Goal: Task Accomplishment & Management: Manage account settings

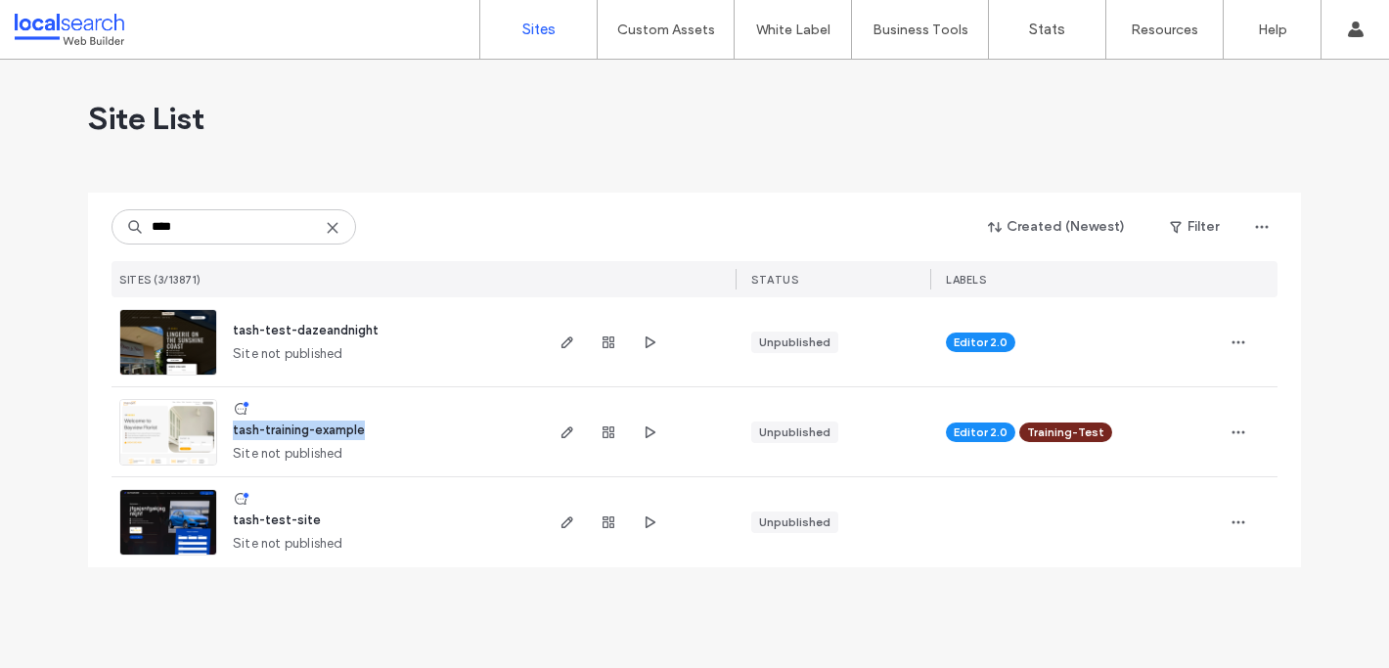
click at [323, 429] on span "tash-training-example" at bounding box center [299, 430] width 132 height 15
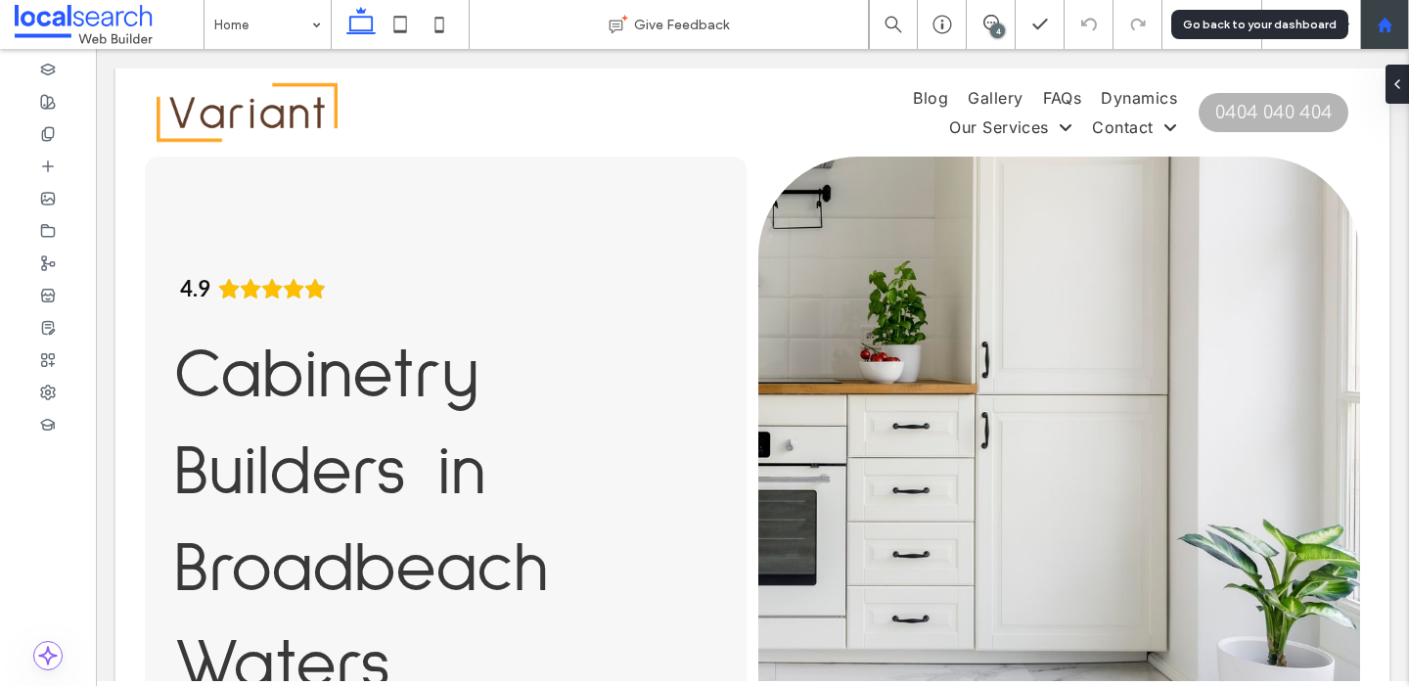
click at [1380, 38] on div at bounding box center [1384, 24] width 49 height 49
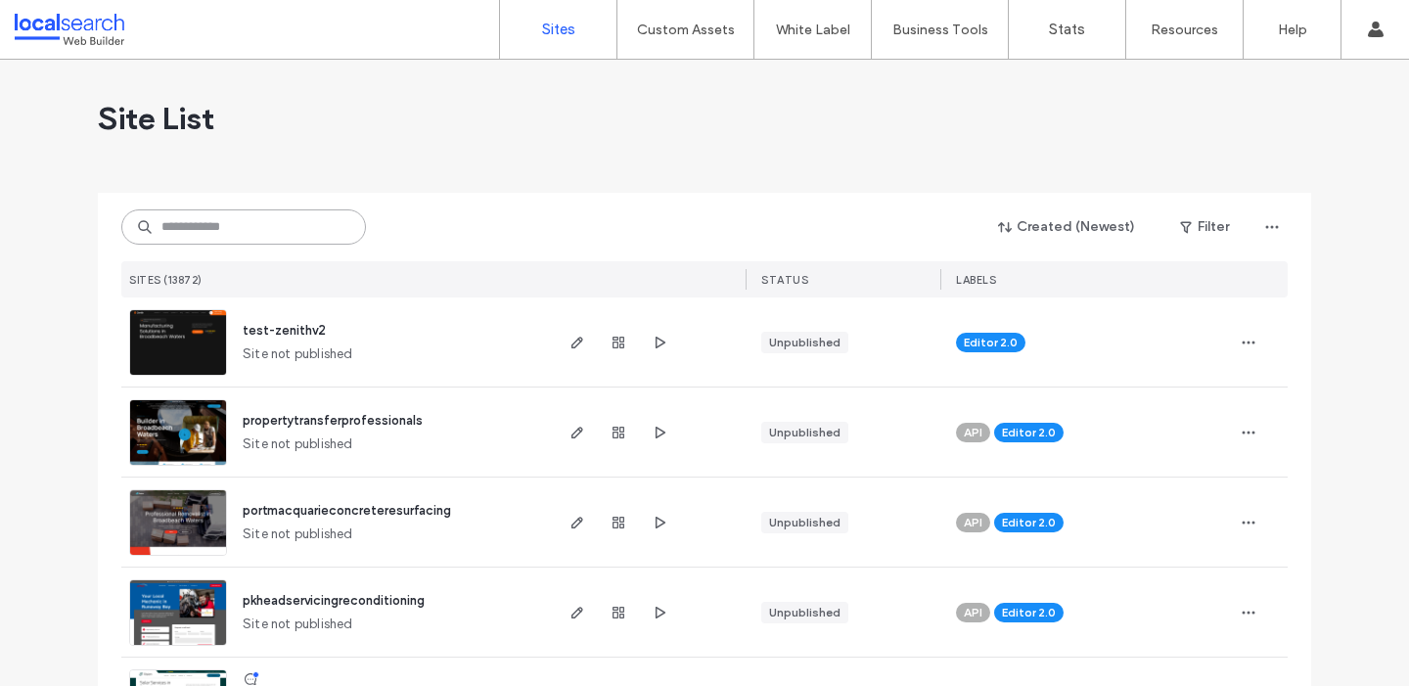
click at [225, 226] on input at bounding box center [243, 226] width 245 height 35
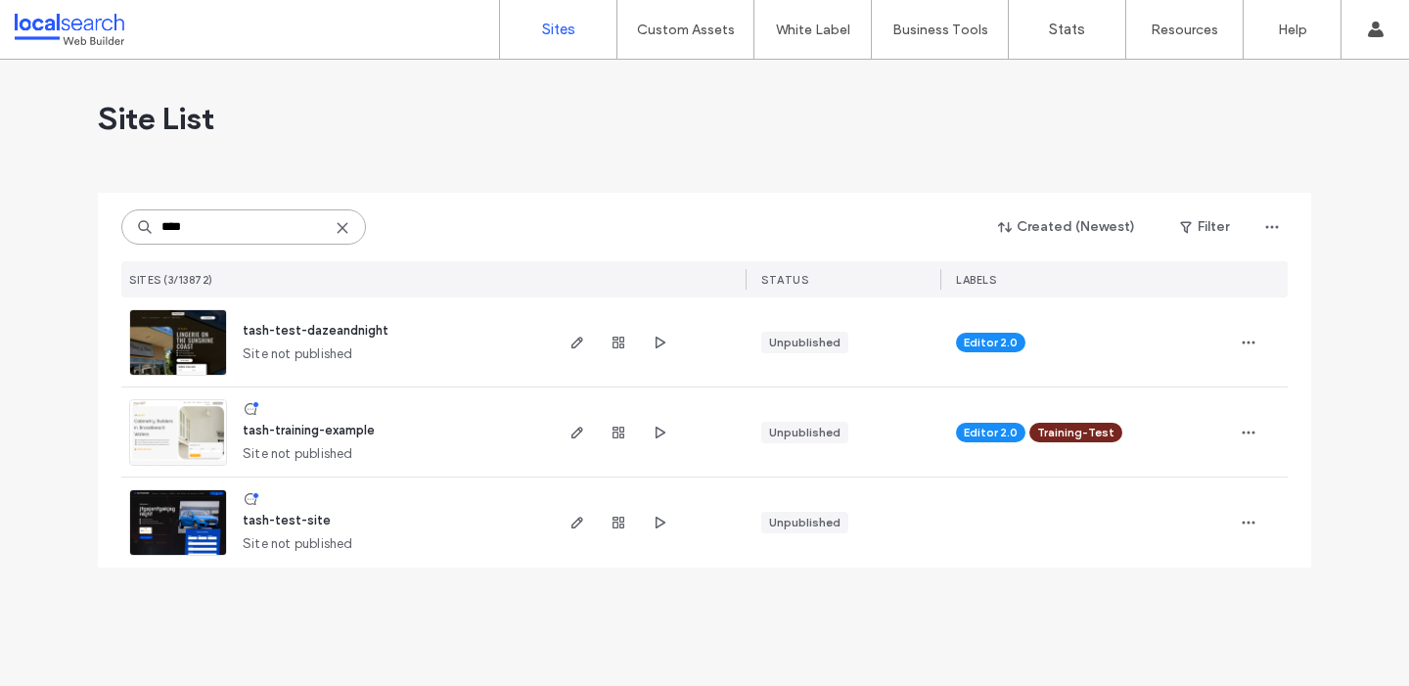
type input "****"
click at [321, 426] on span "tash-training-example" at bounding box center [309, 430] width 132 height 15
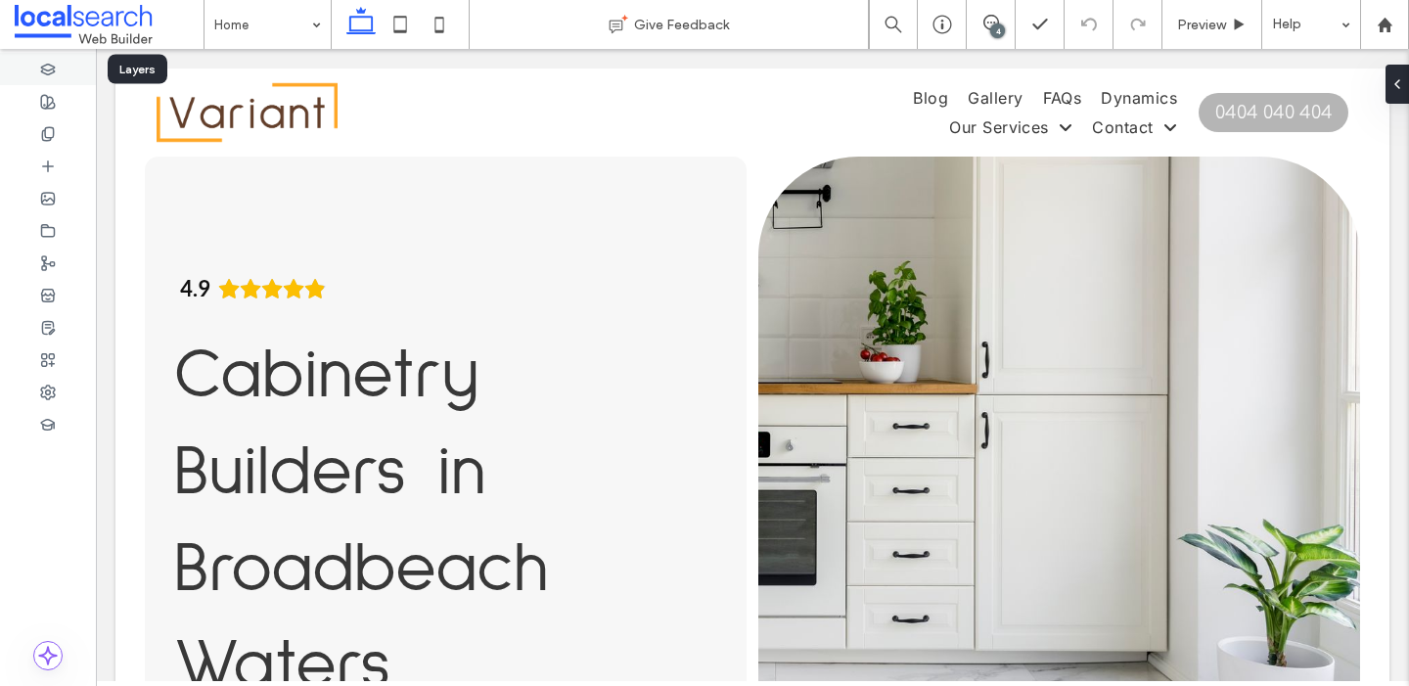
click at [68, 70] on div at bounding box center [48, 69] width 96 height 32
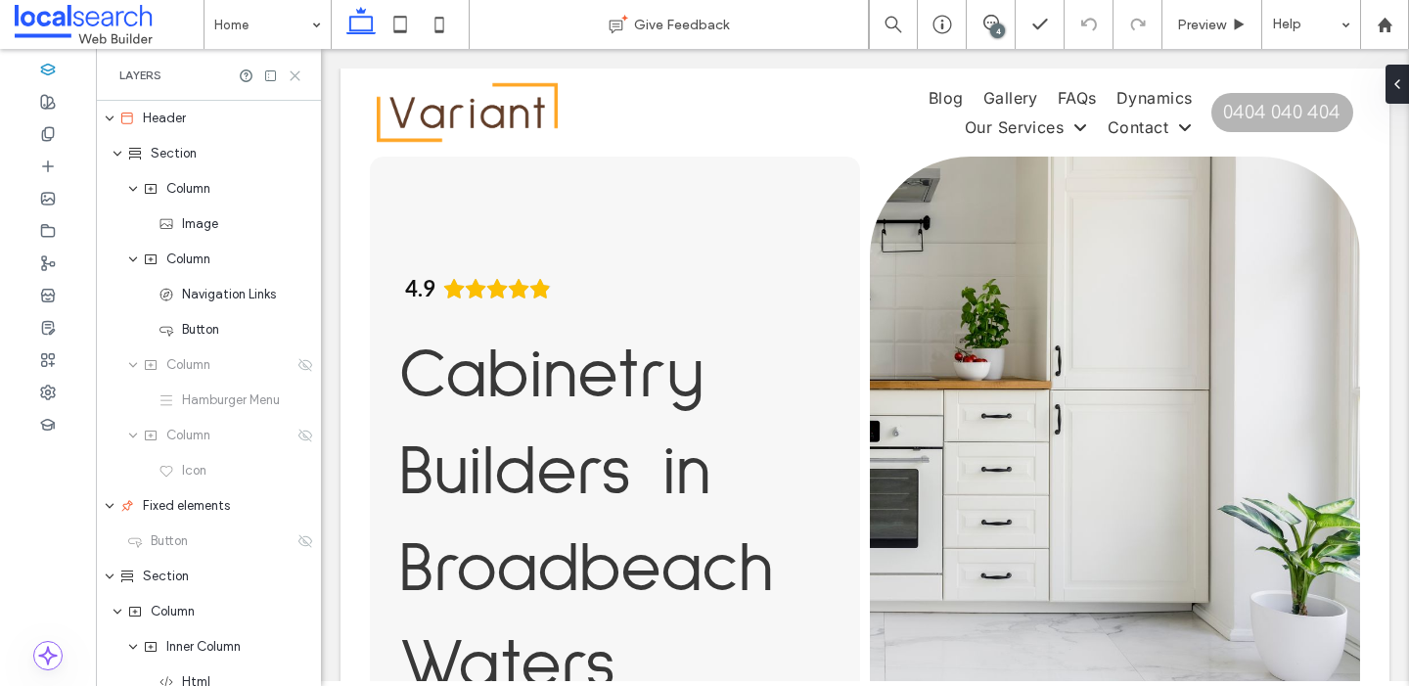
click at [296, 78] on icon at bounding box center [295, 75] width 15 height 15
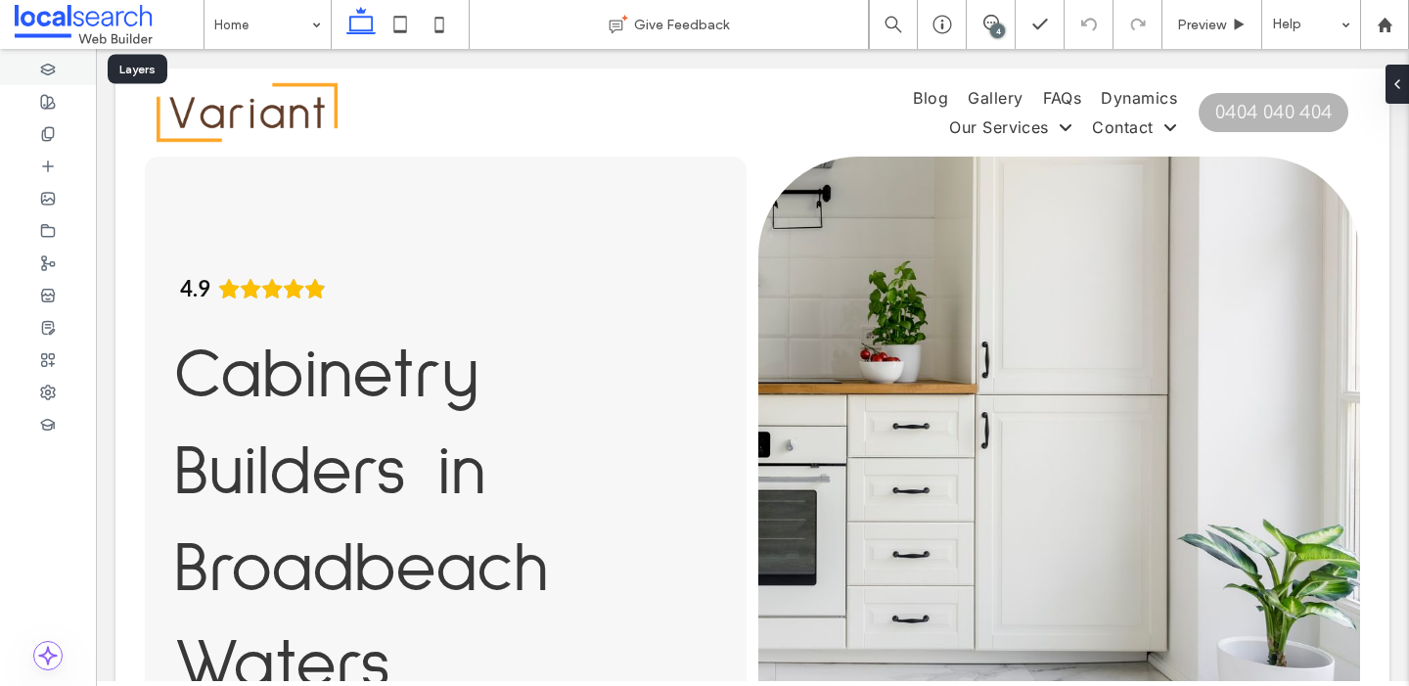
click at [55, 62] on icon at bounding box center [48, 70] width 16 height 16
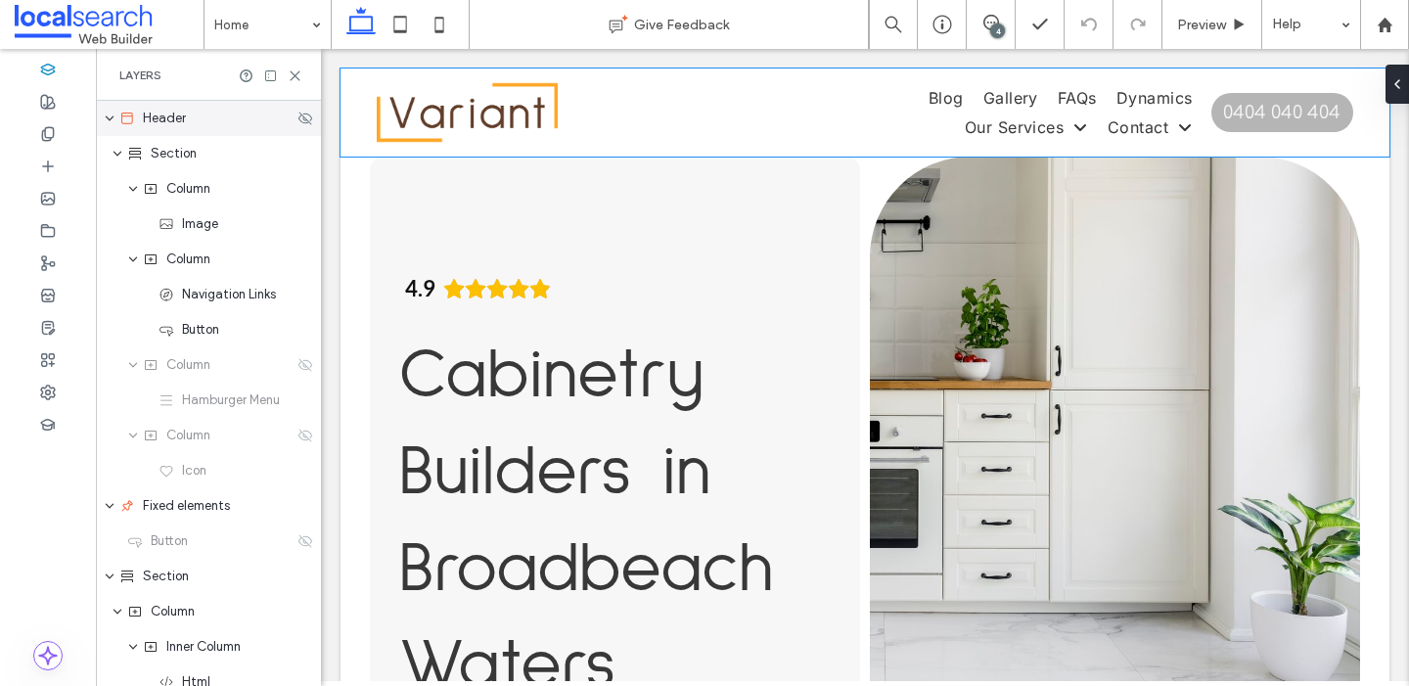
click at [196, 121] on div "Header" at bounding box center [206, 119] width 174 height 20
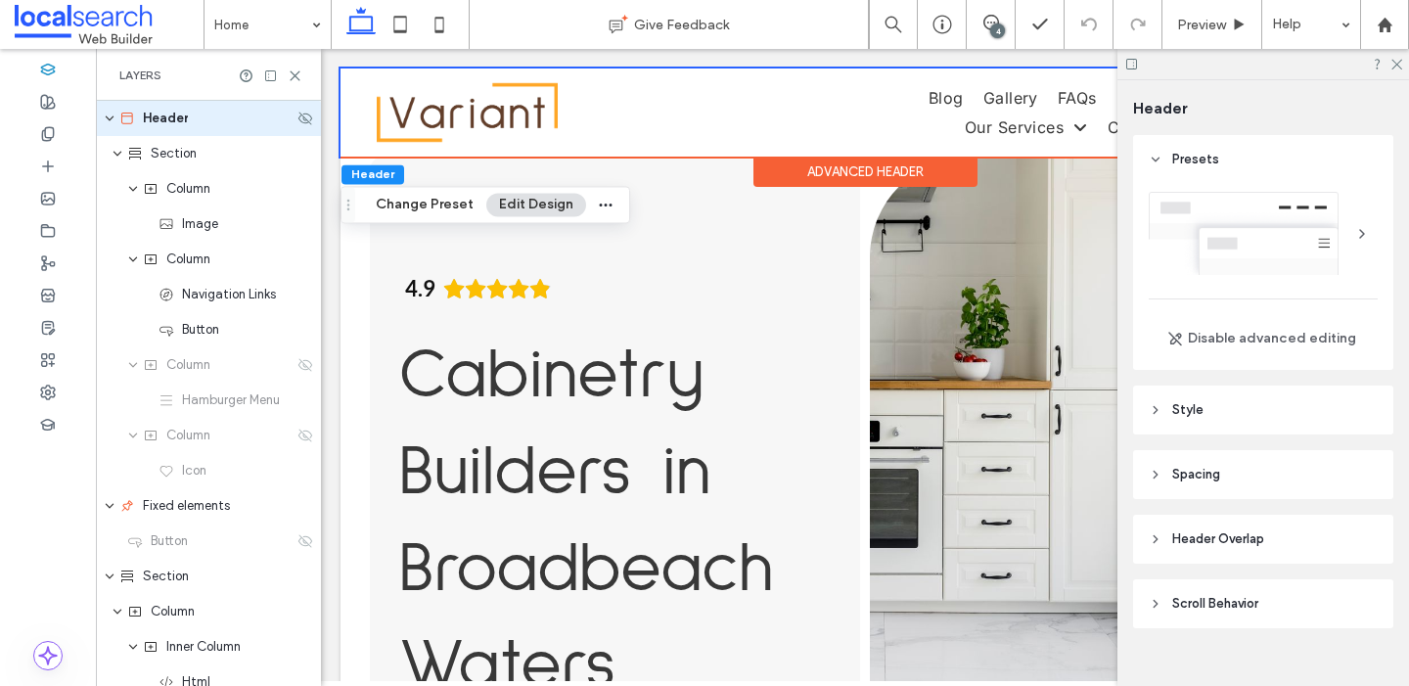
click at [112, 119] on icon "expand Header" at bounding box center [110, 119] width 12 height 16
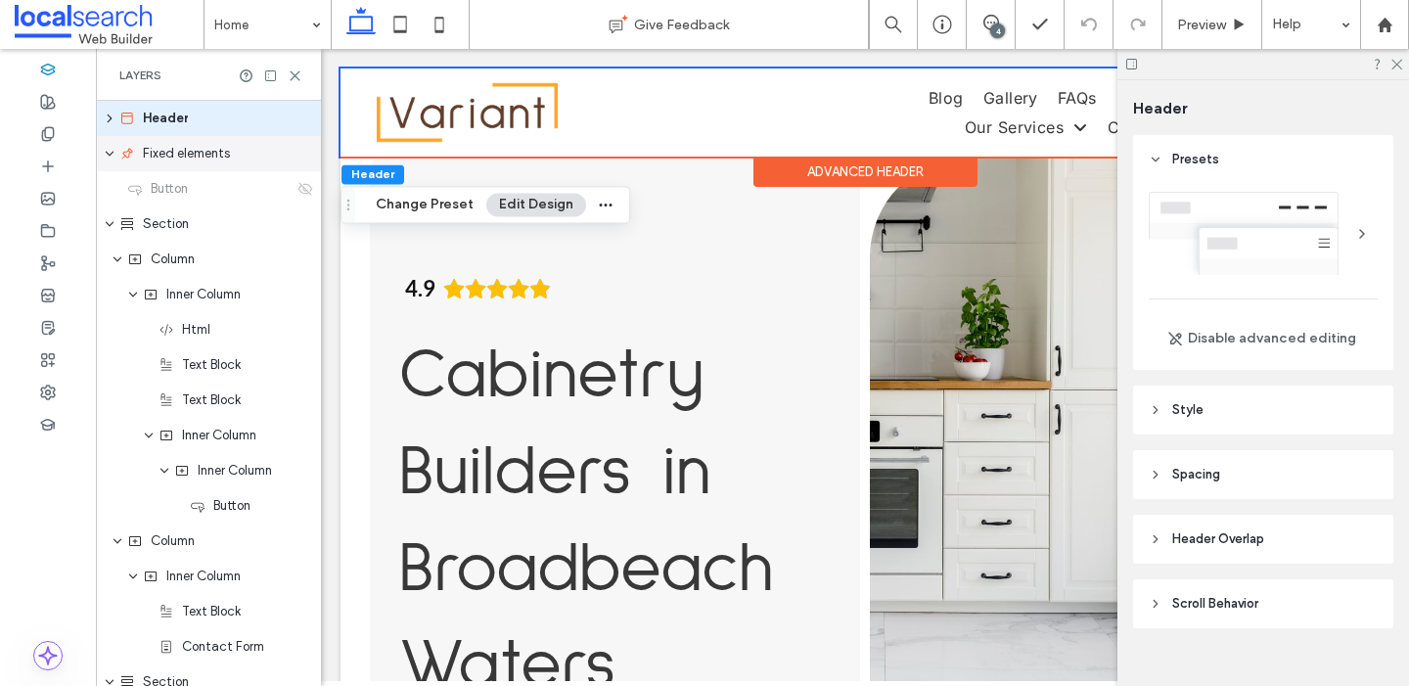
click at [114, 154] on icon "expand Fixed elements" at bounding box center [110, 154] width 12 height 16
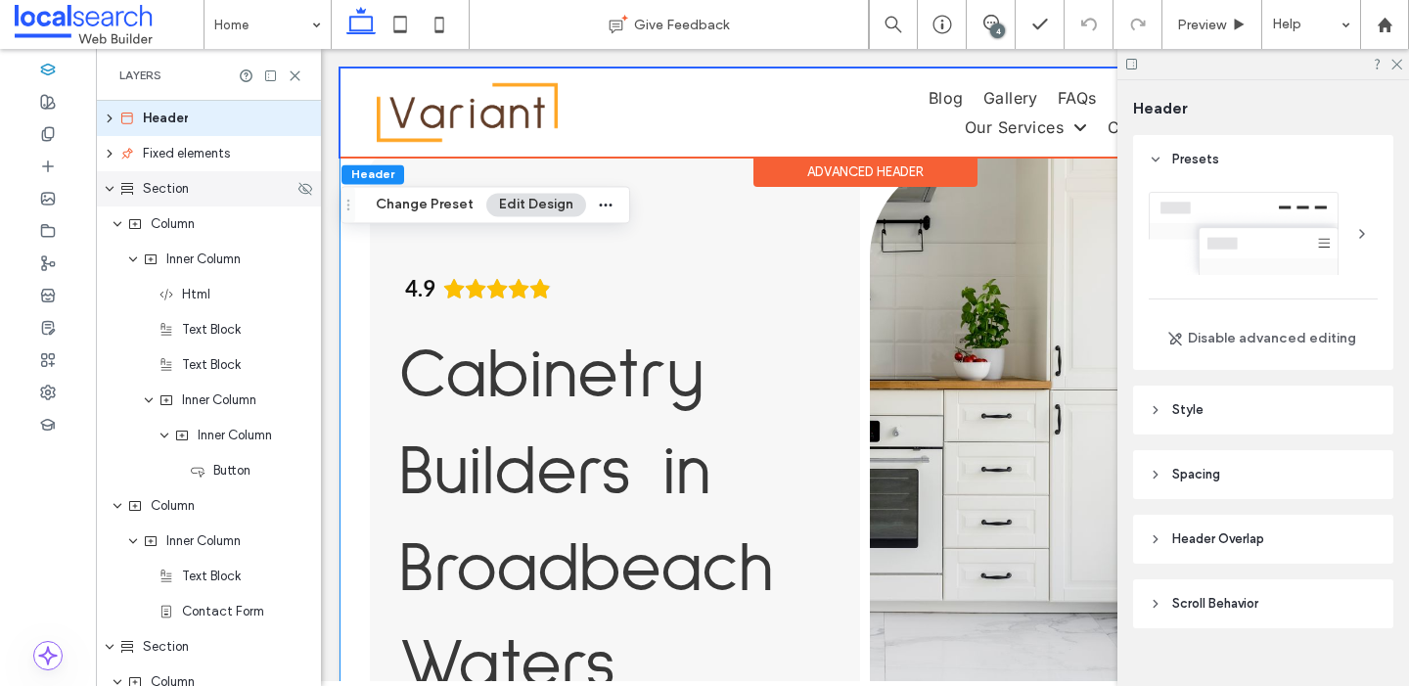
click at [113, 182] on icon "expand Section" at bounding box center [110, 189] width 12 height 16
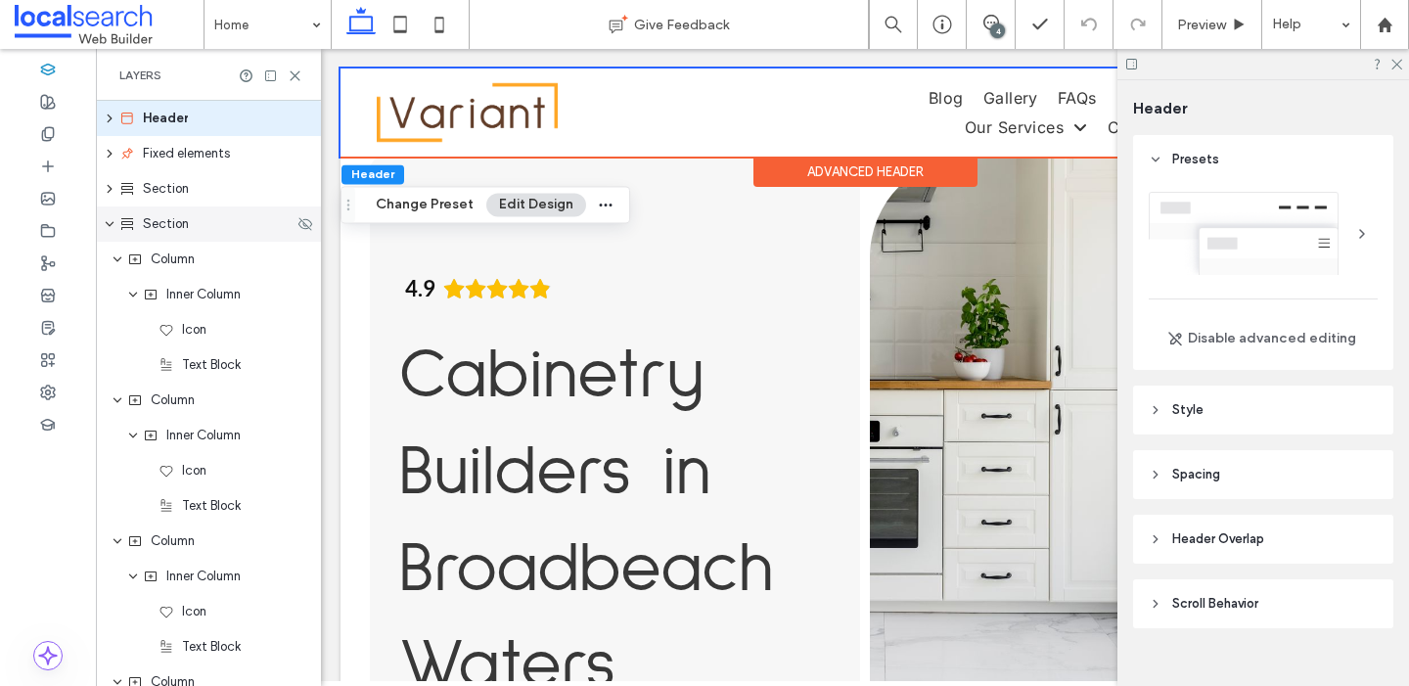
click at [161, 217] on span "Section" at bounding box center [166, 224] width 46 height 20
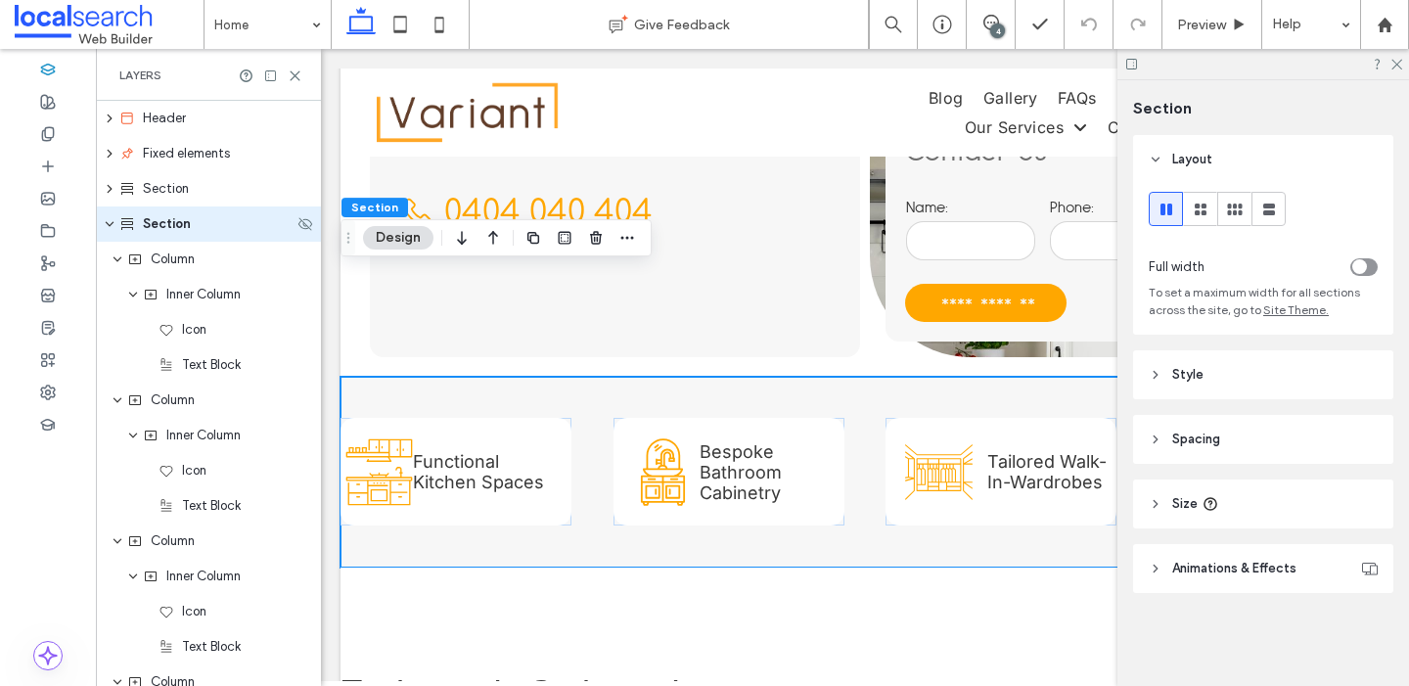
scroll to position [749, 0]
click at [151, 224] on span "Section" at bounding box center [167, 224] width 48 height 20
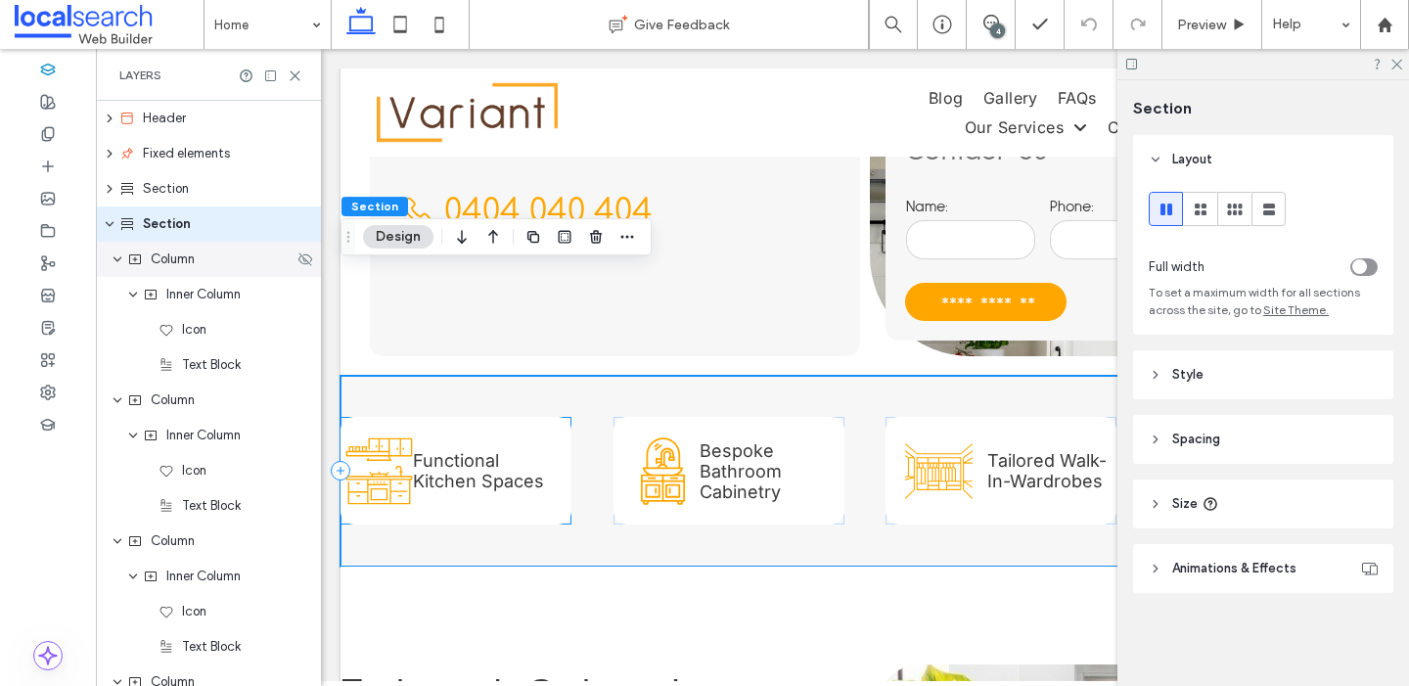
click at [162, 263] on span "Column" at bounding box center [173, 260] width 44 height 20
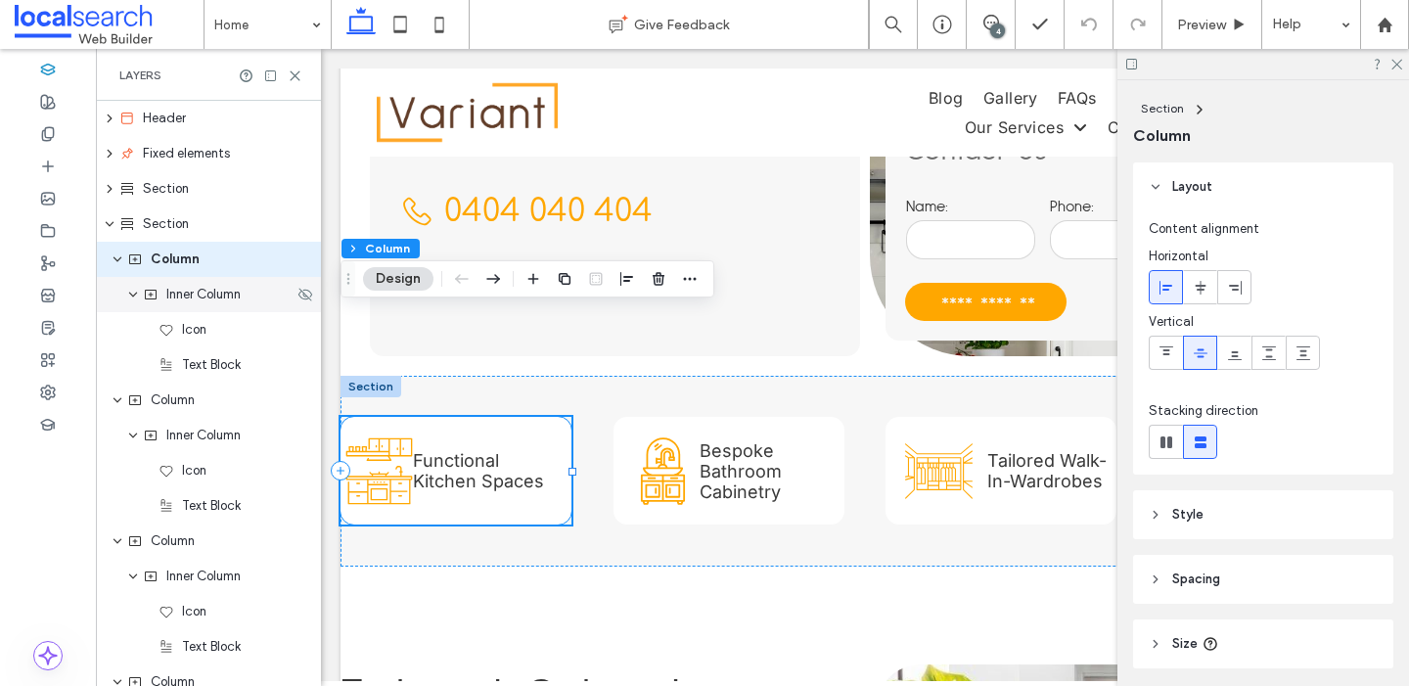
click at [187, 301] on span "Inner Column" at bounding box center [203, 295] width 74 height 20
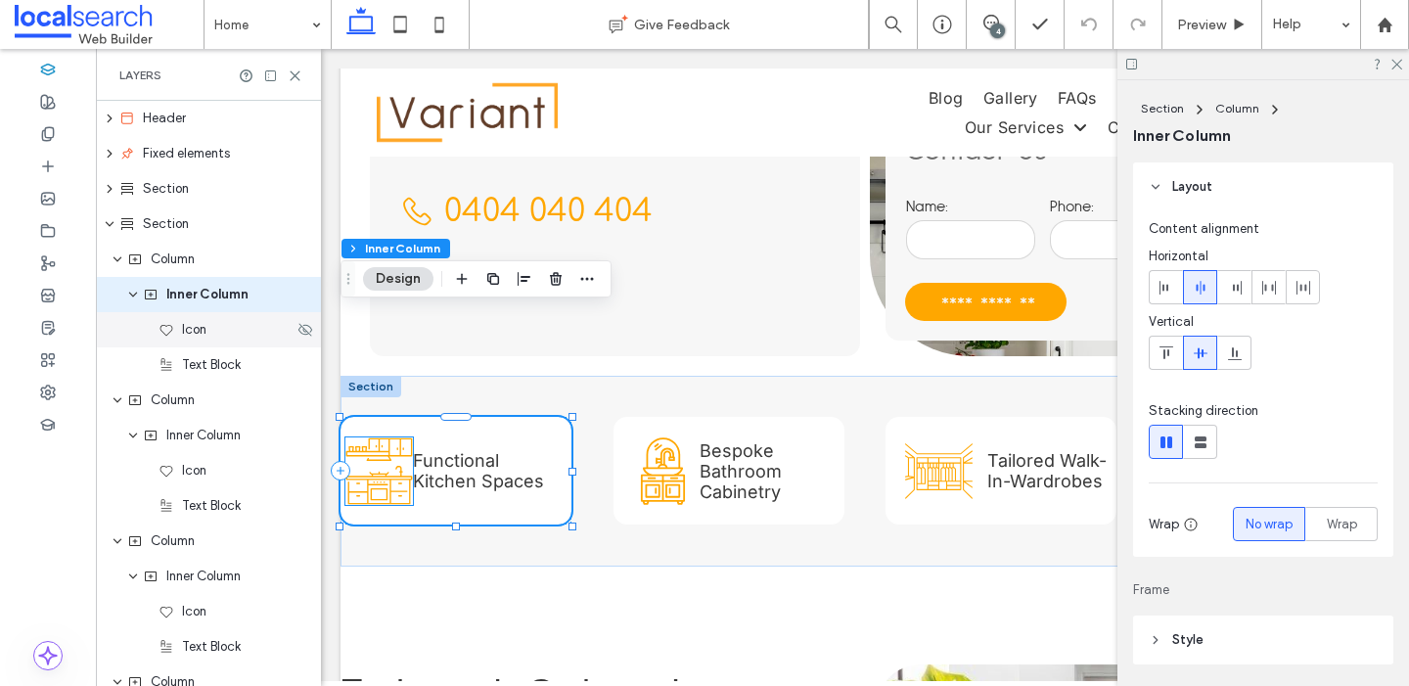
click at [197, 342] on div "Icon" at bounding box center [208, 329] width 225 height 35
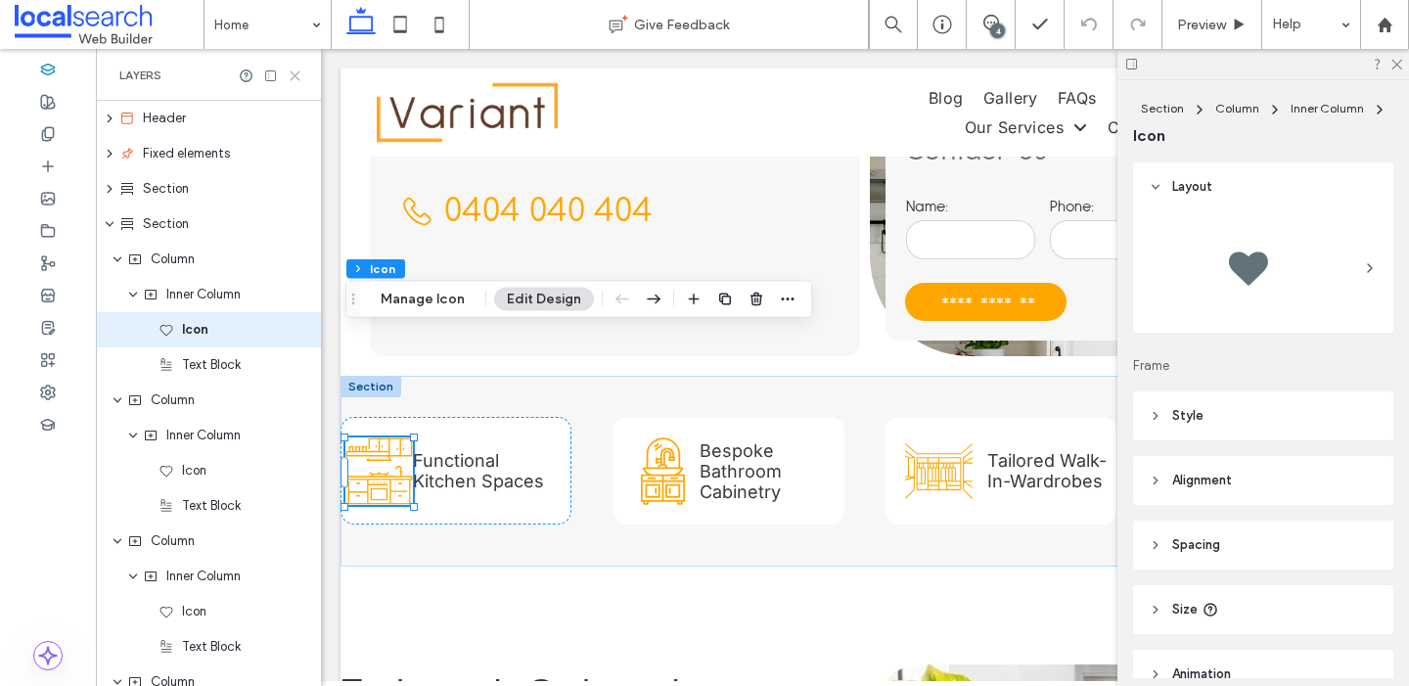
click at [299, 73] on icon at bounding box center [295, 75] width 15 height 15
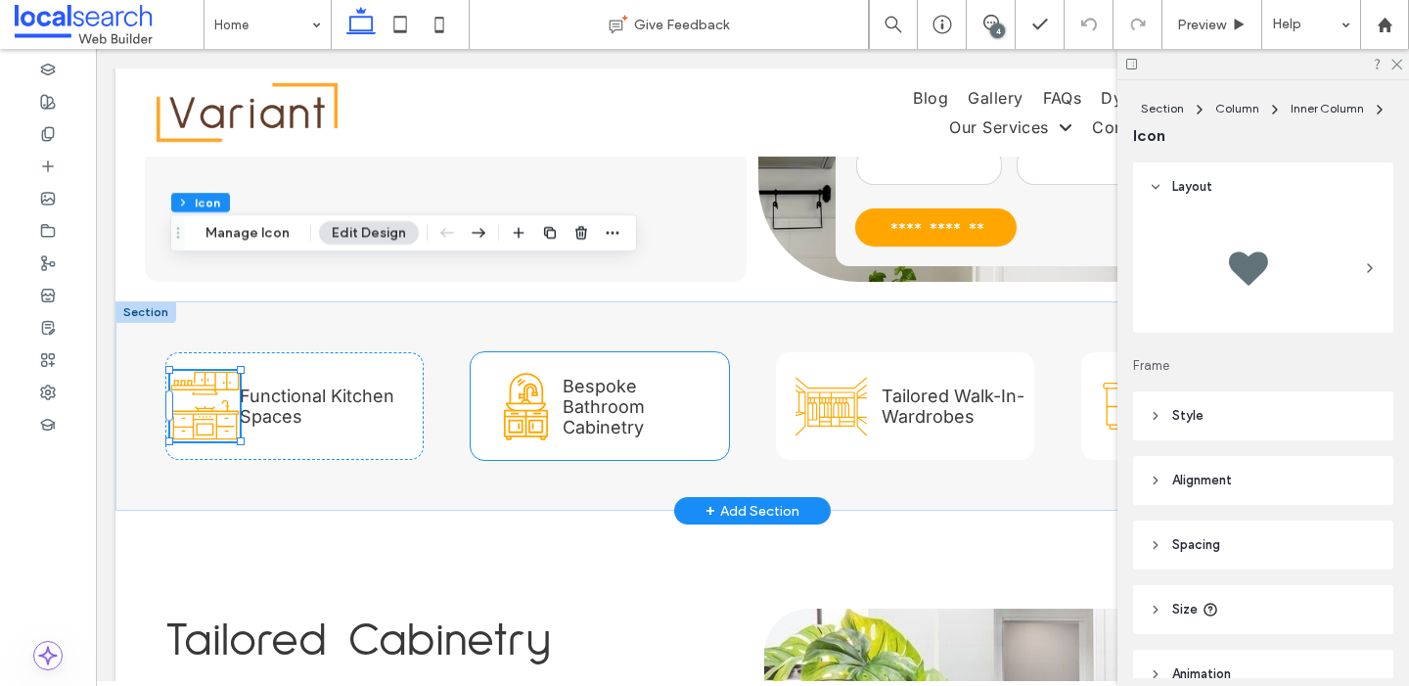
click at [555, 370] on icon at bounding box center [525, 406] width 73 height 73
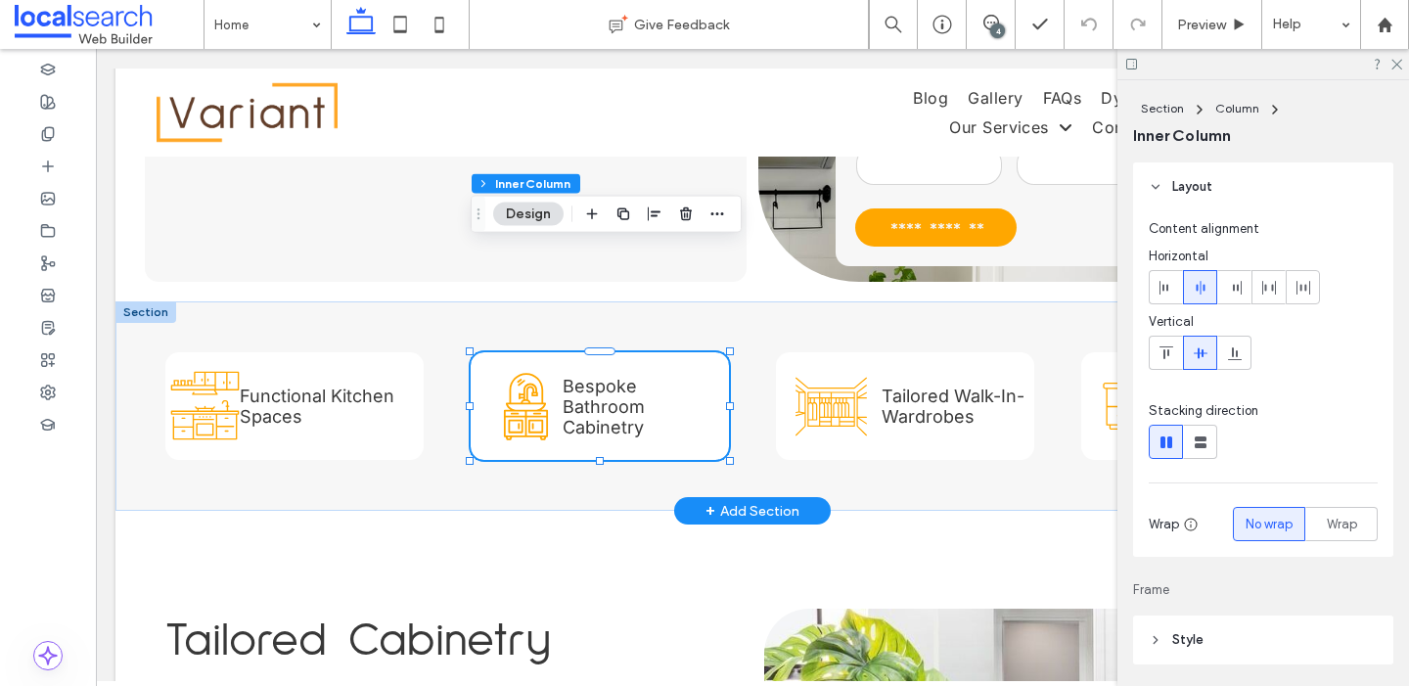
type input "**"
click at [536, 370] on icon at bounding box center [525, 406] width 73 height 73
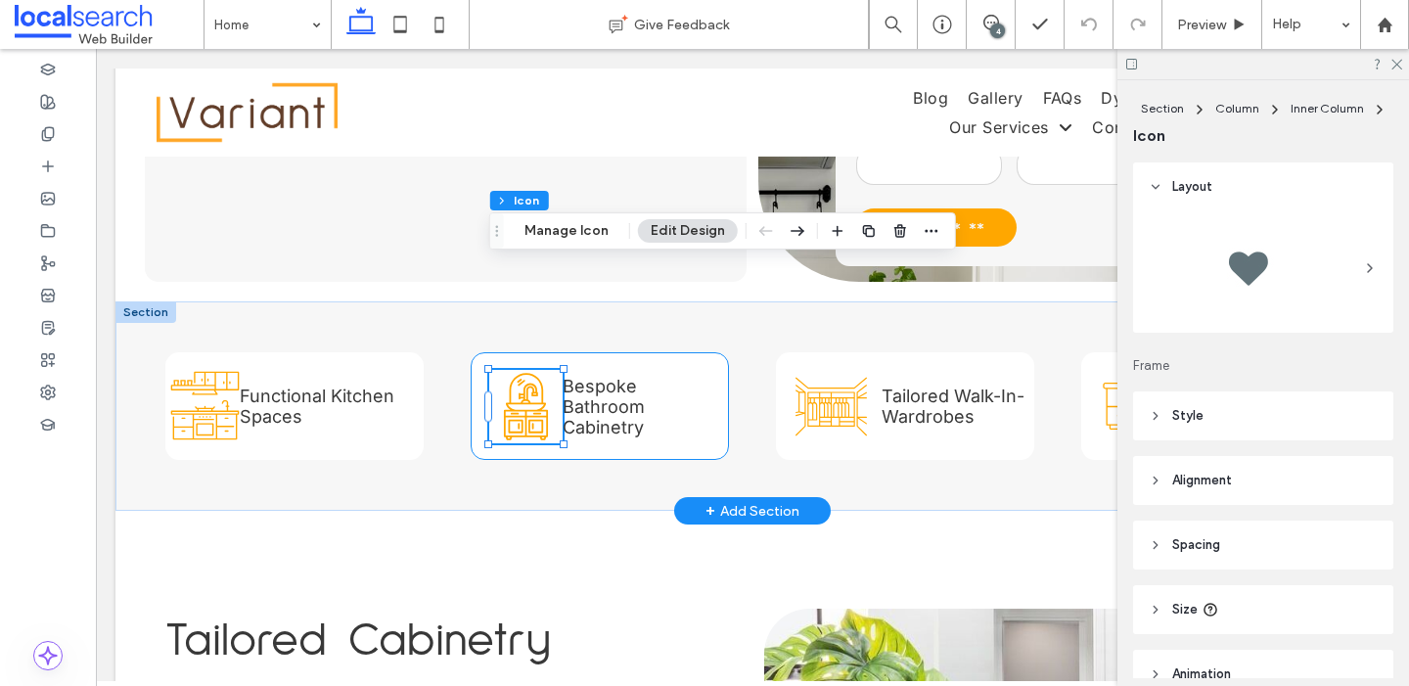
click at [536, 370] on icon at bounding box center [525, 406] width 73 height 73
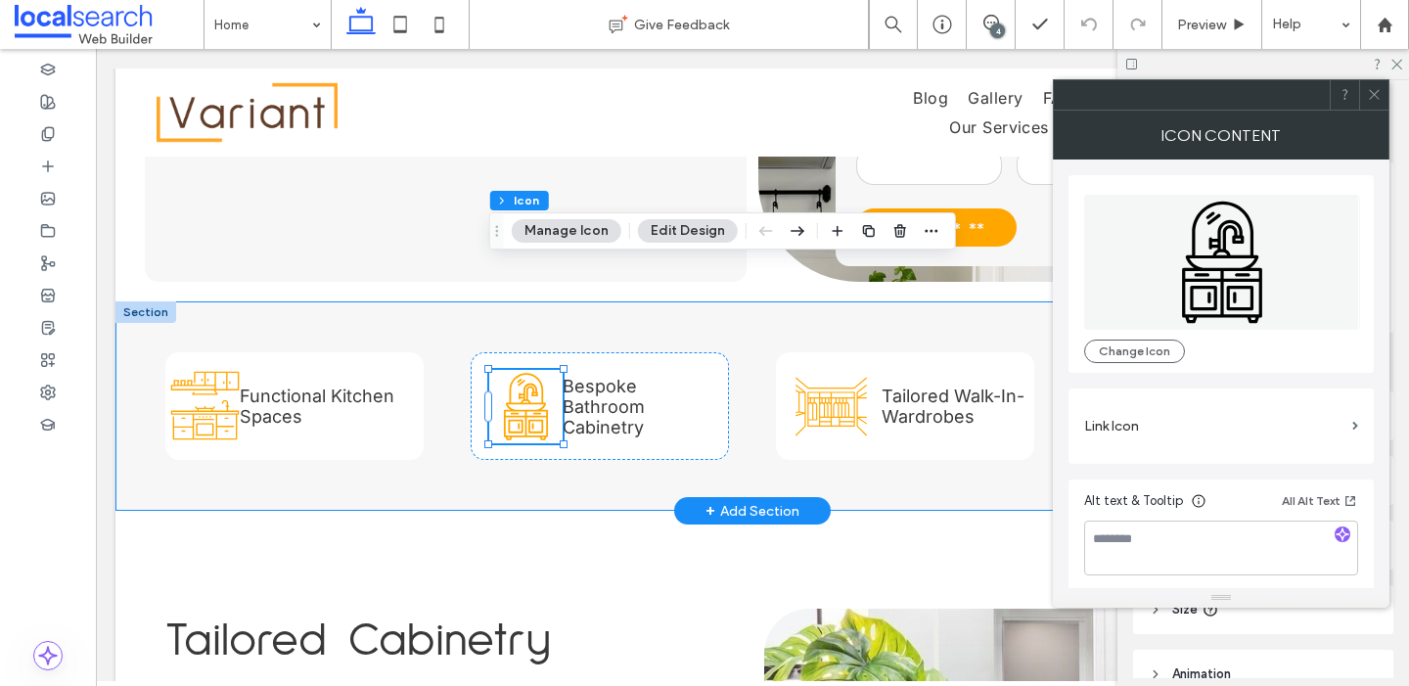
click at [597, 392] on div "Functional Kitchen Spaces Bespoke Bathroom Cabinetry Tailored Walk-In-Wardrobes…" at bounding box center [752, 405] width 1174 height 209
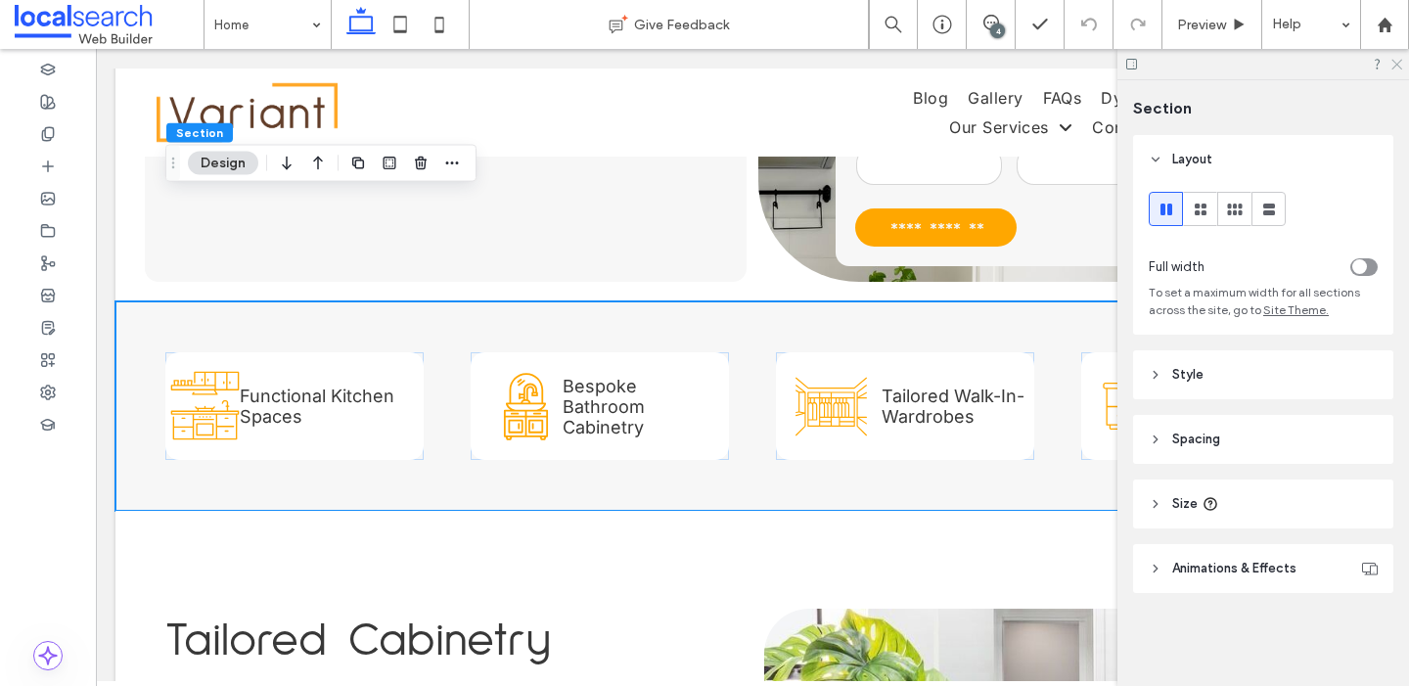
click at [1394, 65] on icon at bounding box center [1395, 63] width 13 height 13
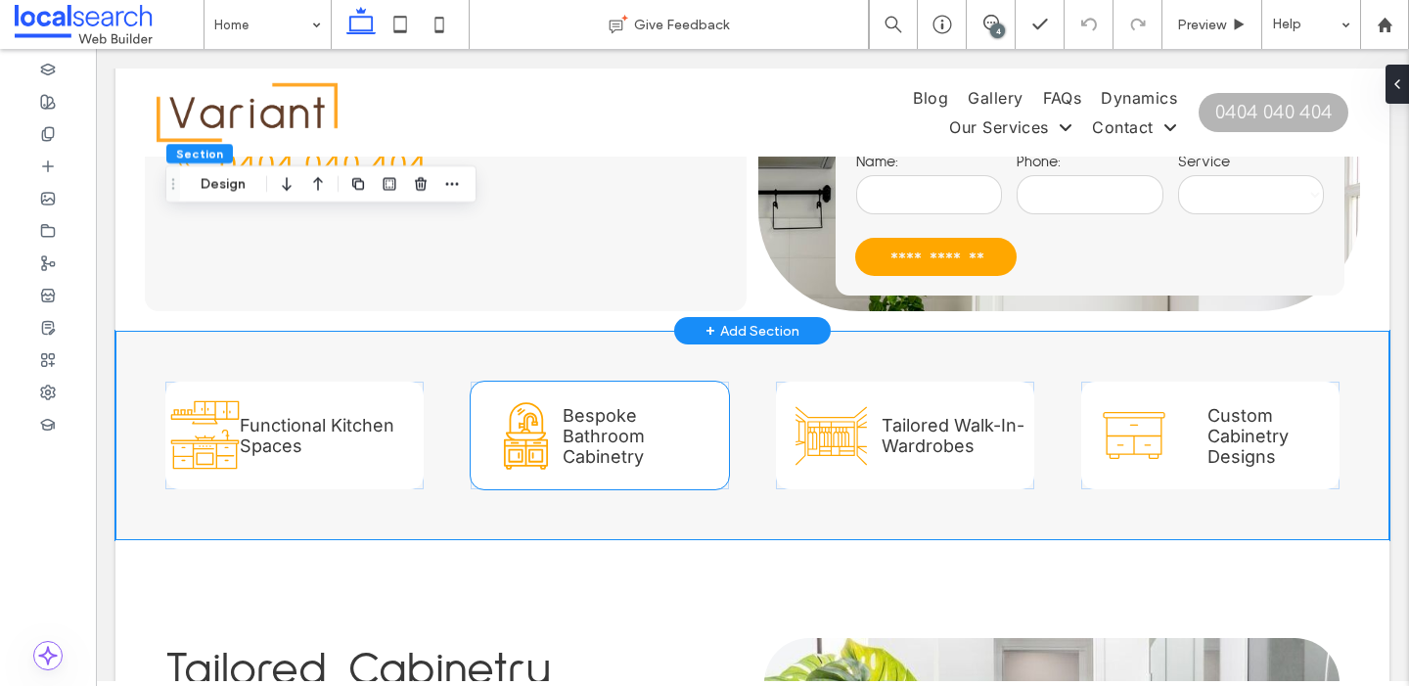
scroll to position [736, 0]
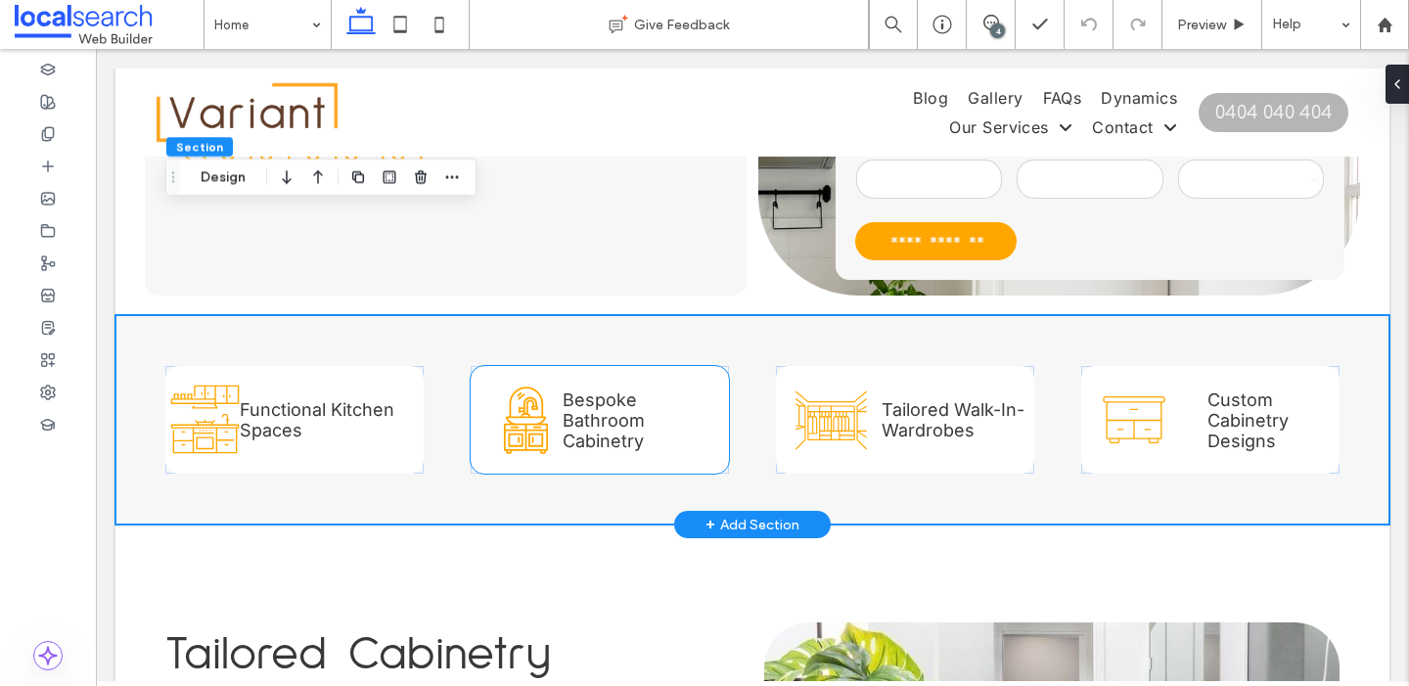
click at [521, 384] on icon at bounding box center [525, 420] width 73 height 73
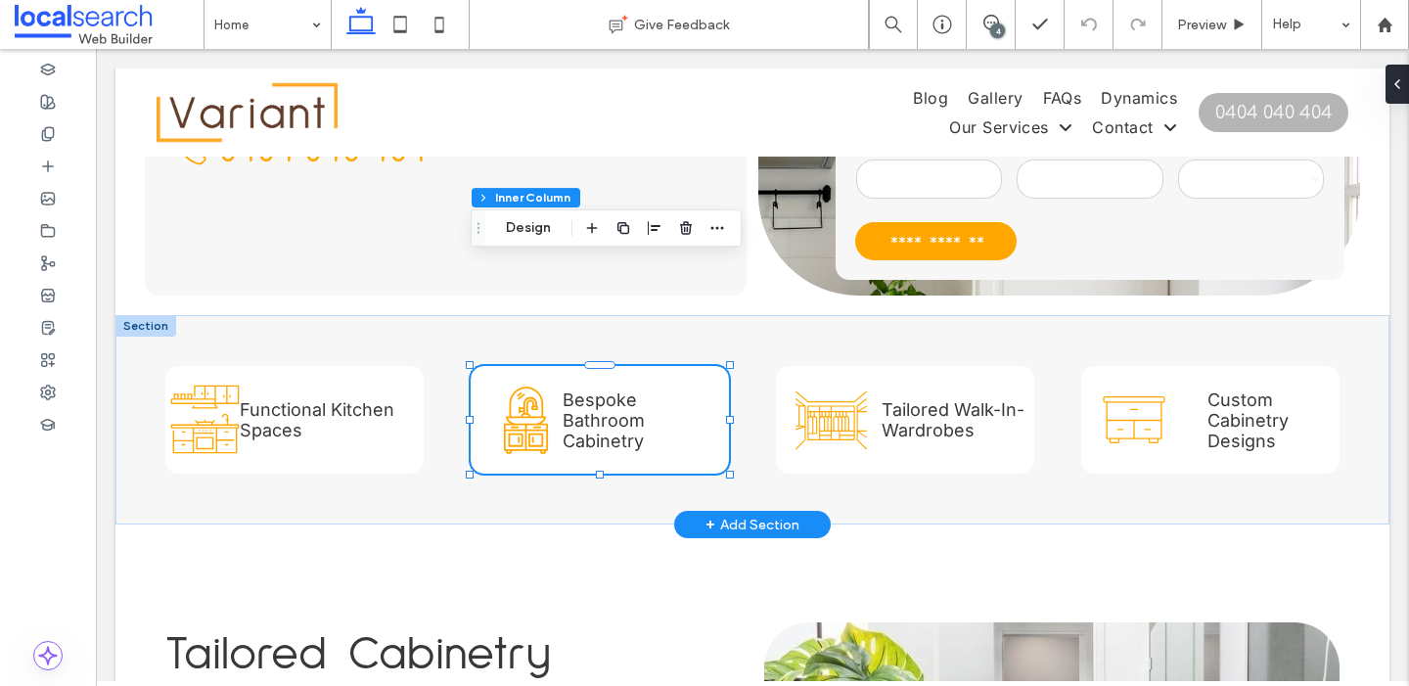
click at [521, 384] on icon at bounding box center [525, 420] width 73 height 73
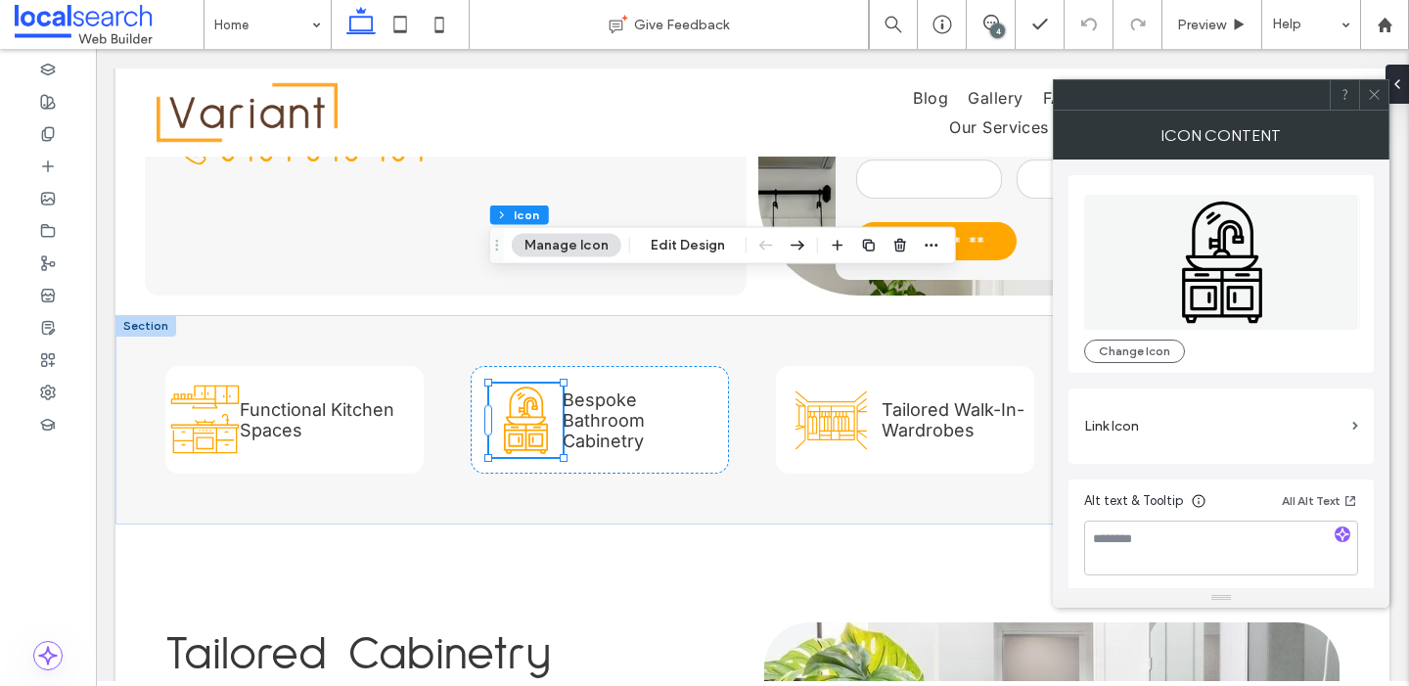
click at [1374, 107] on span at bounding box center [1374, 94] width 15 height 29
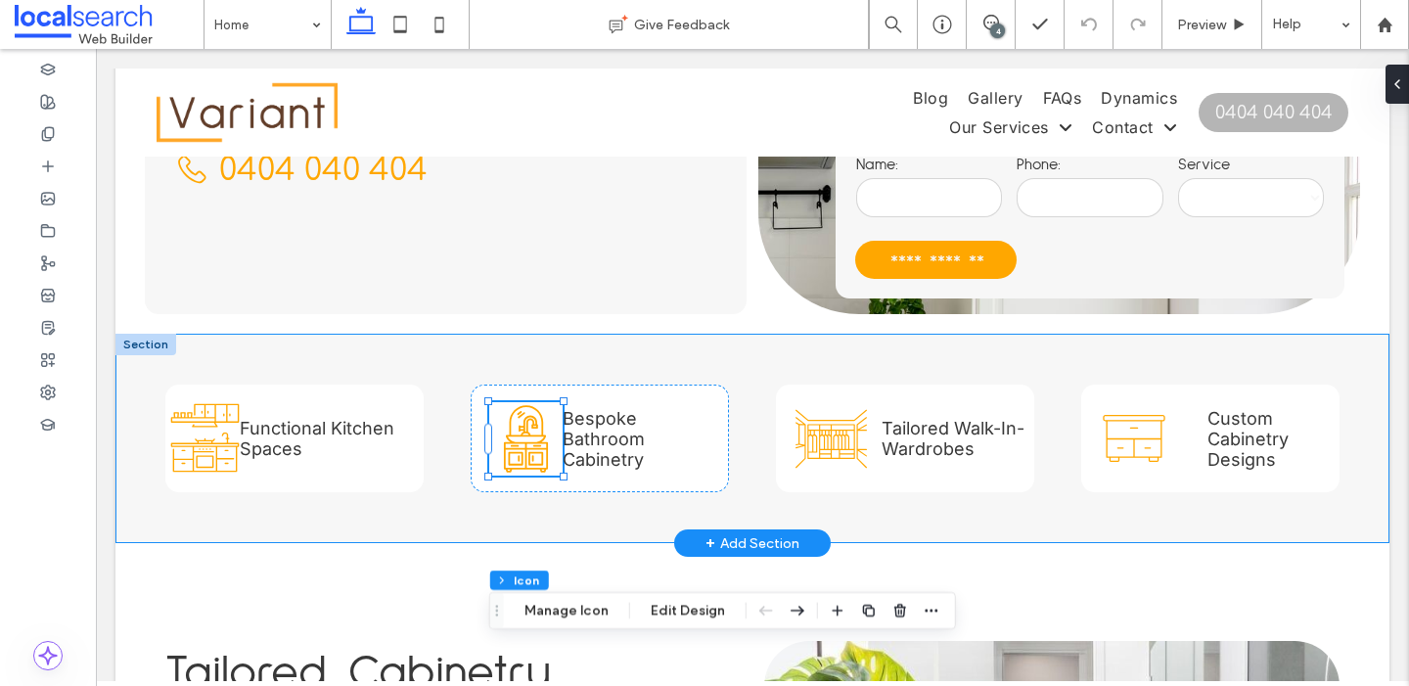
scroll to position [0, 0]
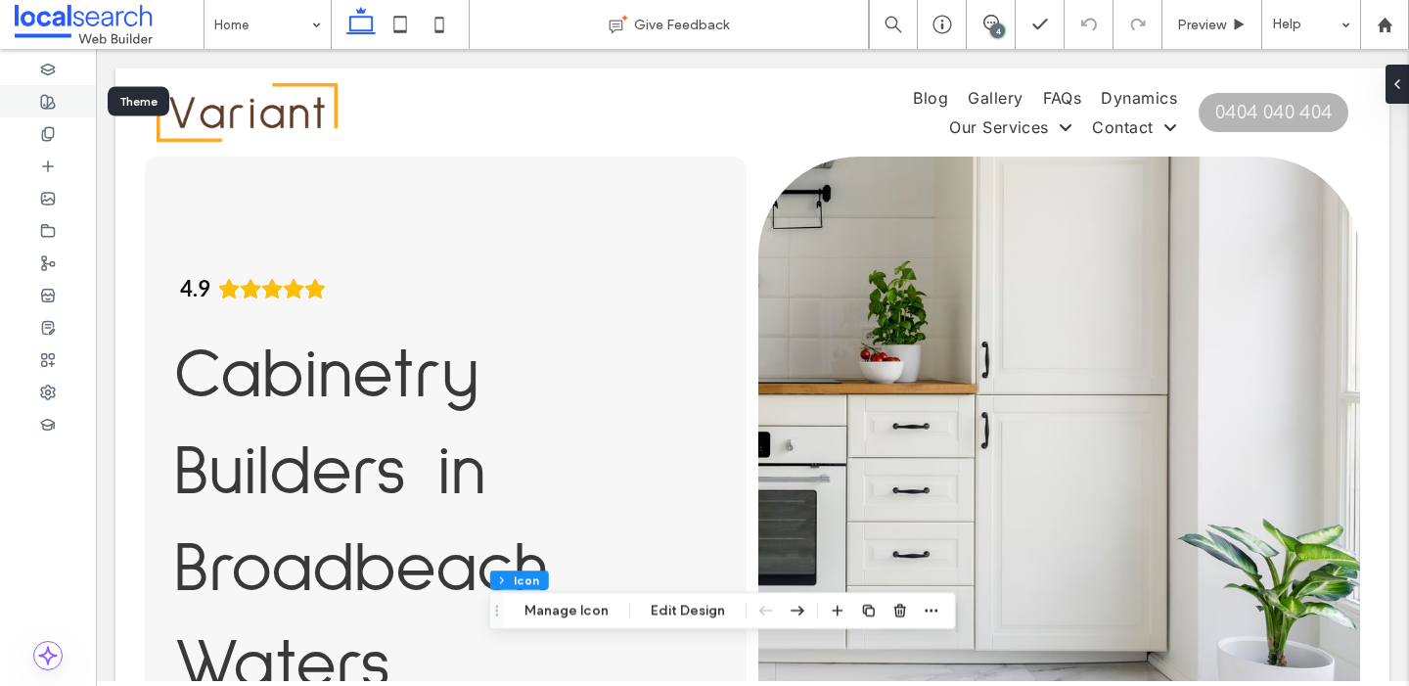
click at [55, 105] on use at bounding box center [48, 102] width 14 height 14
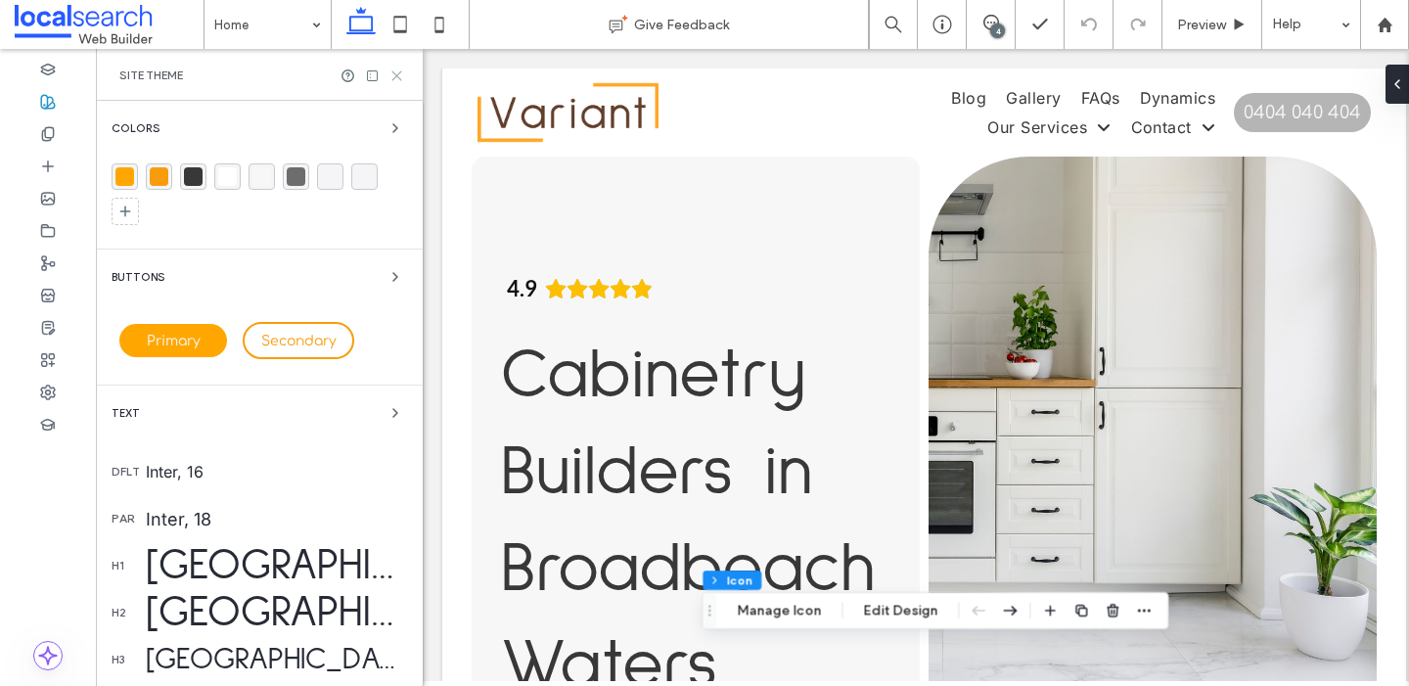
click at [396, 74] on use at bounding box center [396, 75] width 9 height 9
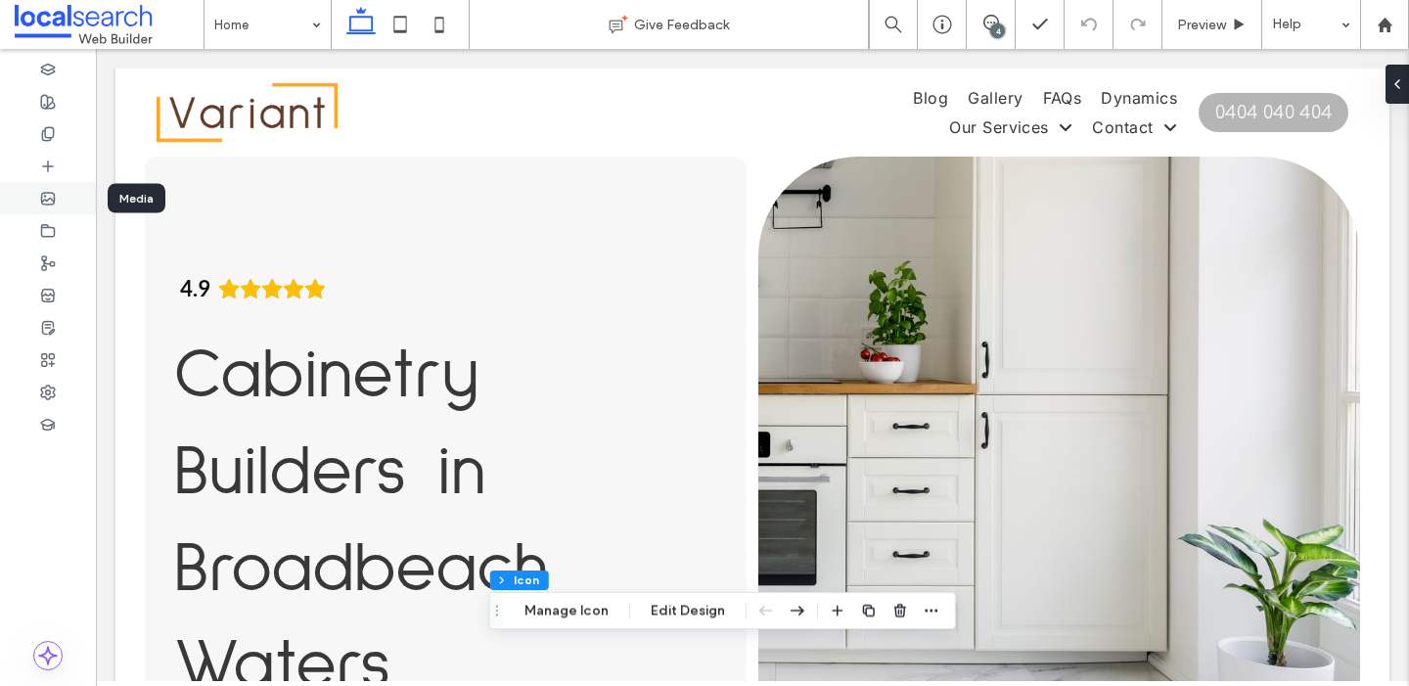
click at [54, 202] on use at bounding box center [48, 199] width 13 height 12
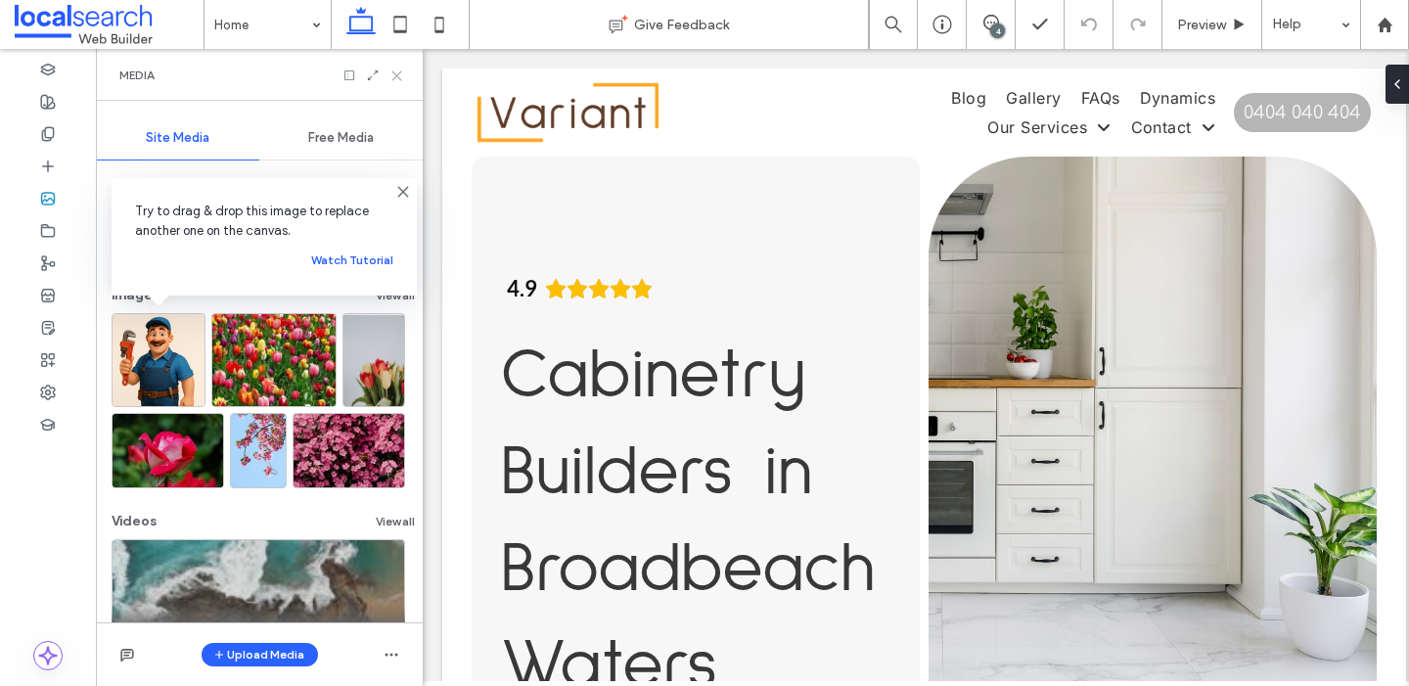
click at [398, 71] on icon at bounding box center [396, 75] width 15 height 15
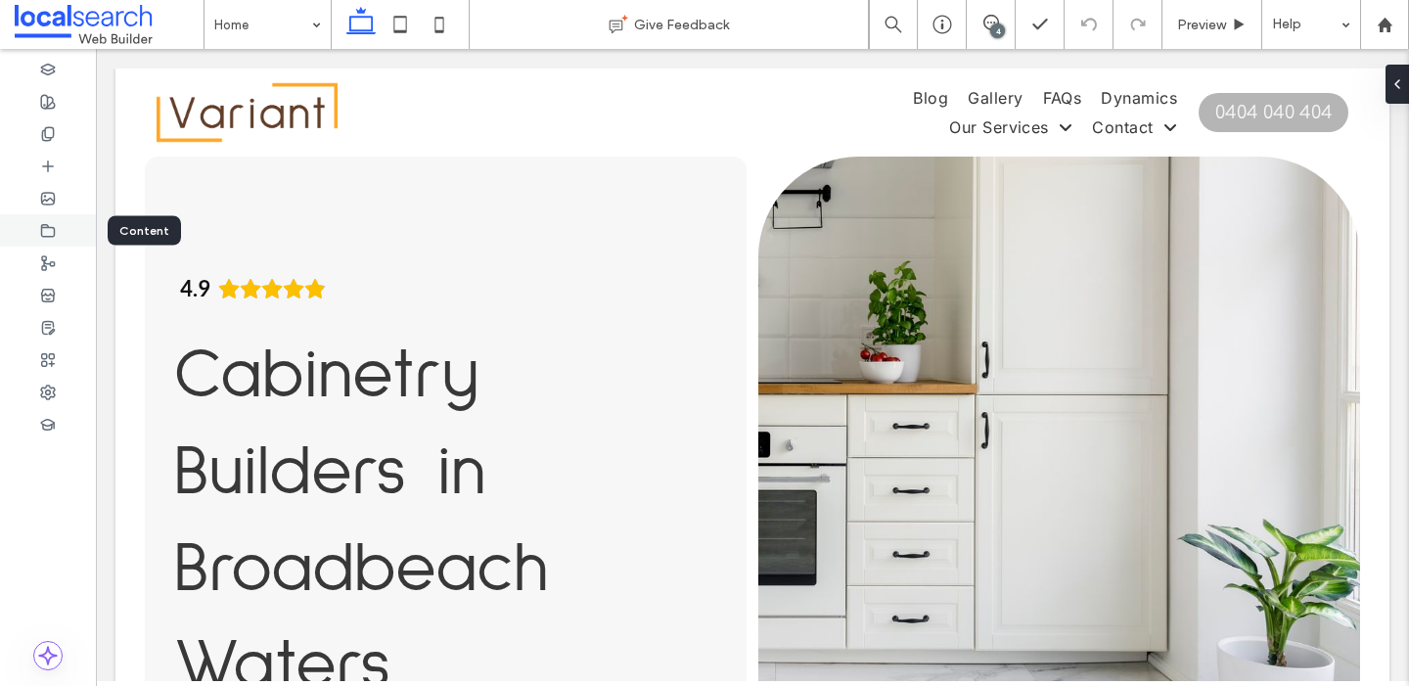
click at [54, 228] on use at bounding box center [48, 230] width 13 height 12
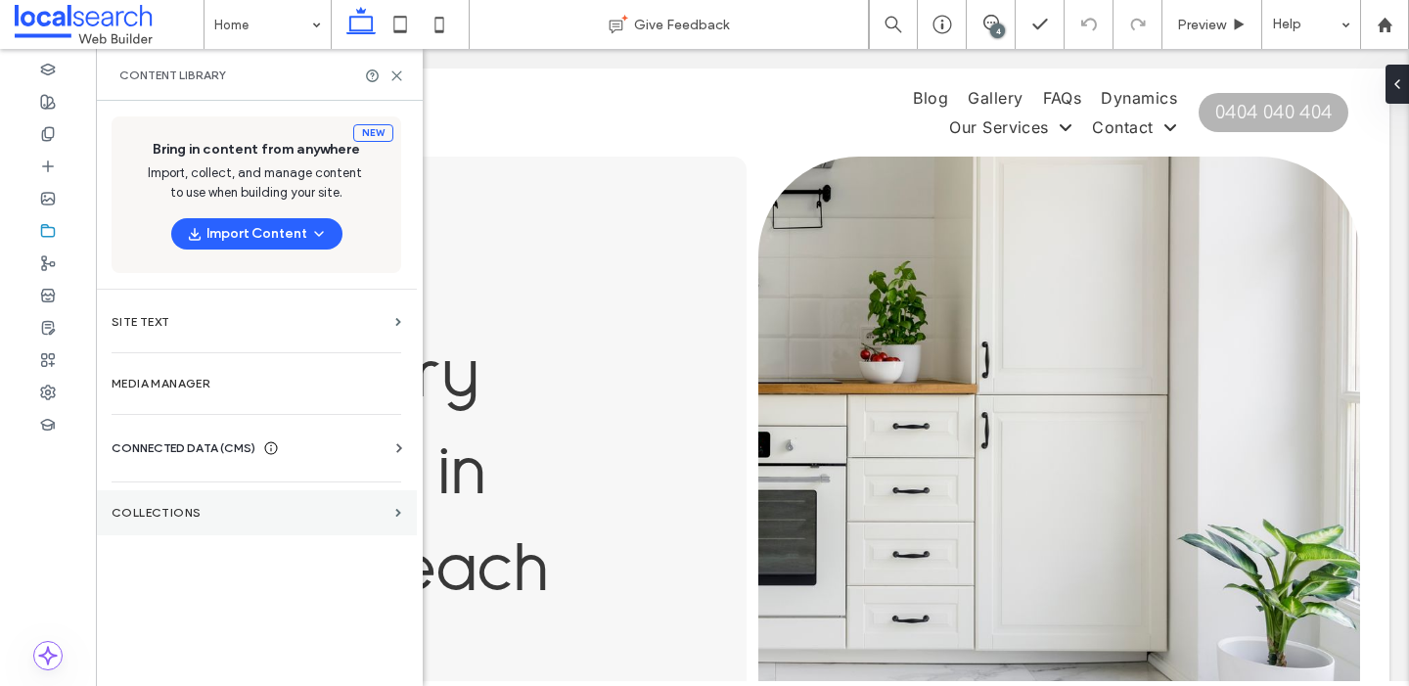
click at [250, 524] on section "Collections" at bounding box center [256, 512] width 321 height 45
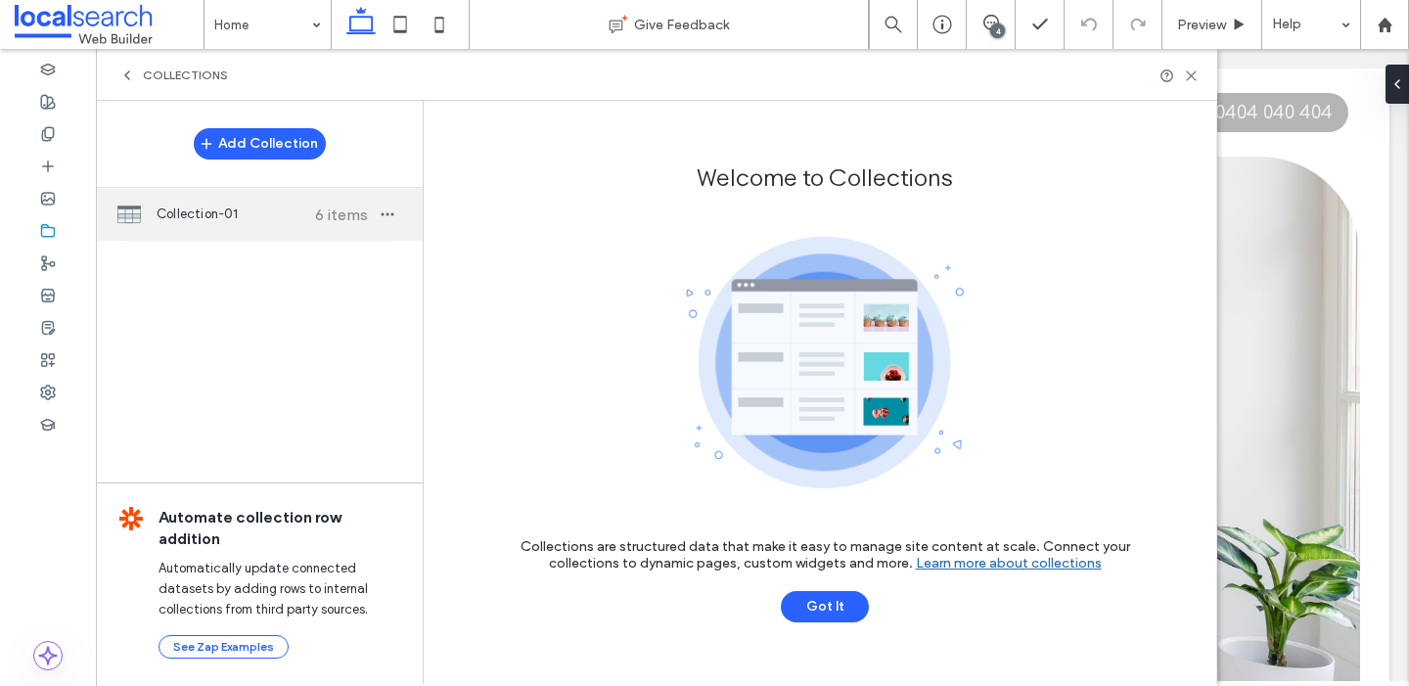
click at [258, 228] on div "Collection-01 6 items" at bounding box center [259, 214] width 327 height 53
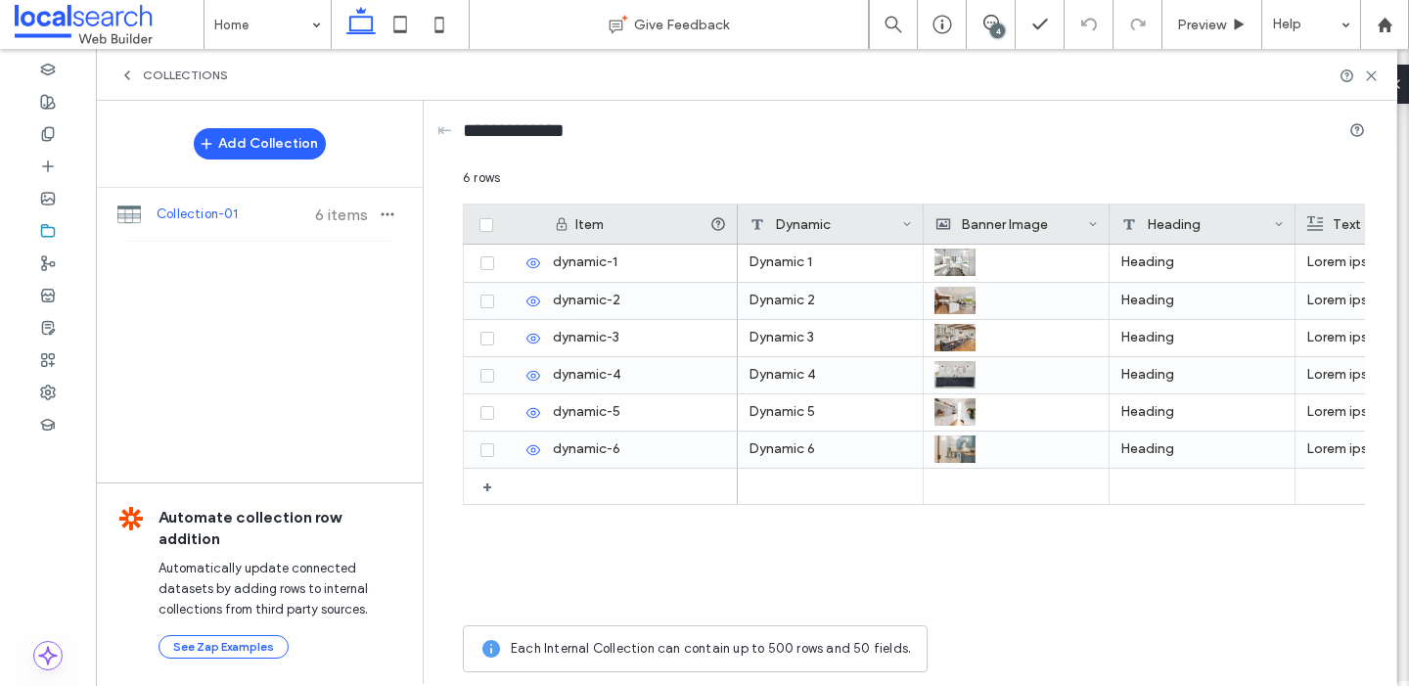
click at [126, 73] on use at bounding box center [127, 75] width 4 height 8
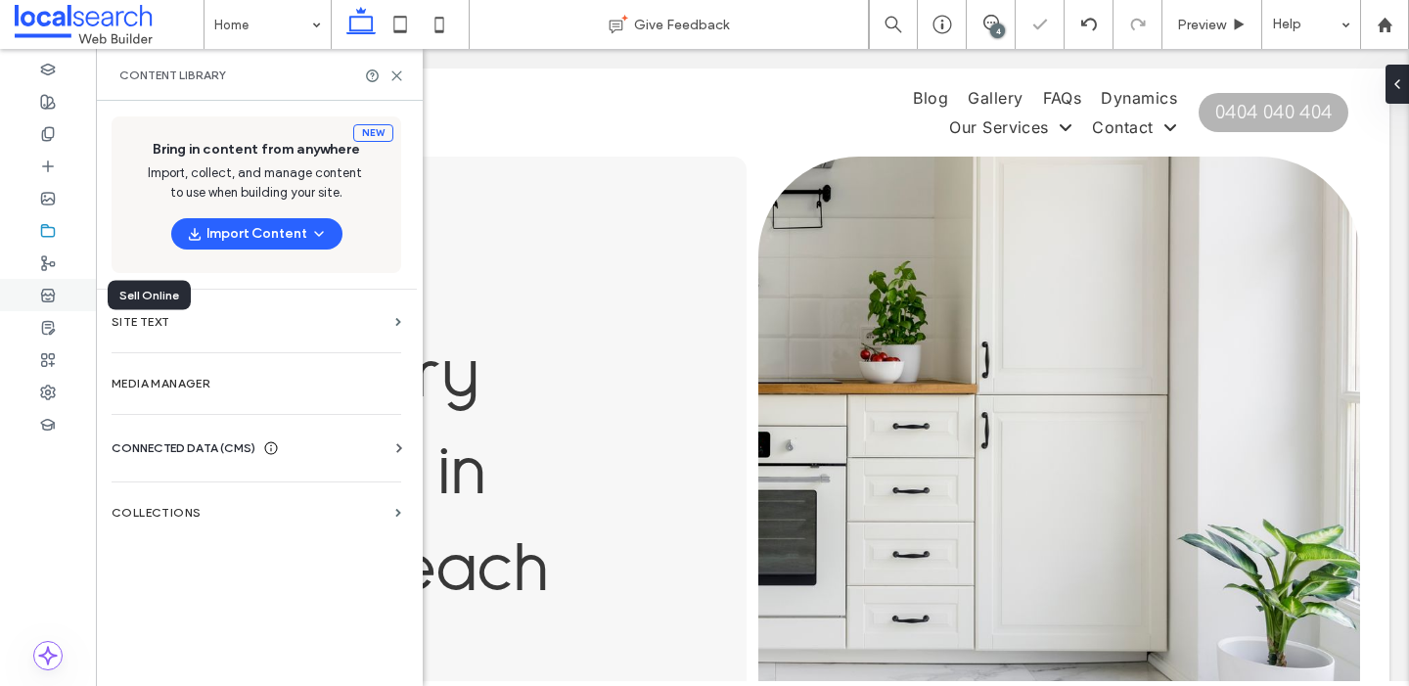
click at [50, 293] on use at bounding box center [47, 295] width 13 height 12
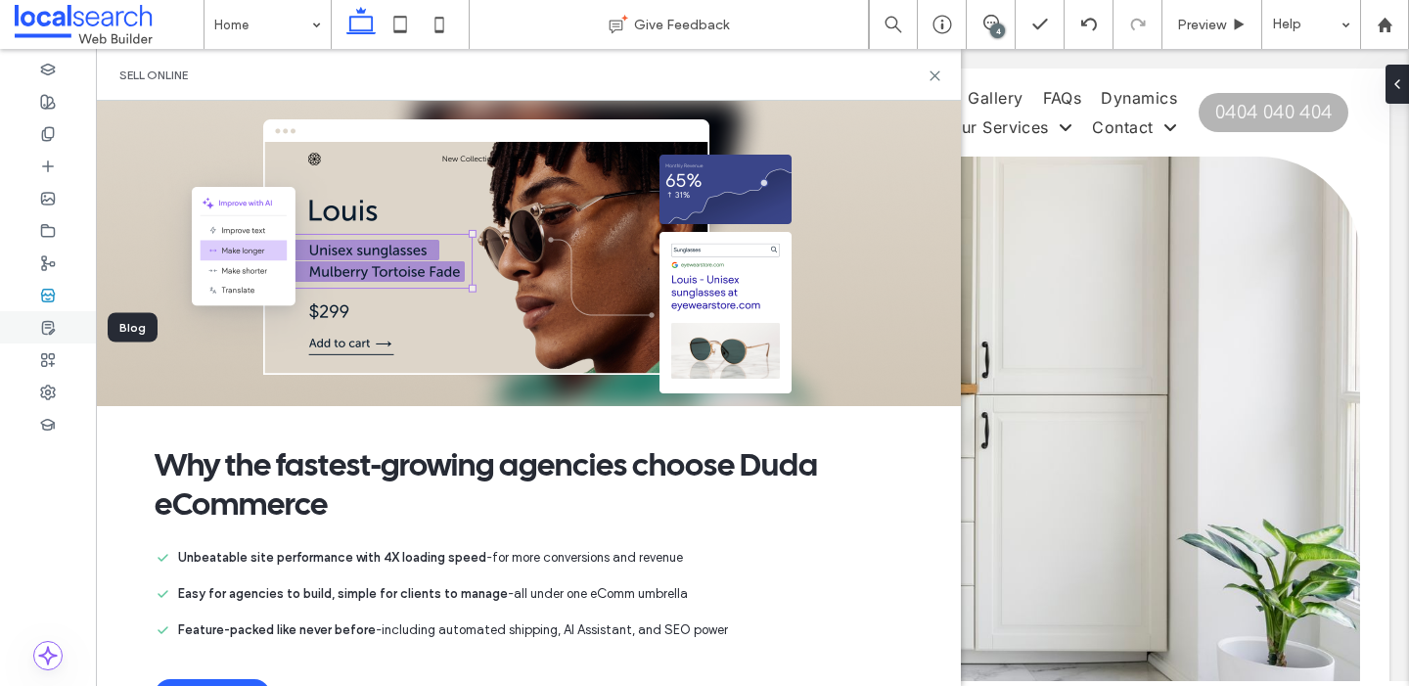
click at [47, 328] on use at bounding box center [48, 327] width 12 height 13
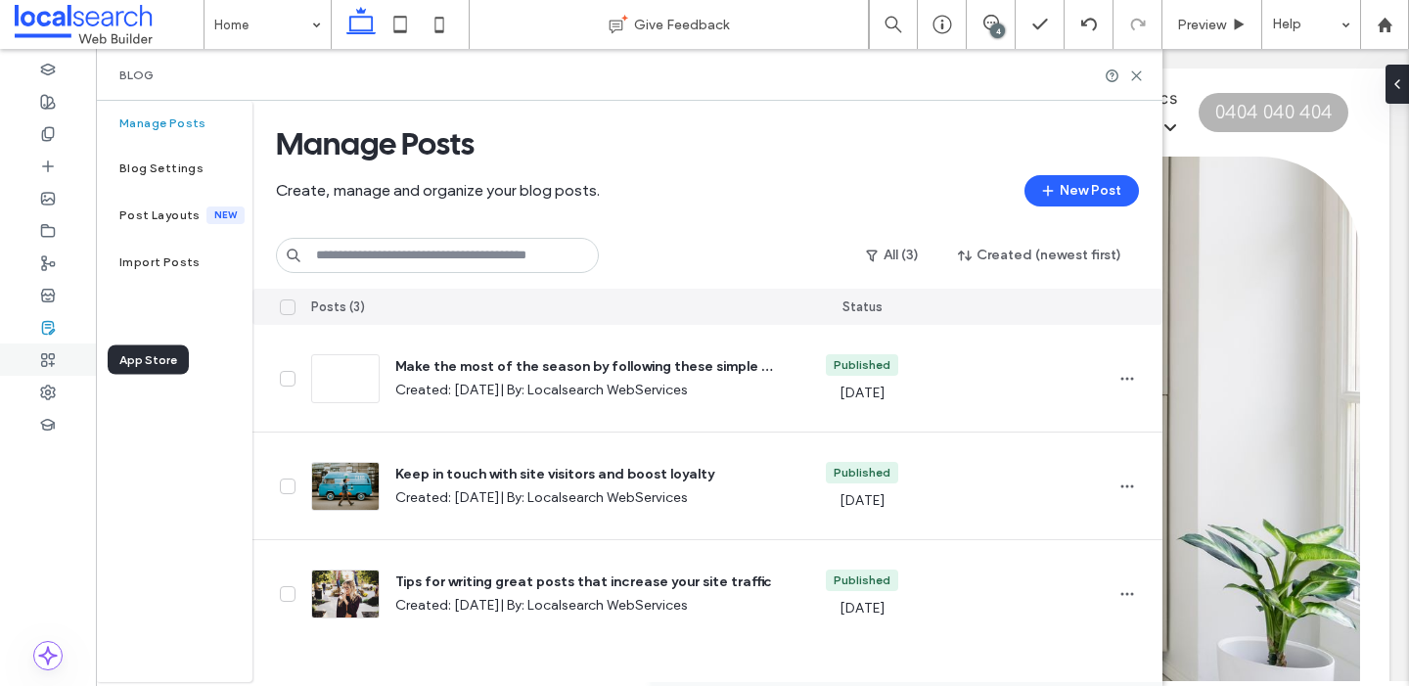
click at [30, 346] on div at bounding box center [48, 359] width 96 height 32
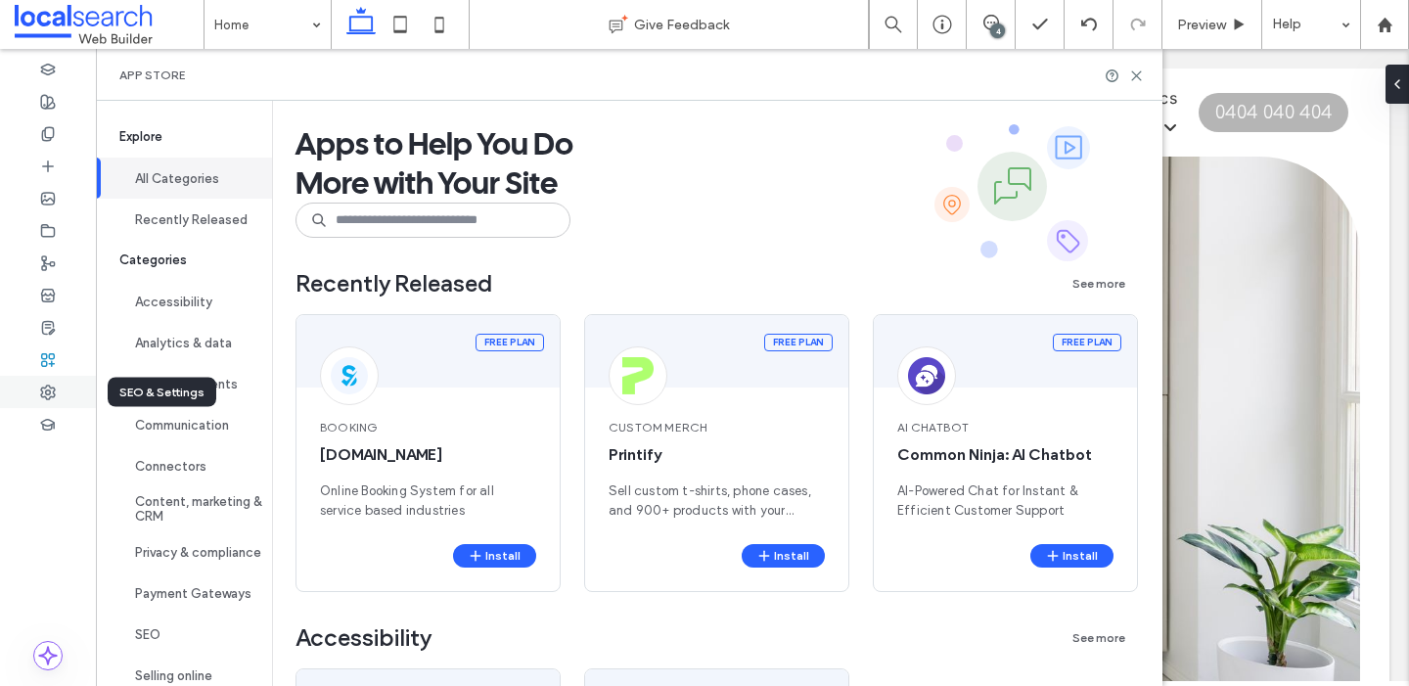
click at [48, 386] on use at bounding box center [48, 393] width 14 height 14
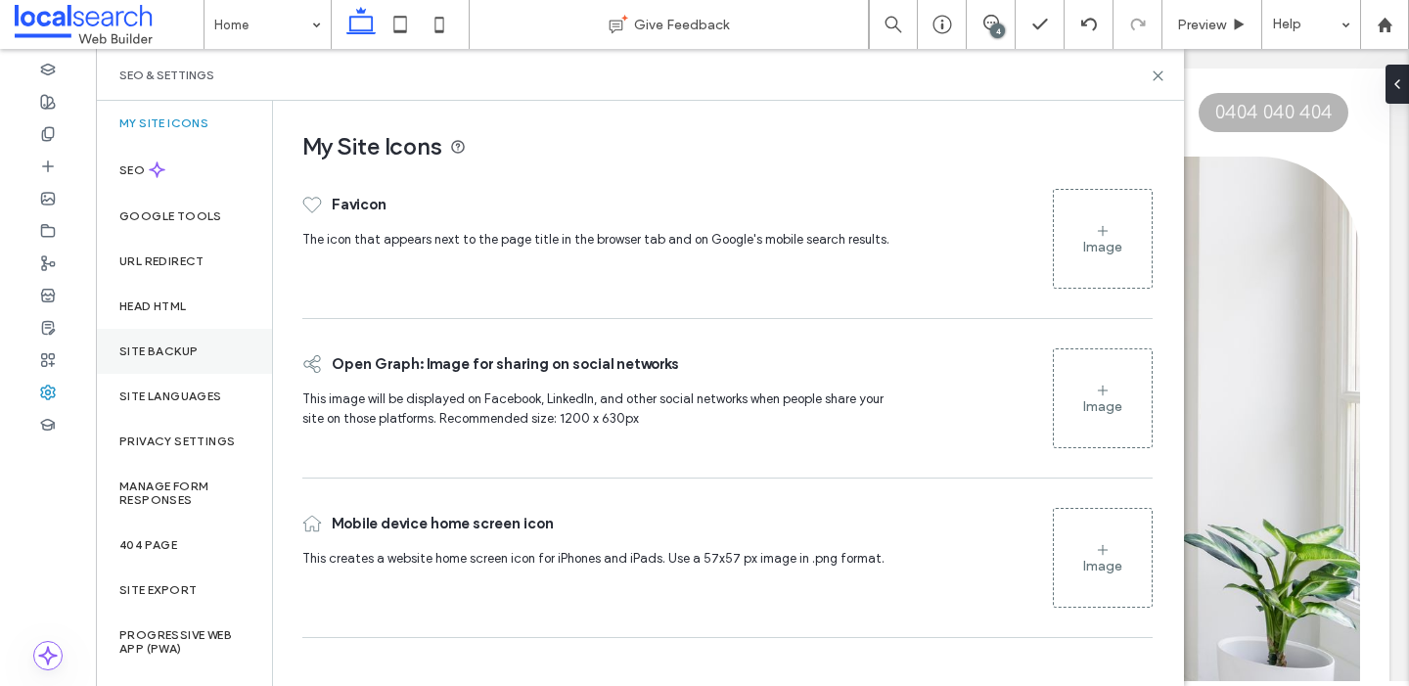
click at [201, 352] on div "Site Backup" at bounding box center [184, 351] width 176 height 45
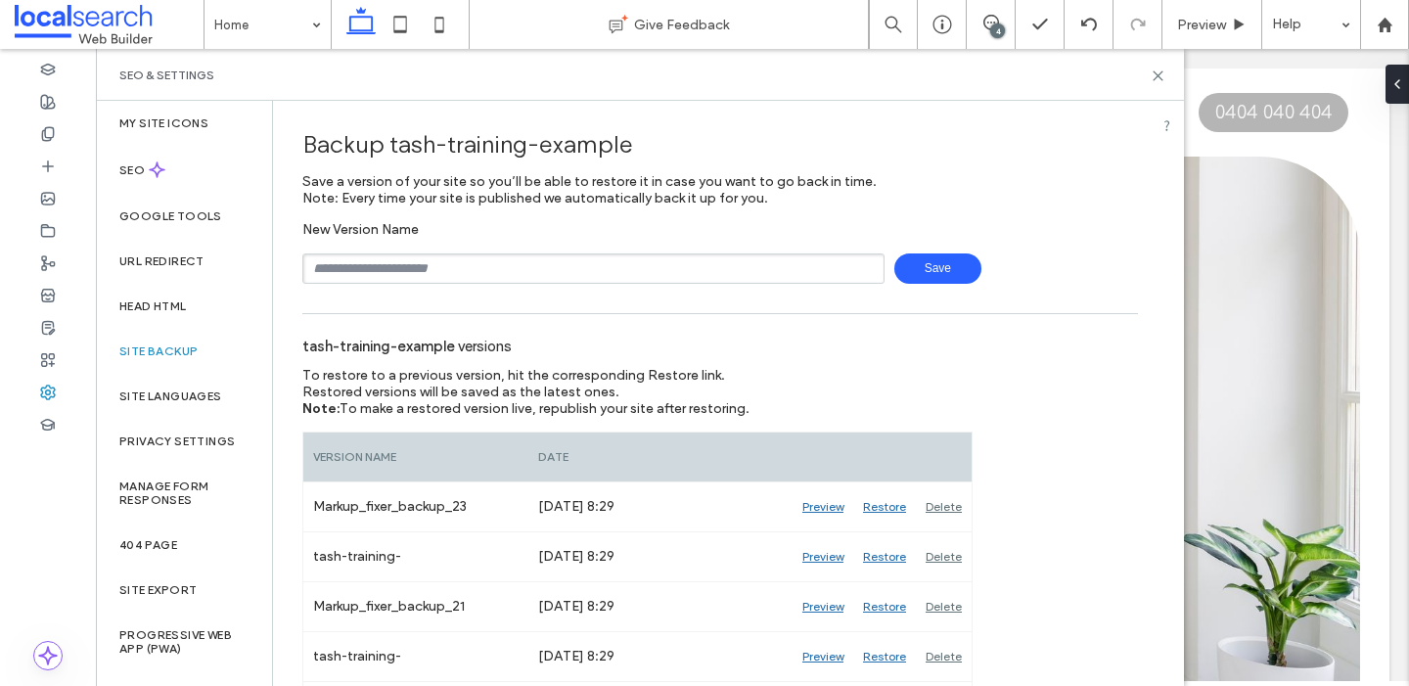
click at [931, 279] on span "Save" at bounding box center [937, 268] width 87 height 30
click at [1160, 70] on icon at bounding box center [1158, 75] width 15 height 15
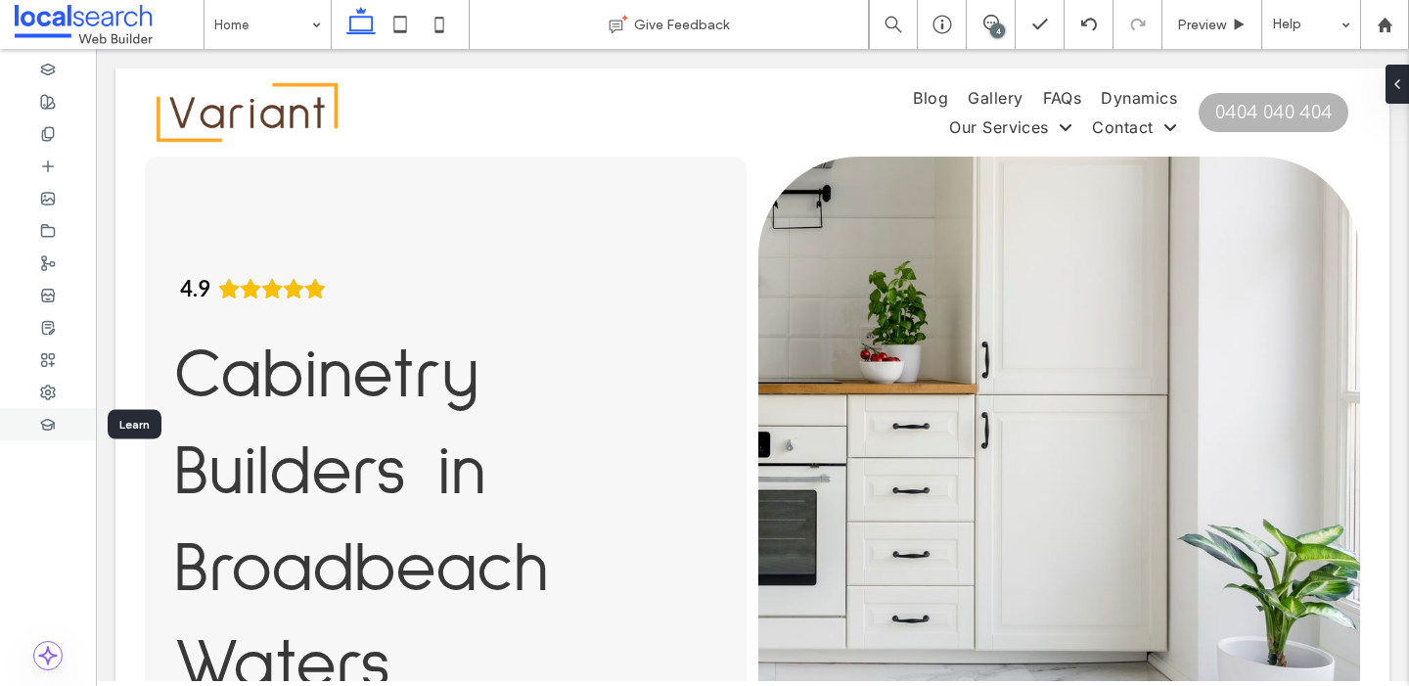
click at [67, 424] on div at bounding box center [48, 424] width 96 height 32
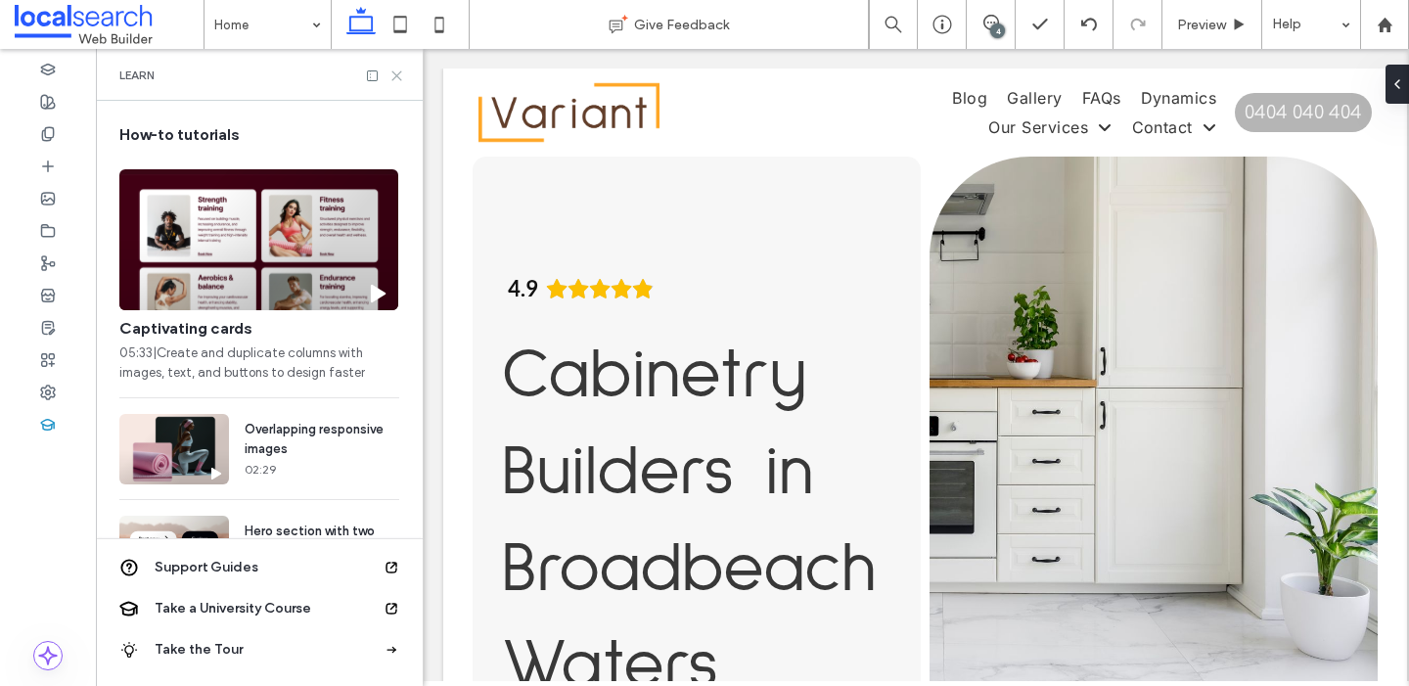
click at [398, 69] on icon at bounding box center [396, 75] width 15 height 15
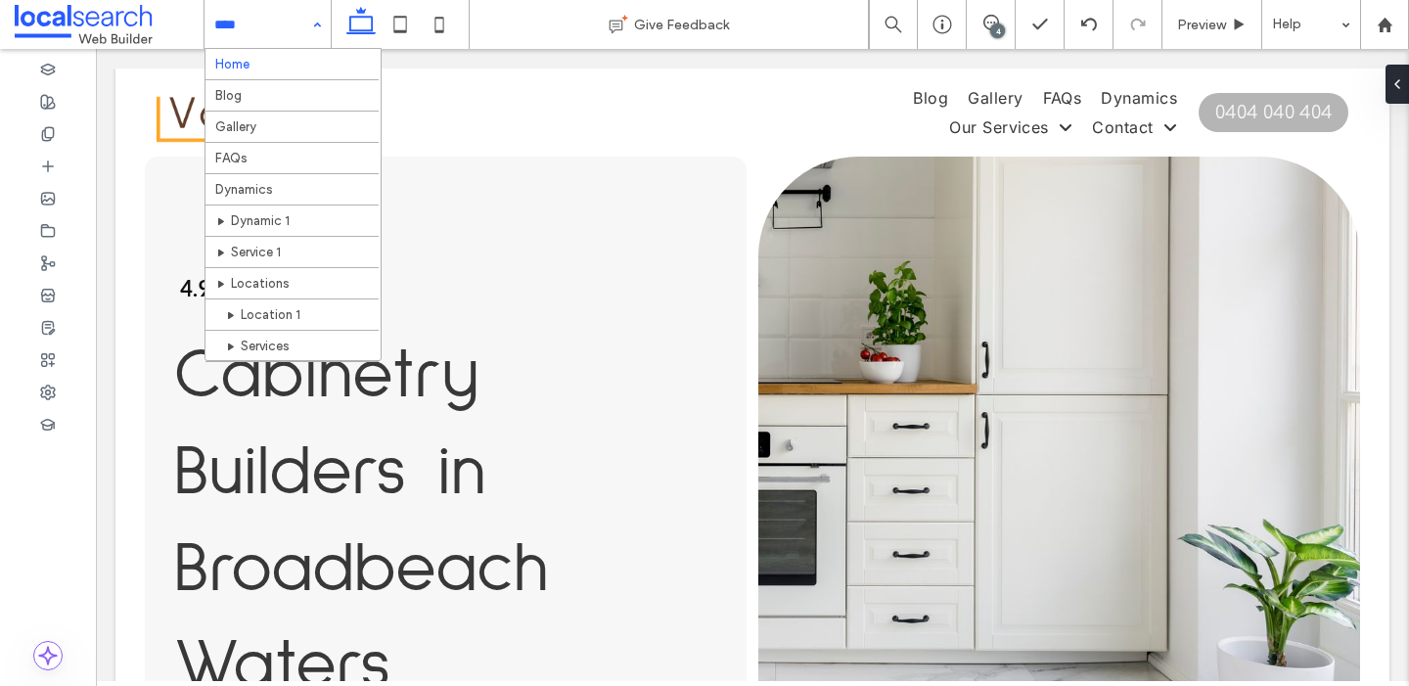
click at [306, 25] on div "Home Blog Gallery FAQs Dynamics Dynamic 1 Service 1 Locations Location 1 Servic…" at bounding box center [267, 24] width 126 height 49
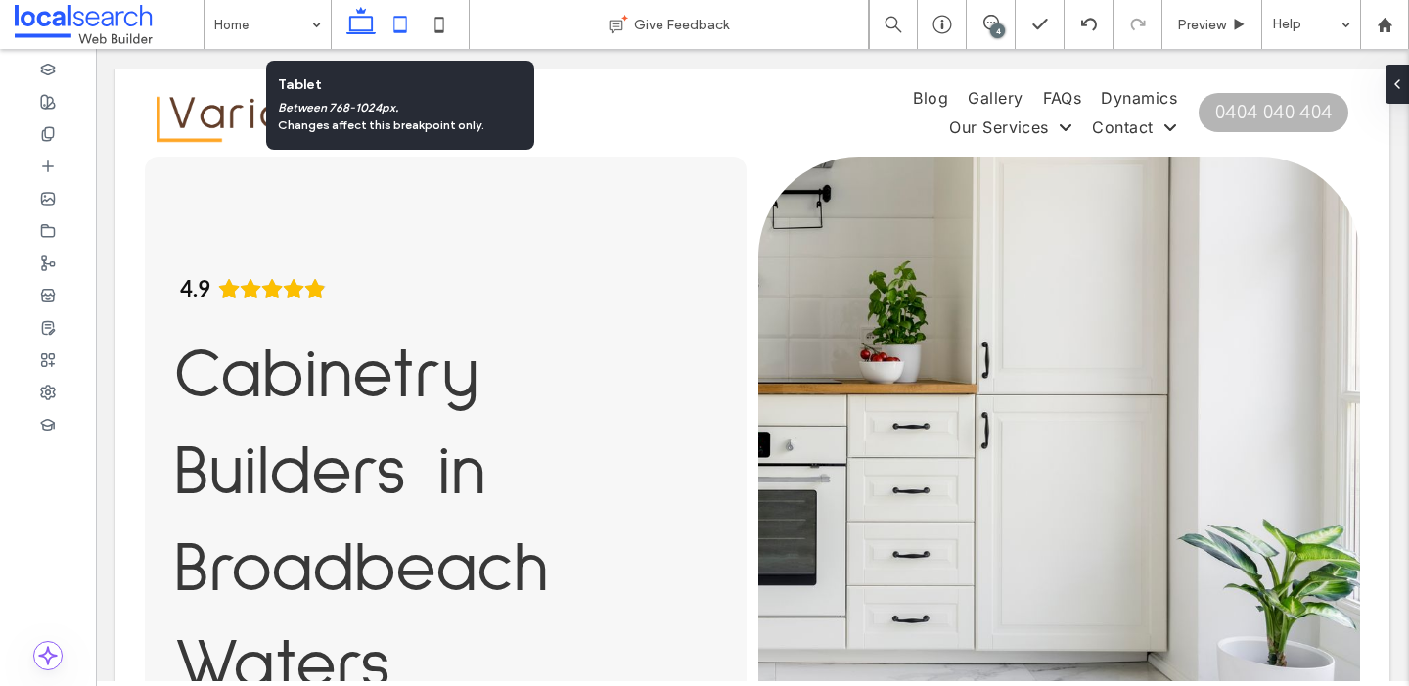
click at [398, 23] on icon at bounding box center [400, 24] width 39 height 39
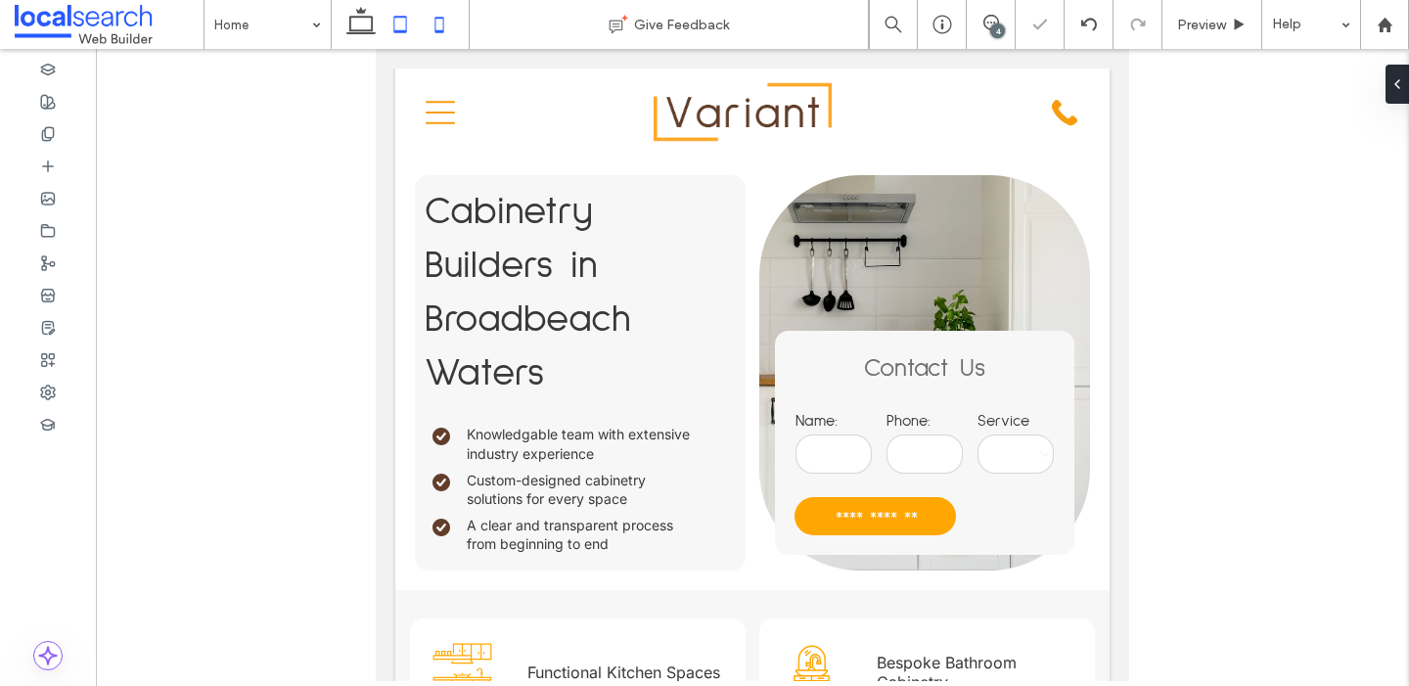
click at [438, 27] on icon at bounding box center [439, 24] width 39 height 39
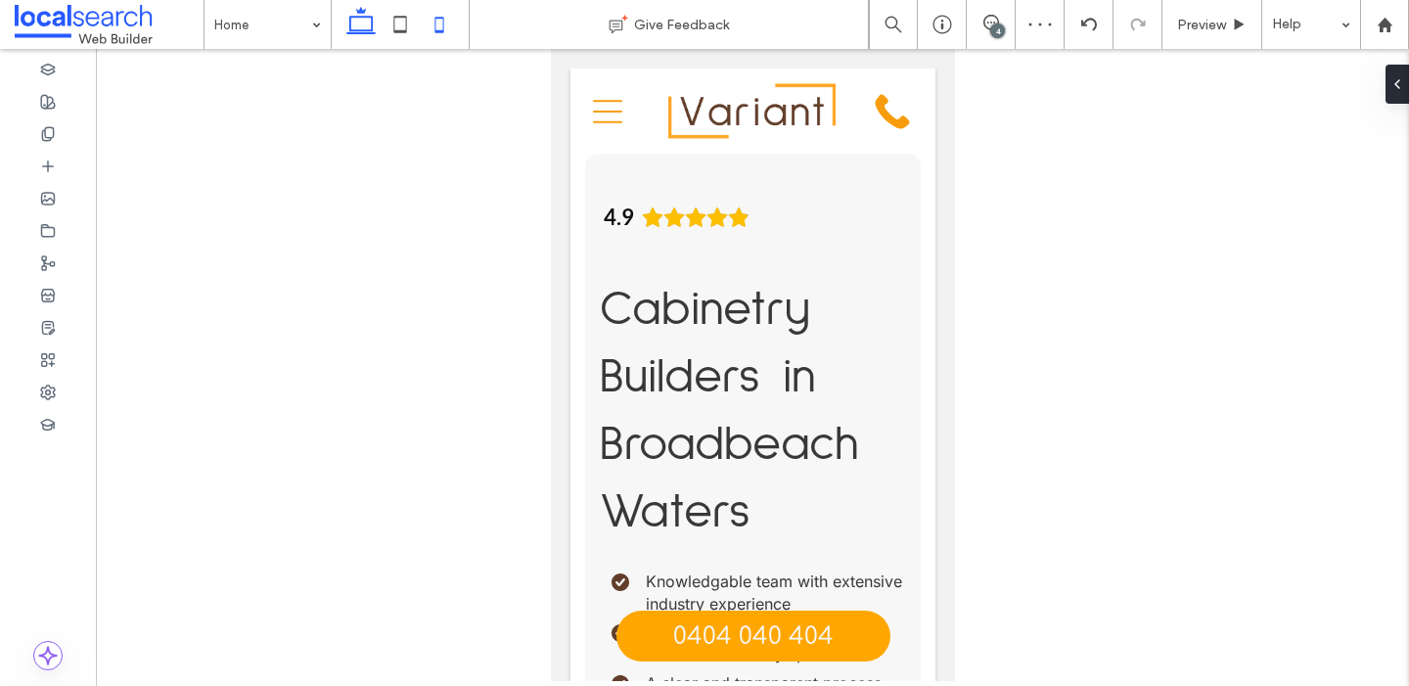
click at [346, 27] on icon at bounding box center [360, 24] width 39 height 39
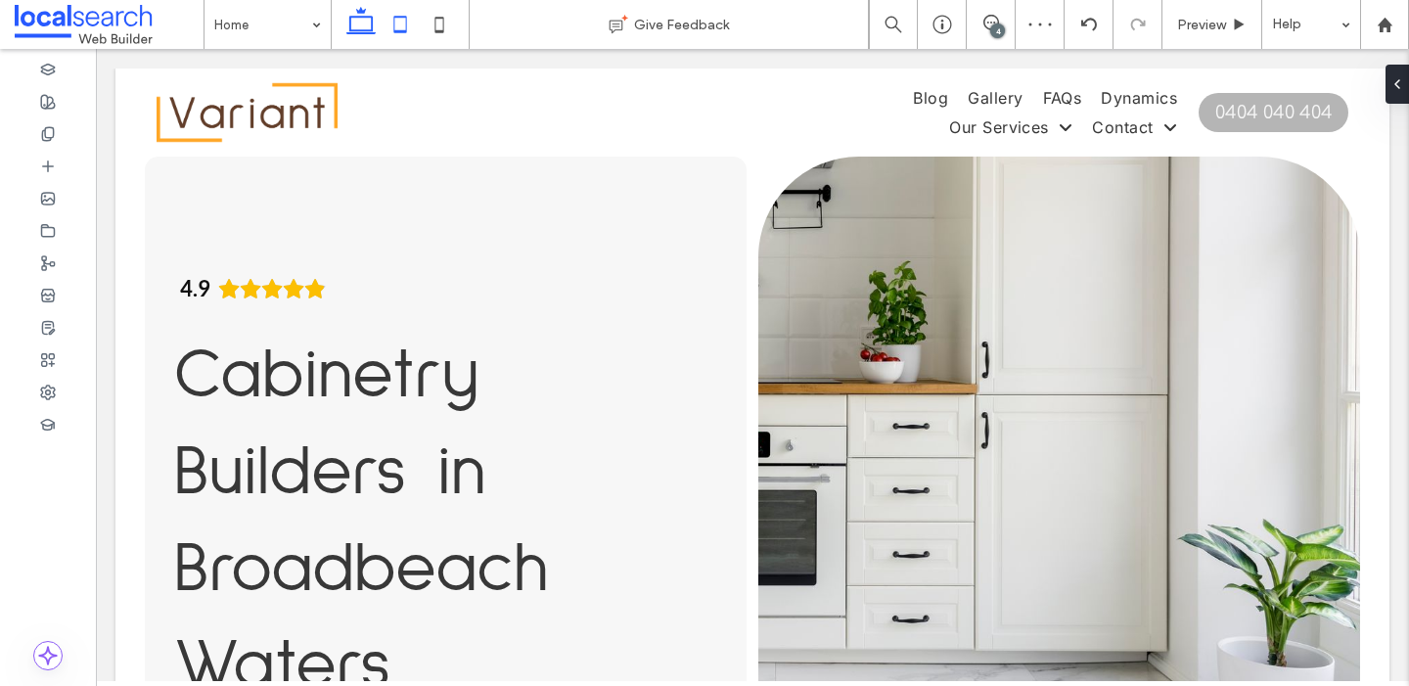
click at [409, 26] on icon at bounding box center [400, 24] width 39 height 39
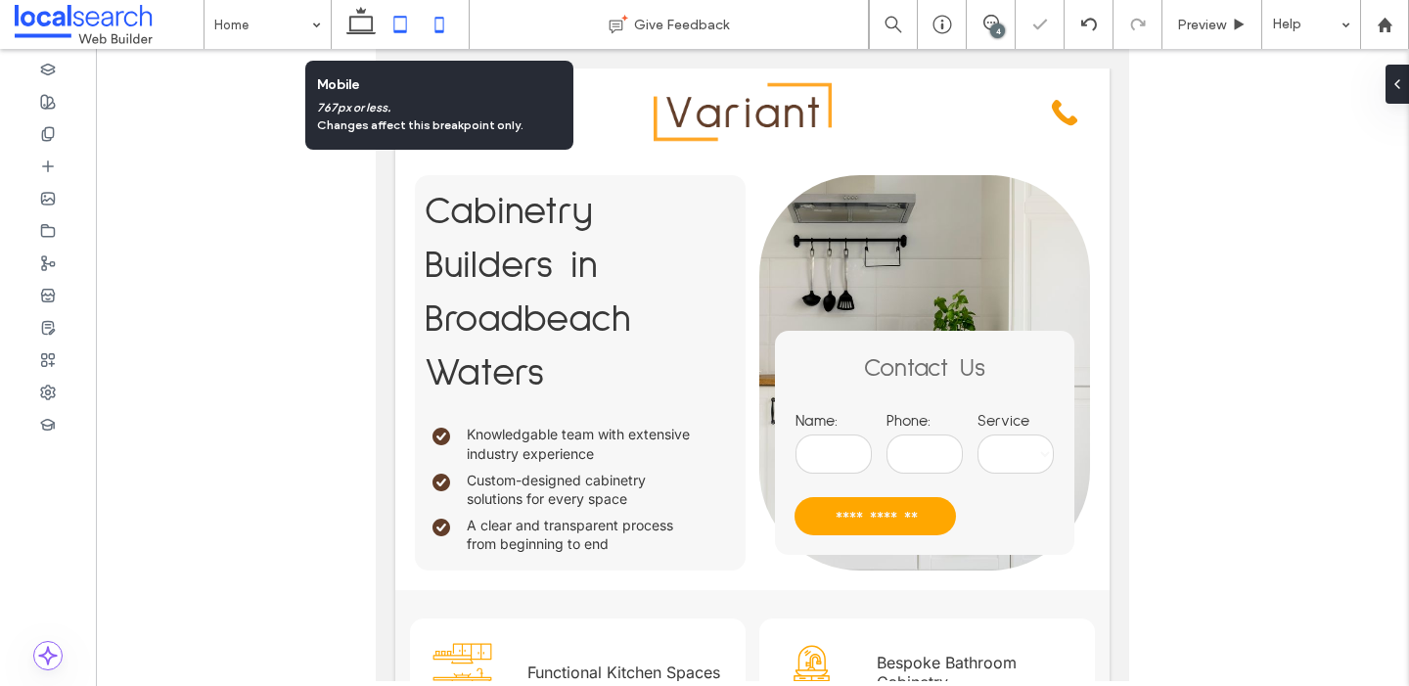
click at [440, 27] on icon at bounding box center [439, 24] width 39 height 39
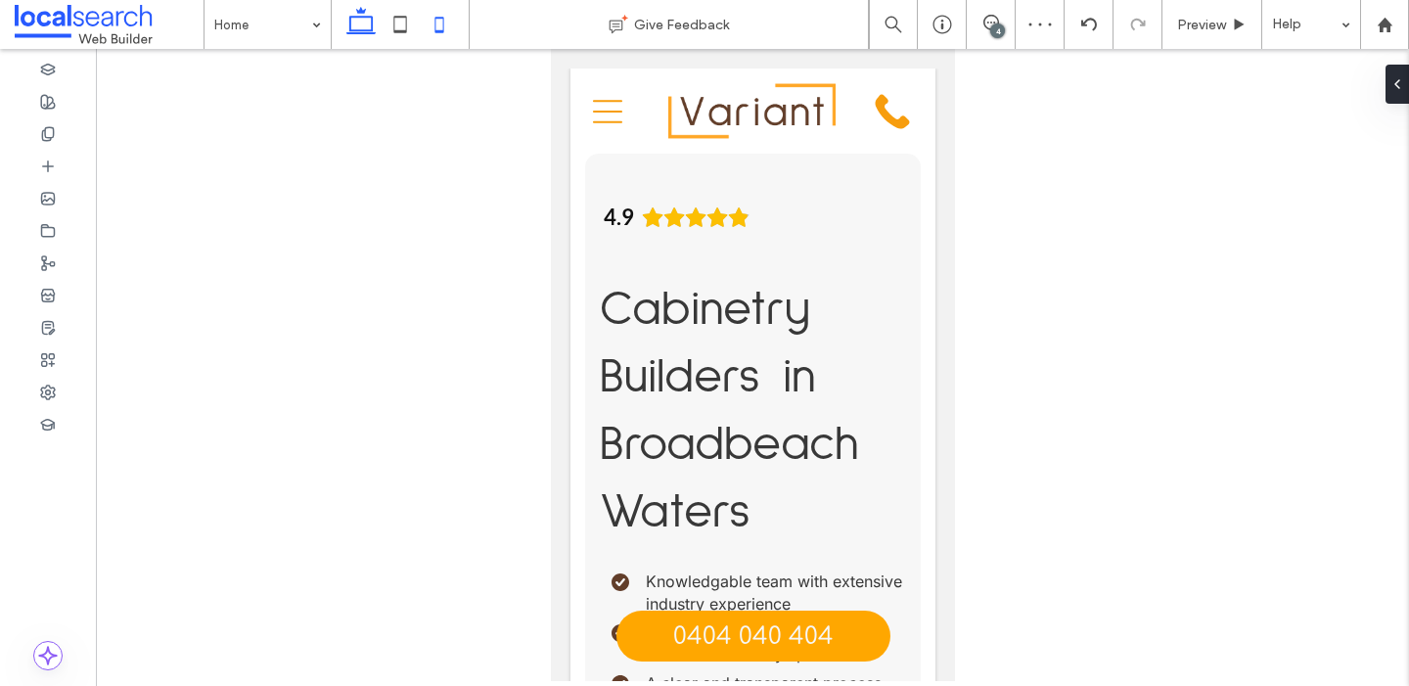
click at [364, 29] on use at bounding box center [360, 20] width 29 height 27
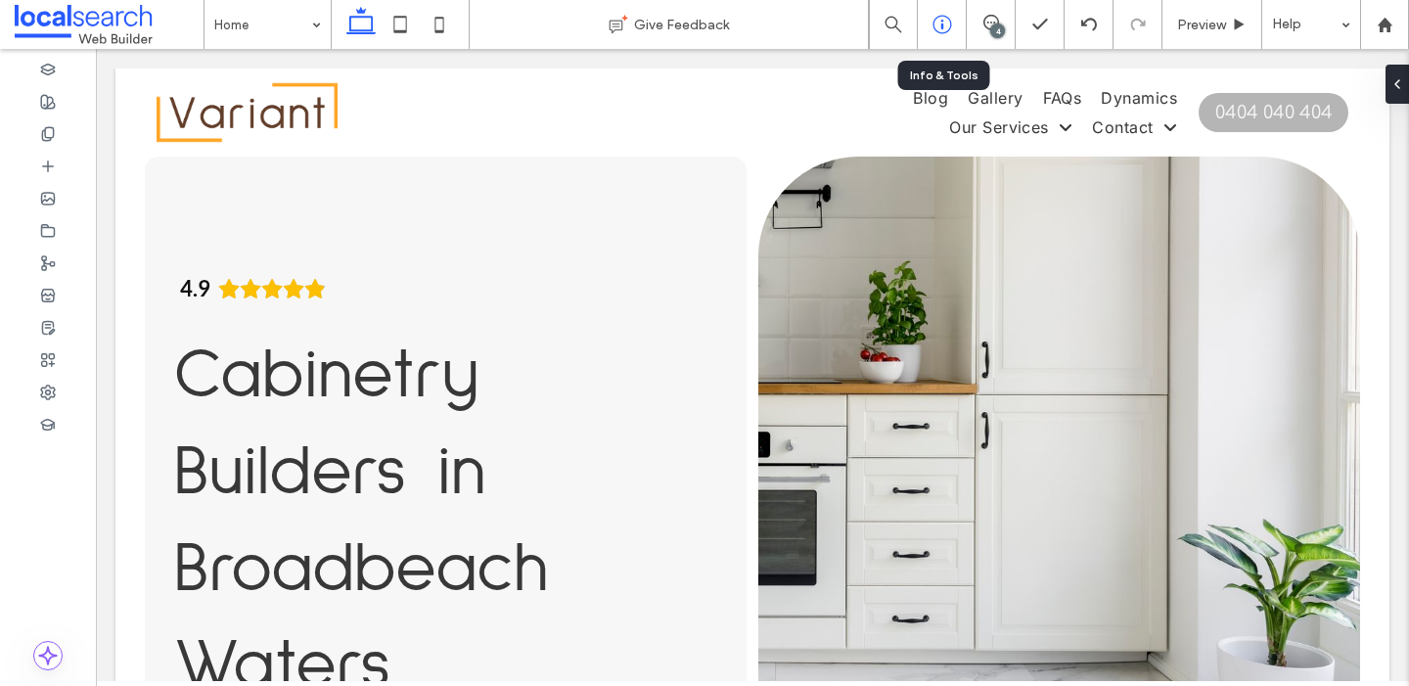
click at [931, 20] on div at bounding box center [942, 25] width 48 height 20
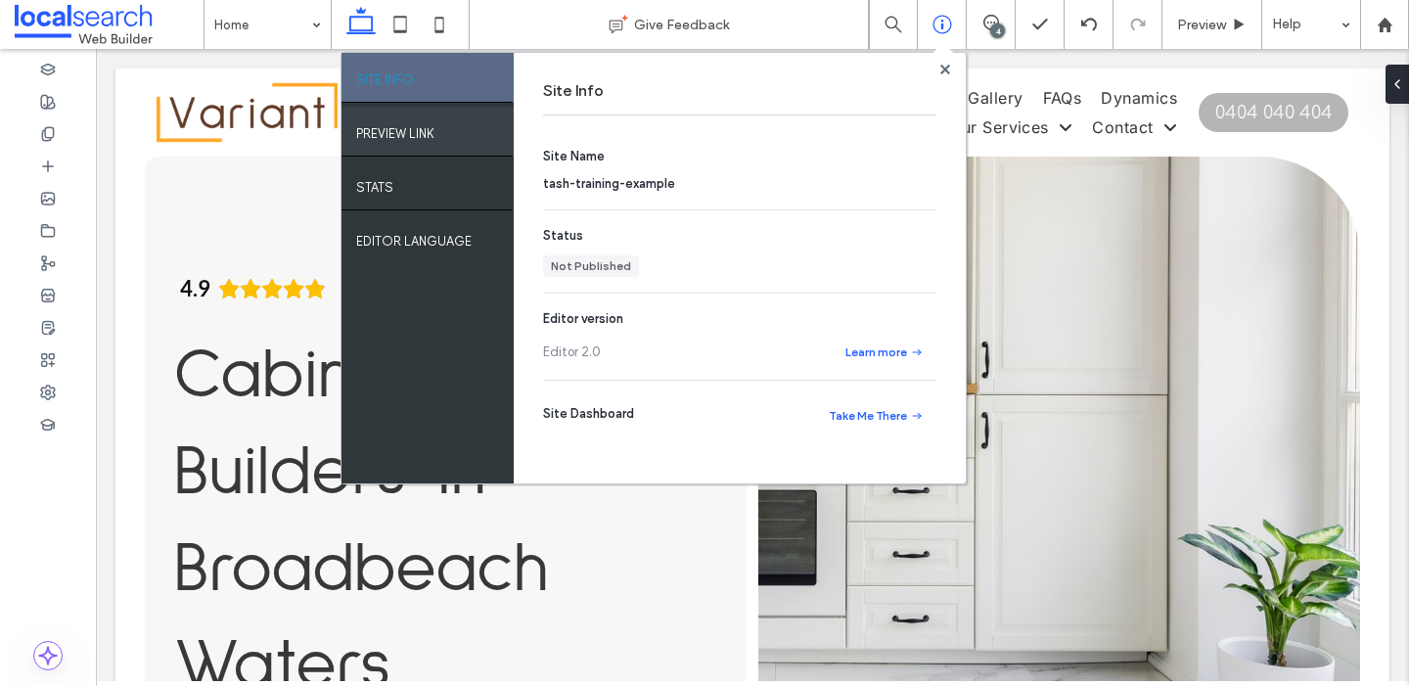
click at [426, 135] on label "PREVIEW LINK" at bounding box center [395, 128] width 78 height 24
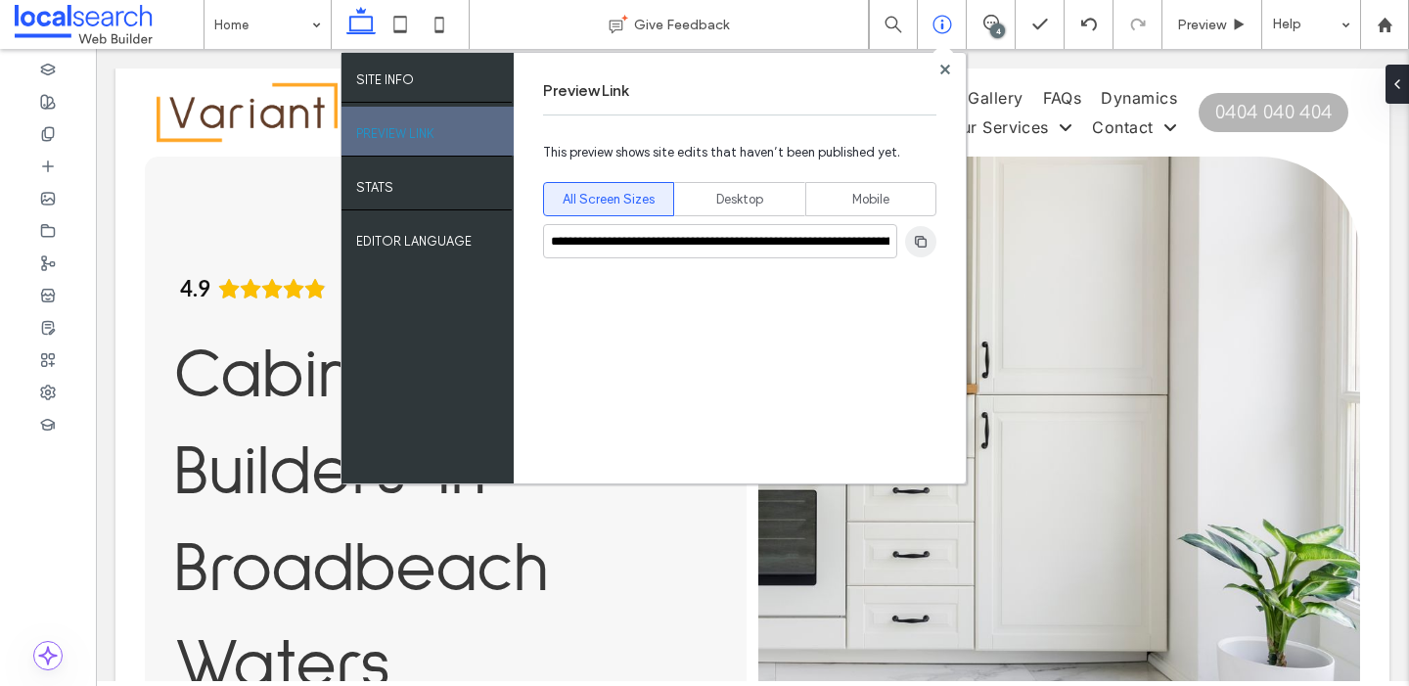
click at [905, 240] on span "button" at bounding box center [920, 241] width 31 height 31
click at [940, 68] on icon at bounding box center [945, 70] width 10 height 10
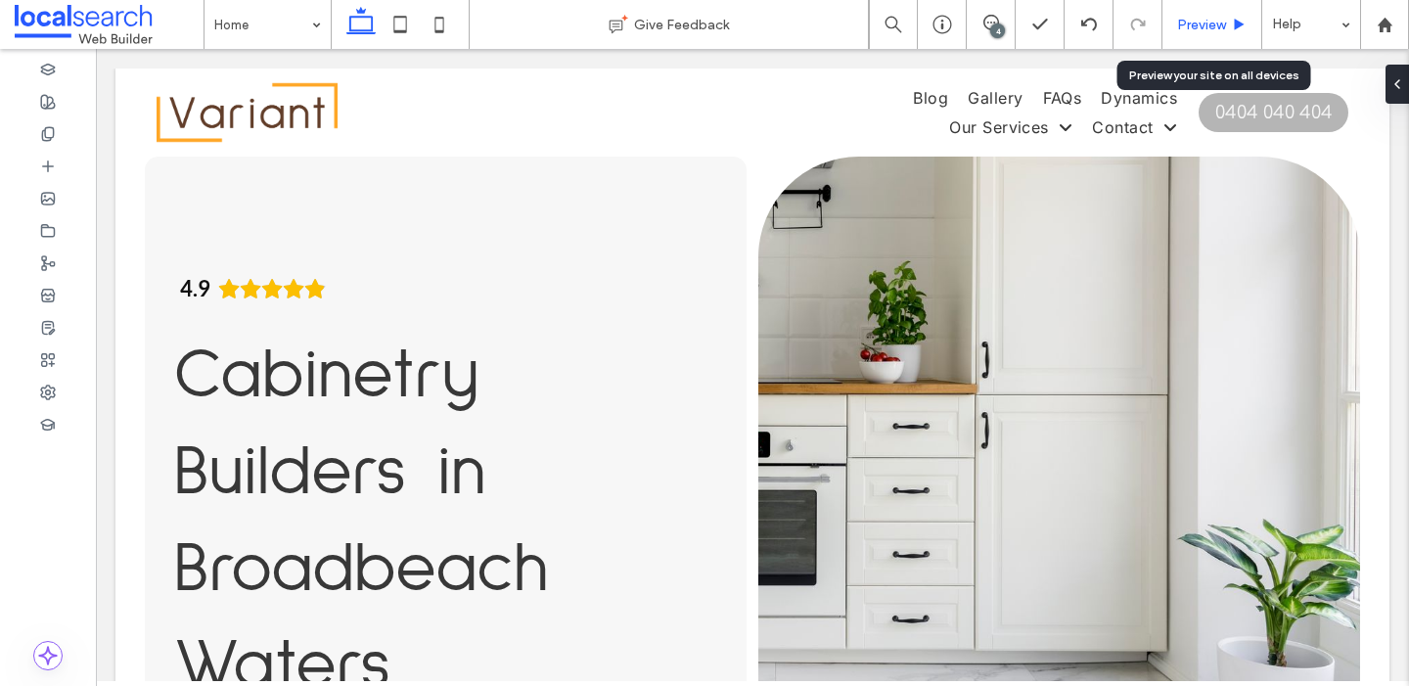
click at [1235, 29] on icon at bounding box center [1239, 25] width 15 height 15
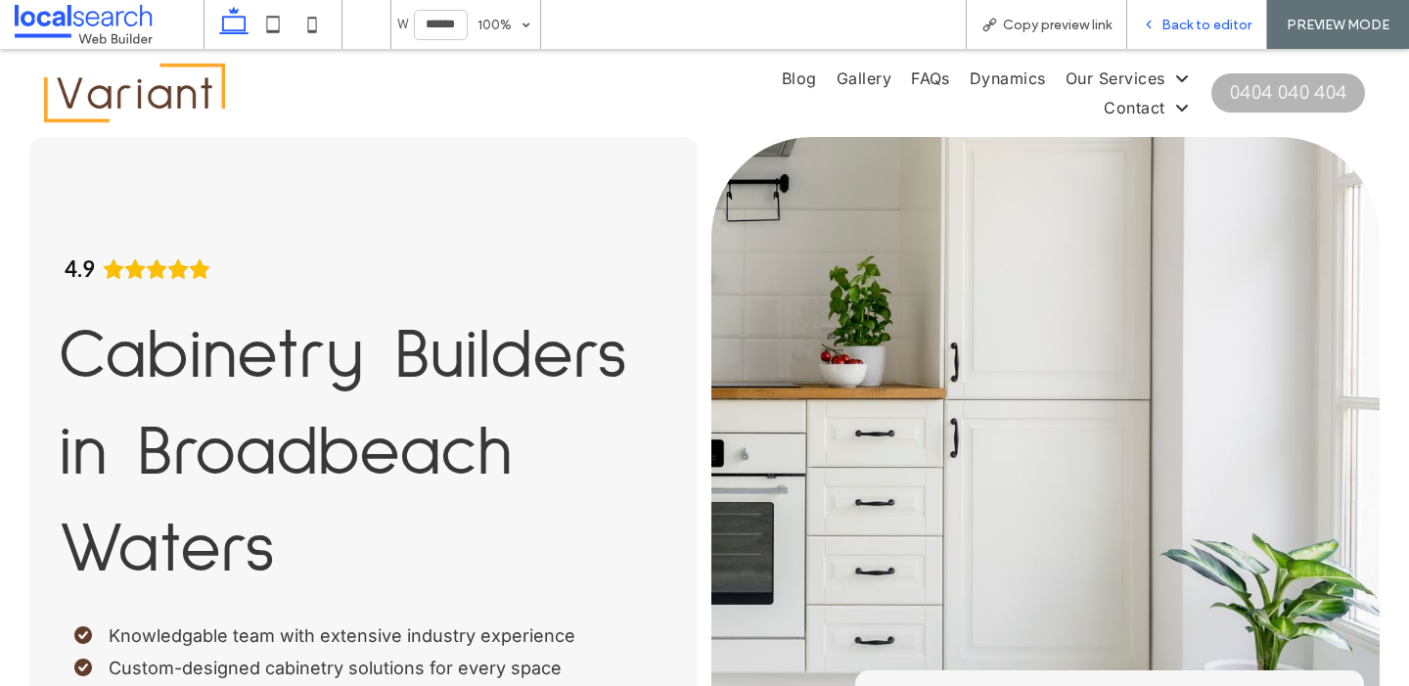
click at [1204, 28] on span "Back to editor" at bounding box center [1206, 25] width 90 height 17
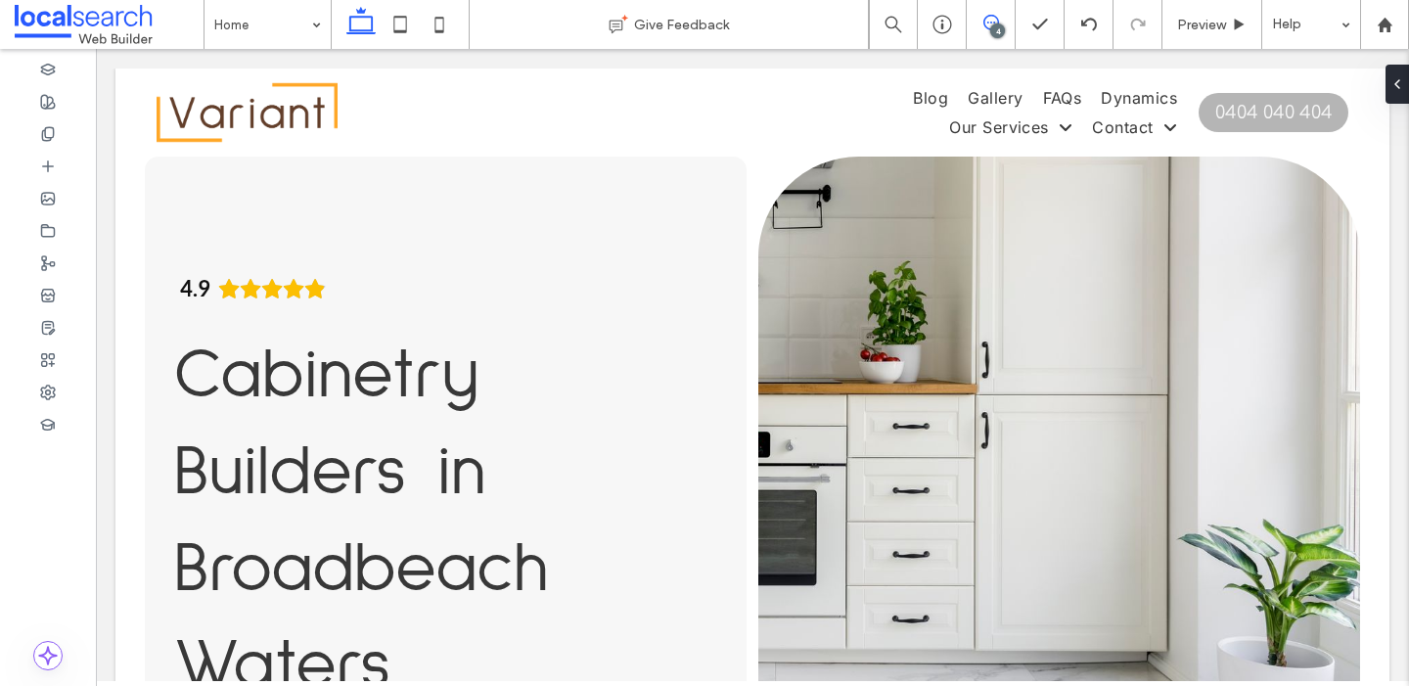
click at [989, 23] on icon at bounding box center [991, 23] width 16 height 16
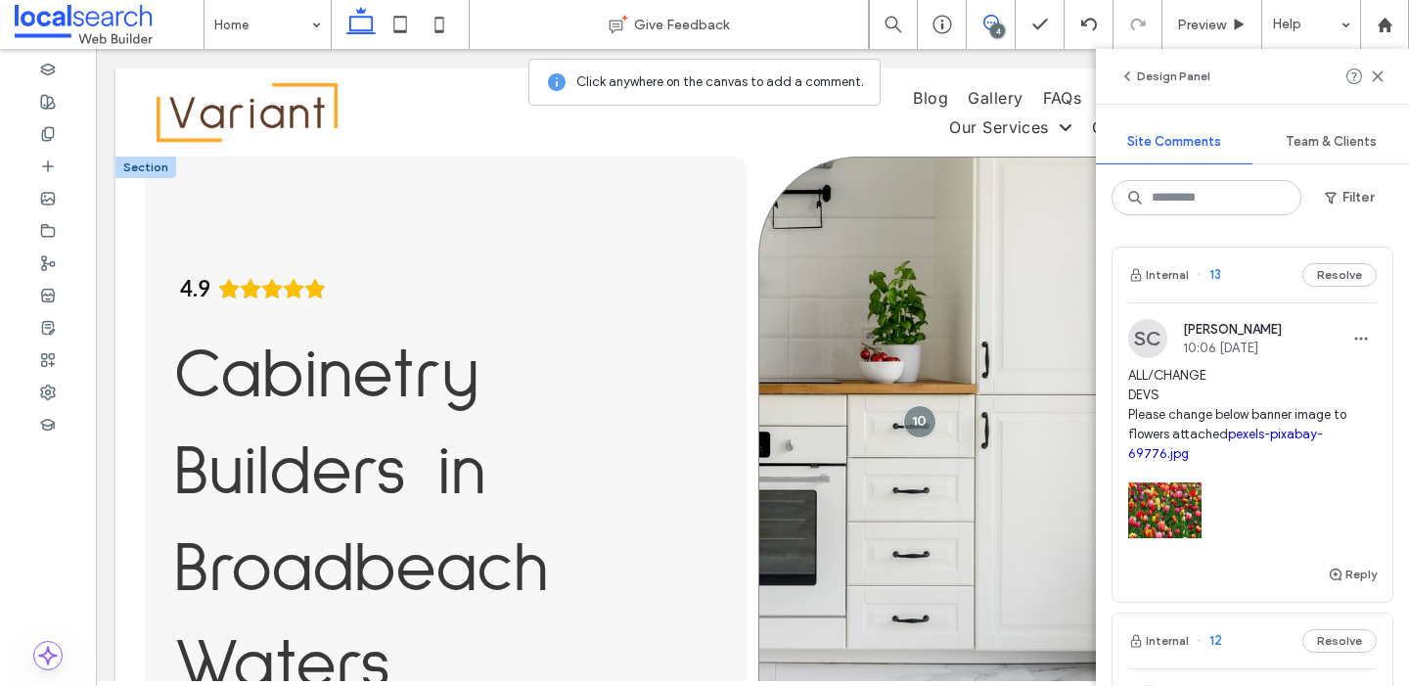
click at [849, 320] on div "**********" at bounding box center [1059, 594] width 602 height 875
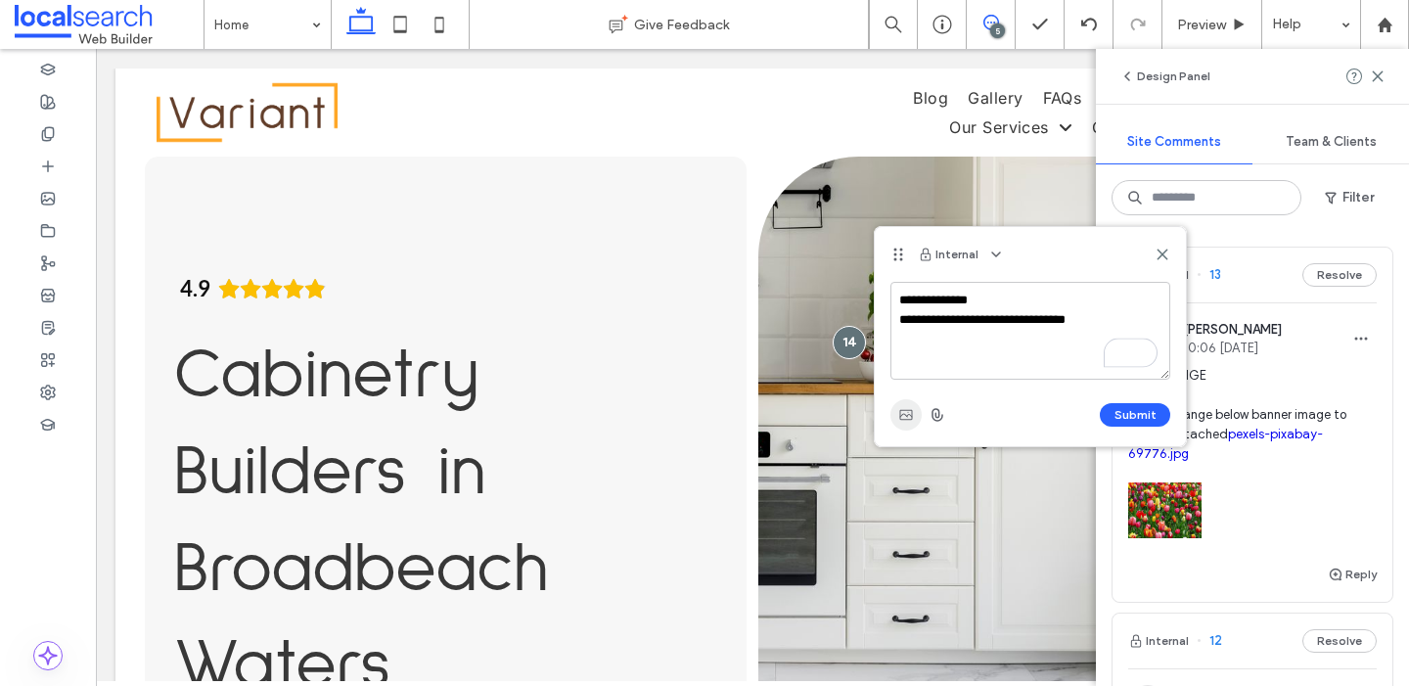
type textarea "**********"
click at [898, 409] on icon "button" at bounding box center [906, 415] width 16 height 16
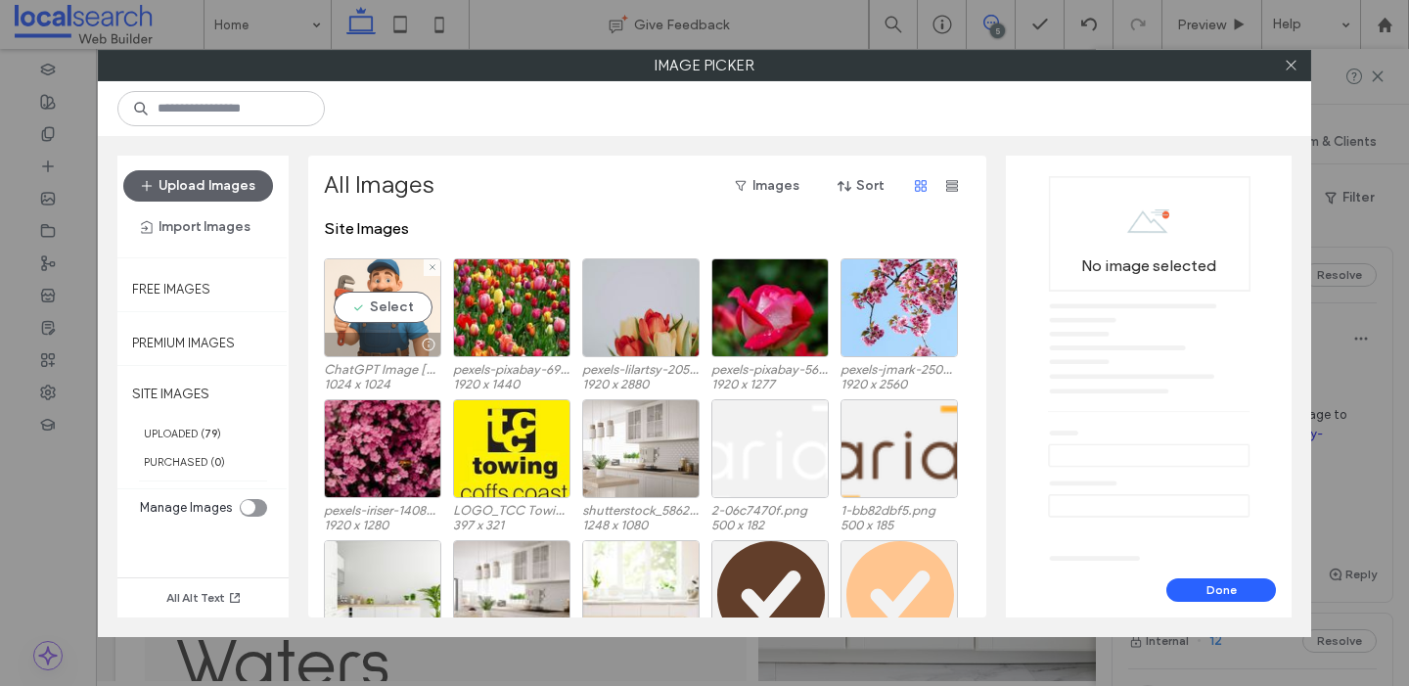
click at [385, 299] on div "Select" at bounding box center [382, 307] width 117 height 99
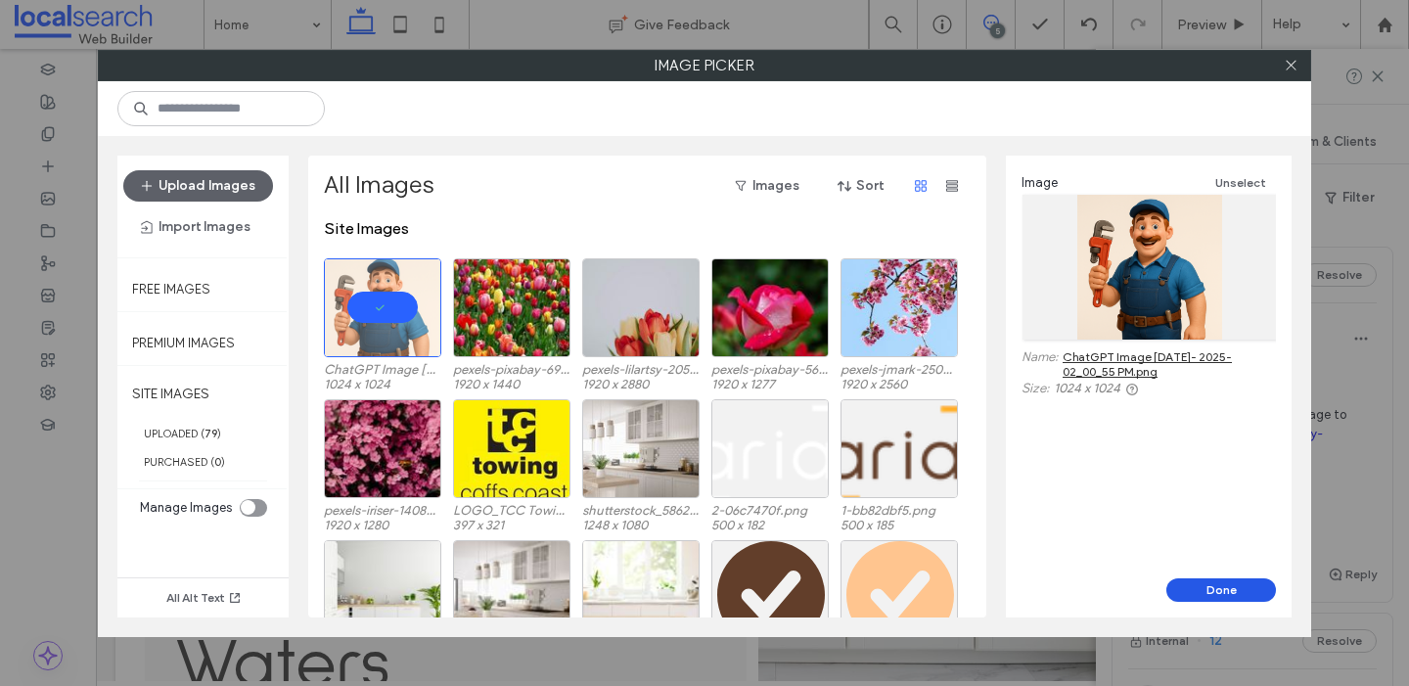
click at [1237, 589] on button "Done" at bounding box center [1221, 589] width 110 height 23
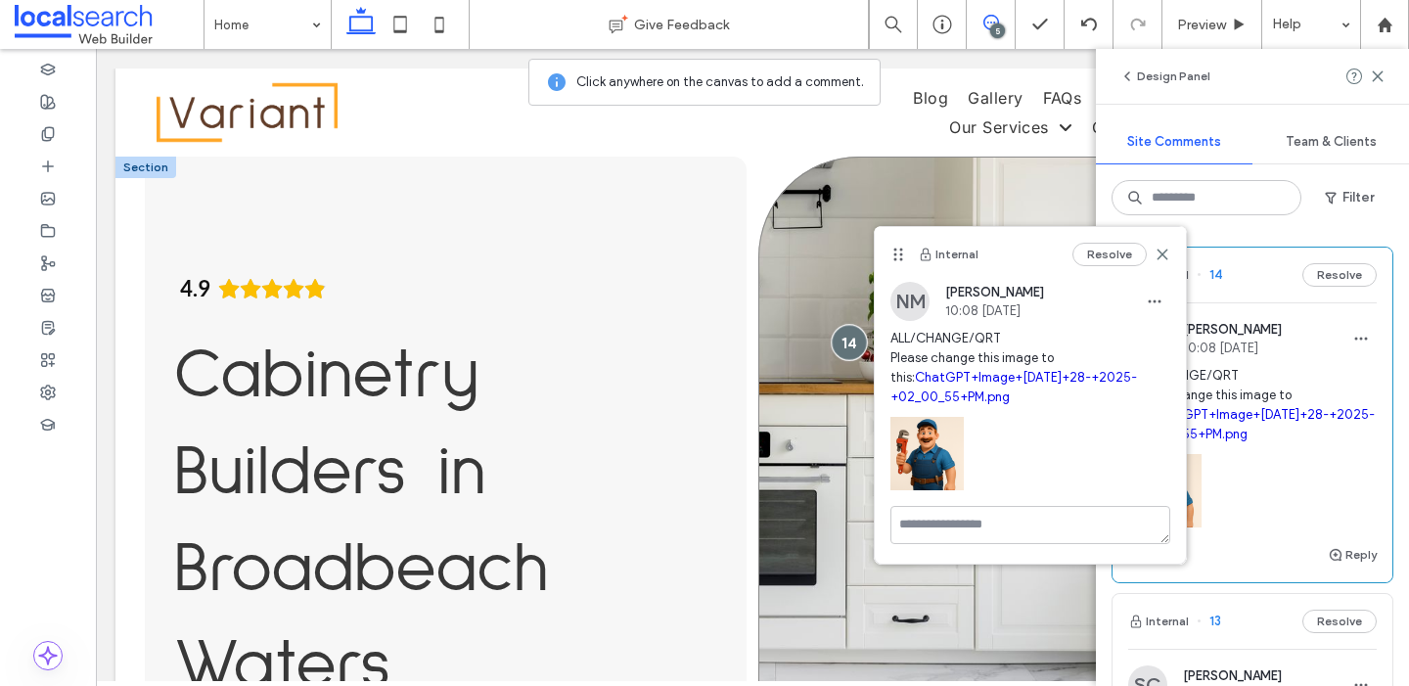
click at [847, 326] on div at bounding box center [849, 342] width 36 height 36
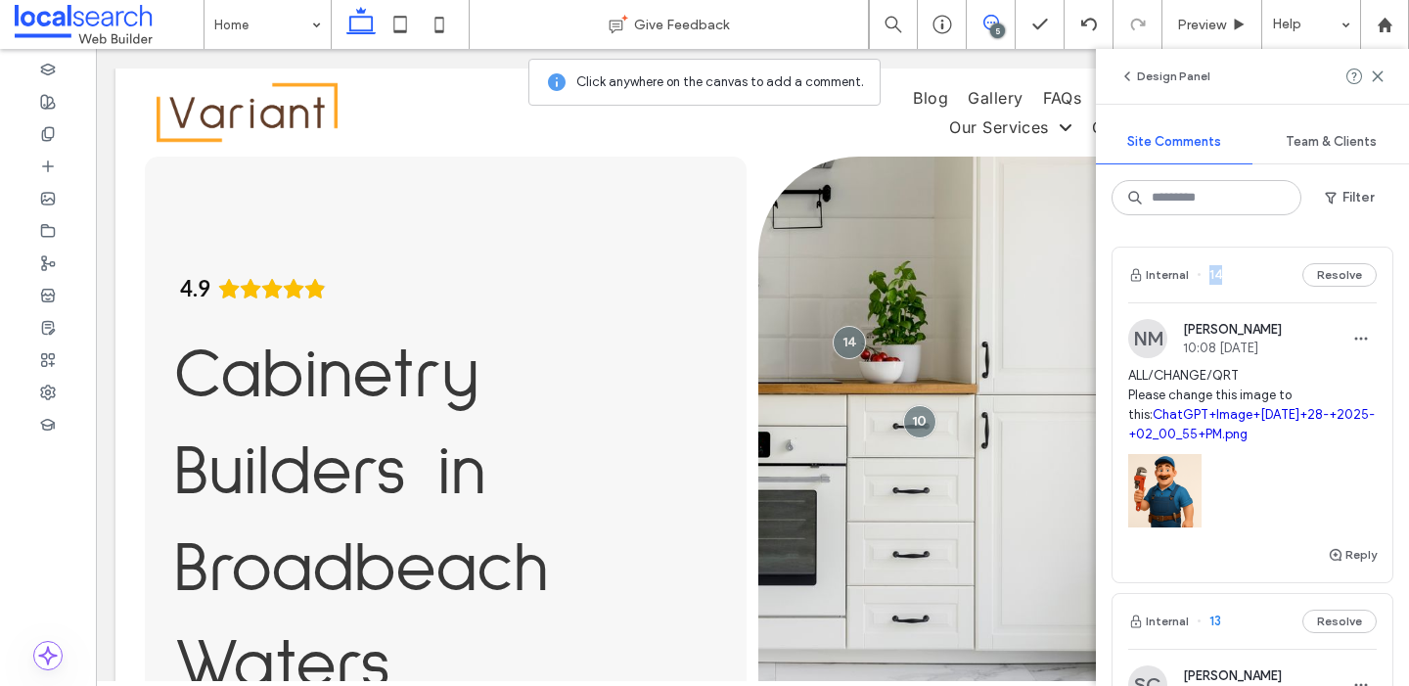
drag, startPoint x: 1210, startPoint y: 275, endPoint x: 1248, endPoint y: 284, distance: 38.2
click at [1248, 284] on div "Internal 14 Resolve" at bounding box center [1252, 275] width 280 height 55
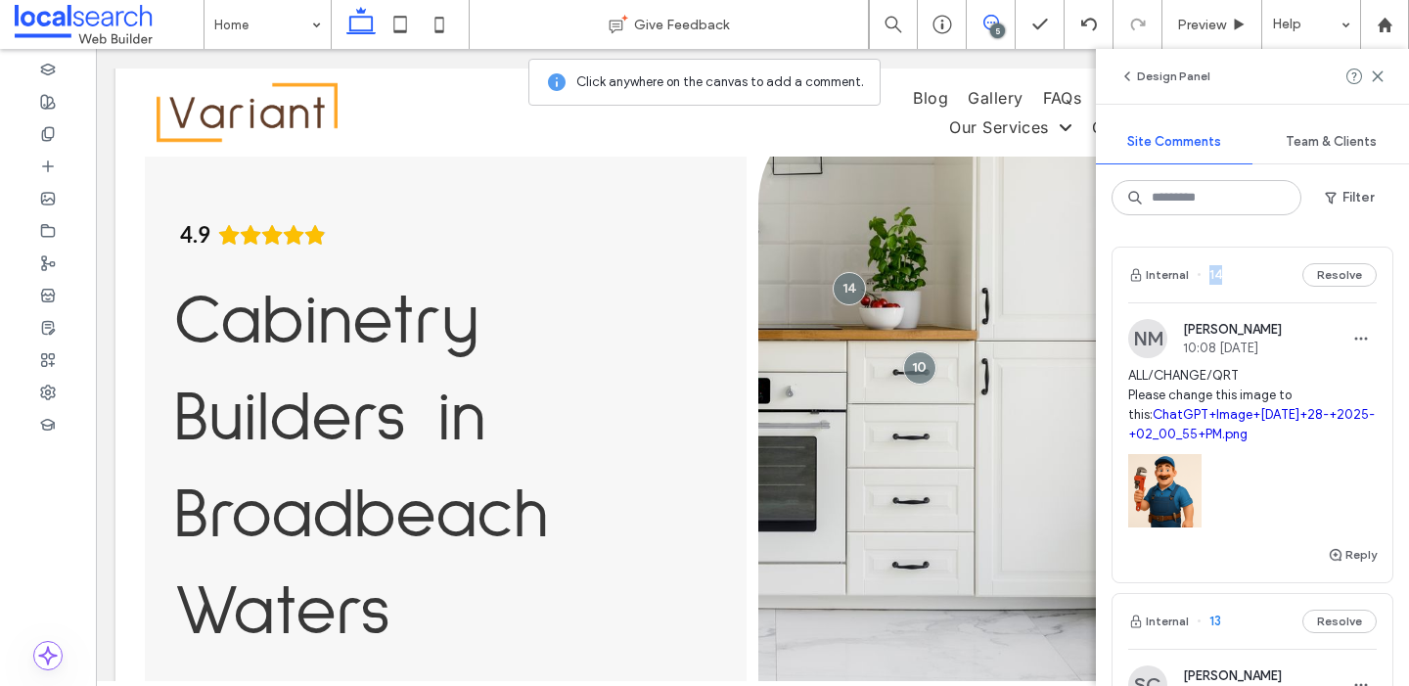
scroll to position [59, 0]
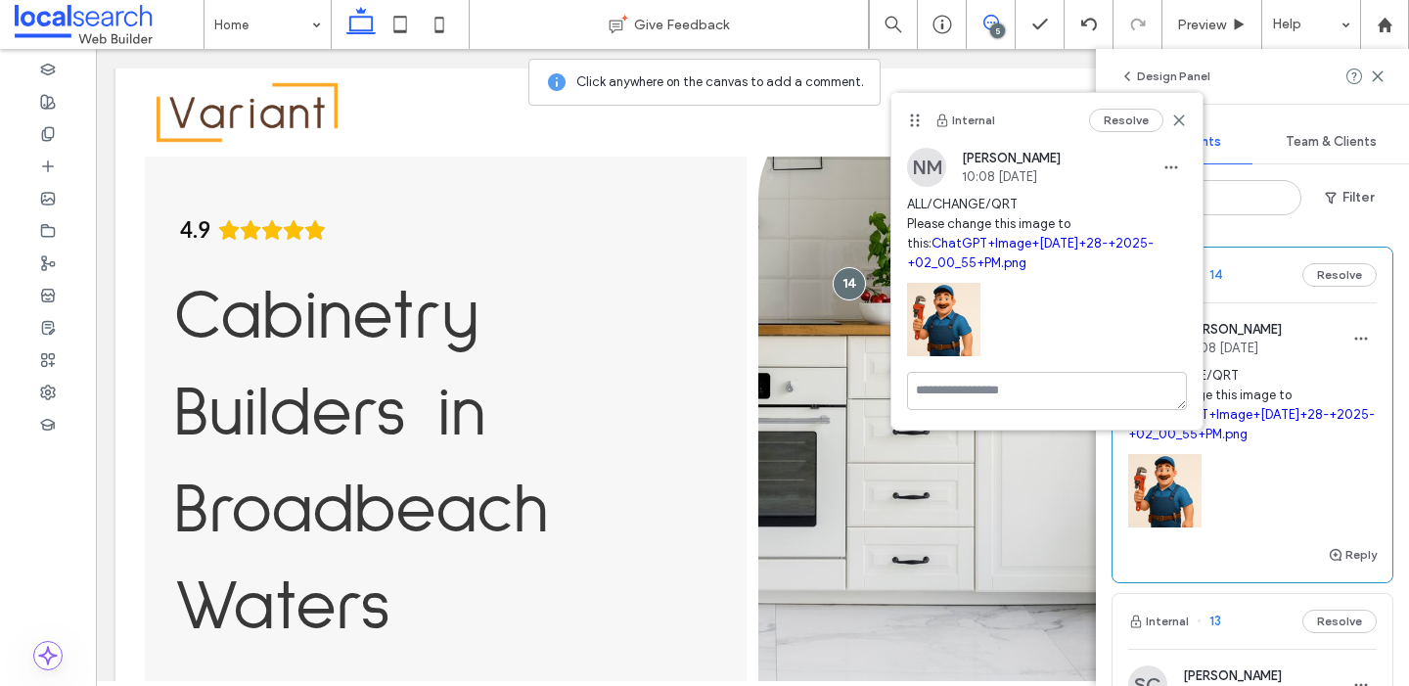
click at [1263, 284] on div "Internal 14 Resolve" at bounding box center [1252, 275] width 280 height 55
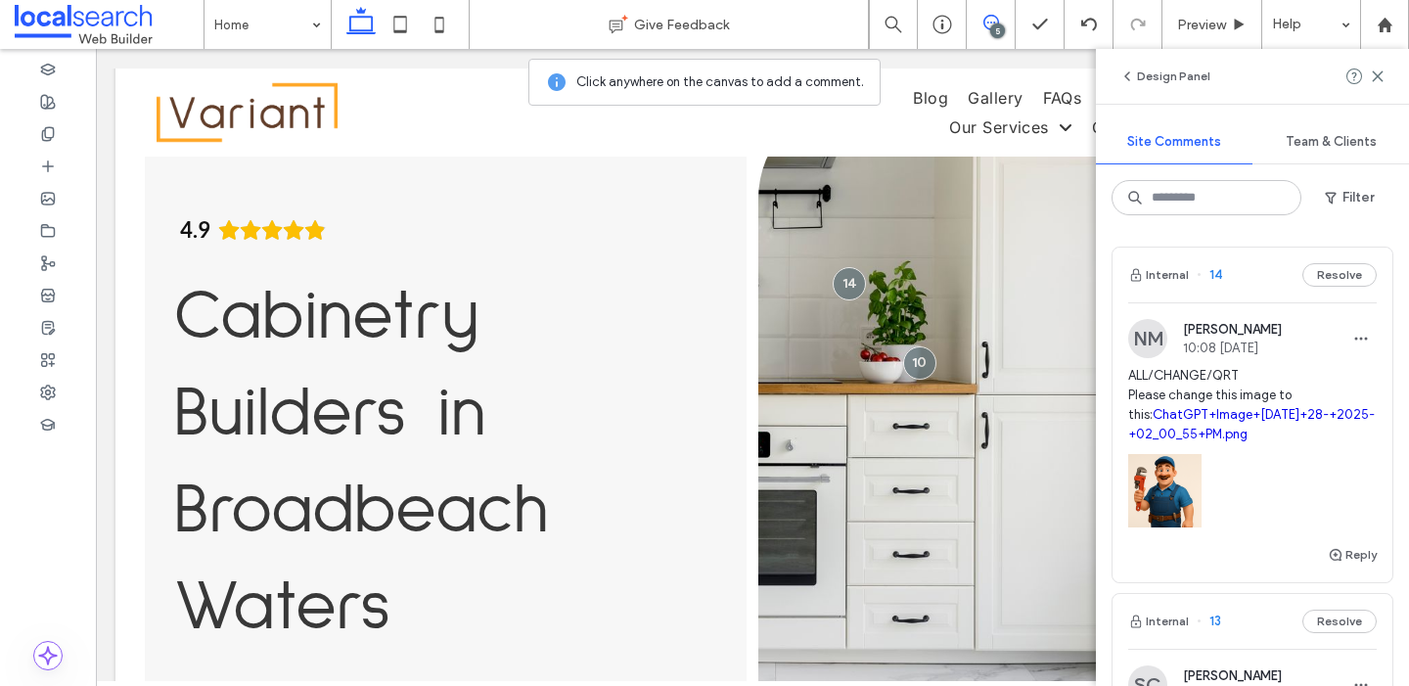
click at [1384, 216] on div "Design Panel Site Comments Team & Clients Filter Internal 14 Resolve NM Natassj…" at bounding box center [1252, 367] width 313 height 637
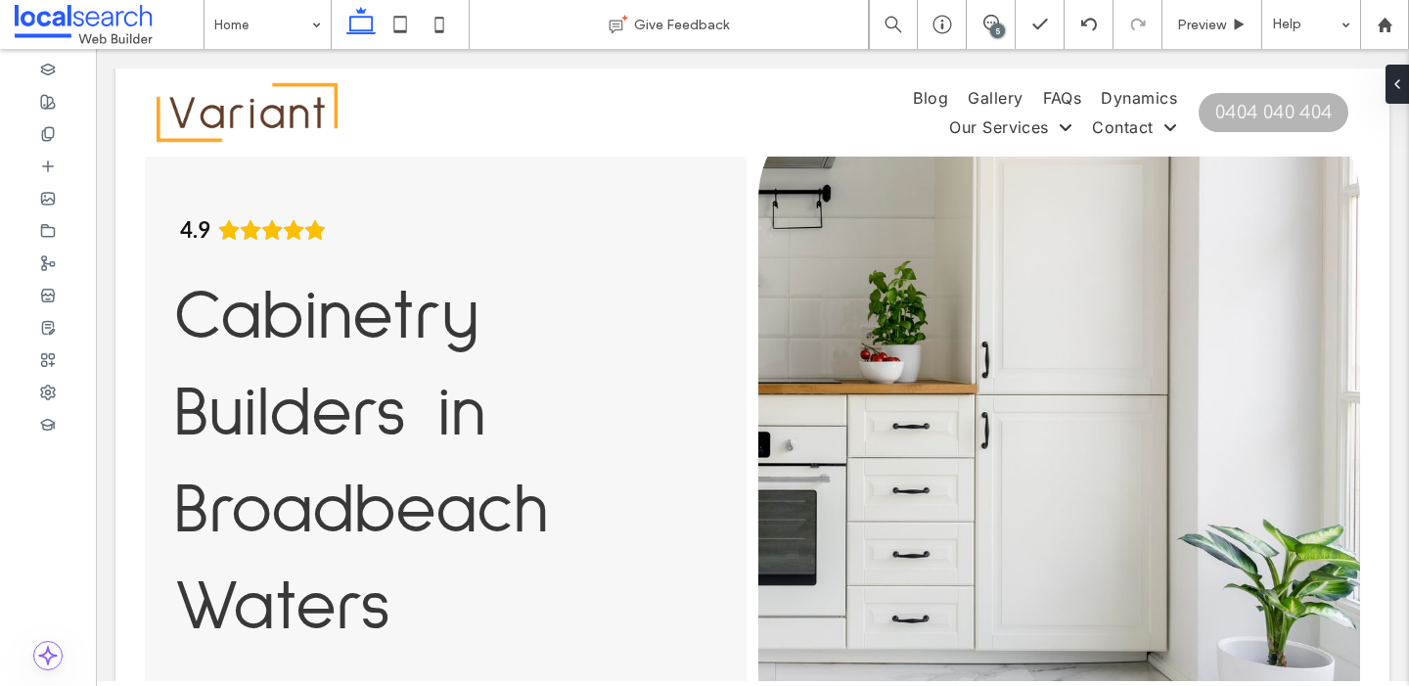
scroll to position [59, 0]
click at [988, 25] on icon at bounding box center [991, 23] width 16 height 16
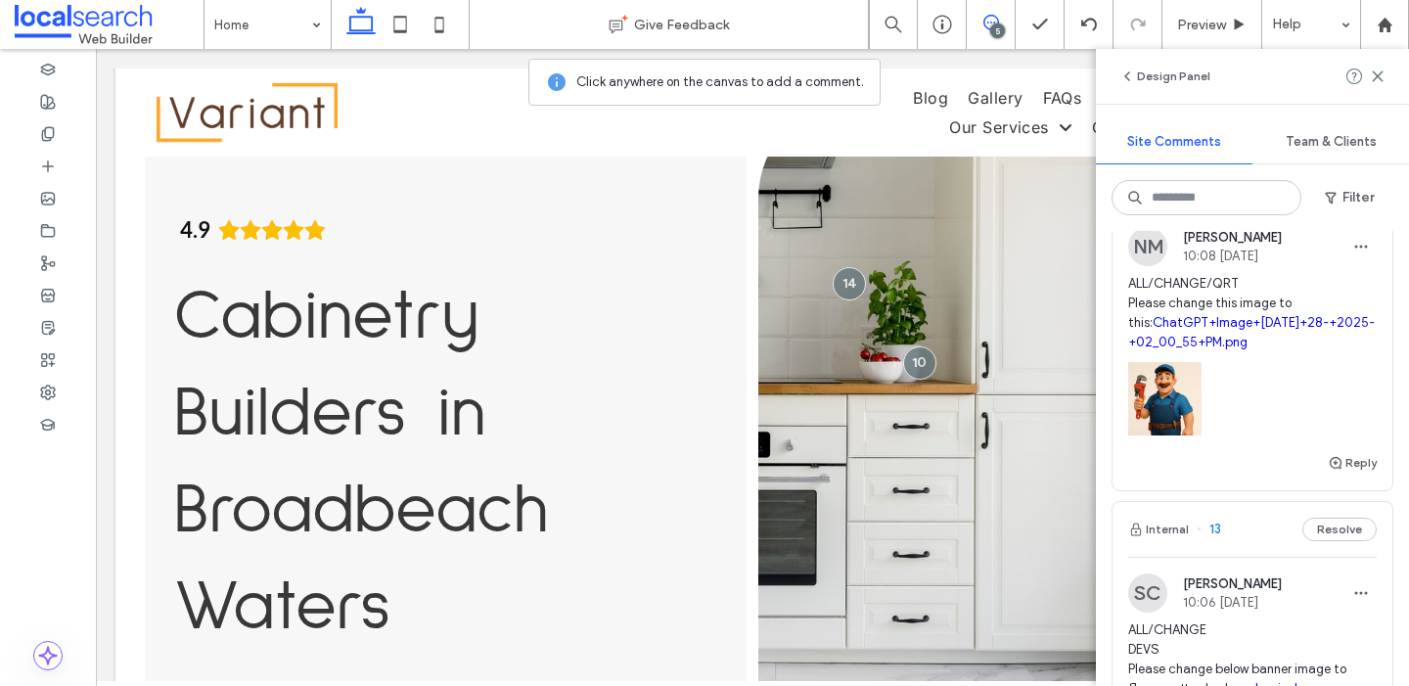
scroll to position [0, 0]
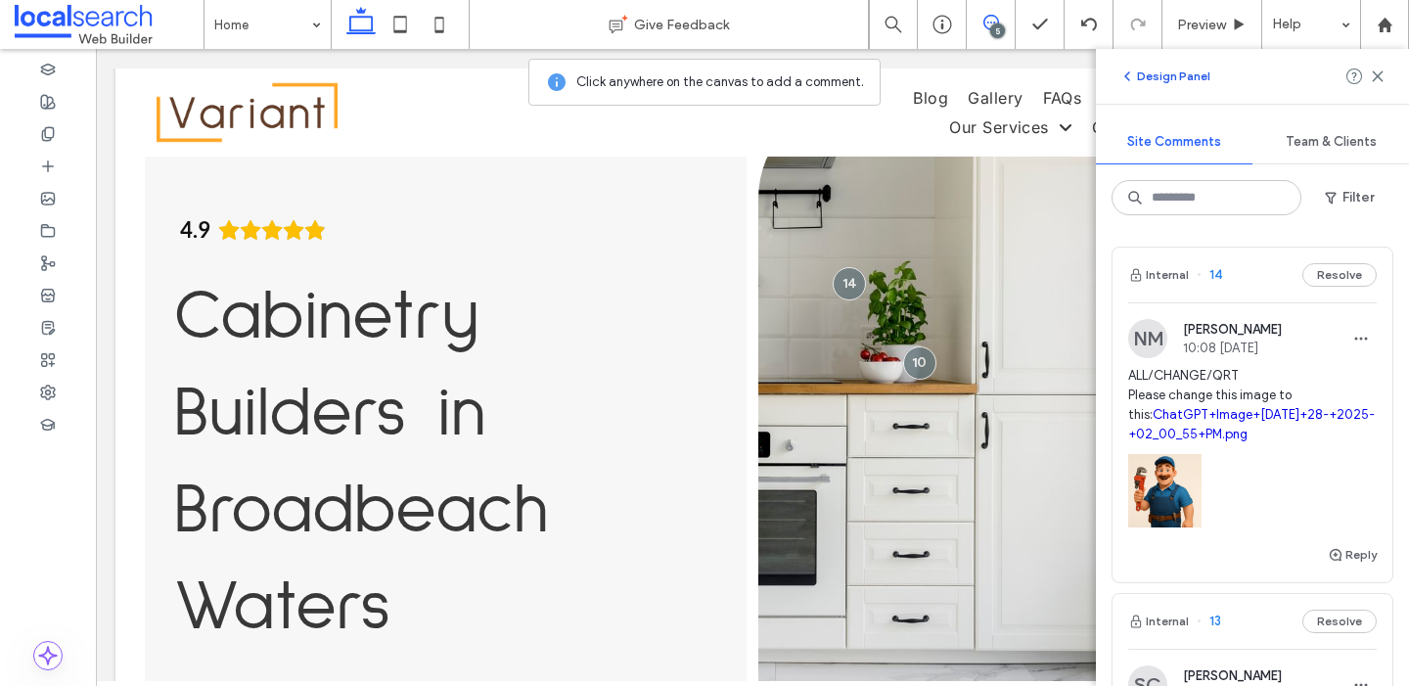
click at [1124, 72] on icon "button" at bounding box center [1127, 76] width 16 height 16
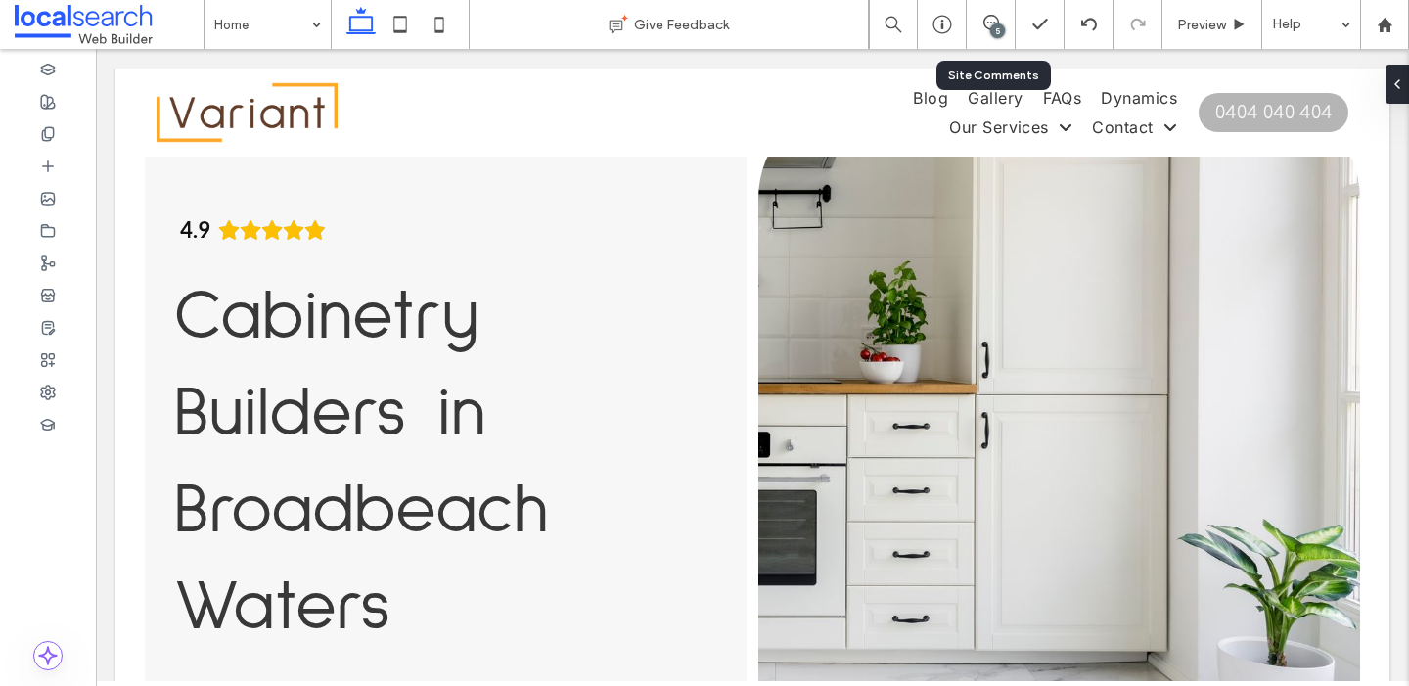
click at [984, 34] on div "5" at bounding box center [991, 24] width 49 height 49
click at [994, 18] on use at bounding box center [991, 23] width 16 height 16
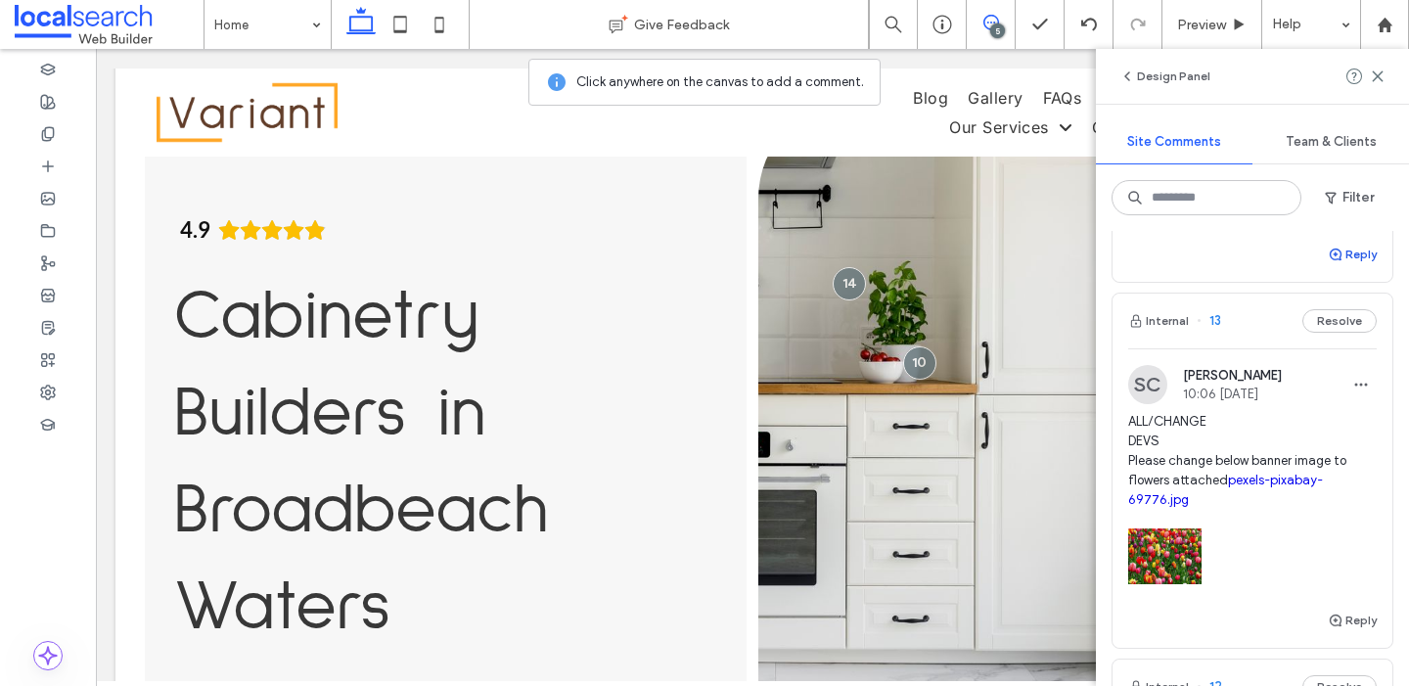
scroll to position [213, 0]
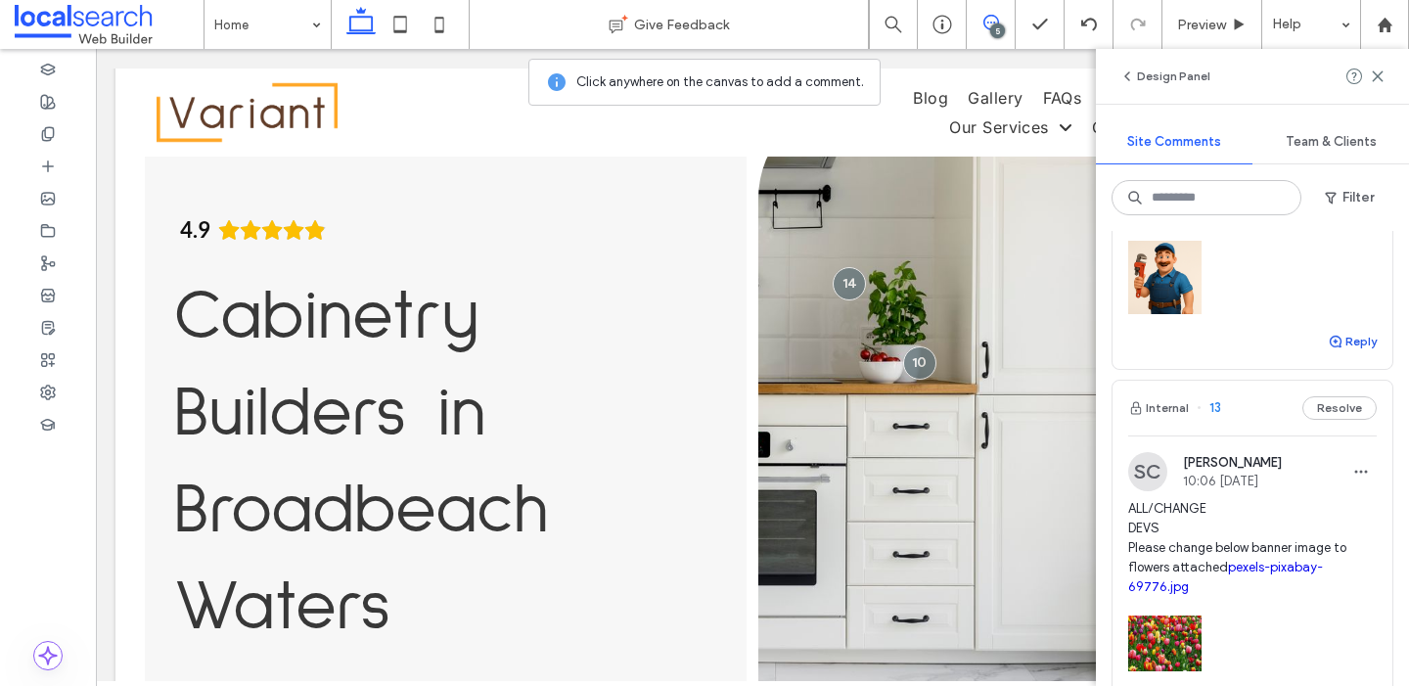
click at [1358, 350] on button "Reply" at bounding box center [1352, 341] width 49 height 23
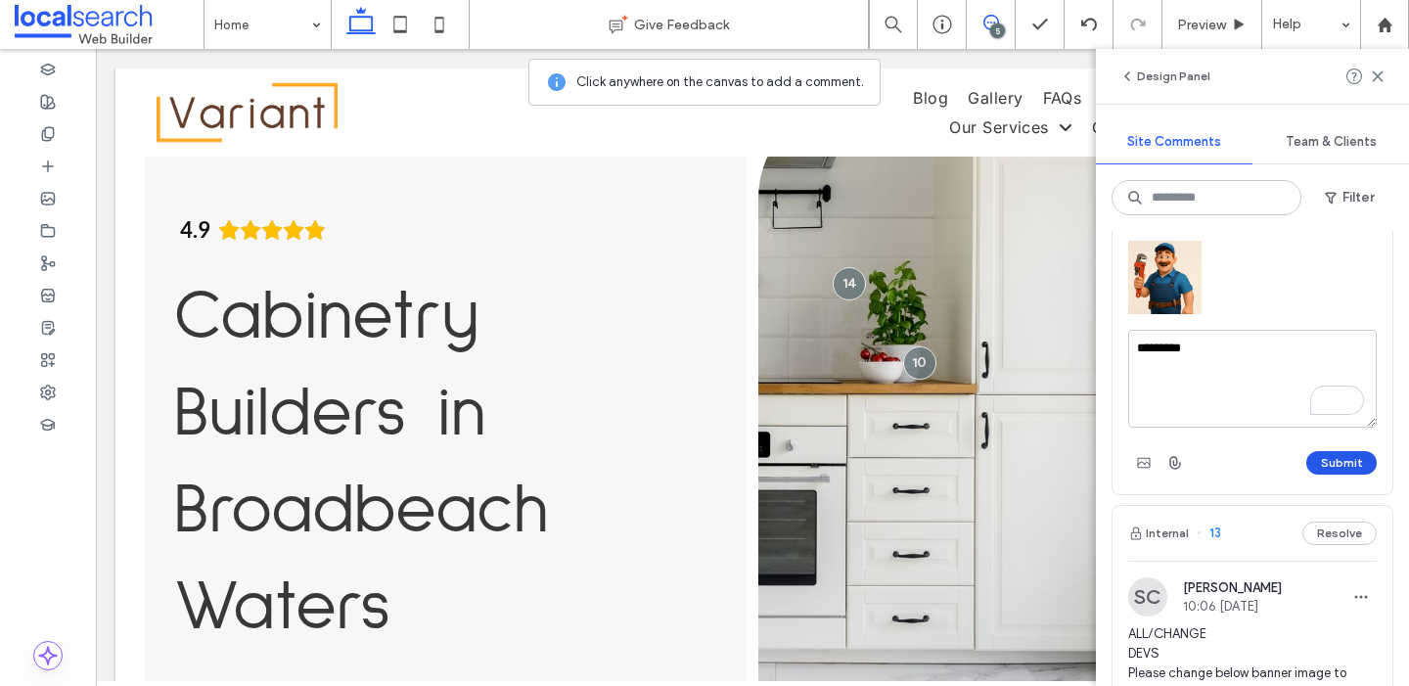
type textarea "*********"
click at [1336, 458] on button "Submit" at bounding box center [1341, 462] width 70 height 23
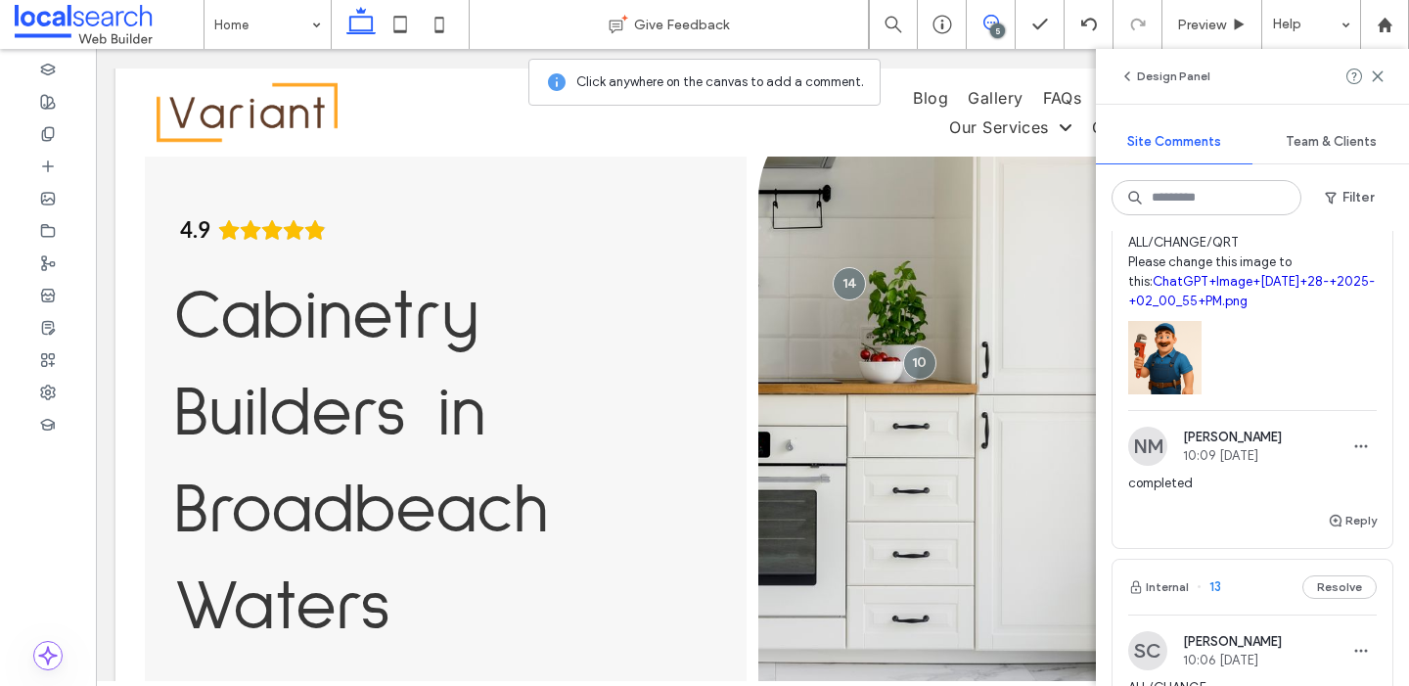
scroll to position [0, 0]
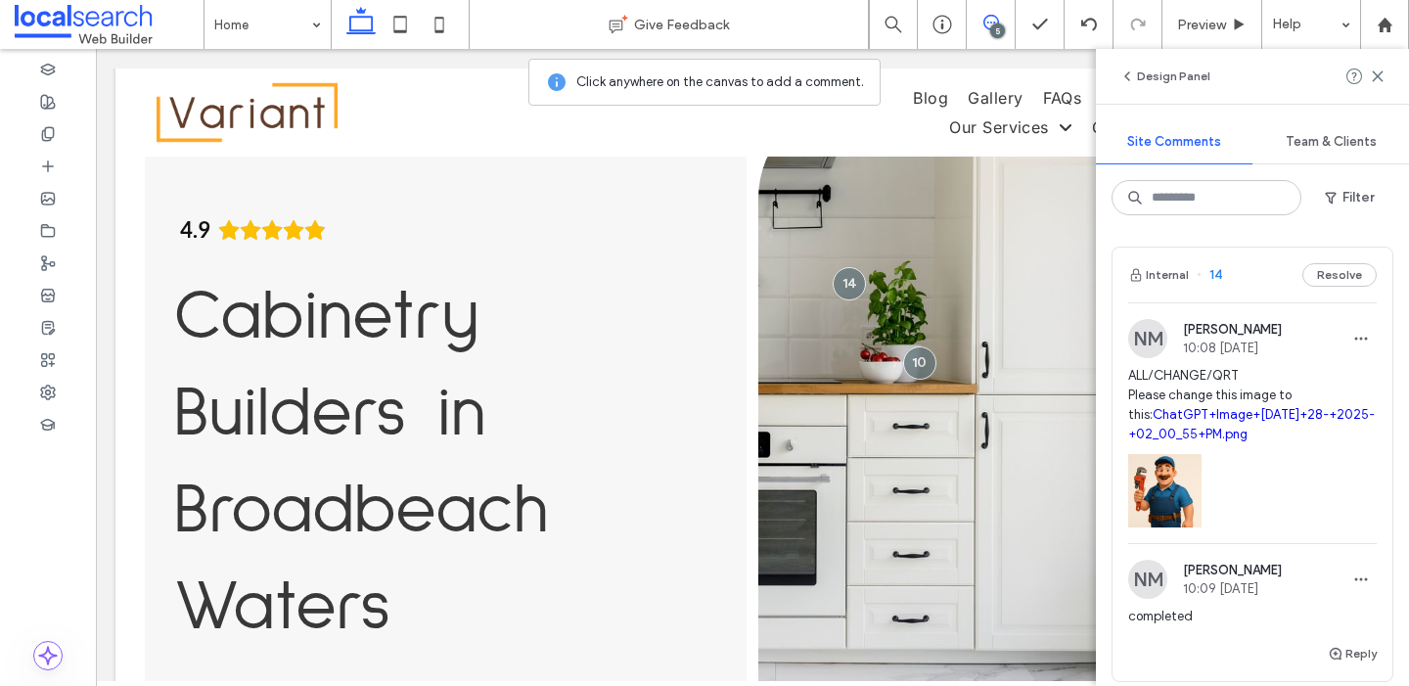
click at [1381, 89] on div "Design Panel" at bounding box center [1252, 76] width 313 height 55
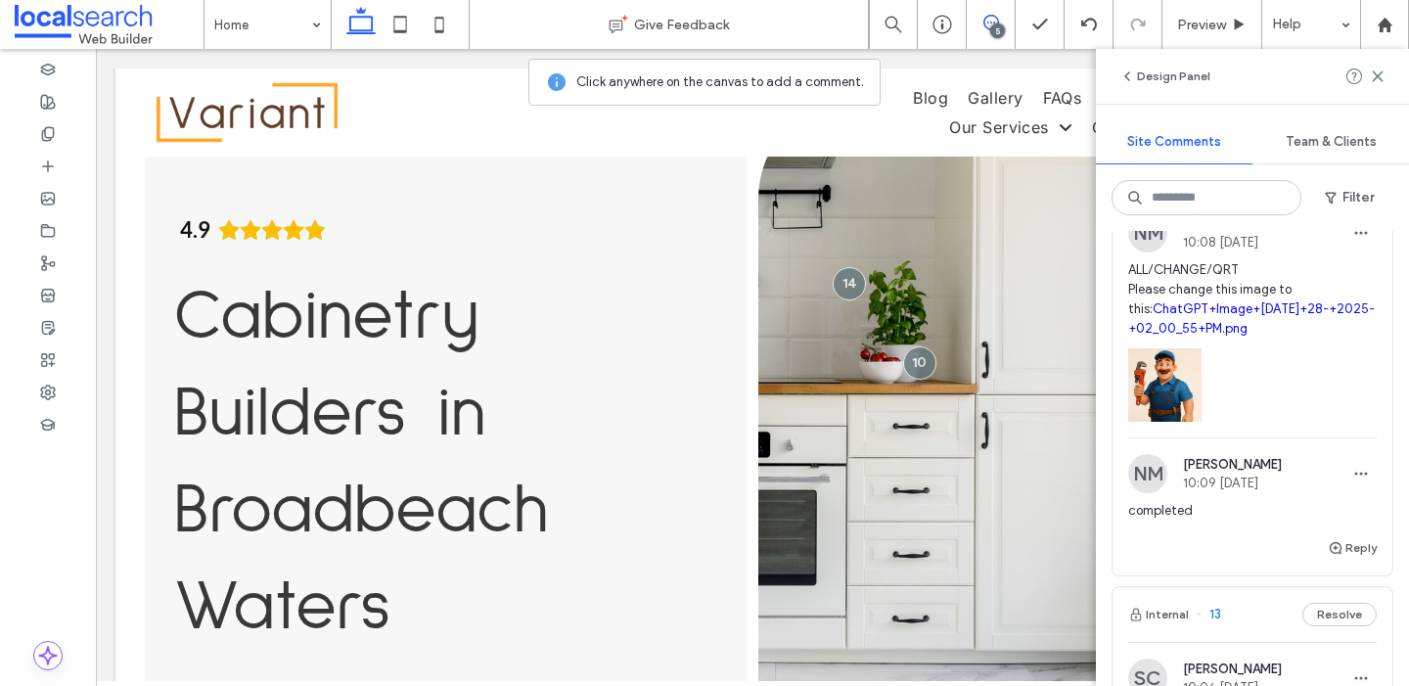
scroll to position [93, 0]
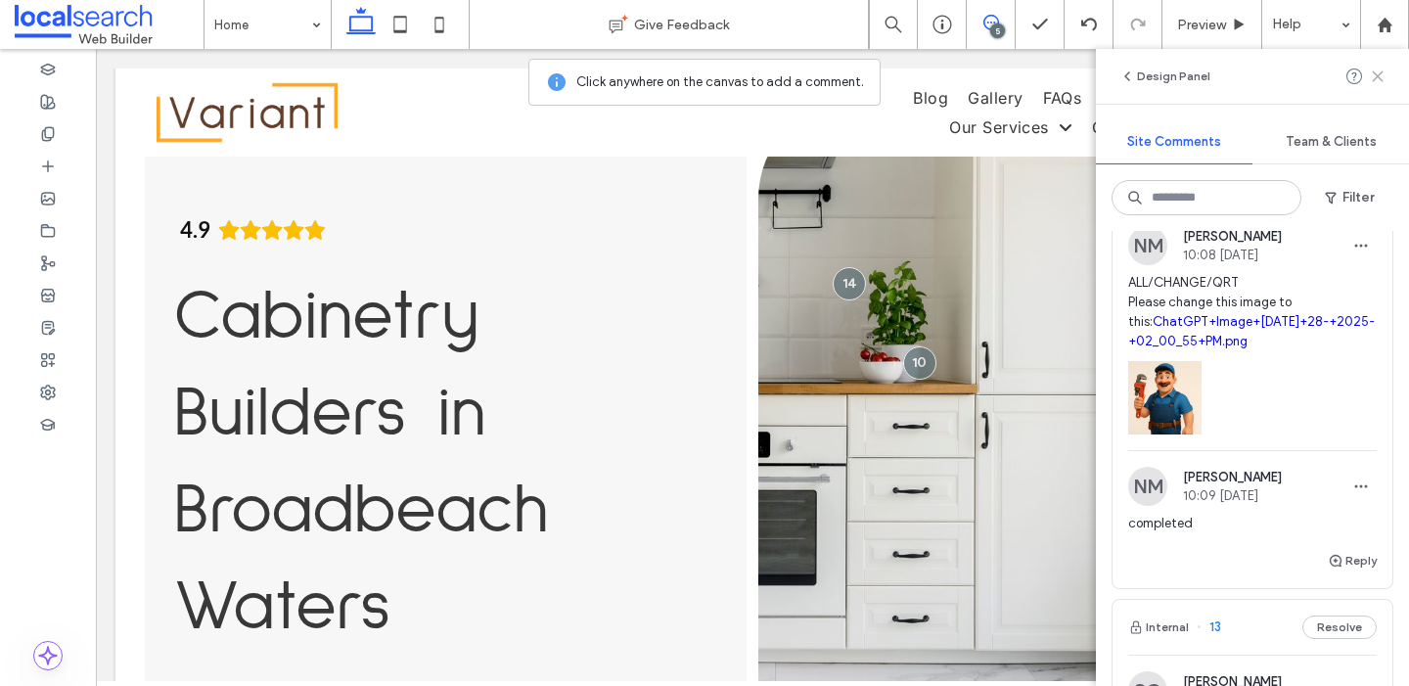
click at [1374, 73] on icon at bounding box center [1378, 76] width 16 height 16
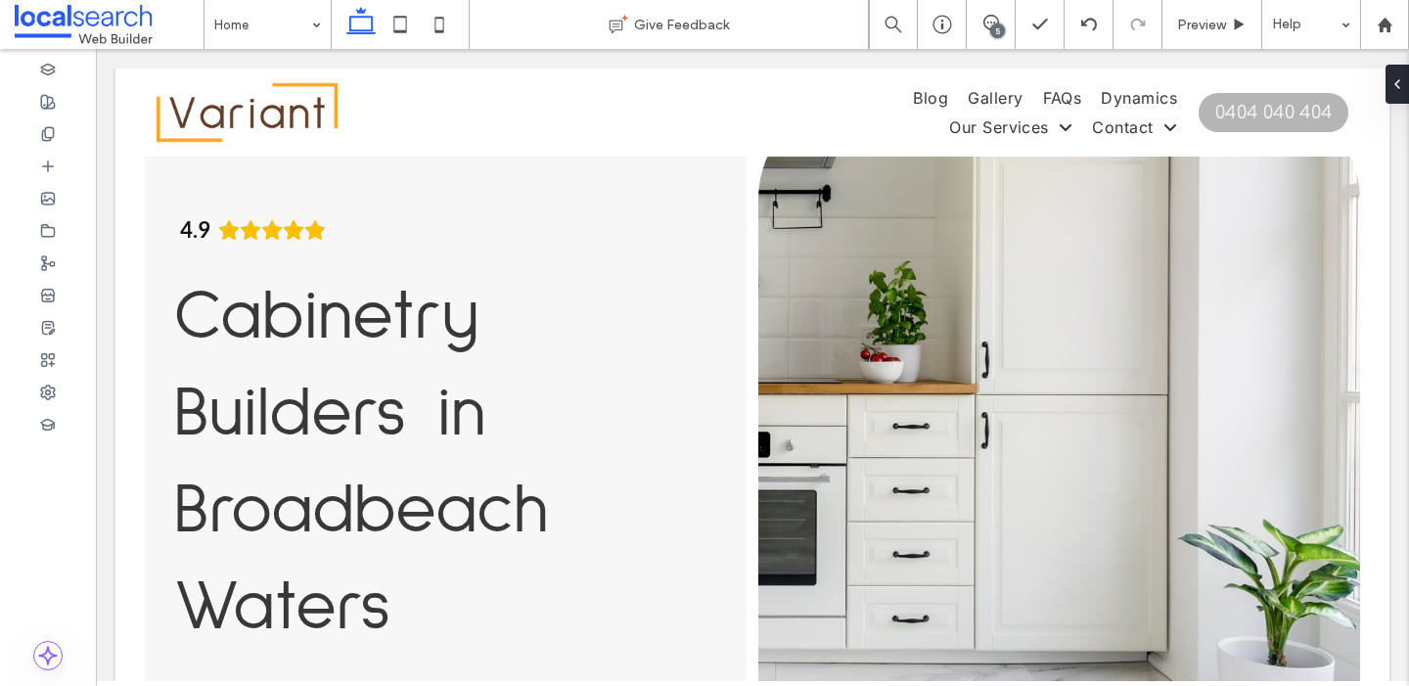
scroll to position [0, 0]
click at [991, 23] on icon at bounding box center [991, 23] width 16 height 16
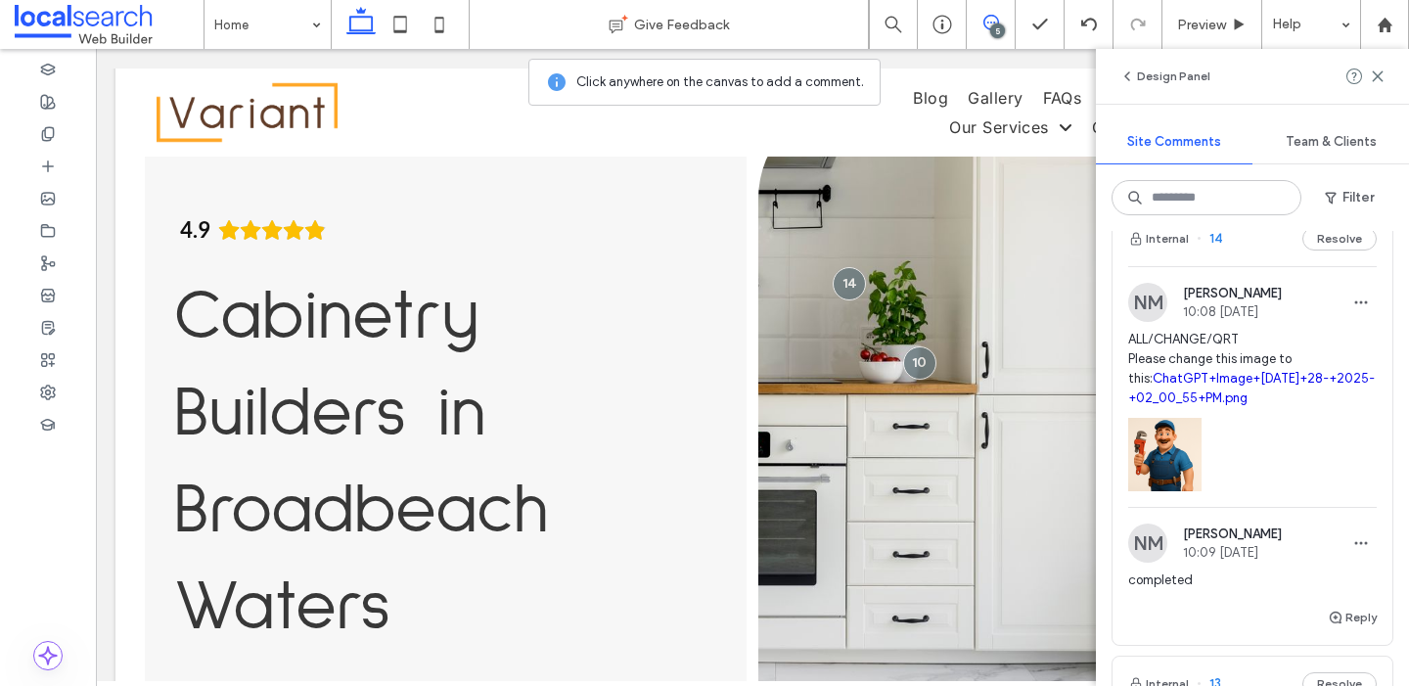
scroll to position [43, 0]
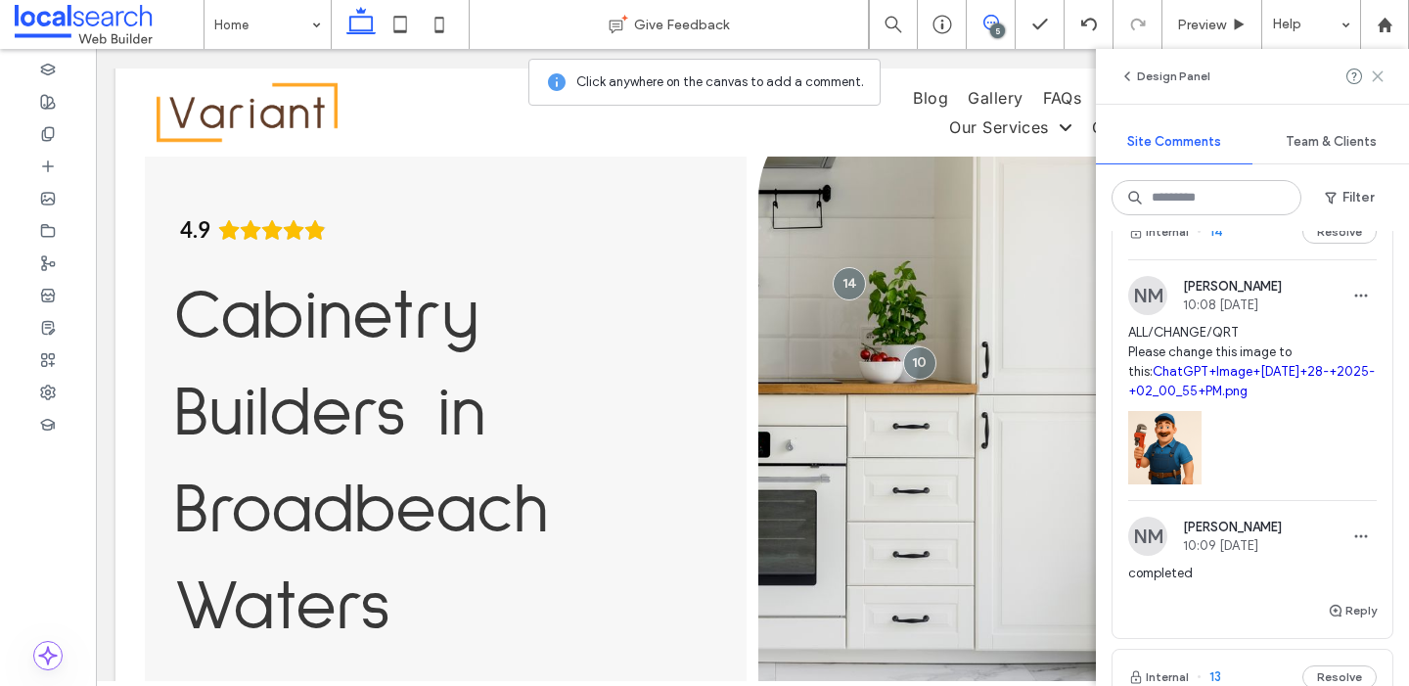
click at [1381, 74] on icon at bounding box center [1378, 76] width 16 height 16
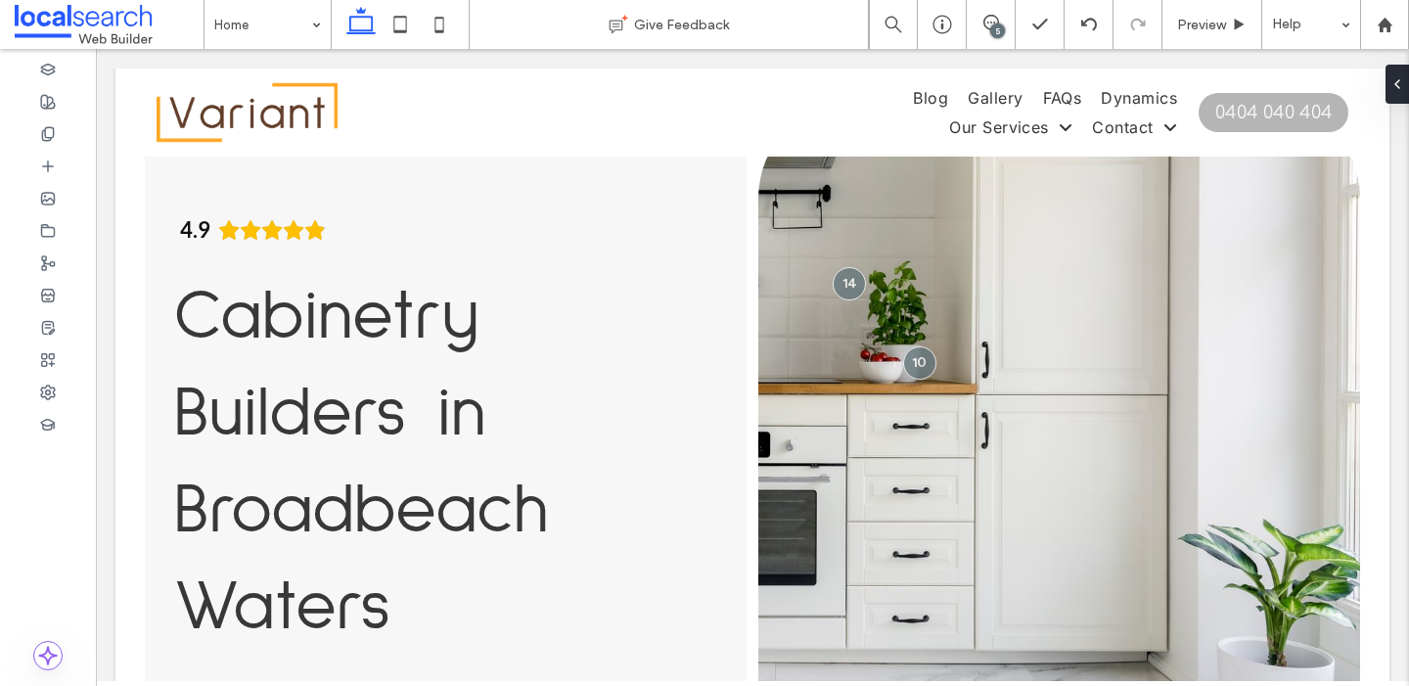
scroll to position [0, 0]
click at [992, 40] on div "5" at bounding box center [991, 24] width 49 height 49
click at [992, 31] on div "5" at bounding box center [997, 30] width 15 height 15
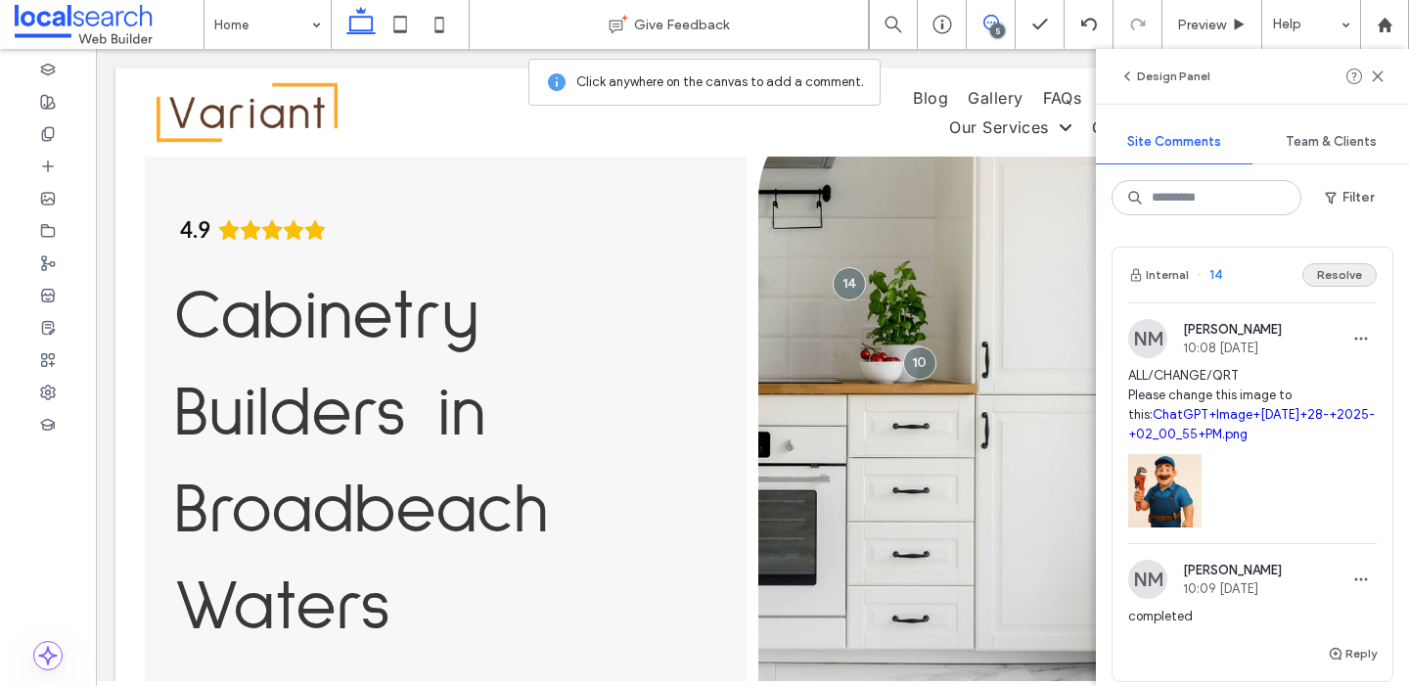
click at [1334, 282] on button "Resolve" at bounding box center [1339, 274] width 74 height 23
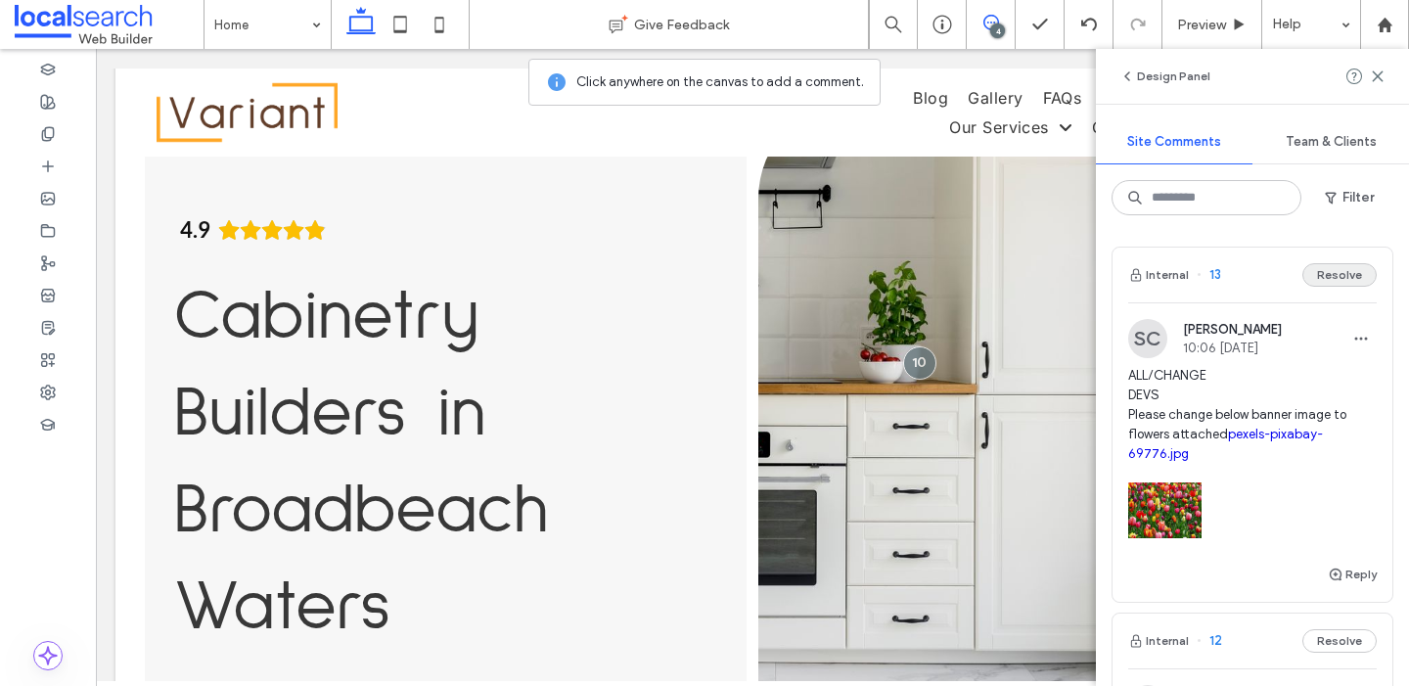
click at [1339, 281] on button "Resolve" at bounding box center [1339, 274] width 74 height 23
click at [1327, 283] on button "Resolve" at bounding box center [1339, 274] width 74 height 23
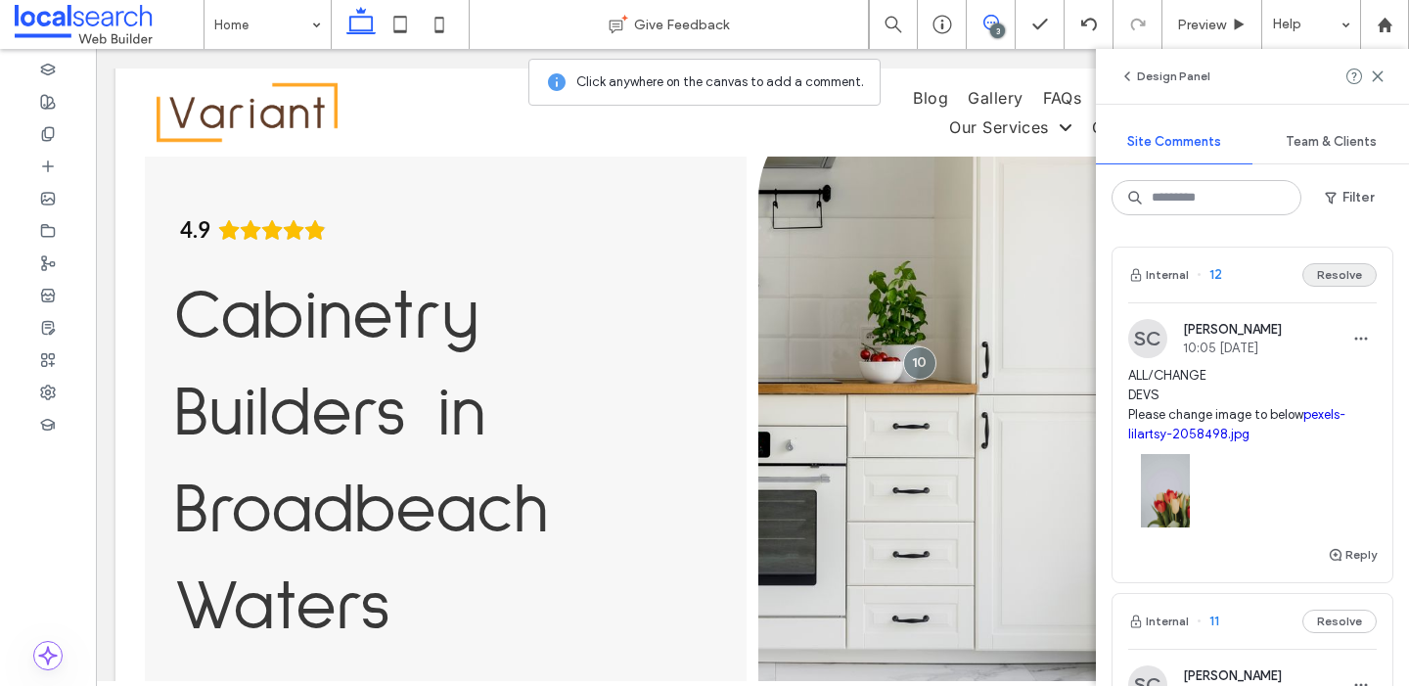
click at [1345, 274] on button "Resolve" at bounding box center [1339, 274] width 74 height 23
click at [1341, 273] on button "Resolve" at bounding box center [1339, 274] width 74 height 23
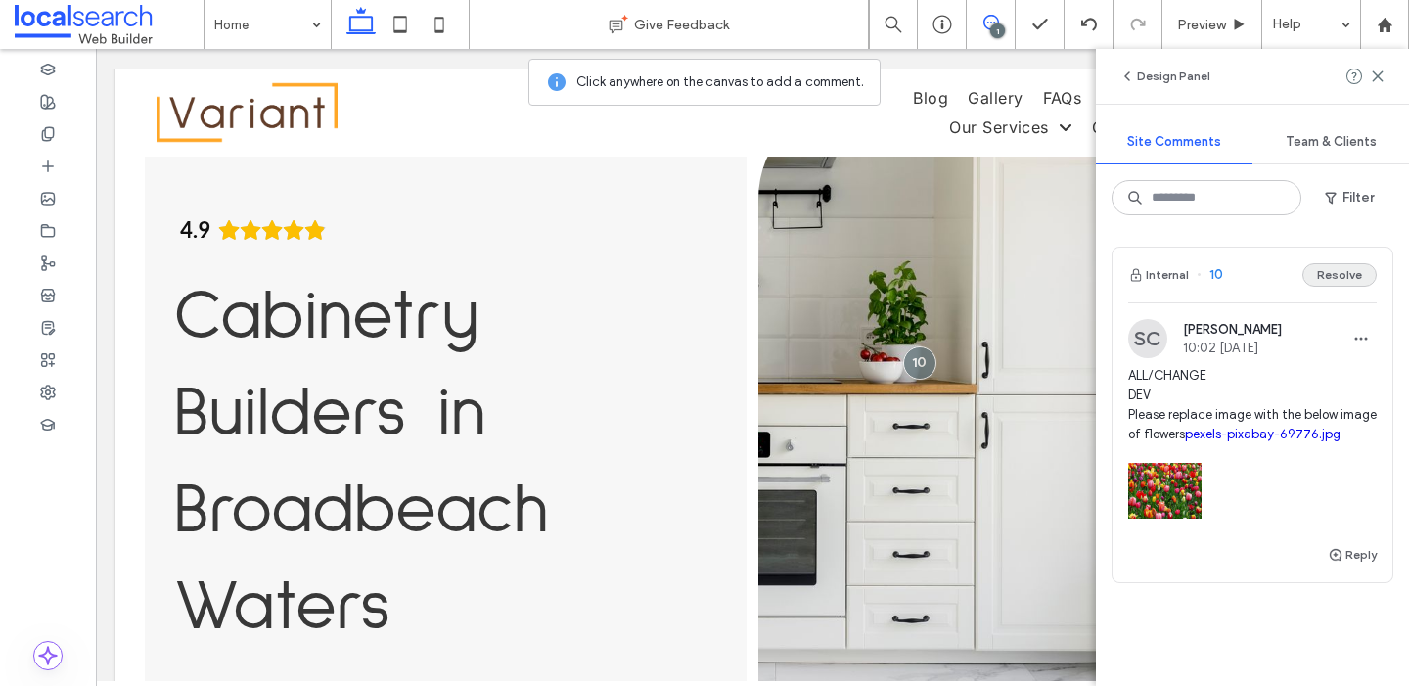
click at [1357, 279] on button "Resolve" at bounding box center [1339, 274] width 74 height 23
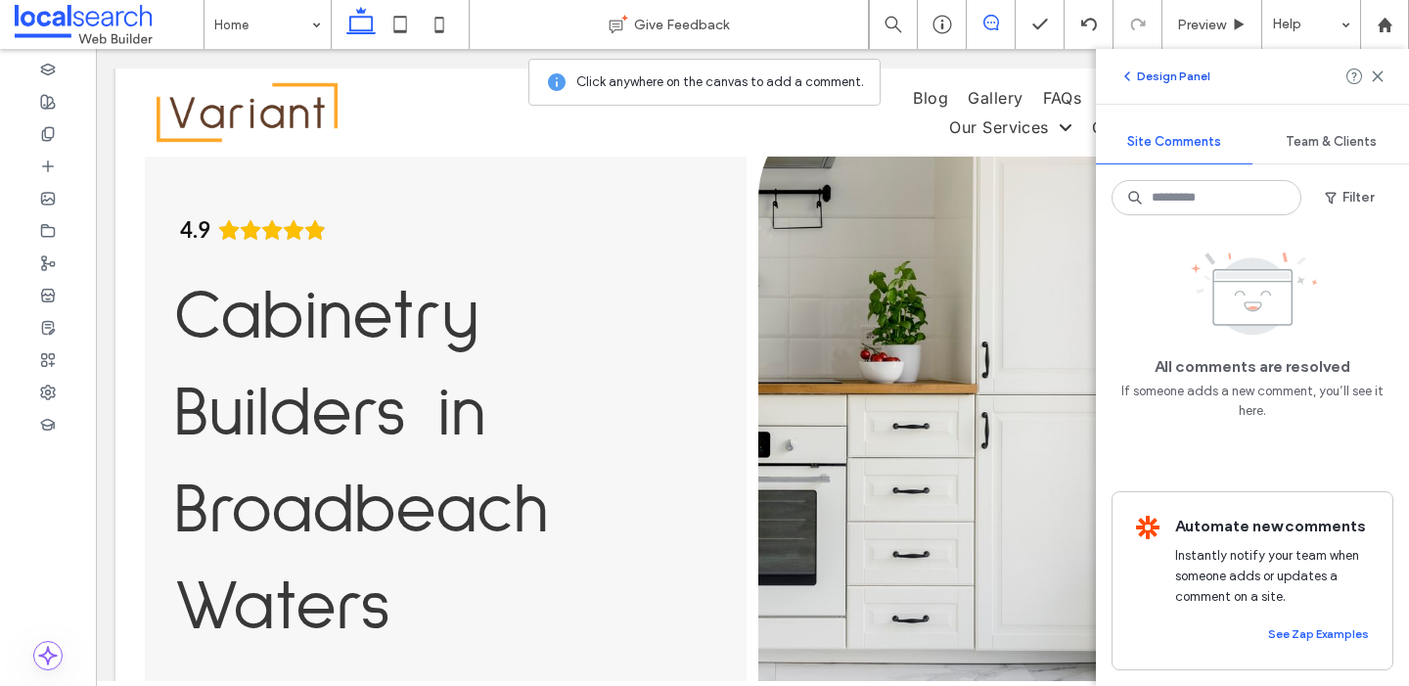
click at [1123, 72] on icon "button" at bounding box center [1127, 76] width 16 height 16
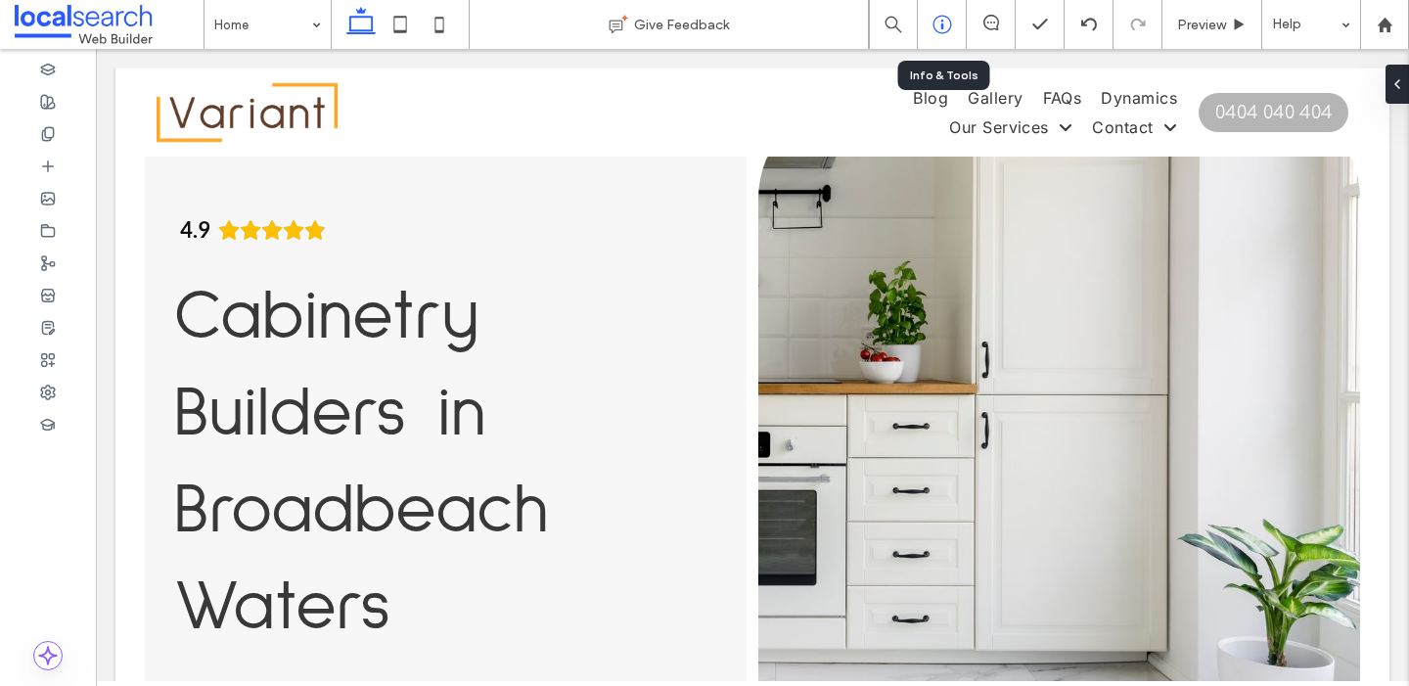
click at [950, 17] on icon at bounding box center [942, 25] width 20 height 20
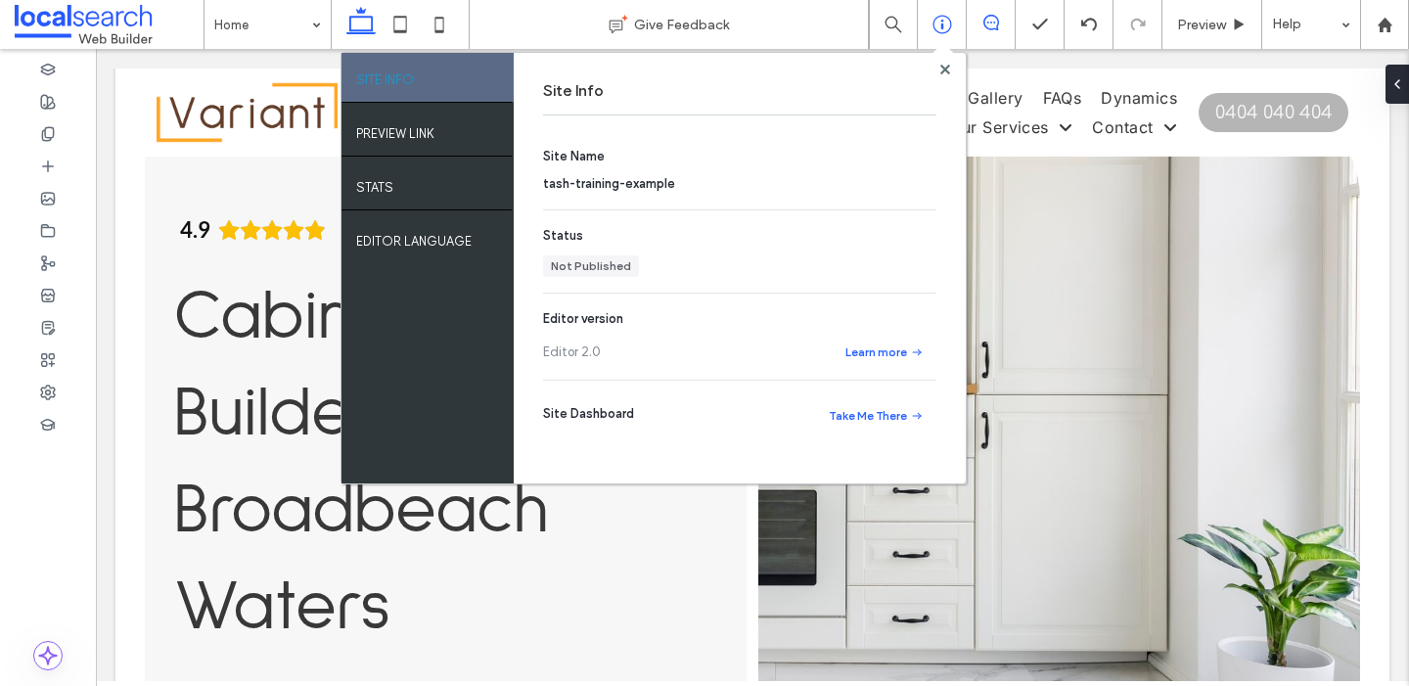
click at [997, 26] on icon at bounding box center [991, 23] width 16 height 16
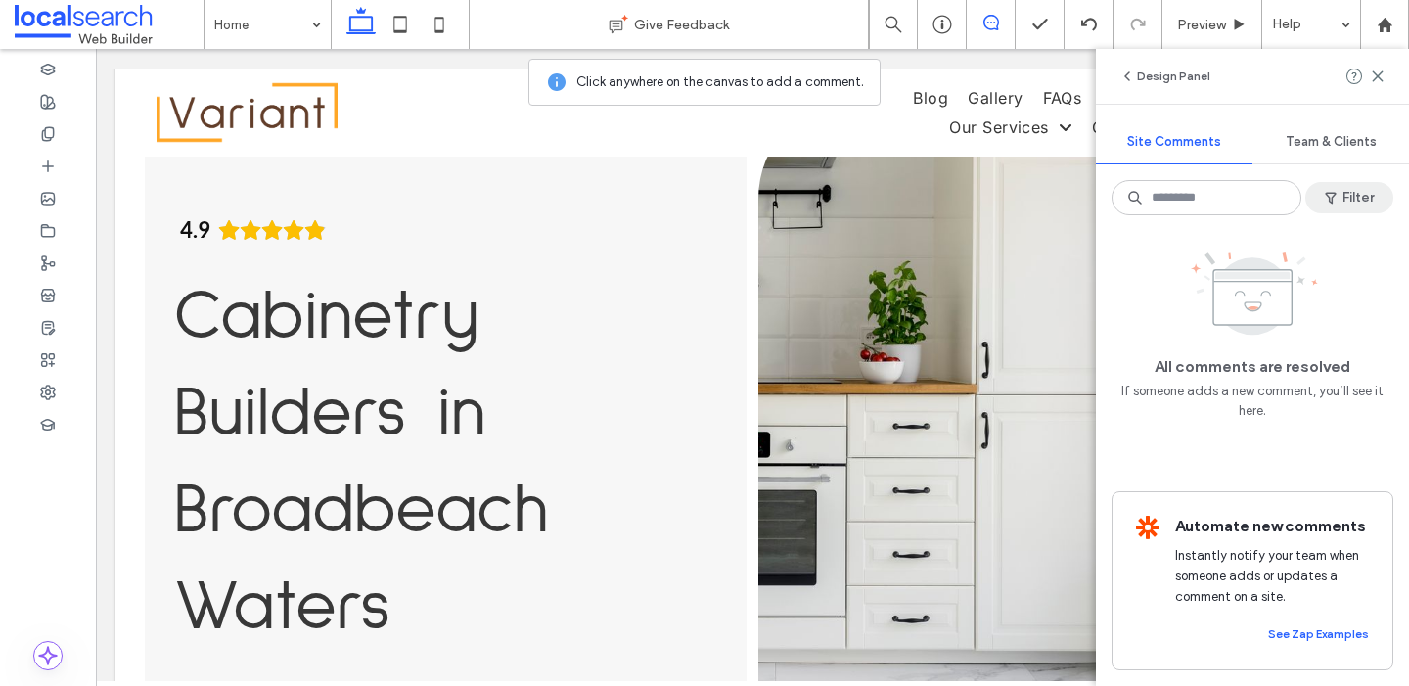
click at [1351, 199] on button "Filter" at bounding box center [1349, 197] width 88 height 31
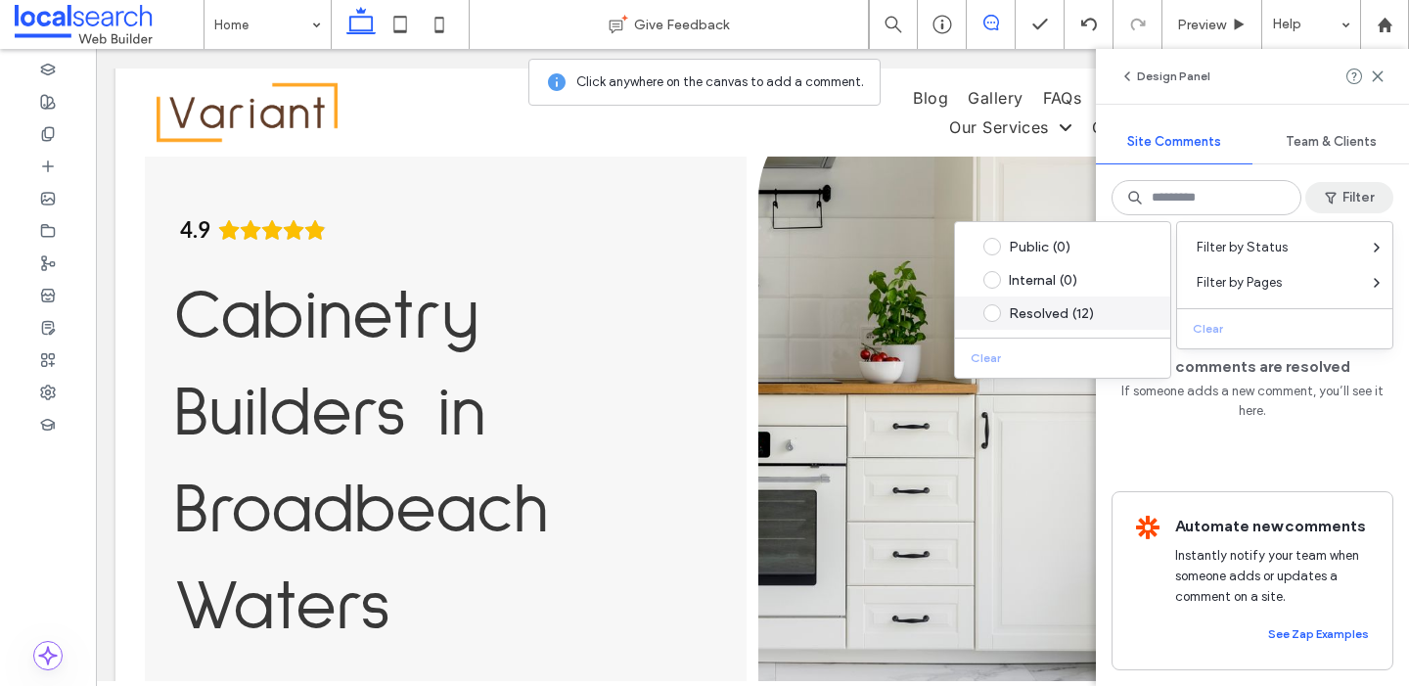
click at [1058, 307] on div "Resolved (12)" at bounding box center [1078, 313] width 138 height 17
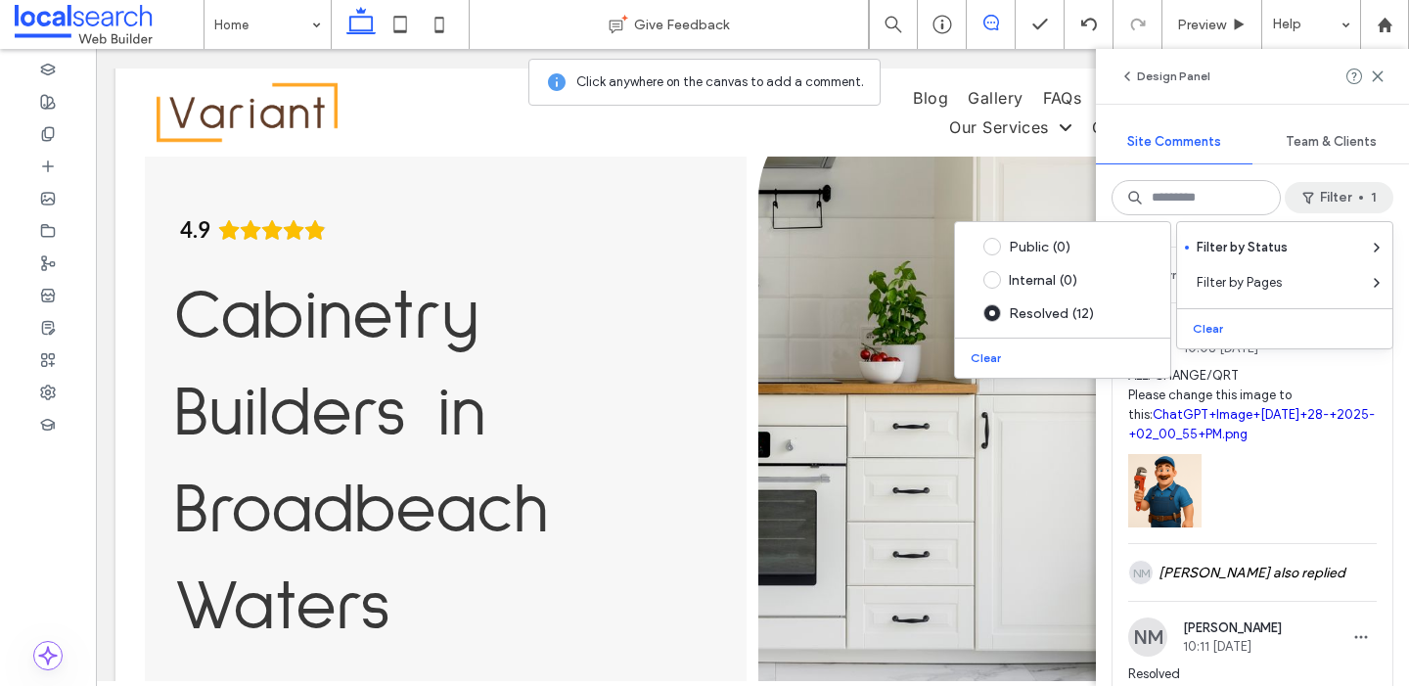
click at [1297, 105] on div "Design Panel Site Comments Team & Clients Filter 1 Internal 14 Reopen NM Natass…" at bounding box center [1252, 367] width 313 height 637
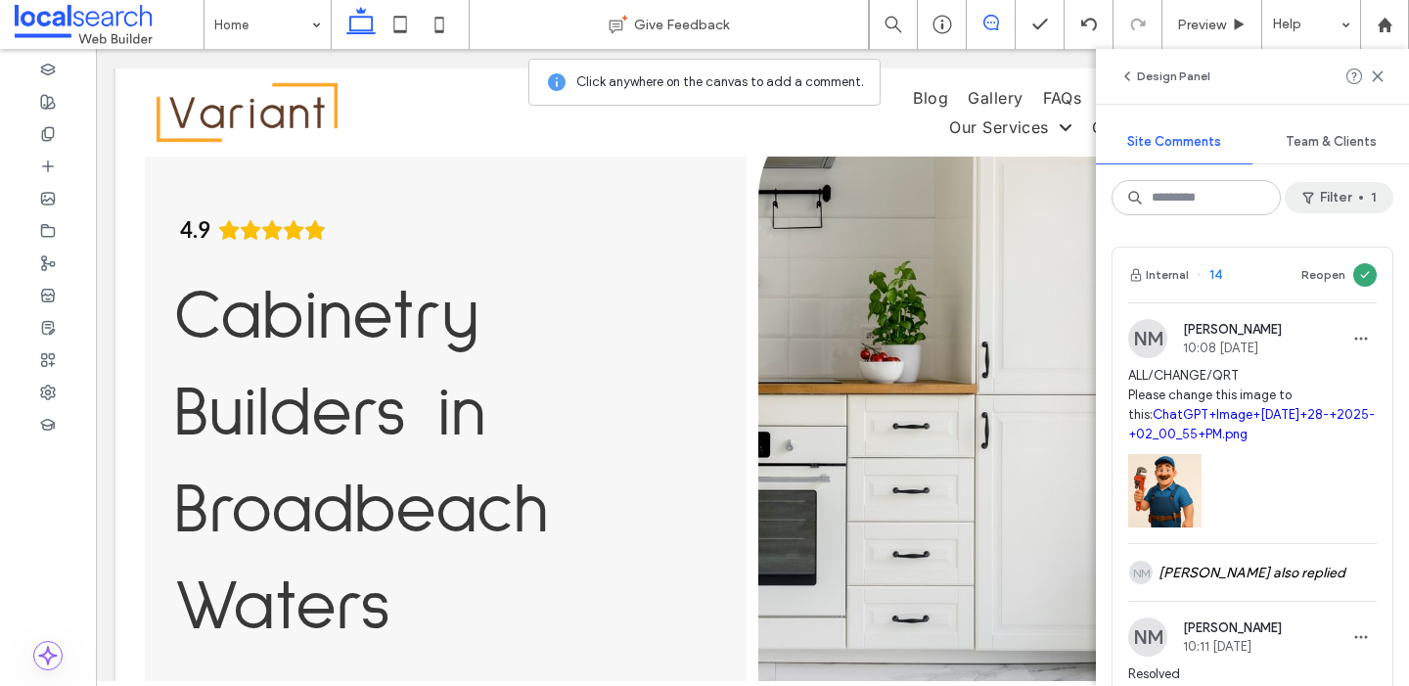
click at [1346, 212] on button "Filter 1" at bounding box center [1339, 197] width 109 height 31
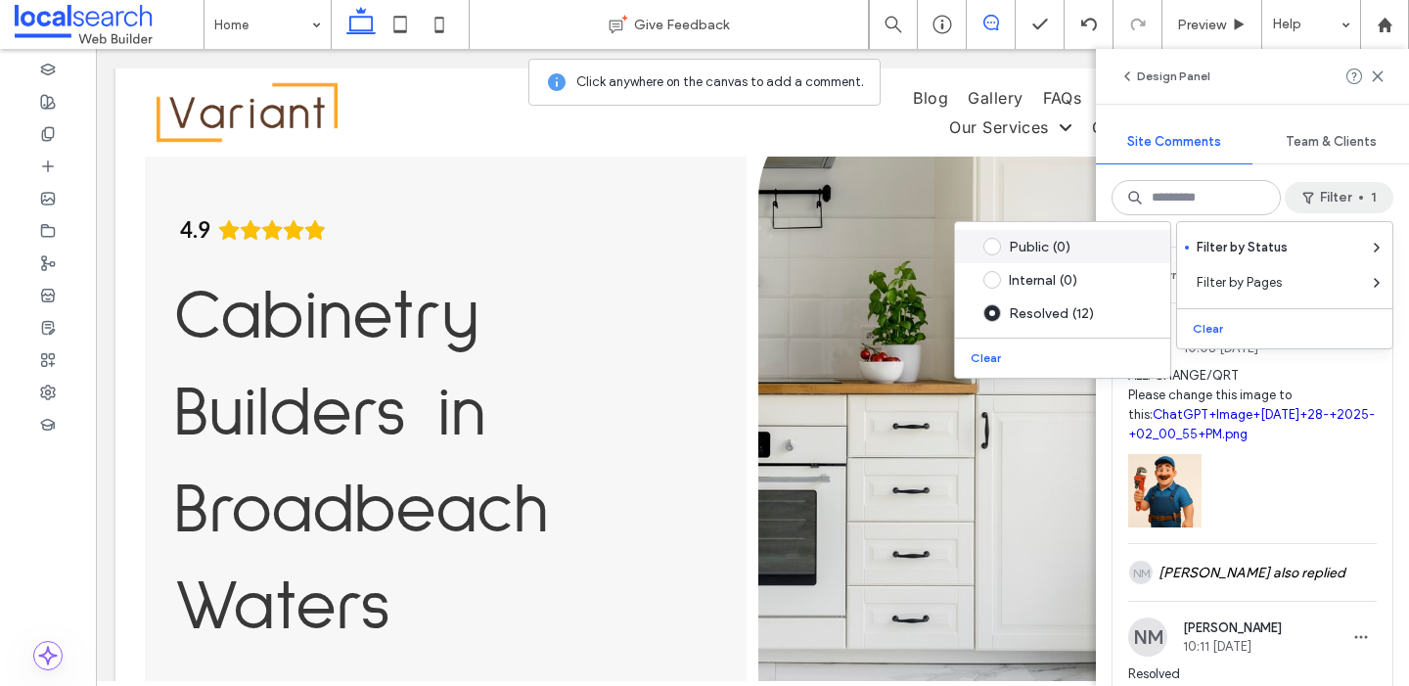
click at [999, 243] on span at bounding box center [992, 247] width 18 height 18
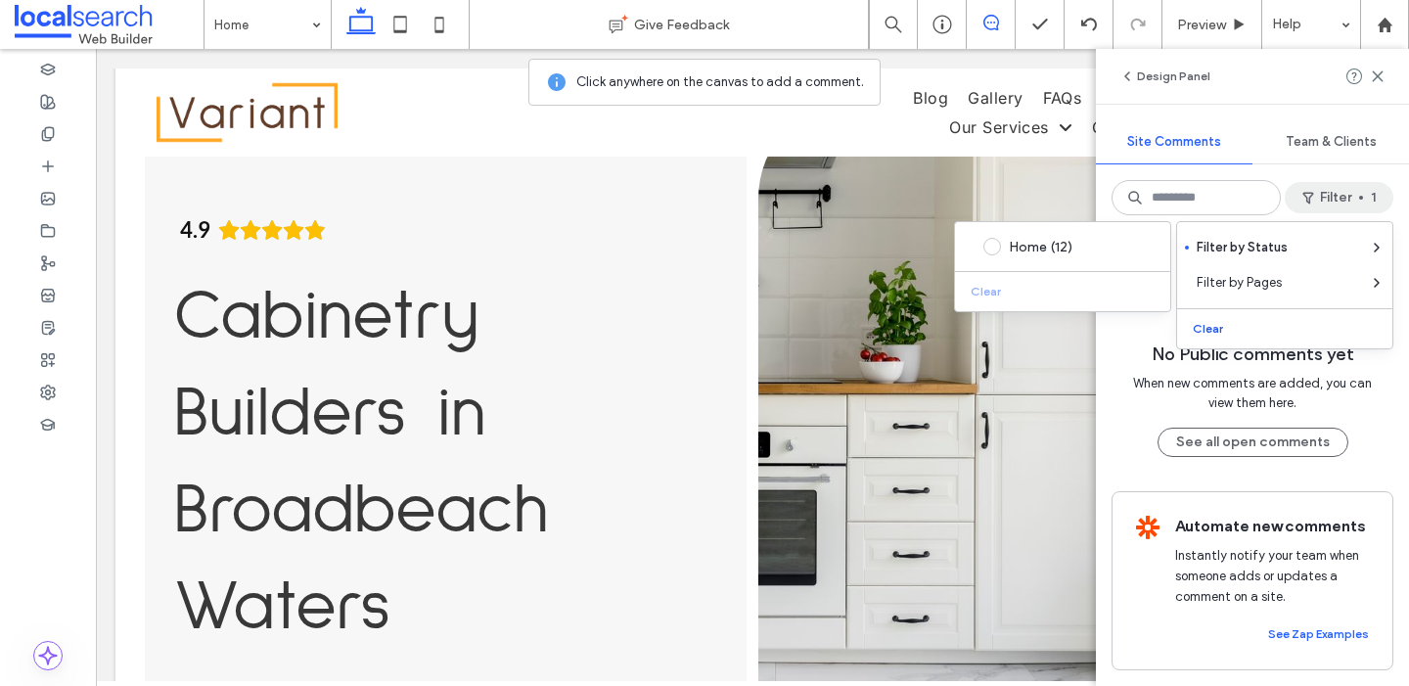
click at [1218, 331] on button "Clear" at bounding box center [1210, 328] width 50 height 23
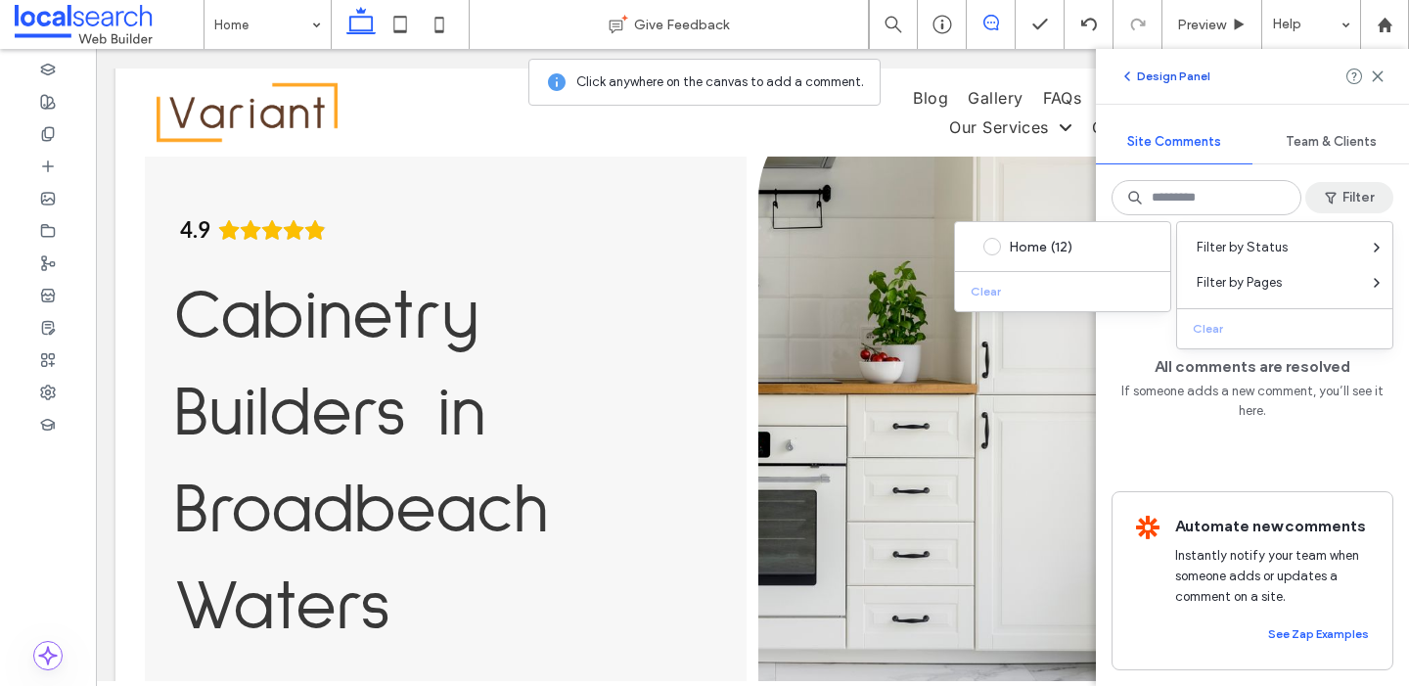
click at [1166, 73] on button "Design Panel" at bounding box center [1164, 76] width 91 height 23
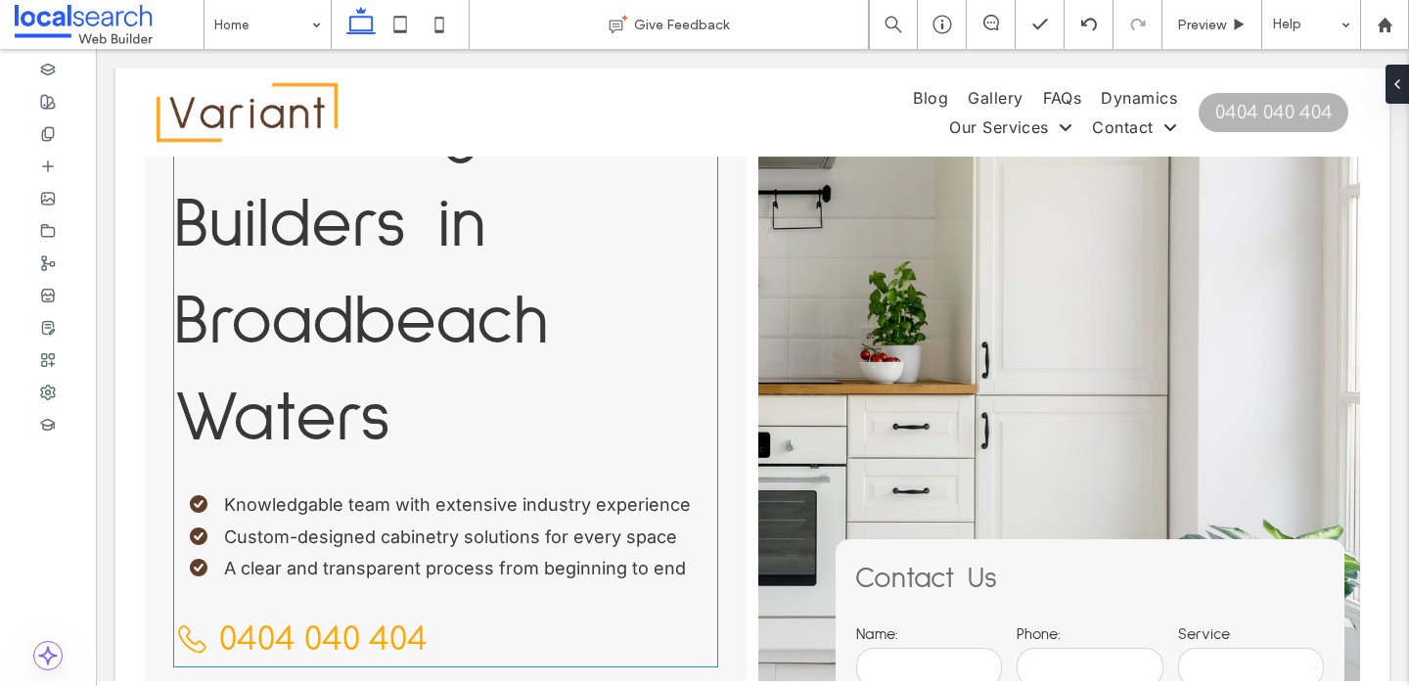
scroll to position [124, 0]
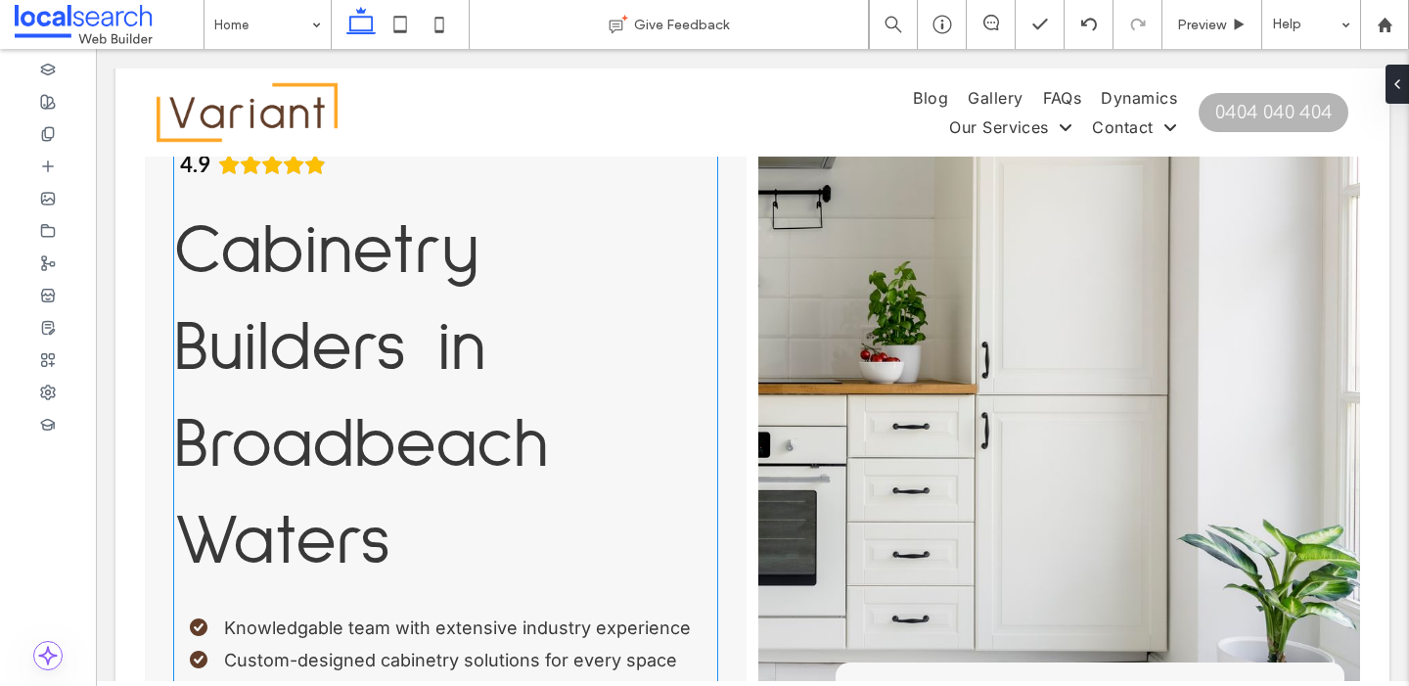
click at [419, 335] on span "Cabinetry Builders in Broadbeach Waters" at bounding box center [361, 396] width 375 height 361
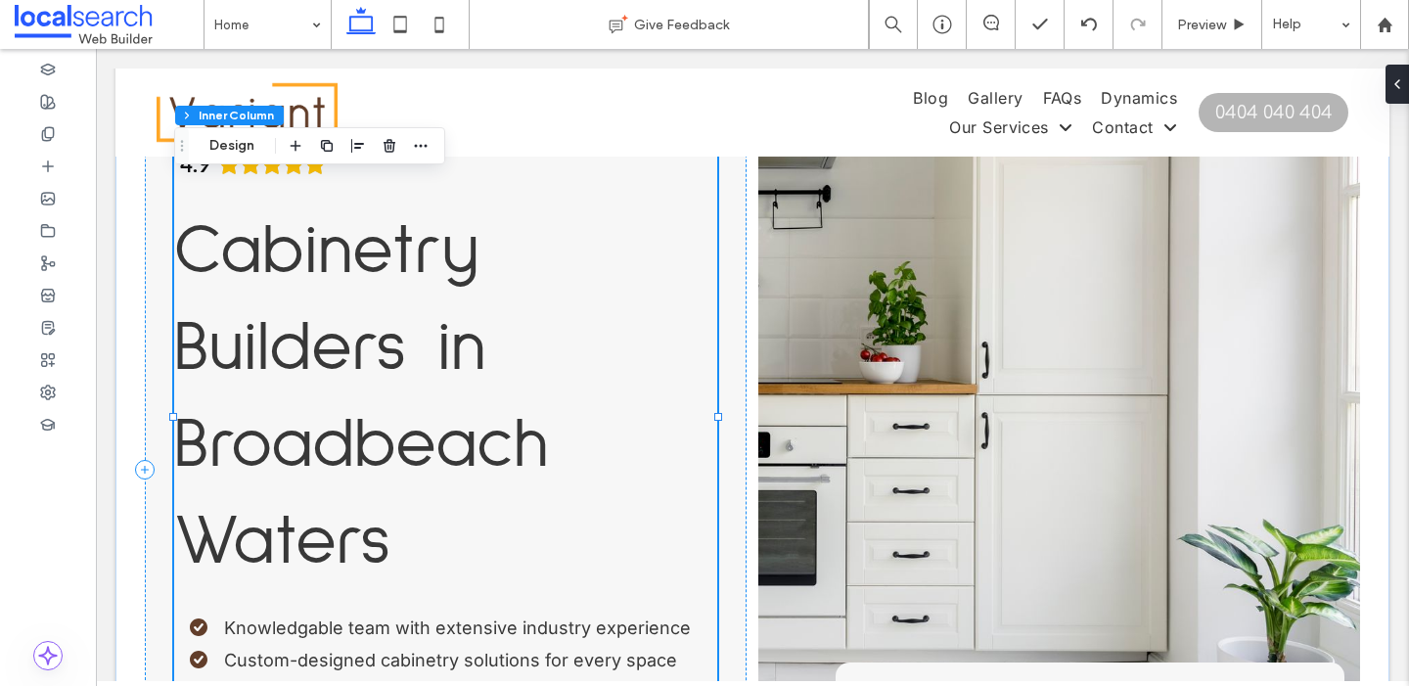
click at [322, 313] on span "Cabinetry Builders in Broadbeach Waters" at bounding box center [361, 396] width 375 height 361
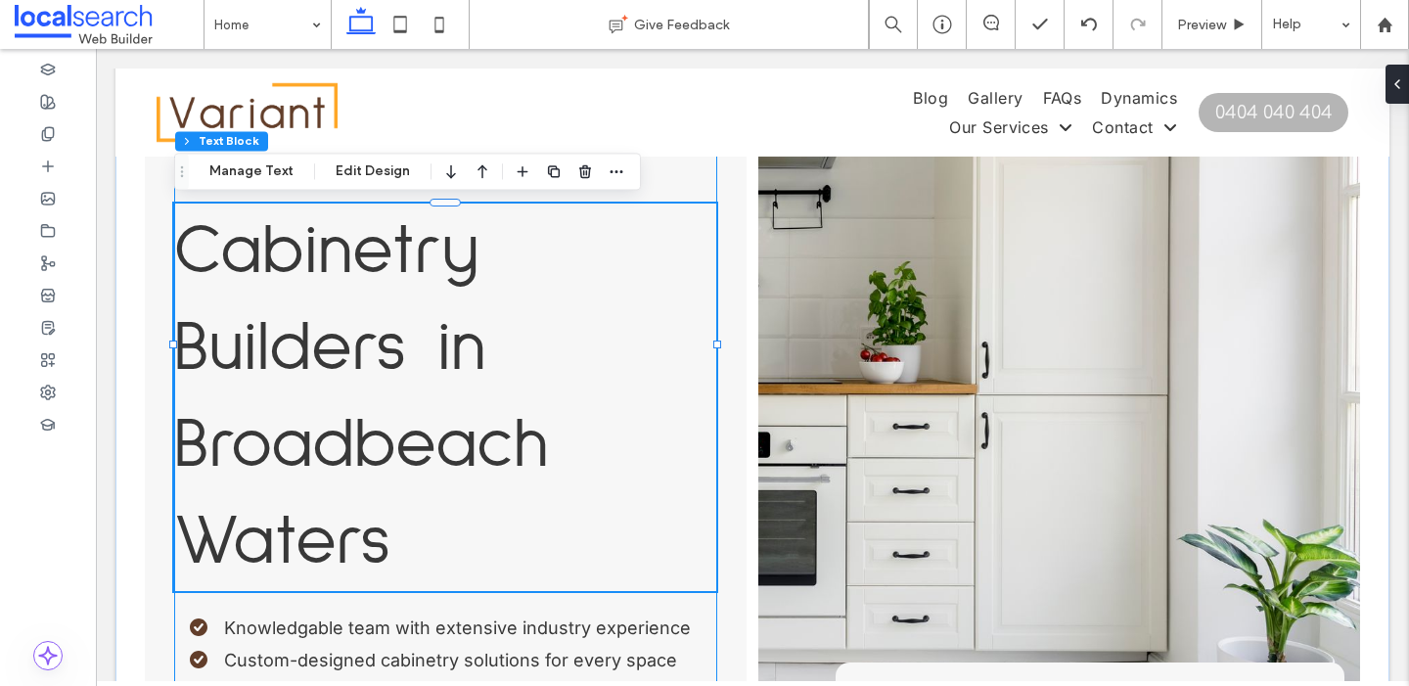
click at [395, 334] on span "Cabinetry Builders in Broadbeach Waters" at bounding box center [361, 396] width 375 height 361
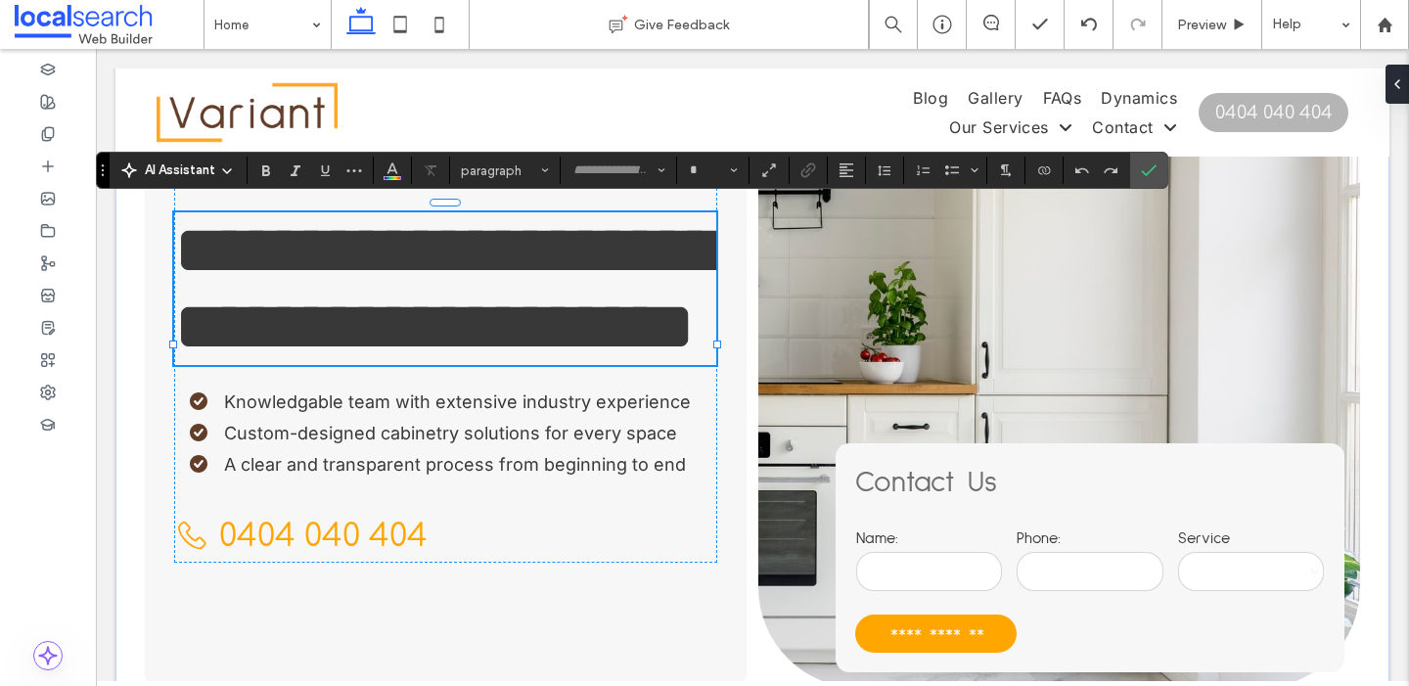
type input "**********"
type input "**"
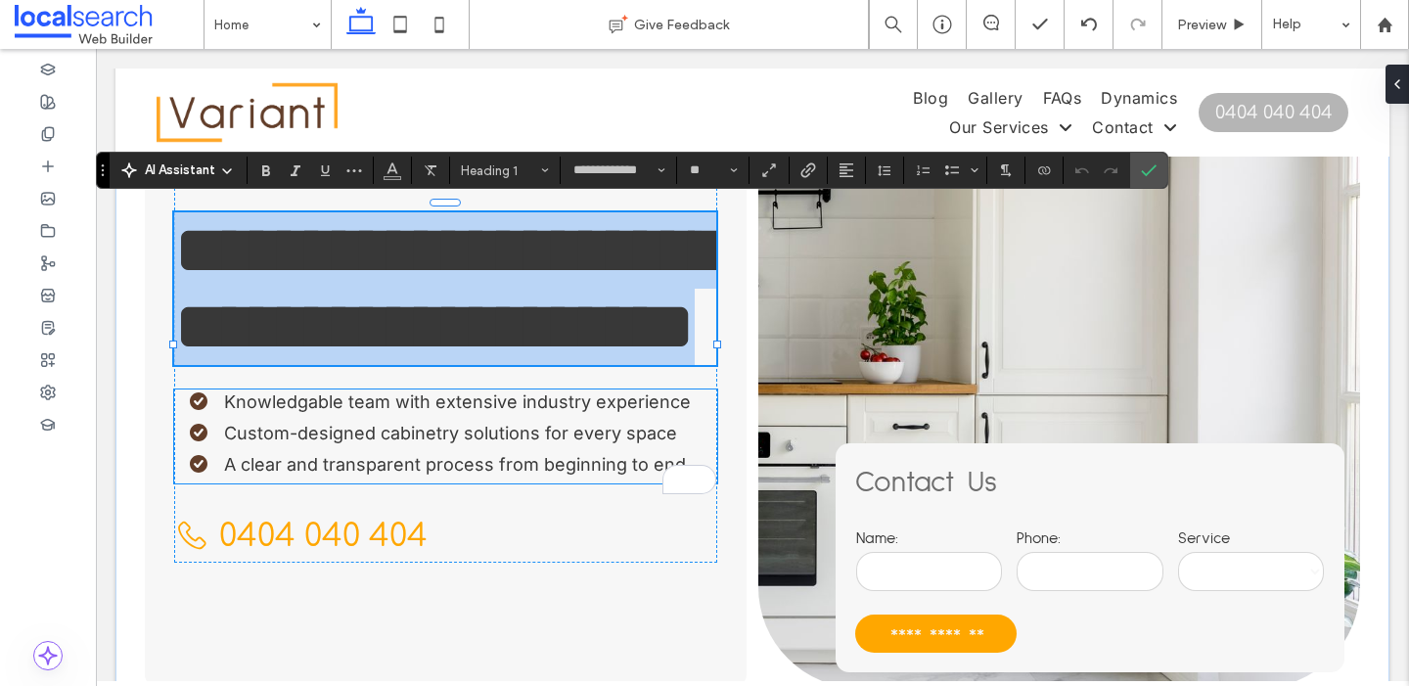
click at [371, 414] on li "Knowledgable team with extensive industry experience" at bounding box center [453, 401] width 527 height 24
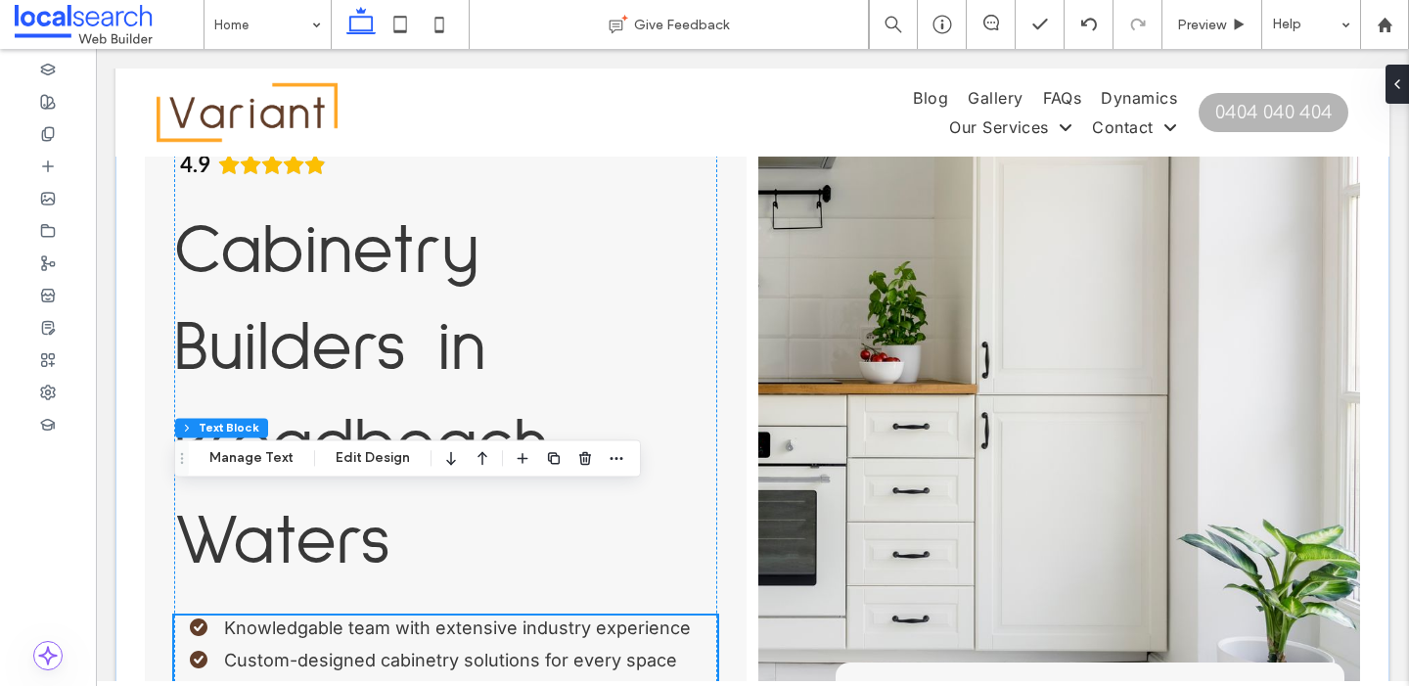
scroll to position [268, 0]
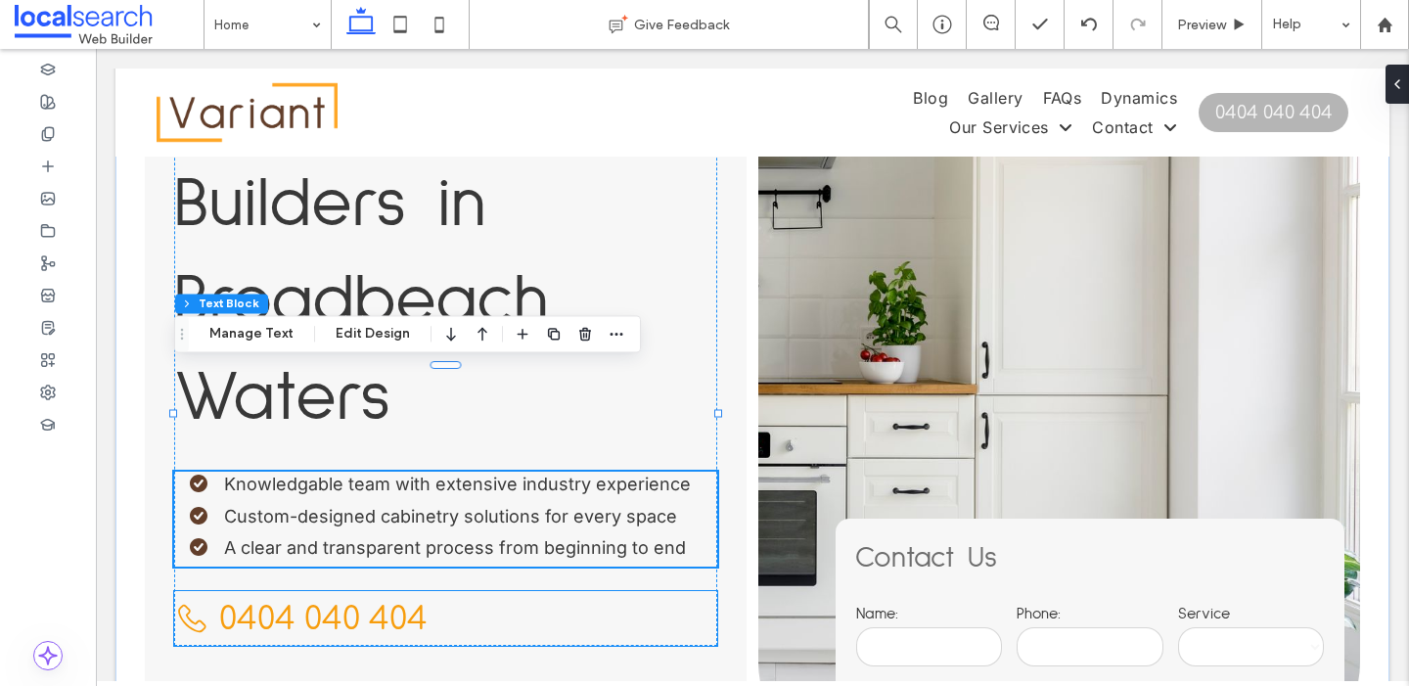
click at [380, 602] on span "0404 040 404" at bounding box center [323, 619] width 208 height 34
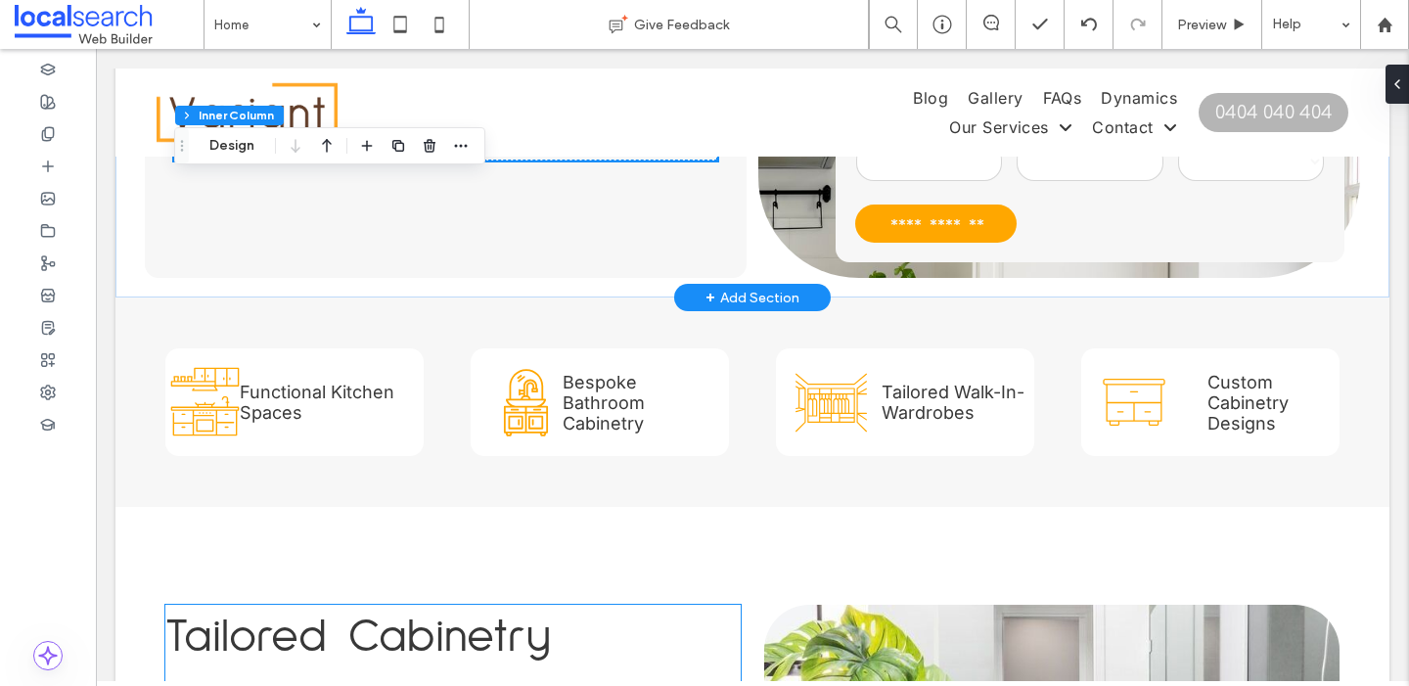
scroll to position [811, 0]
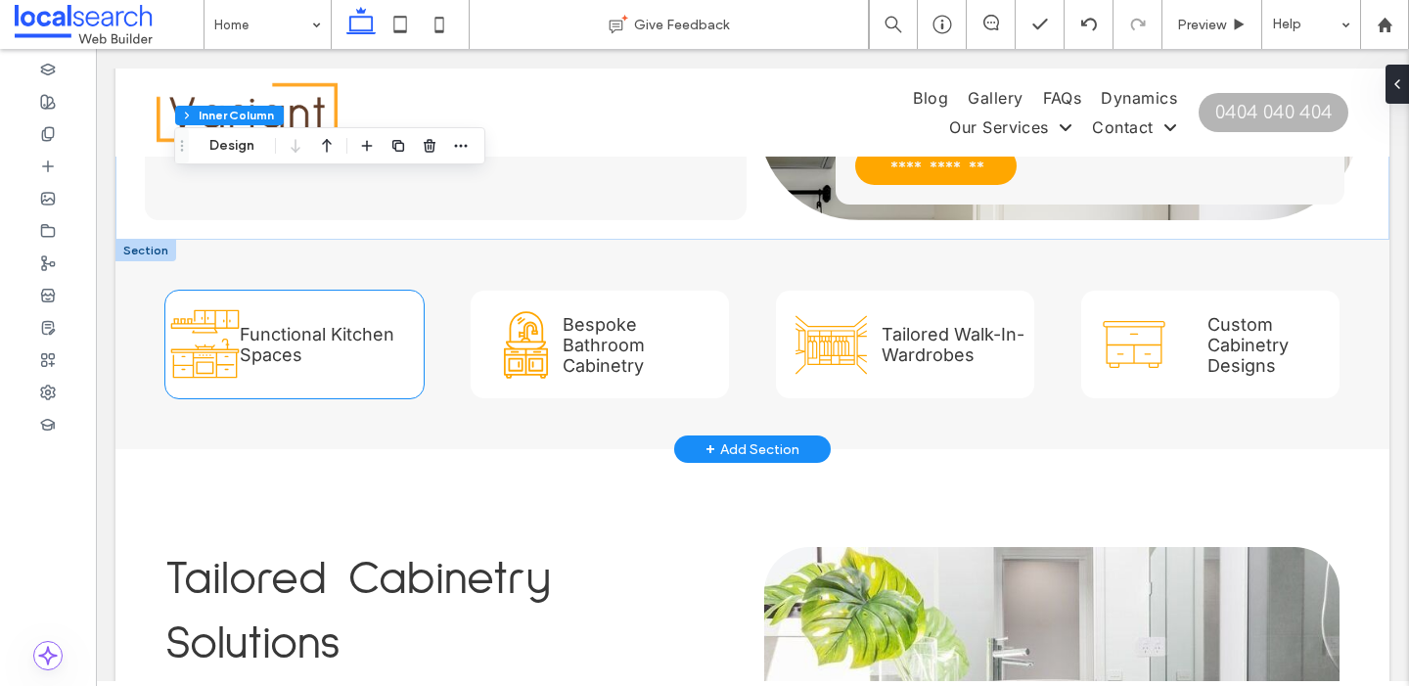
click at [336, 324] on span "Functional Kitchen Spaces" at bounding box center [317, 344] width 155 height 41
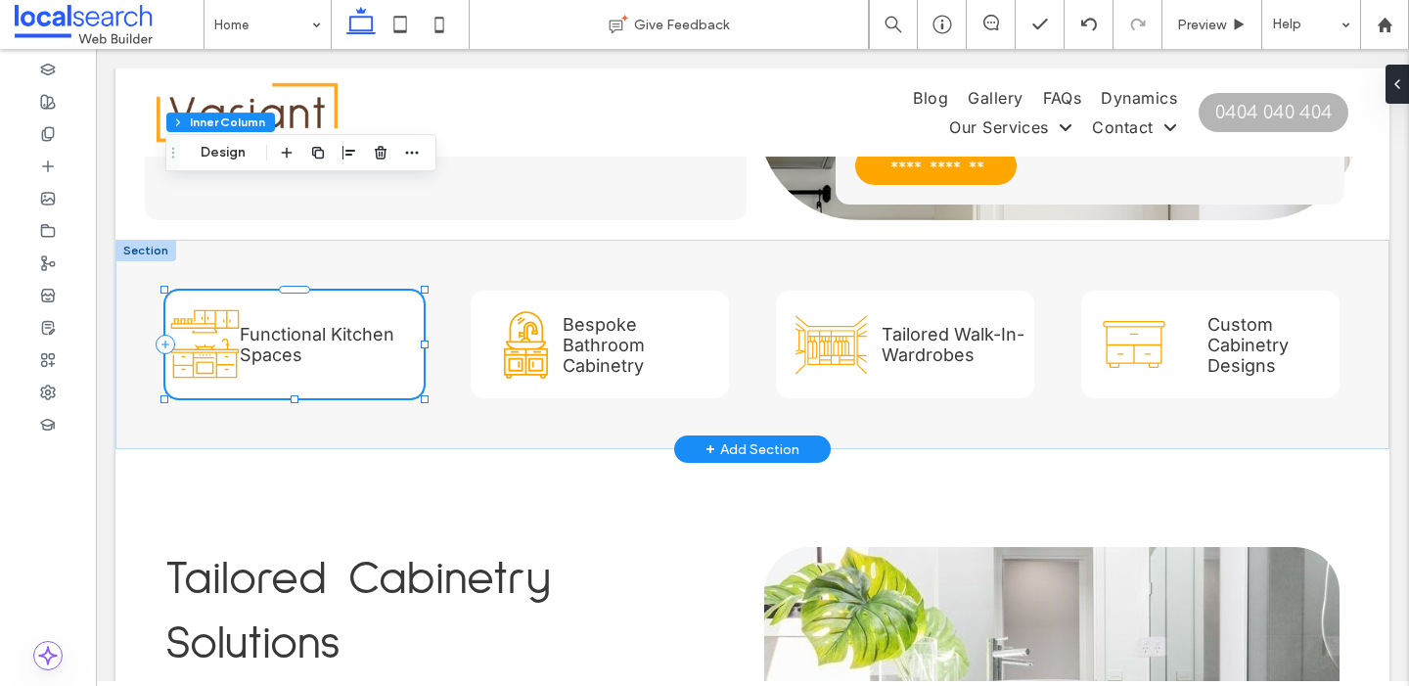
click at [282, 324] on span "Functional Kitchen Spaces" at bounding box center [317, 344] width 155 height 41
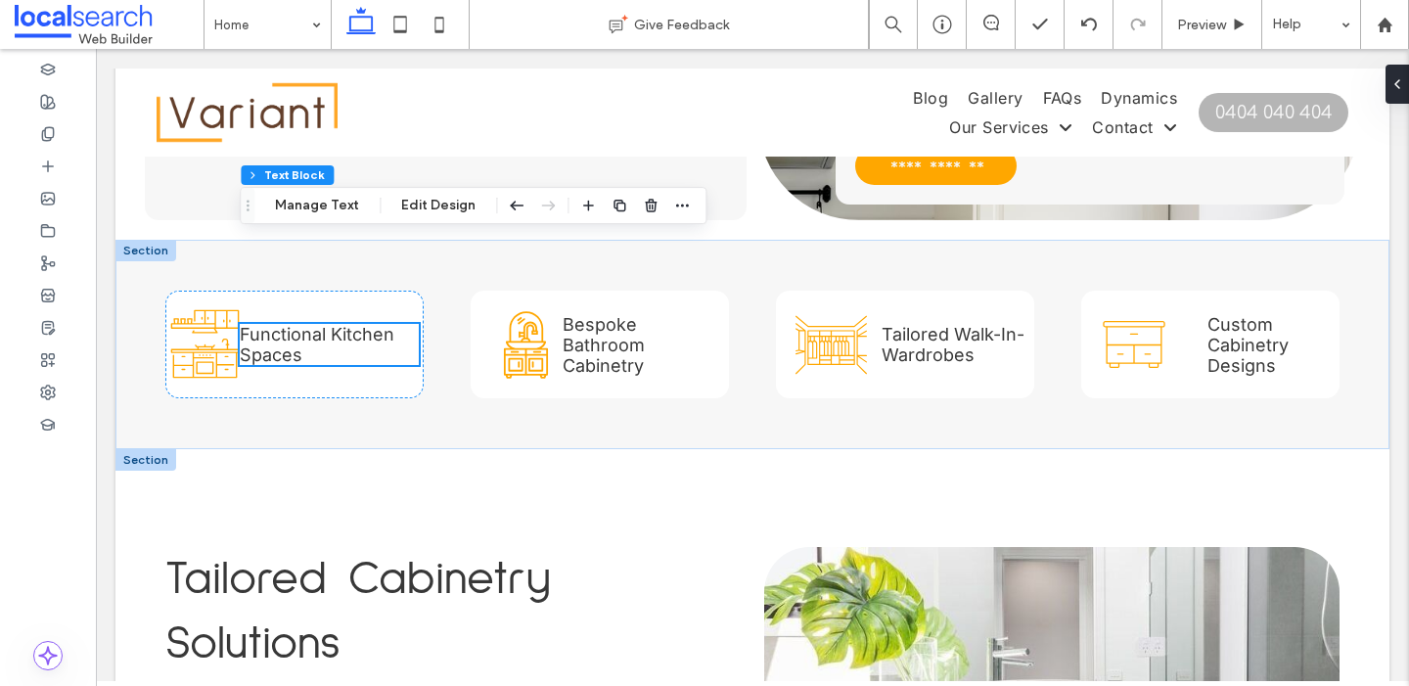
scroll to position [636, 0]
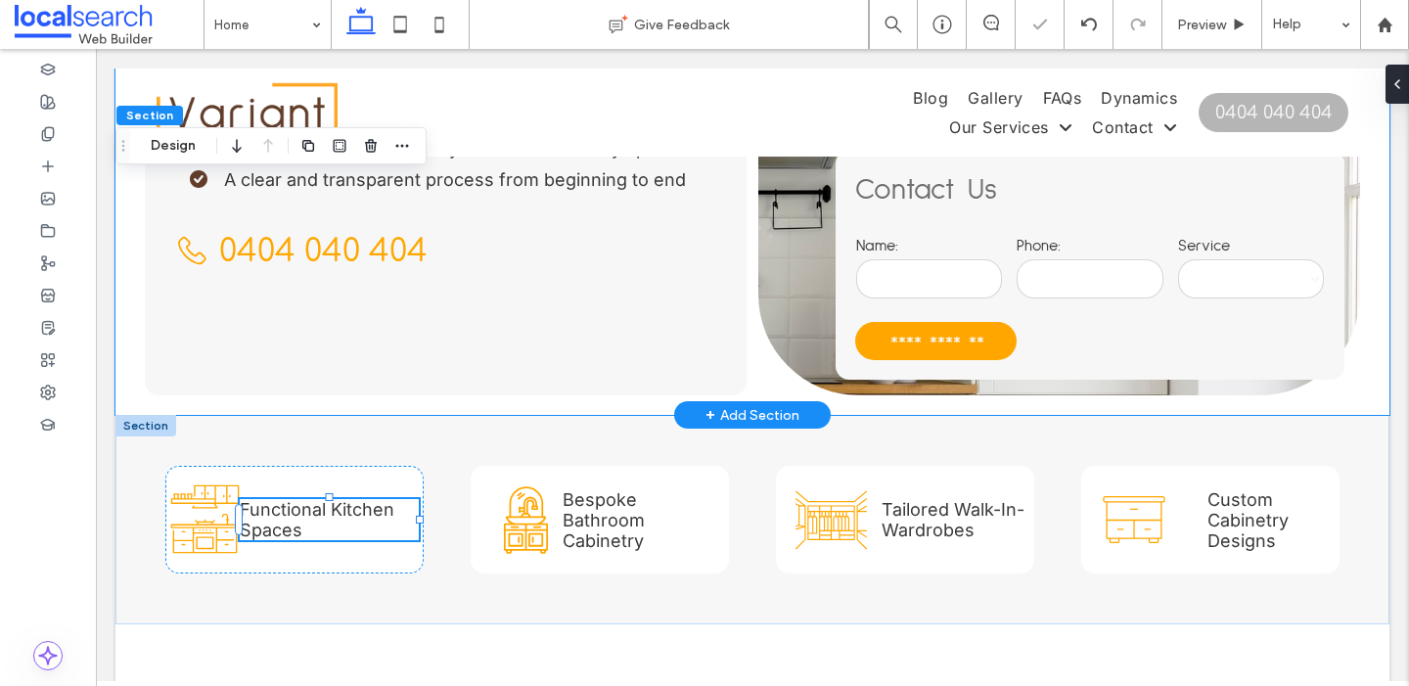
type input "*"
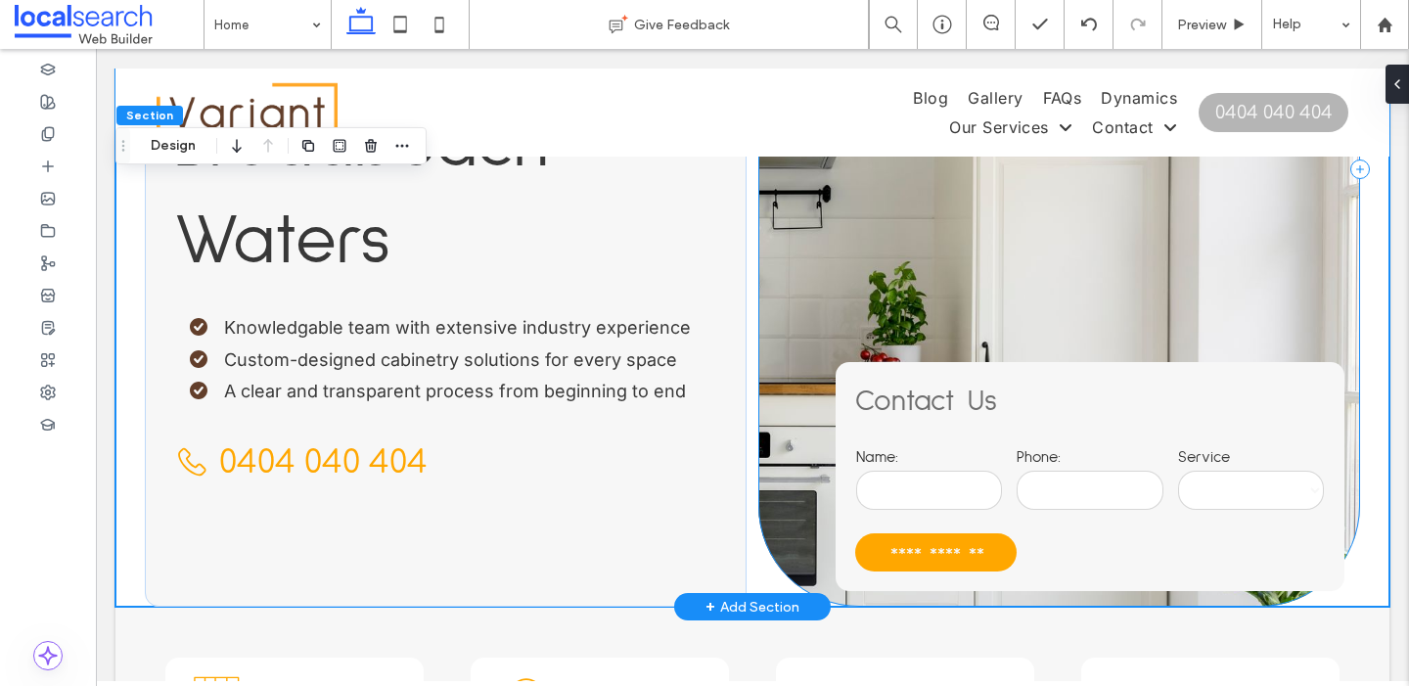
scroll to position [432, 0]
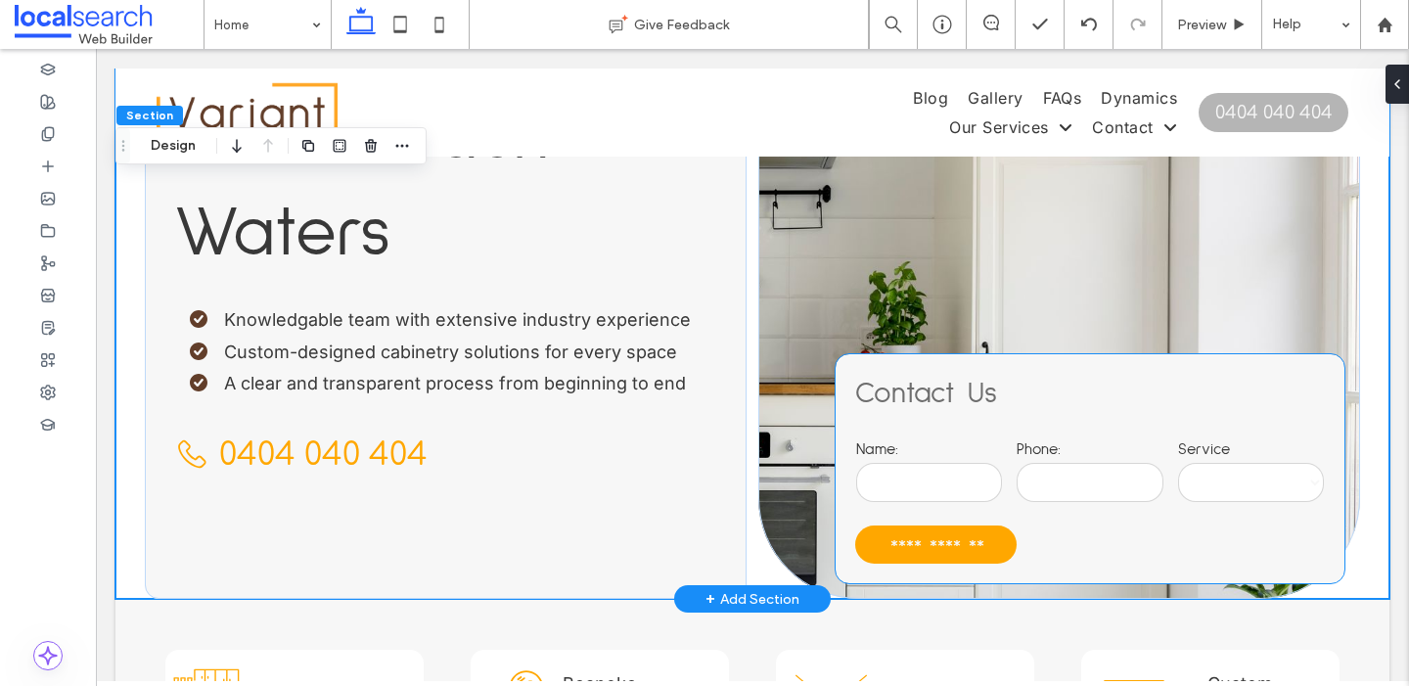
click at [1104, 354] on div "**********" at bounding box center [1090, 468] width 509 height 229
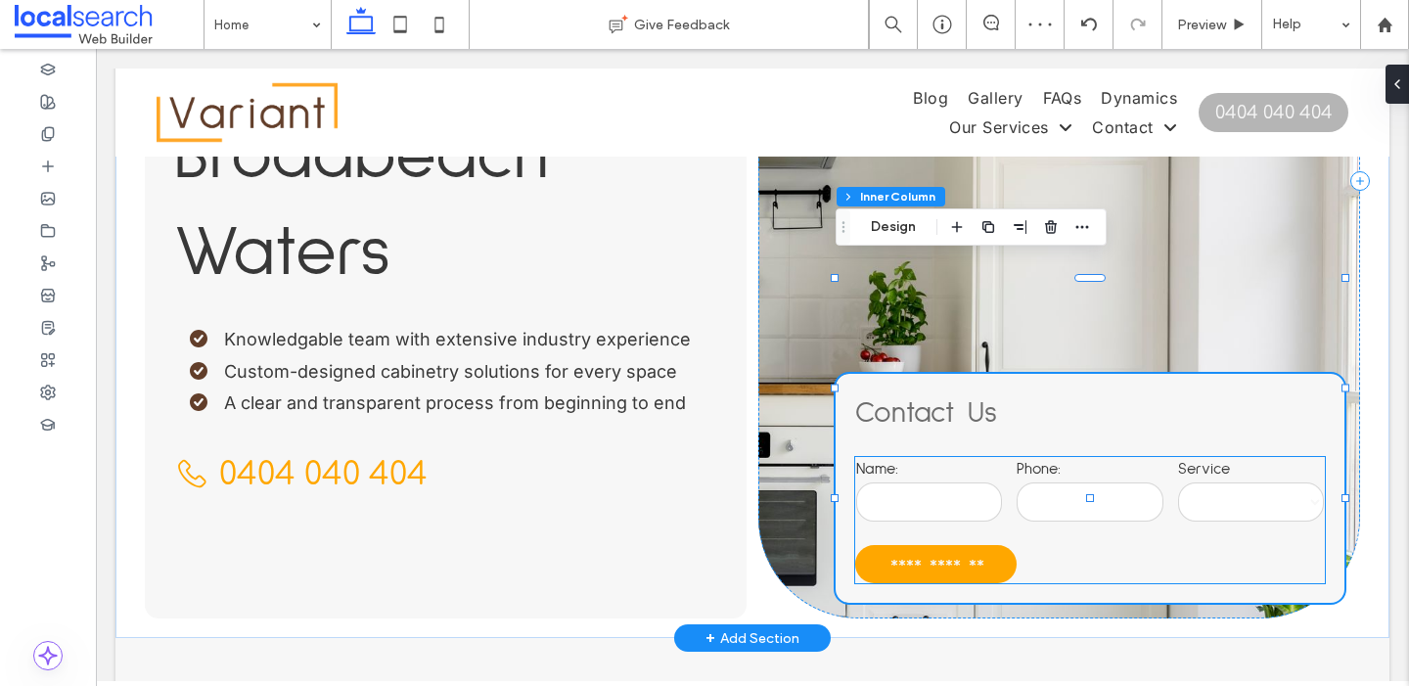
click at [1088, 458] on label "Phone:" at bounding box center [1090, 469] width 146 height 22
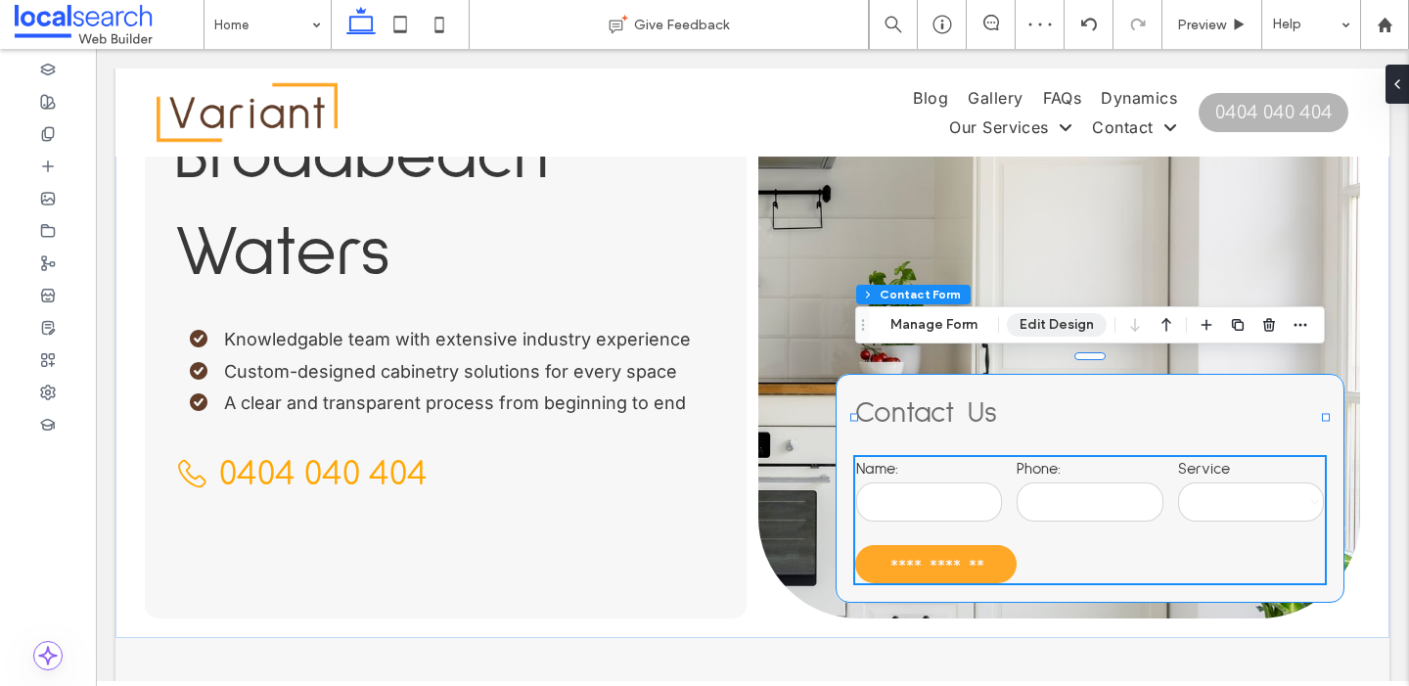
type input "*"
type input "***"
type input "**"
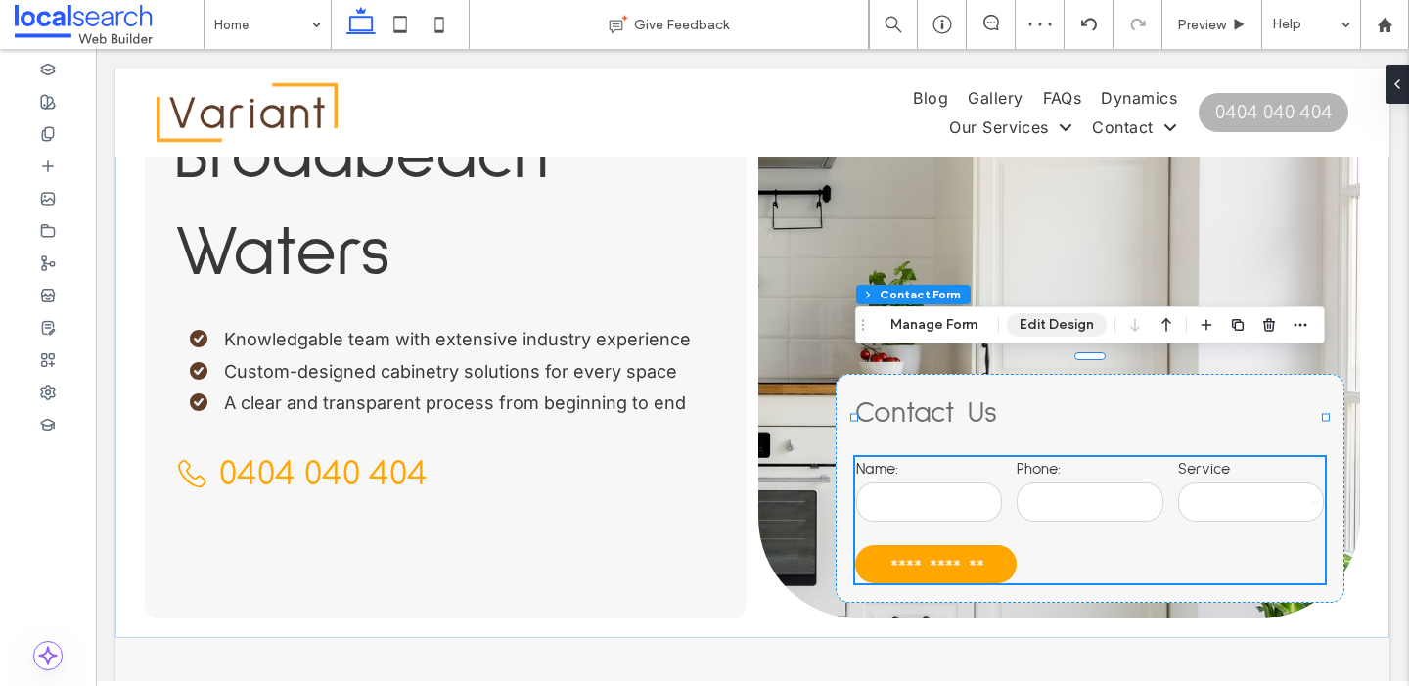
type input "**"
click at [935, 329] on button "Manage Form" at bounding box center [934, 324] width 113 height 23
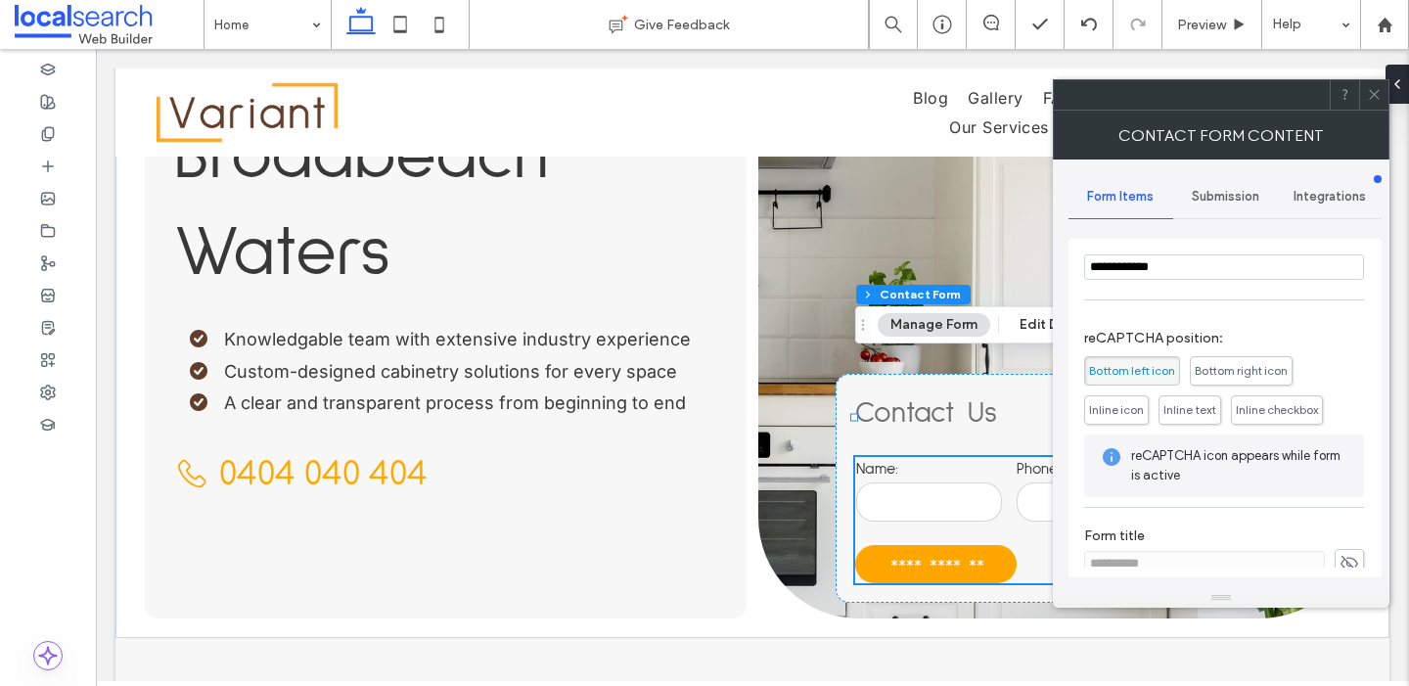
scroll to position [346, 0]
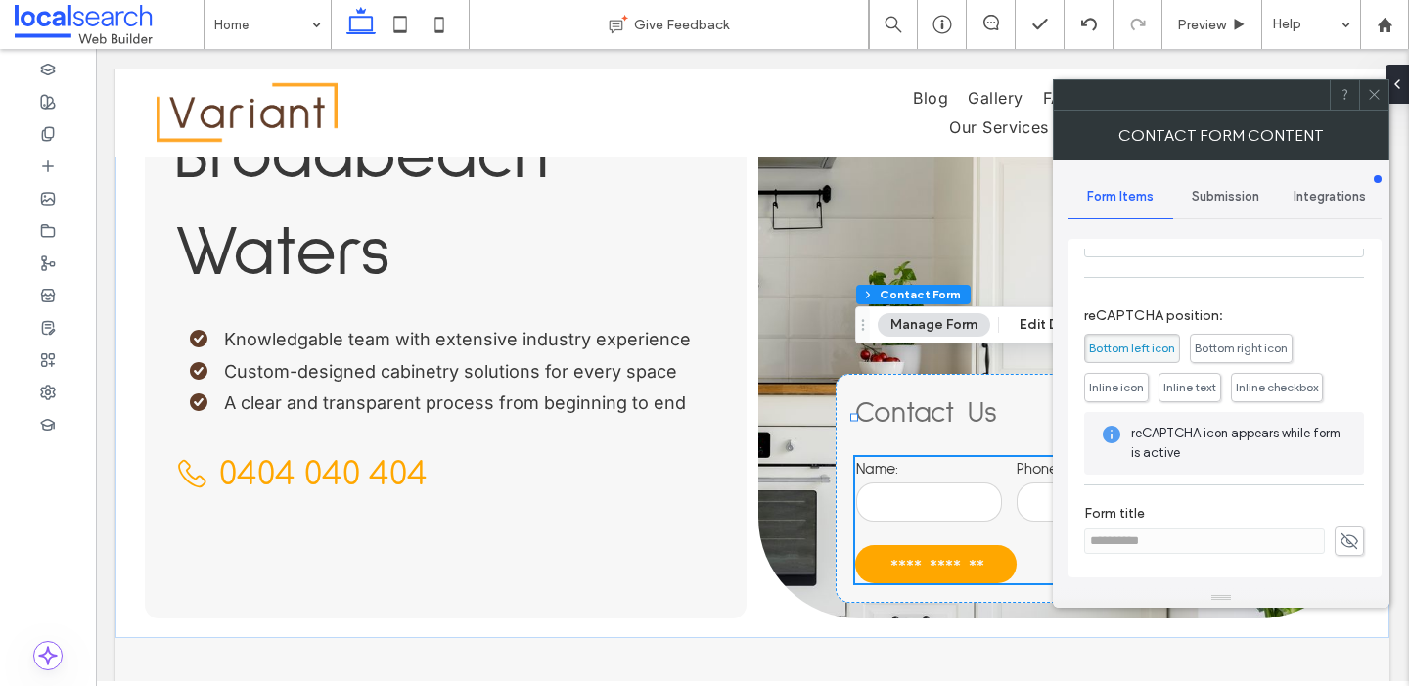
click at [1243, 199] on span "Submission" at bounding box center [1226, 197] width 68 height 16
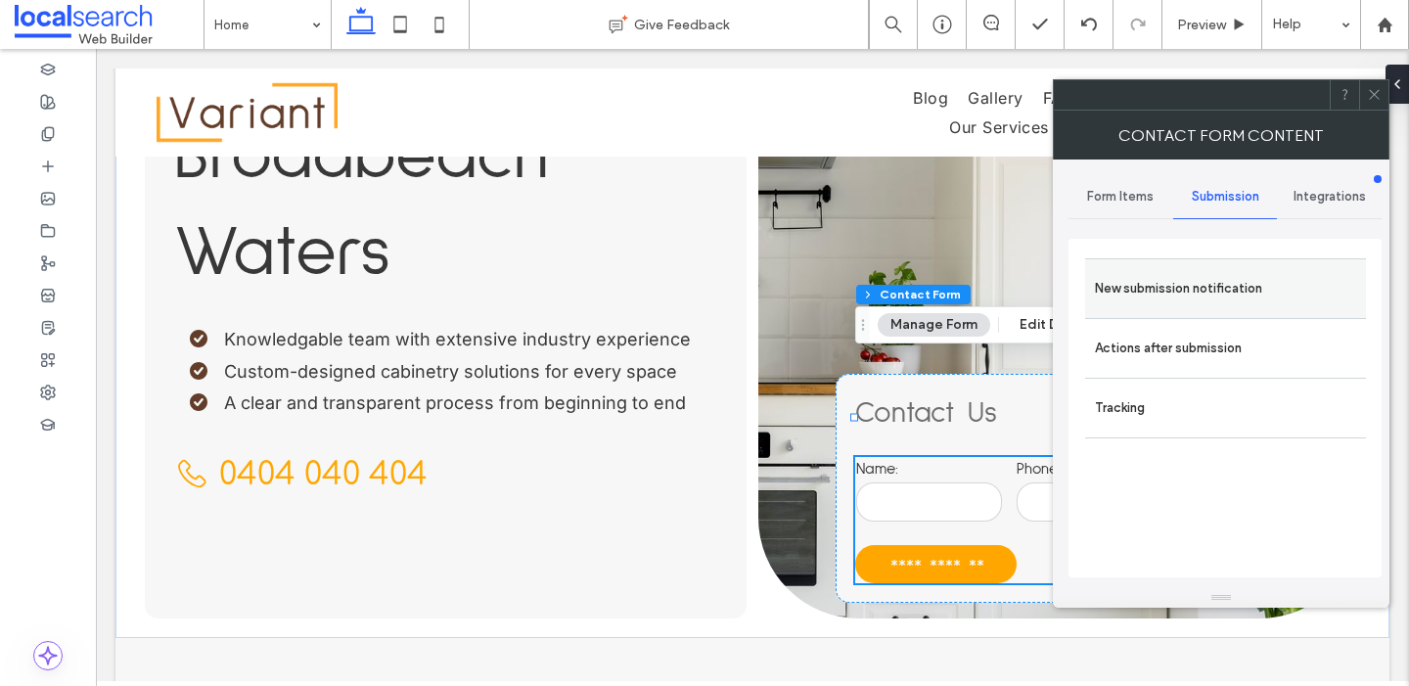
click at [1146, 281] on label "New submission notification" at bounding box center [1225, 288] width 261 height 39
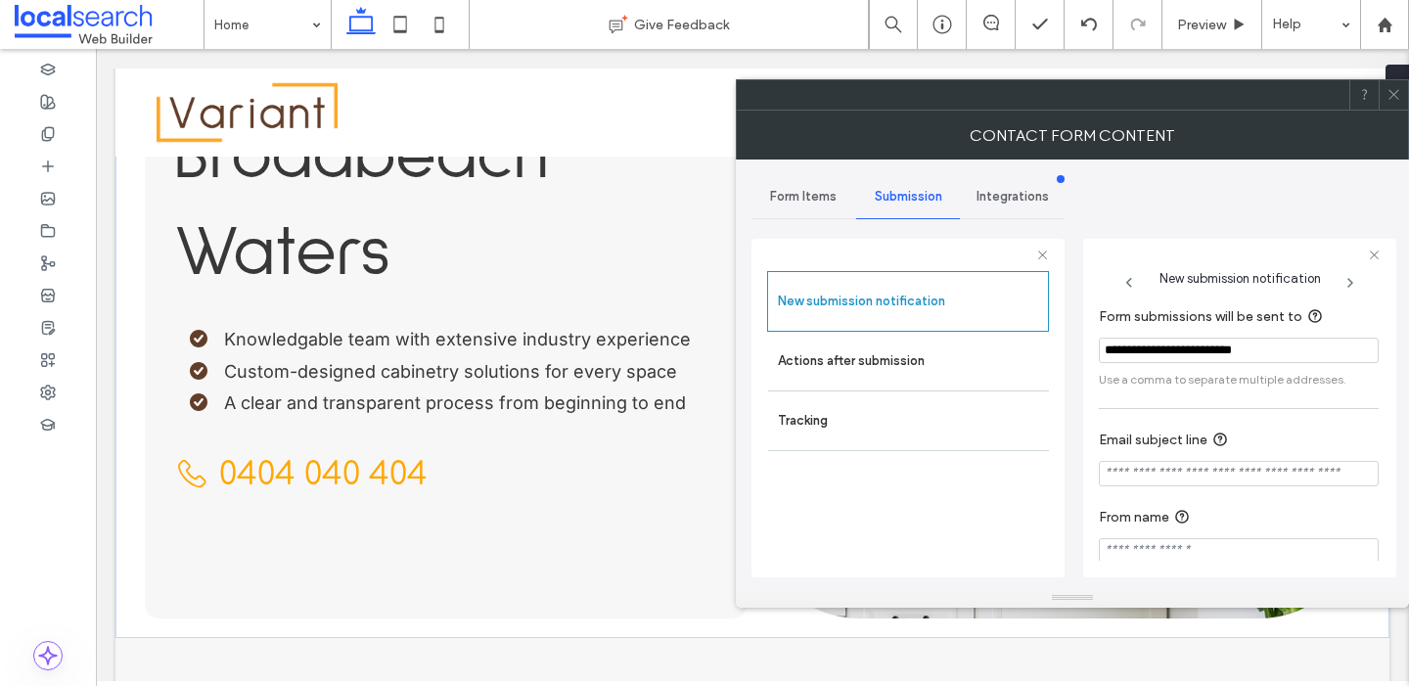
click at [1390, 99] on icon at bounding box center [1393, 94] width 15 height 15
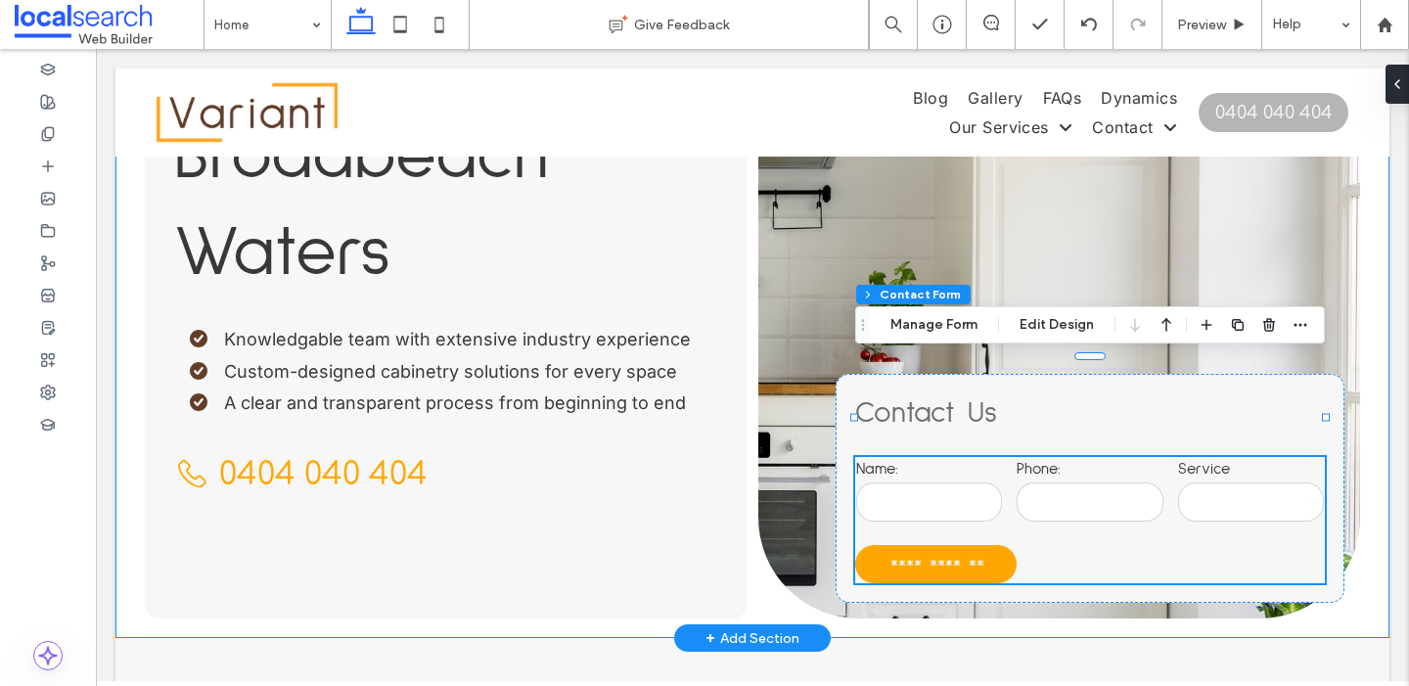
click at [1361, 385] on div "**********" at bounding box center [752, 181] width 1274 height 914
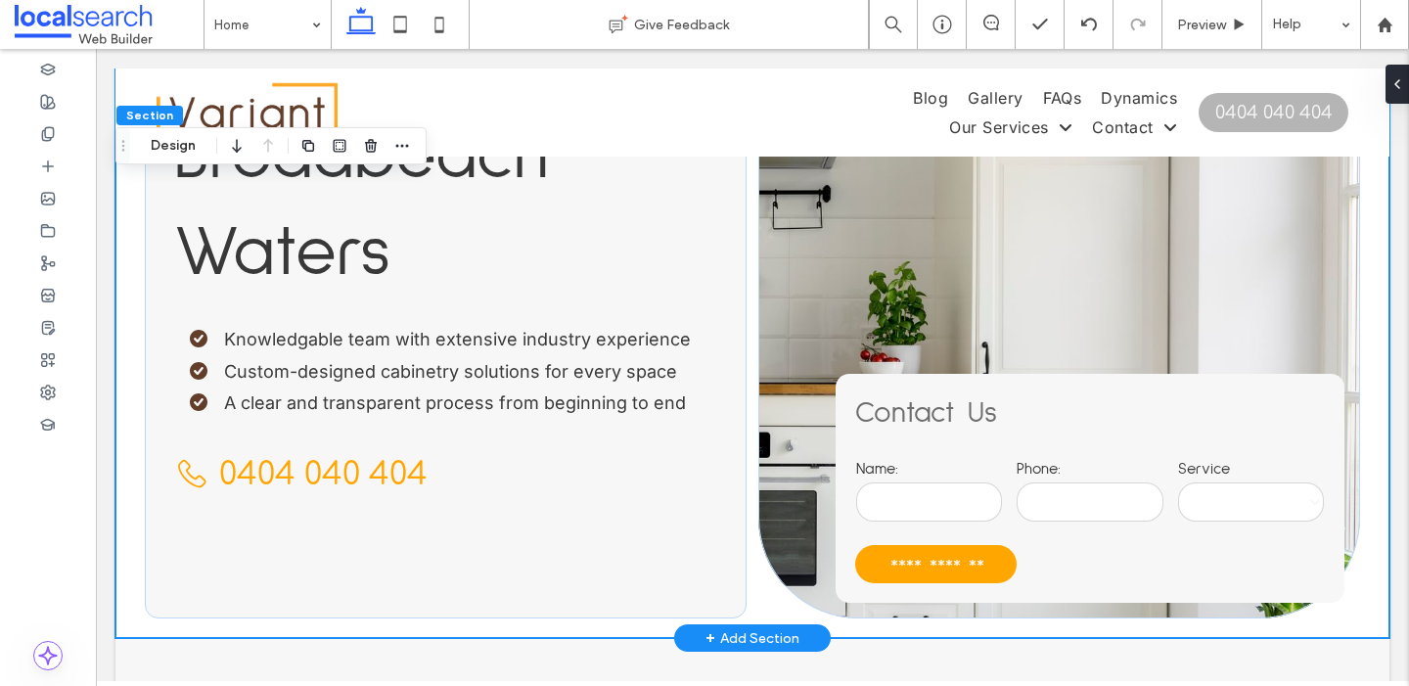
scroll to position [734, 0]
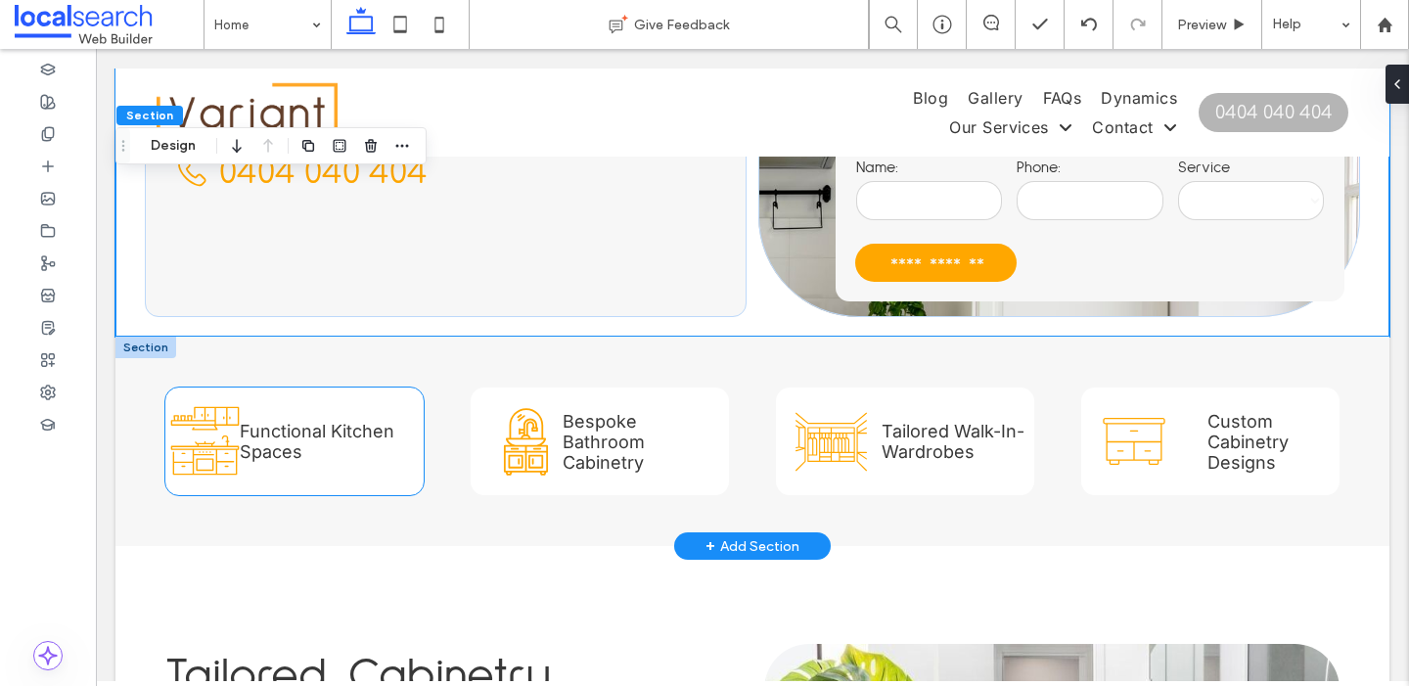
click at [210, 406] on icon at bounding box center [204, 440] width 69 height 69
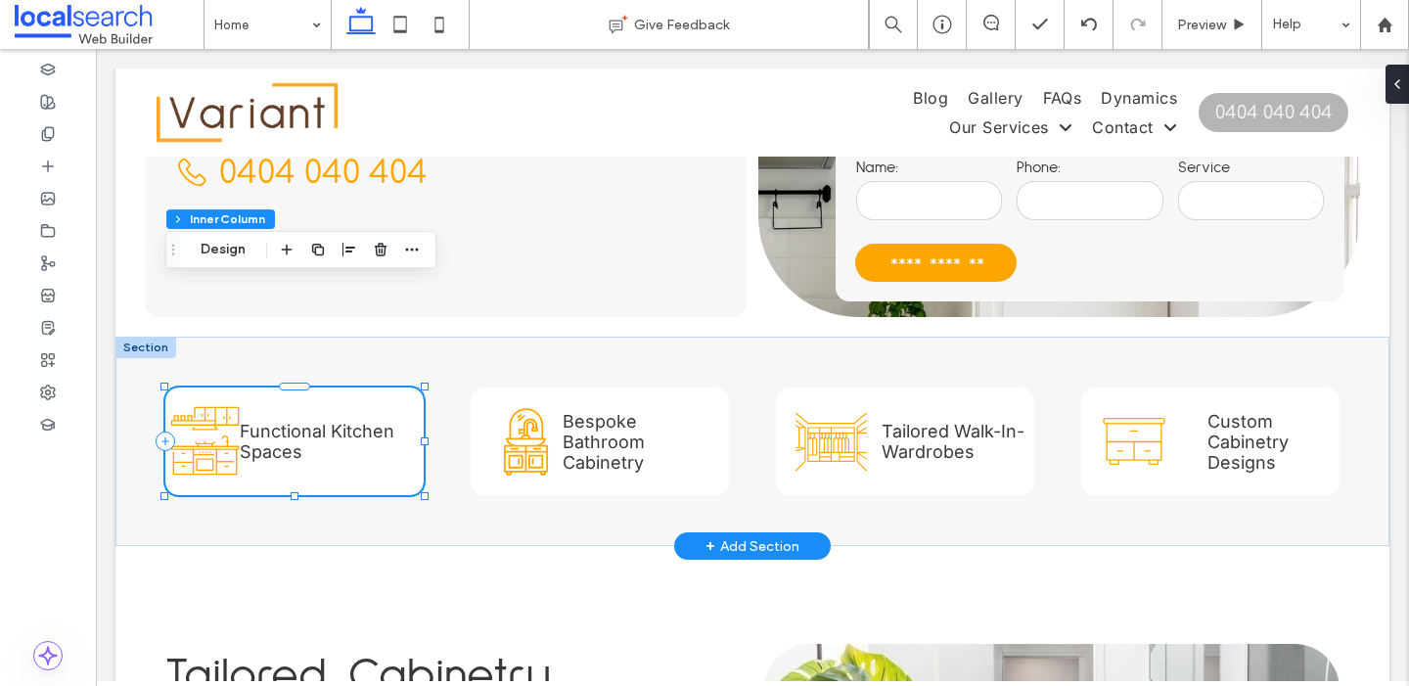
click at [210, 406] on icon at bounding box center [204, 440] width 69 height 69
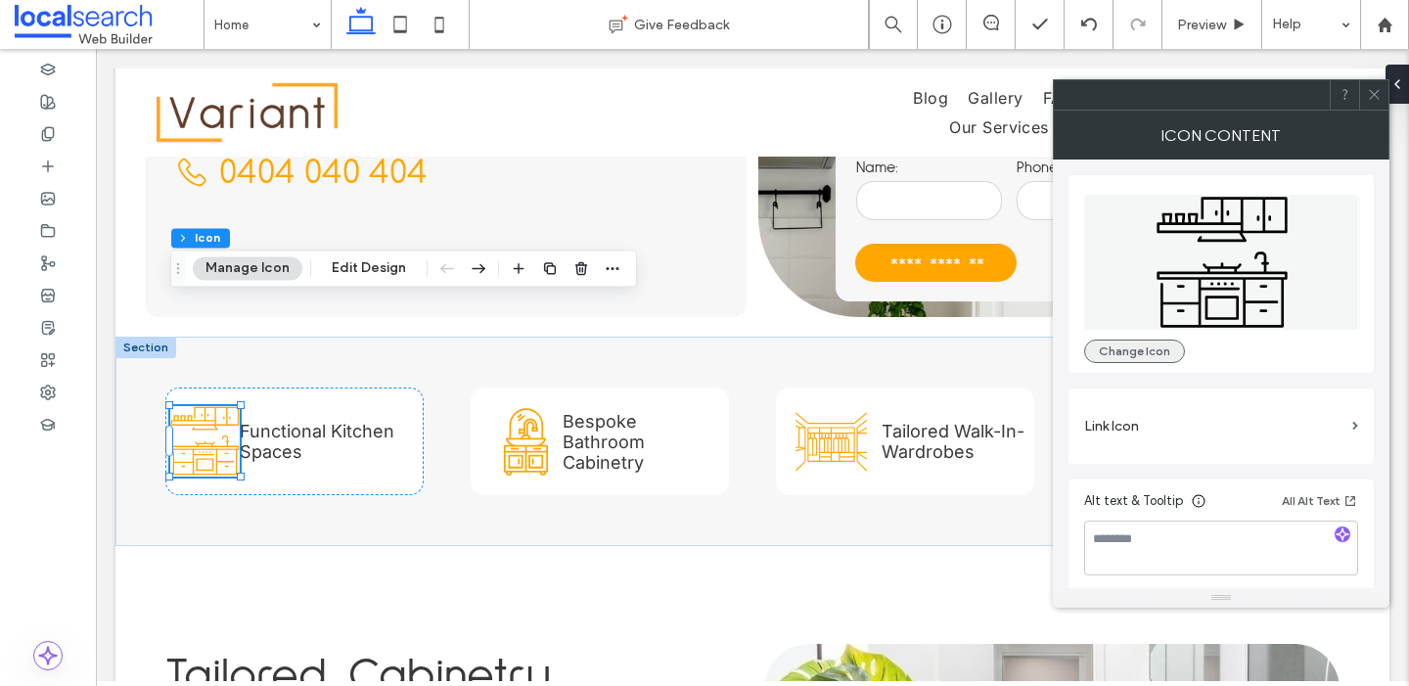
click at [1152, 345] on button "Change Icon" at bounding box center [1134, 351] width 101 height 23
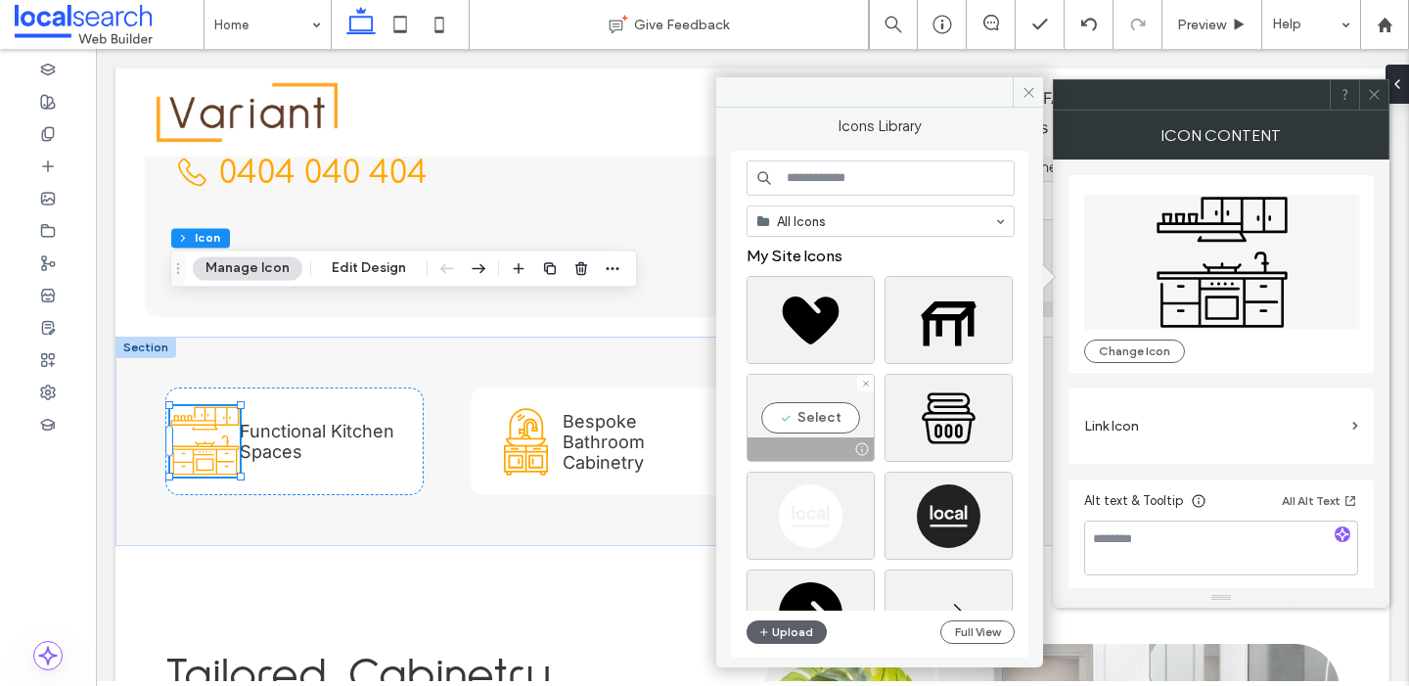
click at [835, 419] on div "Select" at bounding box center [811, 418] width 128 height 88
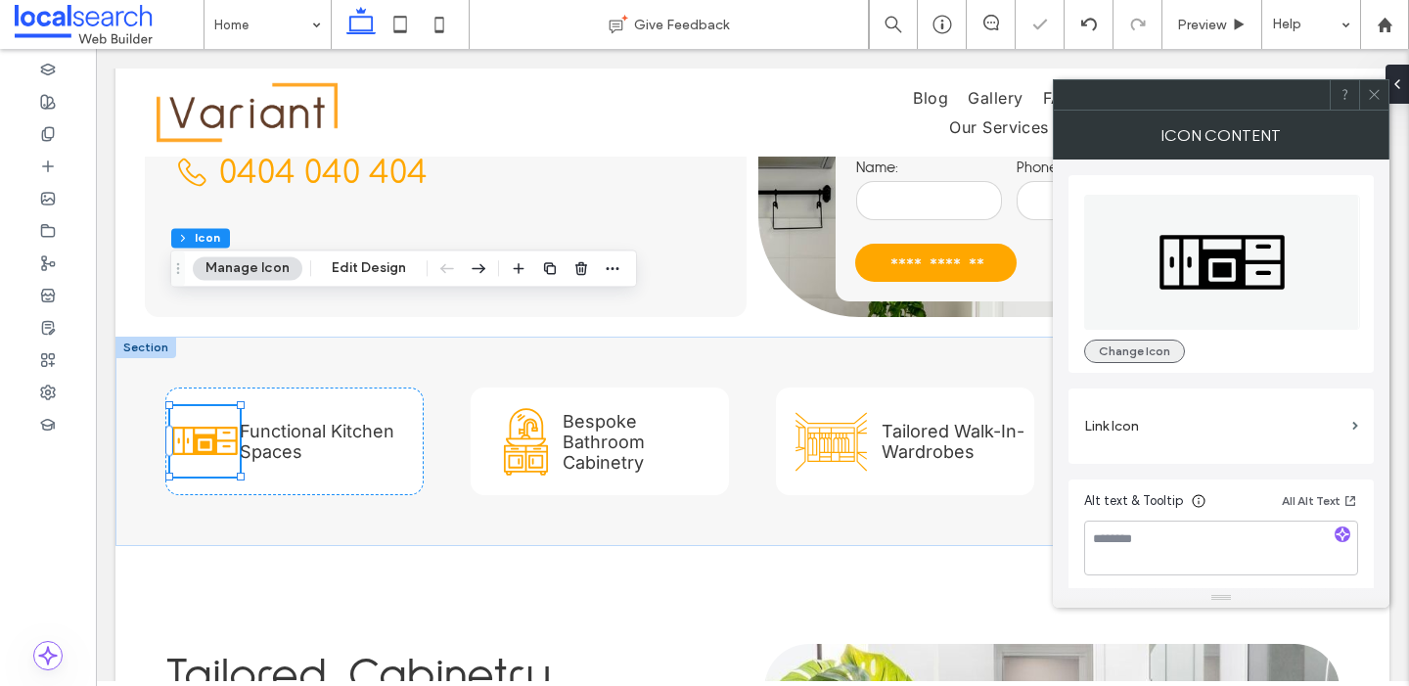
click at [1142, 354] on button "Change Icon" at bounding box center [1134, 351] width 101 height 23
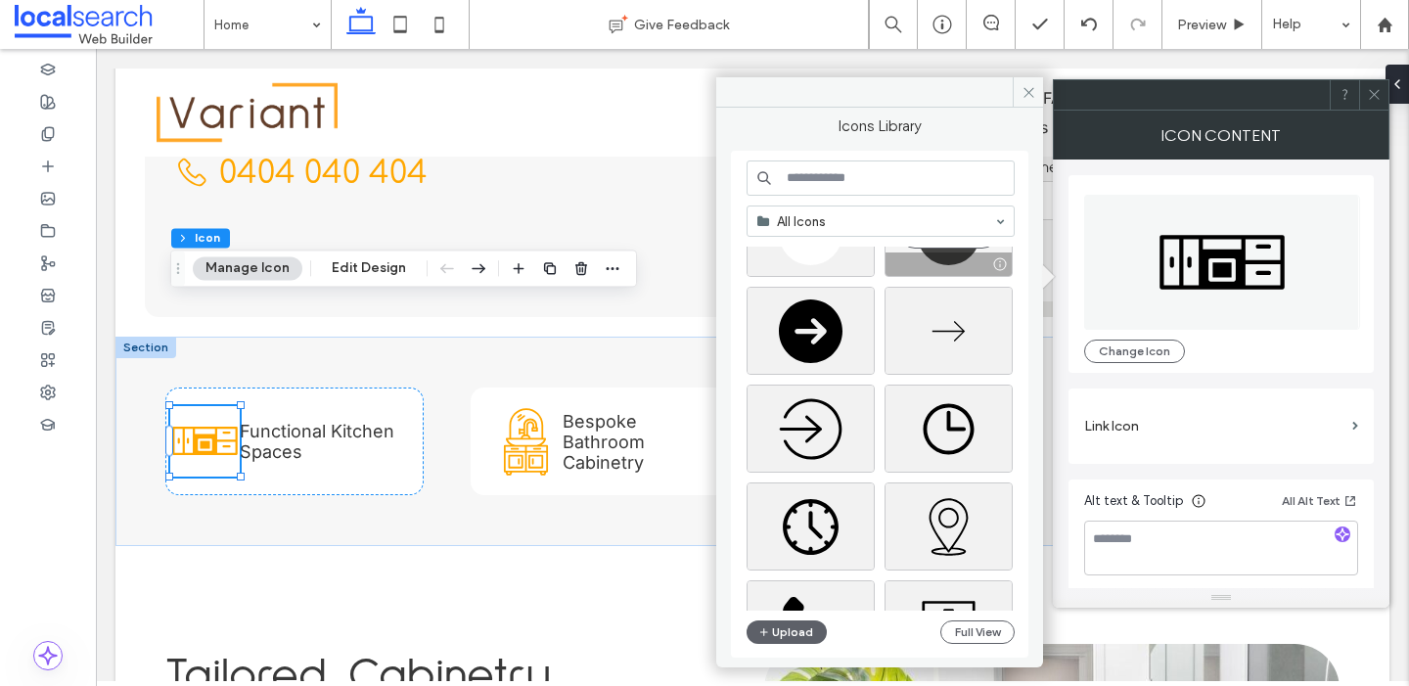
scroll to position [300, 0]
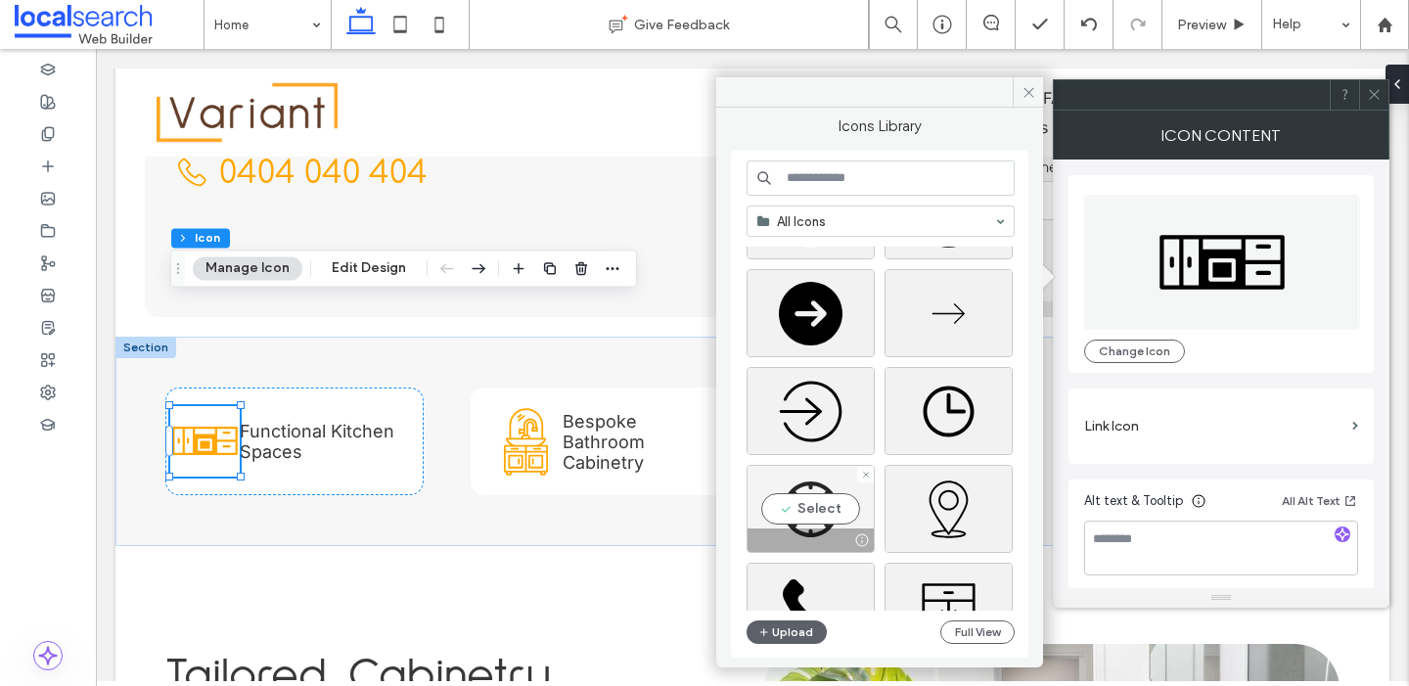
click at [825, 498] on div "Select" at bounding box center [811, 509] width 128 height 88
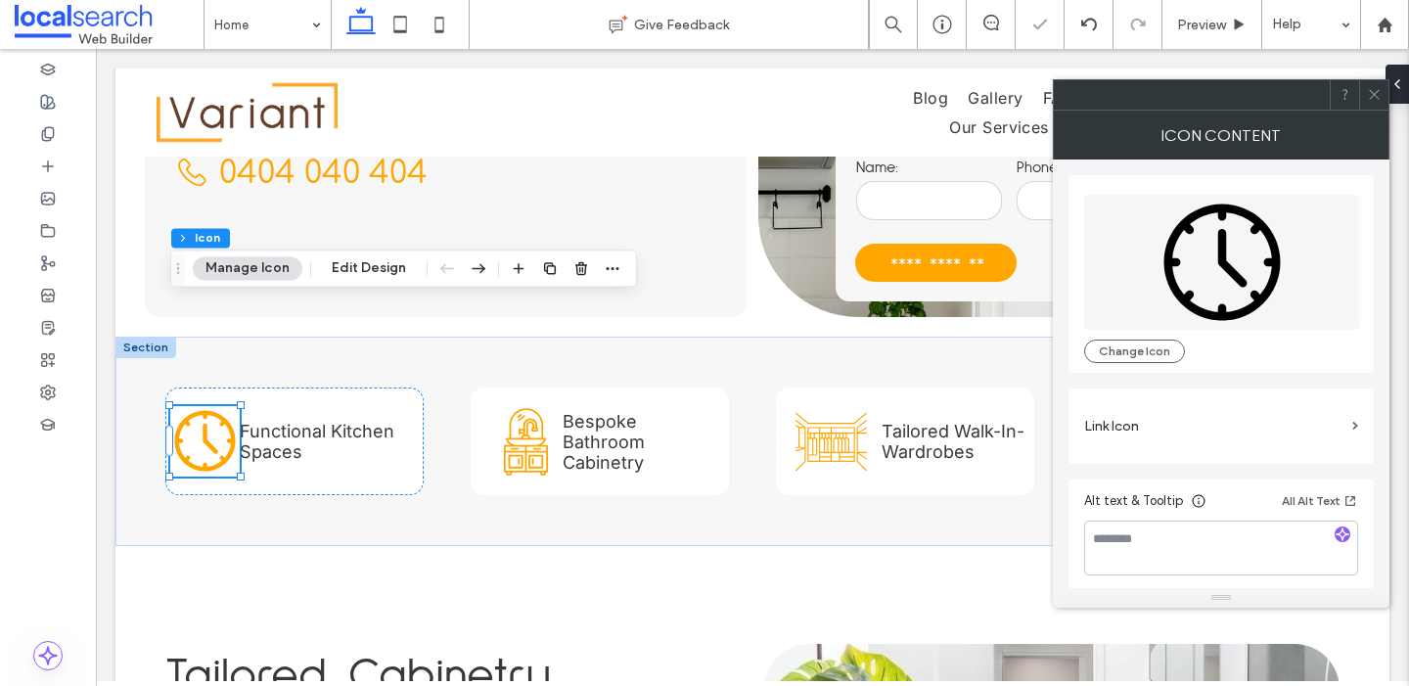
click at [1376, 100] on icon at bounding box center [1374, 94] width 15 height 15
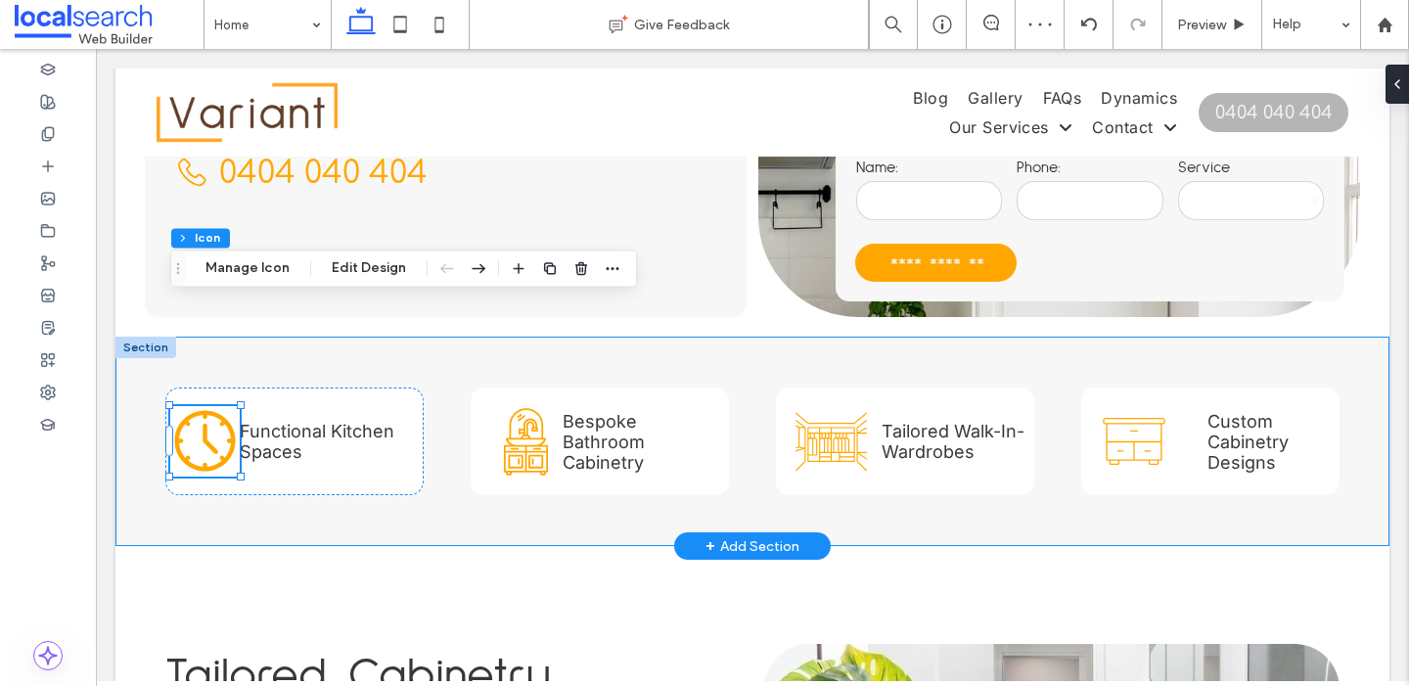
click at [1323, 393] on div "Functional Kitchen Spaces Bespoke Bathroom Cabinetry Tailored Walk-In-Wardrobes…" at bounding box center [752, 441] width 1174 height 209
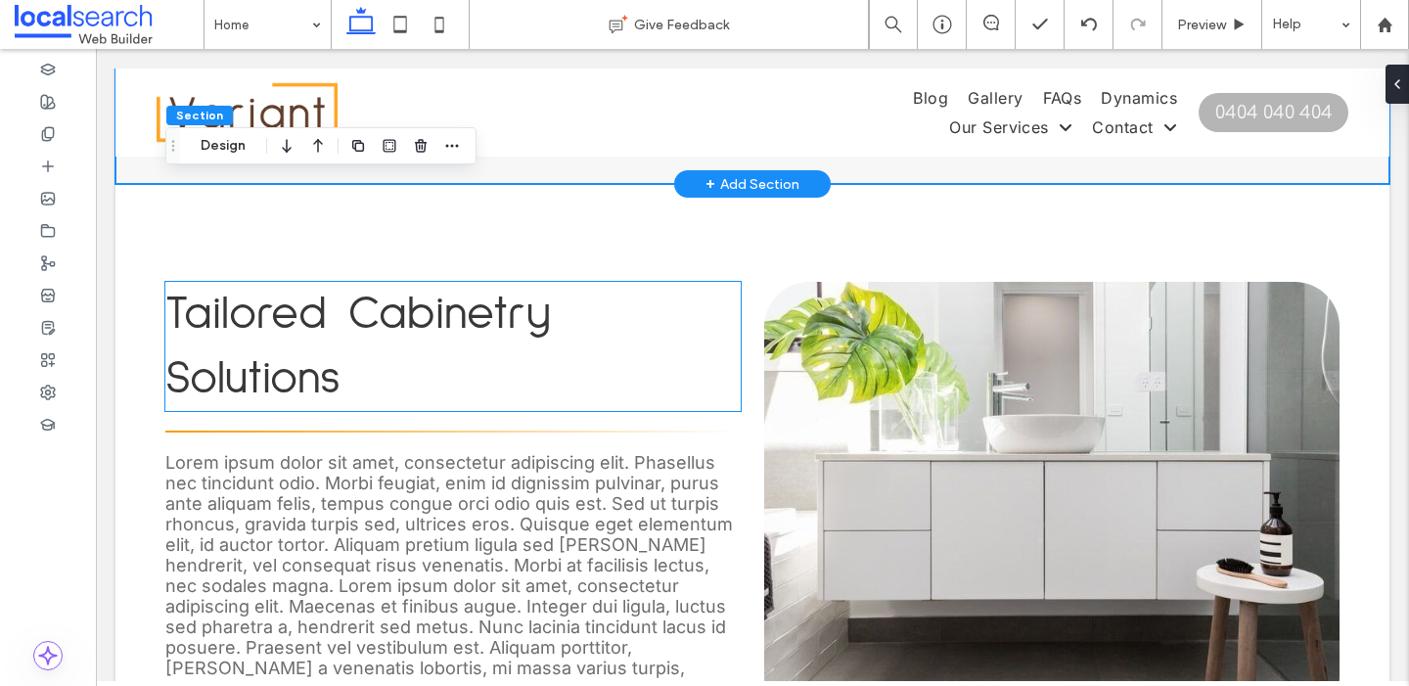
scroll to position [1013, 0]
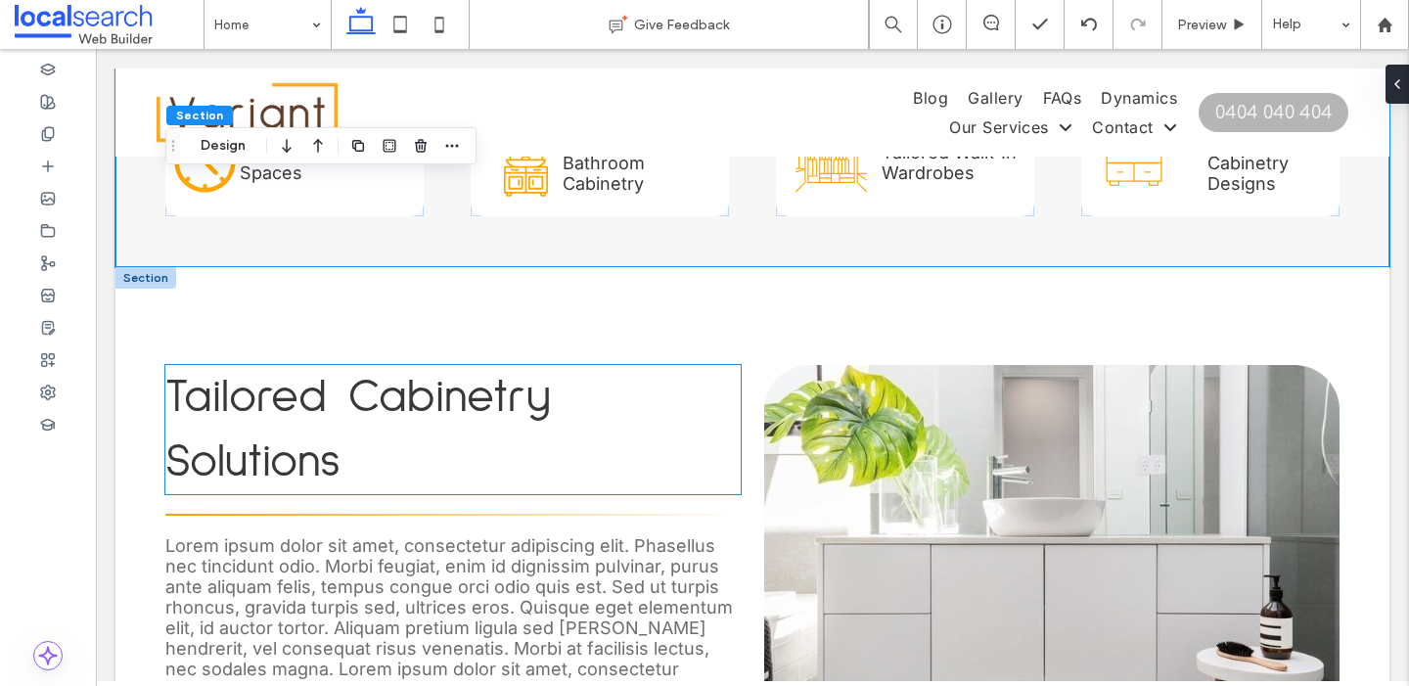
click at [376, 374] on span "Tailored Cabinetry Solutions" at bounding box center [358, 430] width 386 height 112
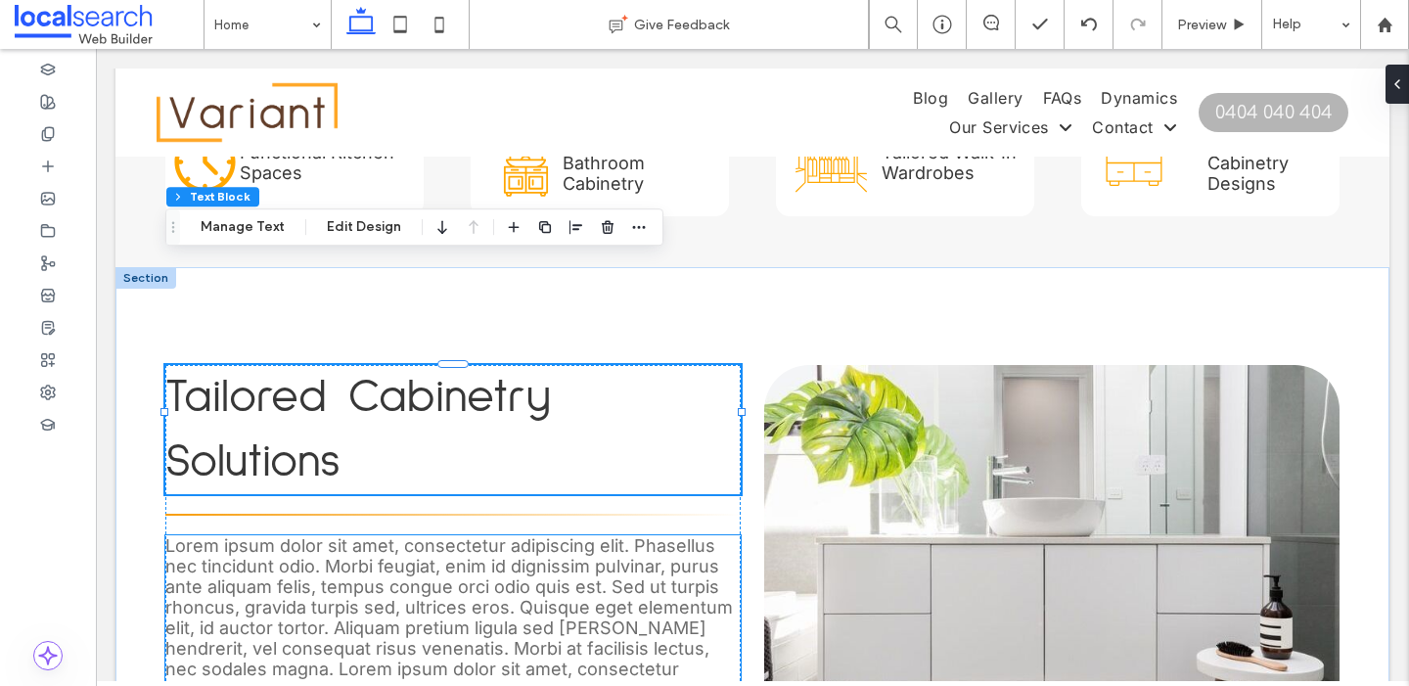
click at [318, 535] on span "Lorem ipsum dolor sit amet, consectetur adipiscing elit. Phasellus nec tincidun…" at bounding box center [448, 658] width 567 height 247
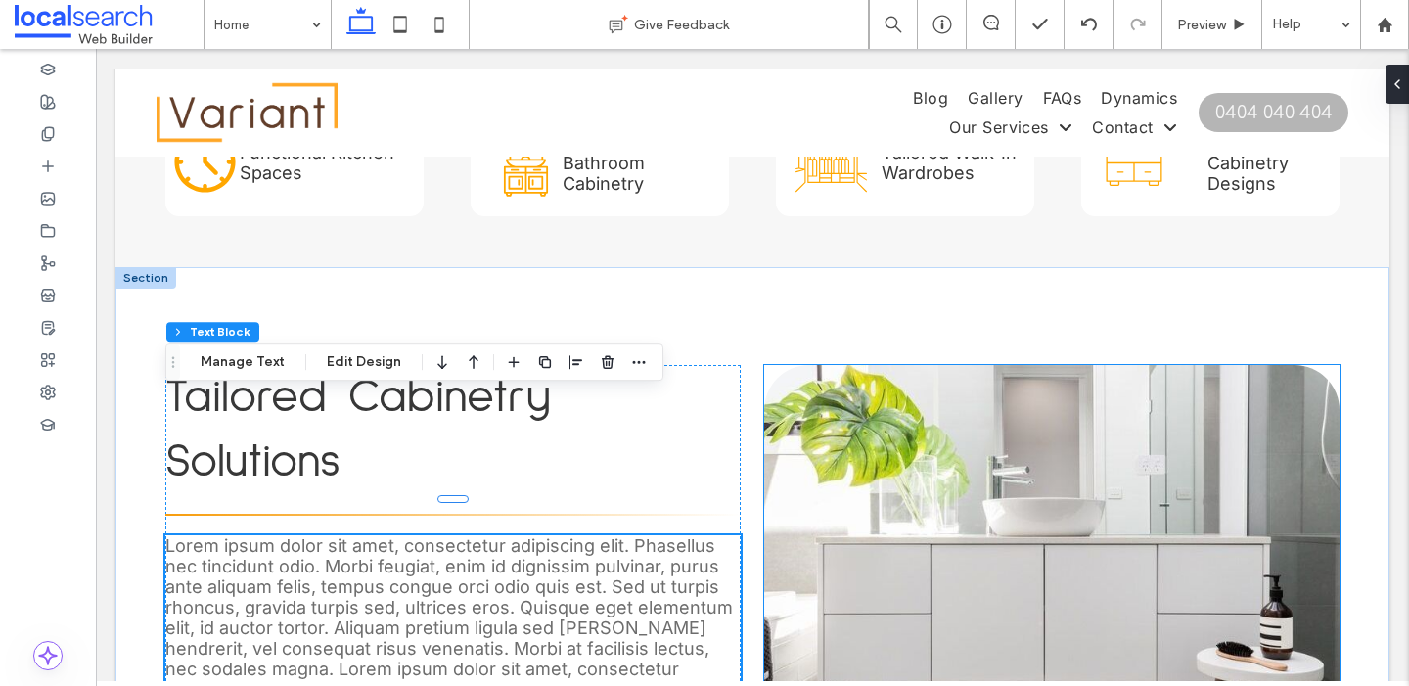
click at [1148, 391] on link at bounding box center [1051, 585] width 575 height 440
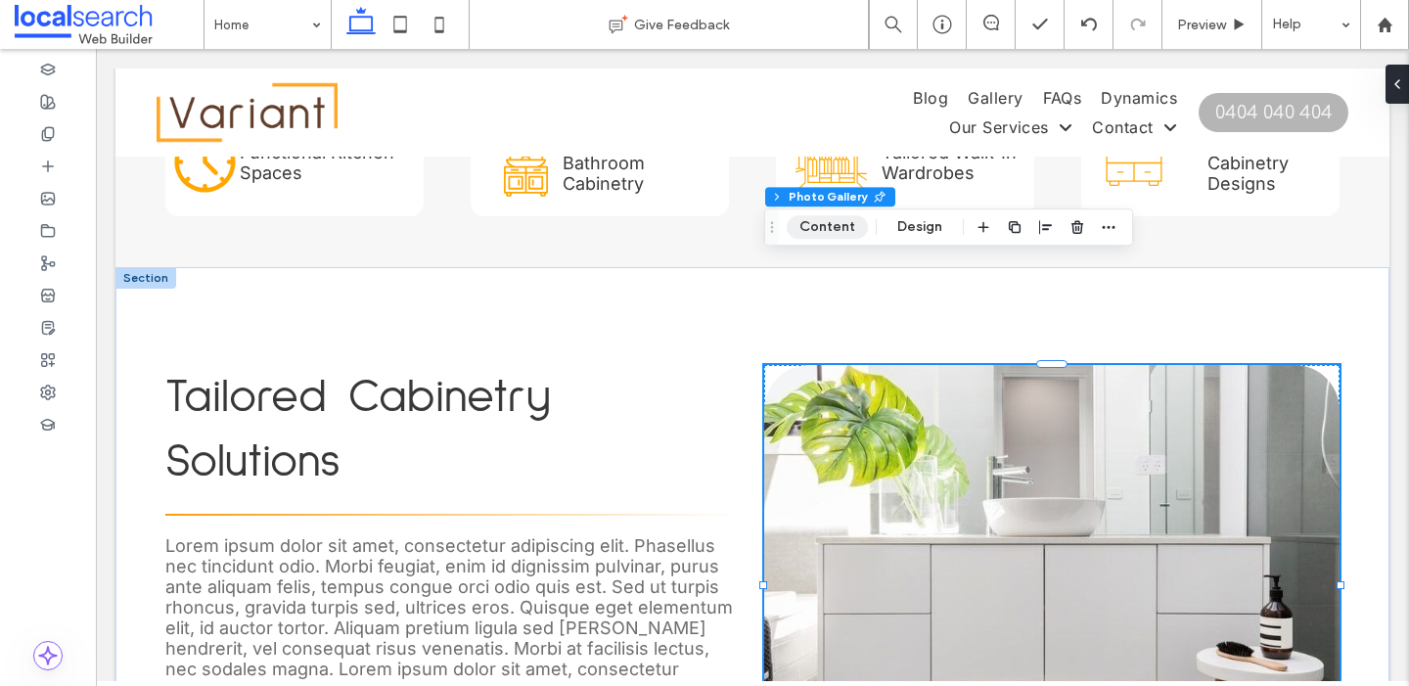
click at [811, 221] on button "Content" at bounding box center [827, 226] width 81 height 23
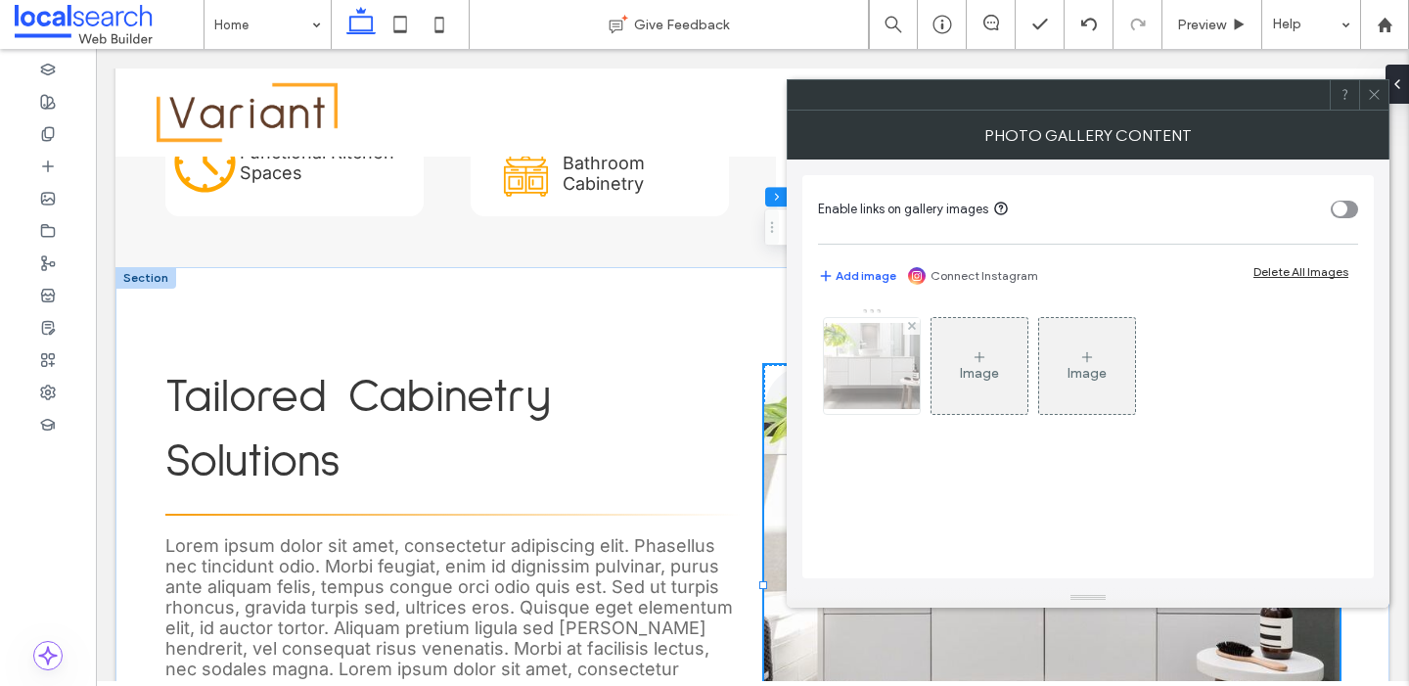
click at [854, 364] on img at bounding box center [872, 366] width 157 height 86
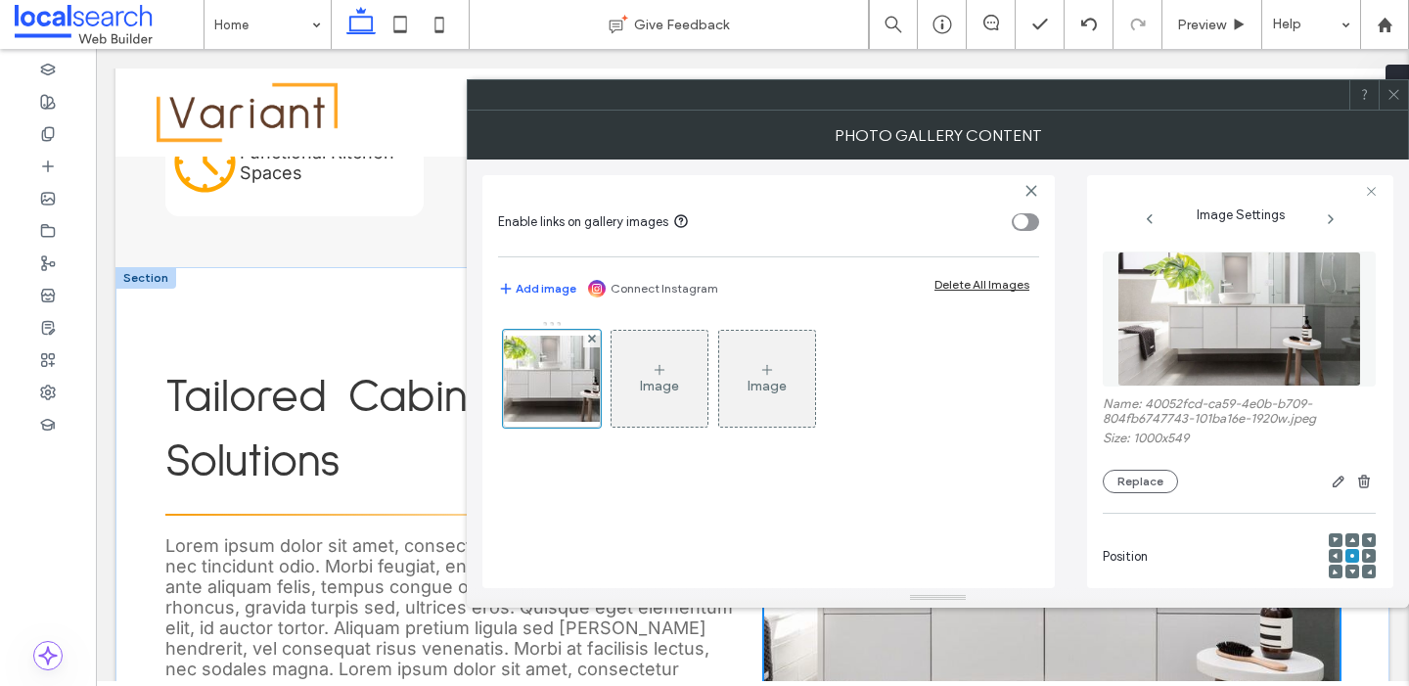
scroll to position [51, 0]
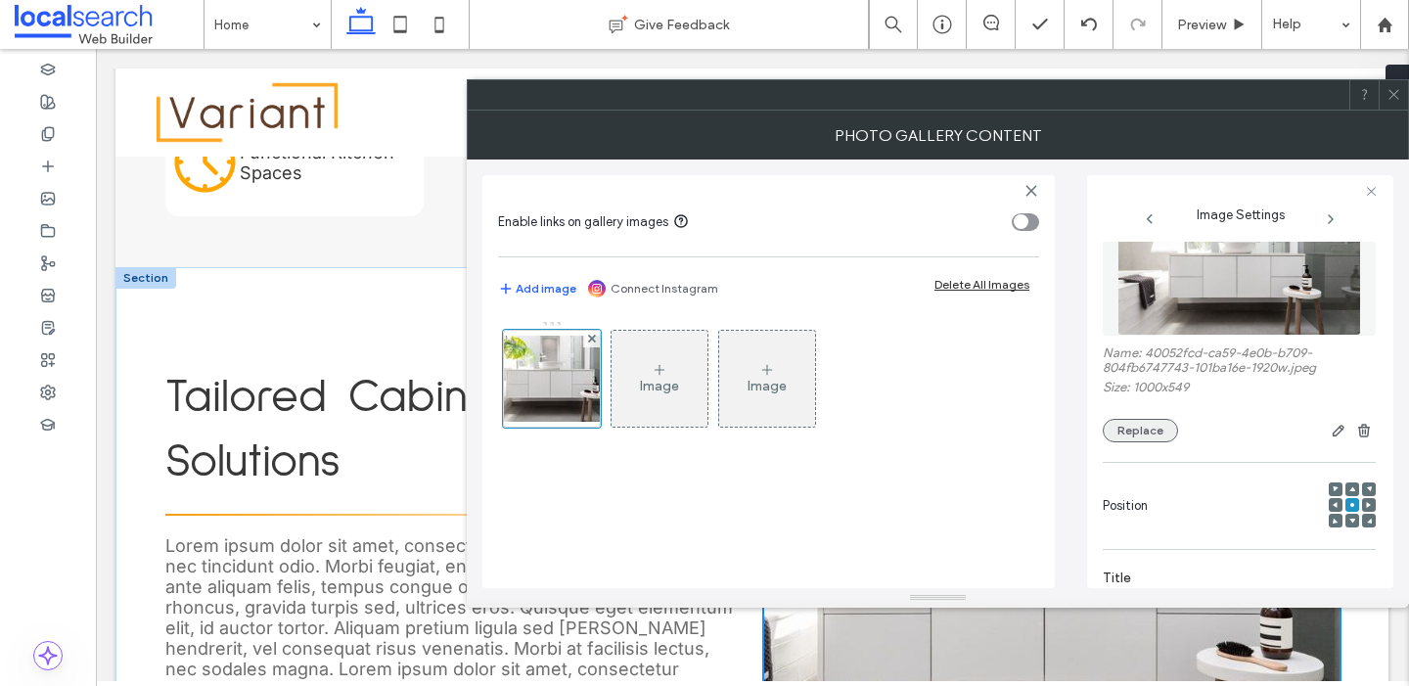
click at [1141, 429] on button "Replace" at bounding box center [1140, 430] width 75 height 23
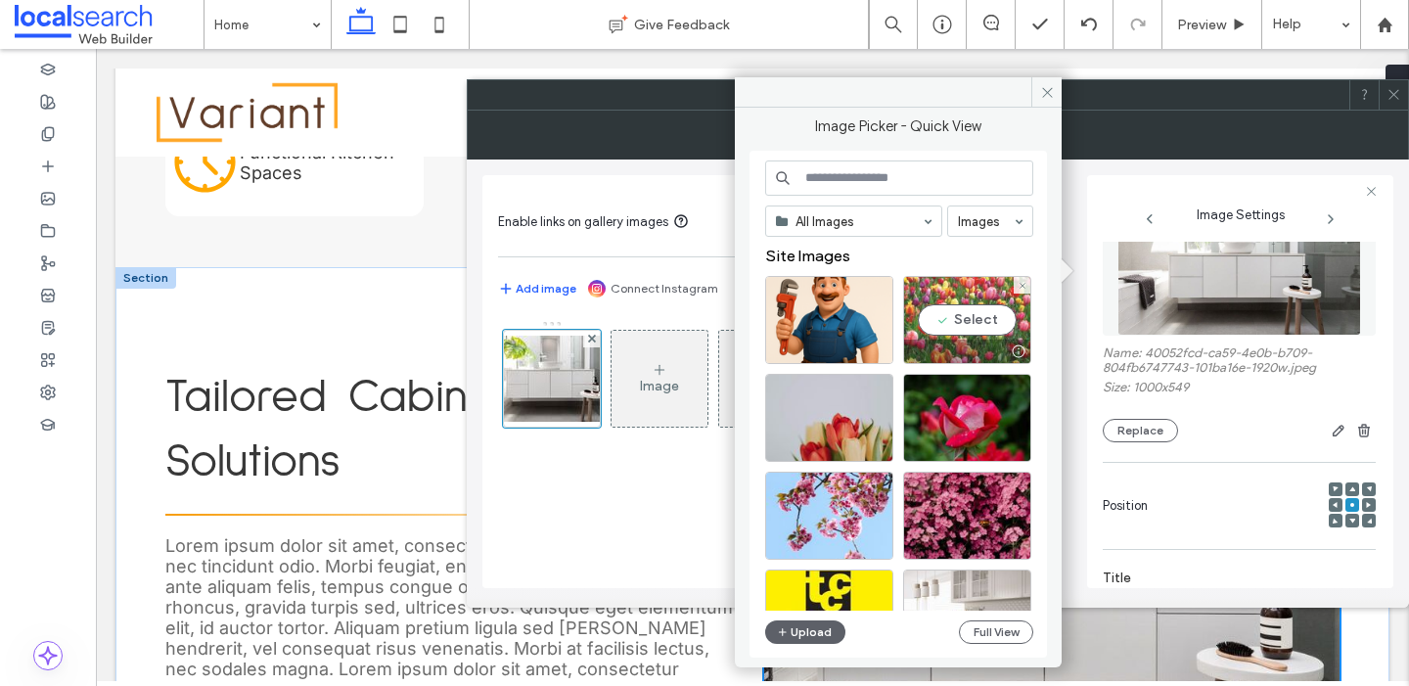
click at [970, 324] on div "Select" at bounding box center [967, 320] width 128 height 88
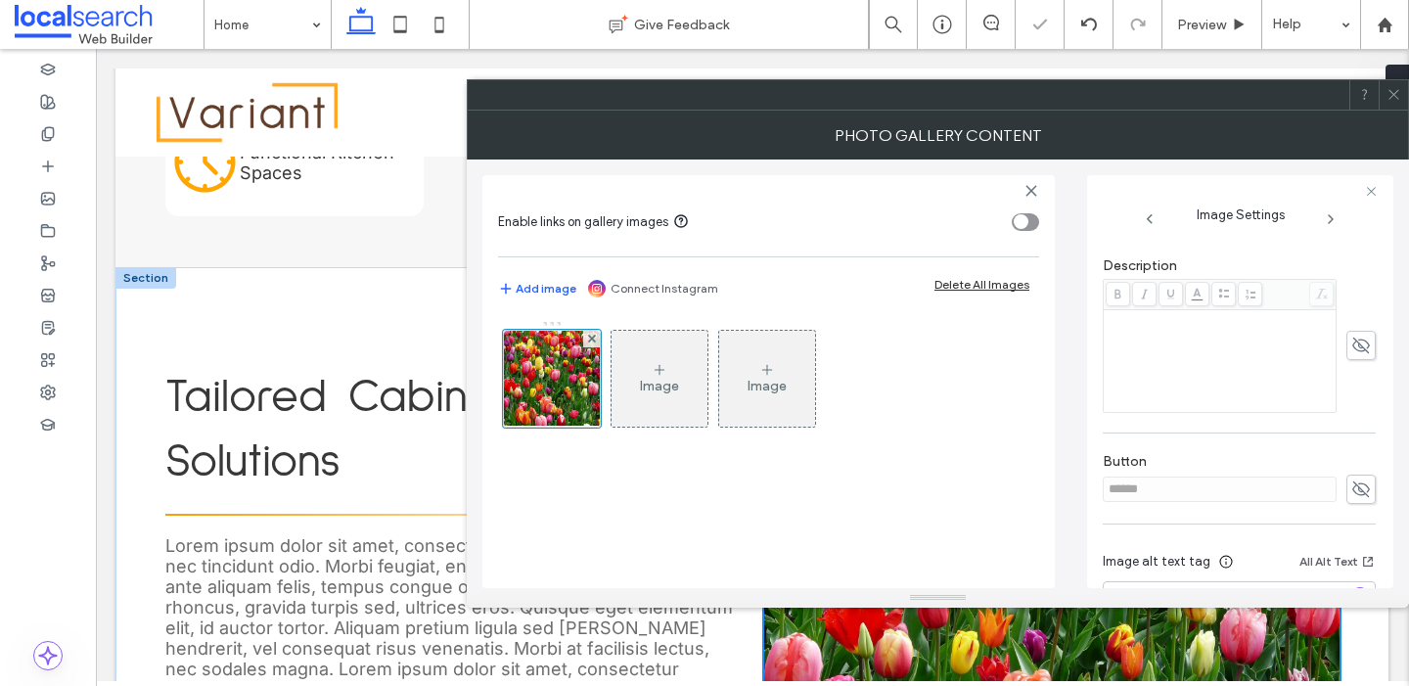
scroll to position [494, 0]
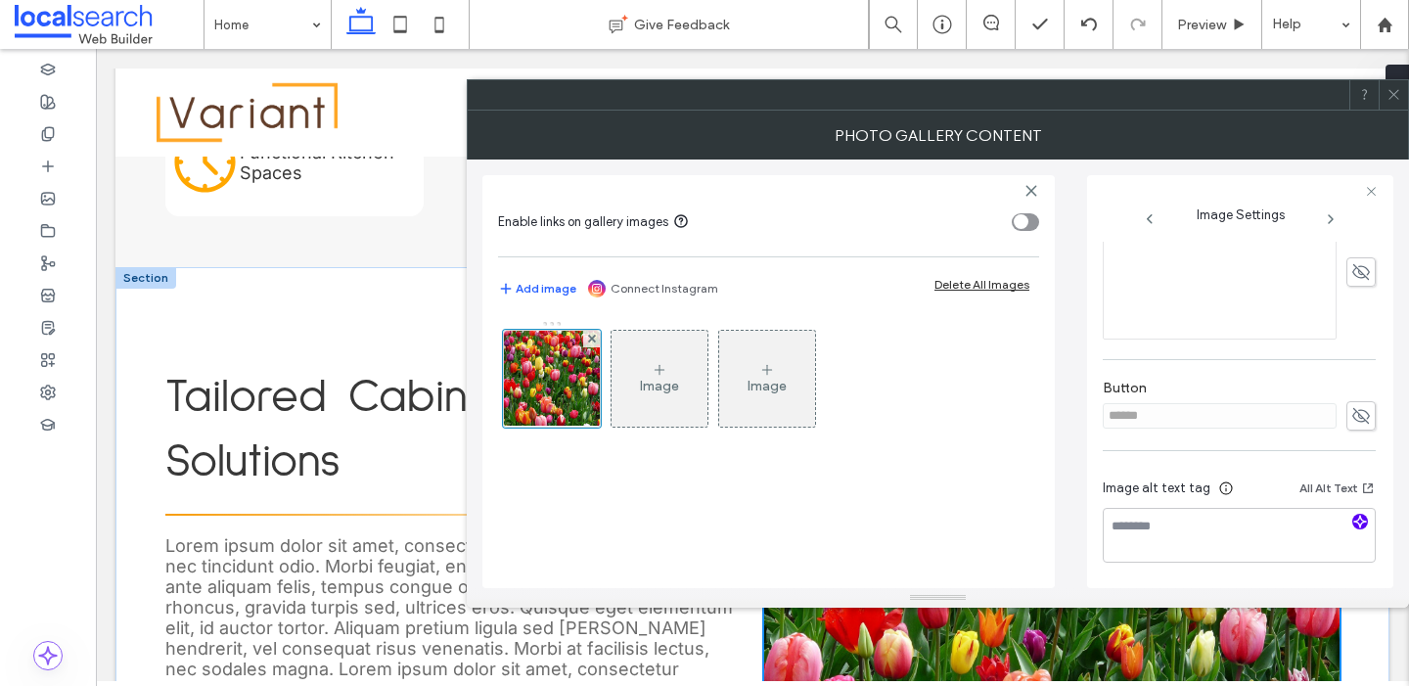
click at [1356, 523] on icon "button" at bounding box center [1360, 522] width 14 height 14
type textarea "**********"
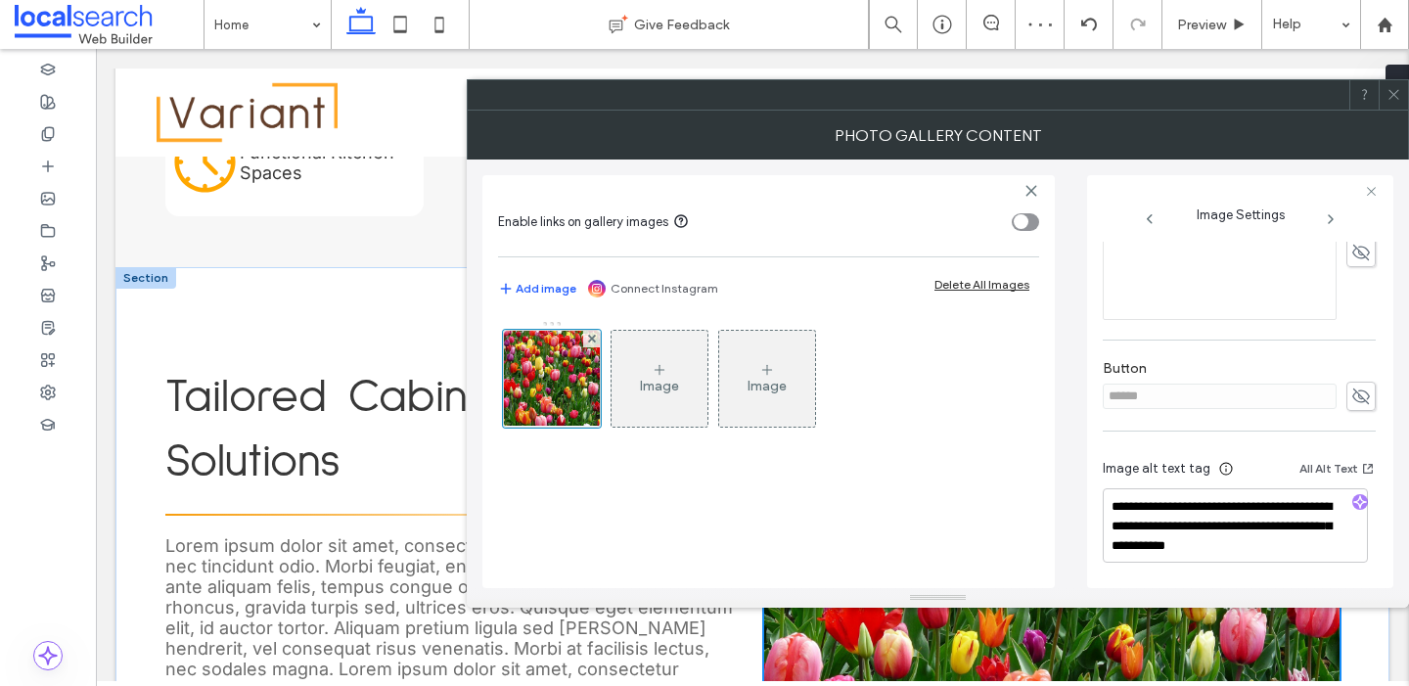
scroll to position [0, 0]
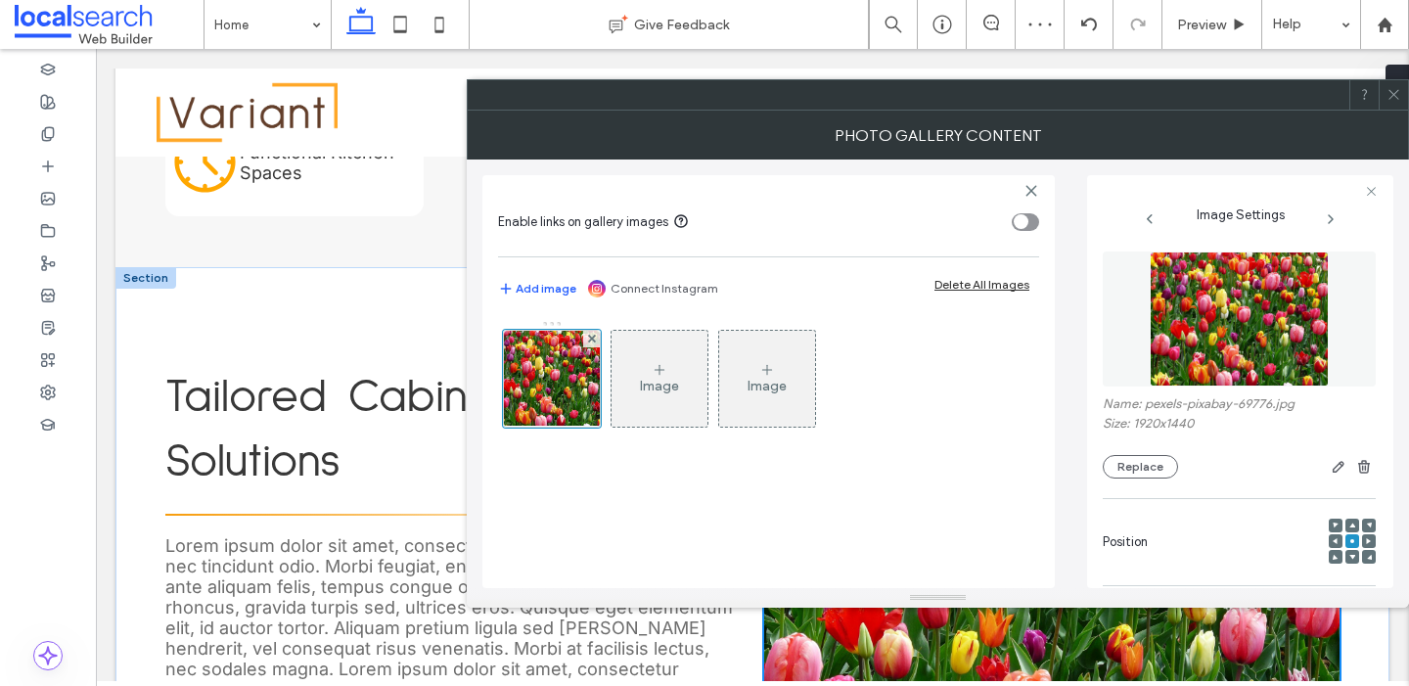
click at [1390, 97] on use at bounding box center [1393, 95] width 10 height 10
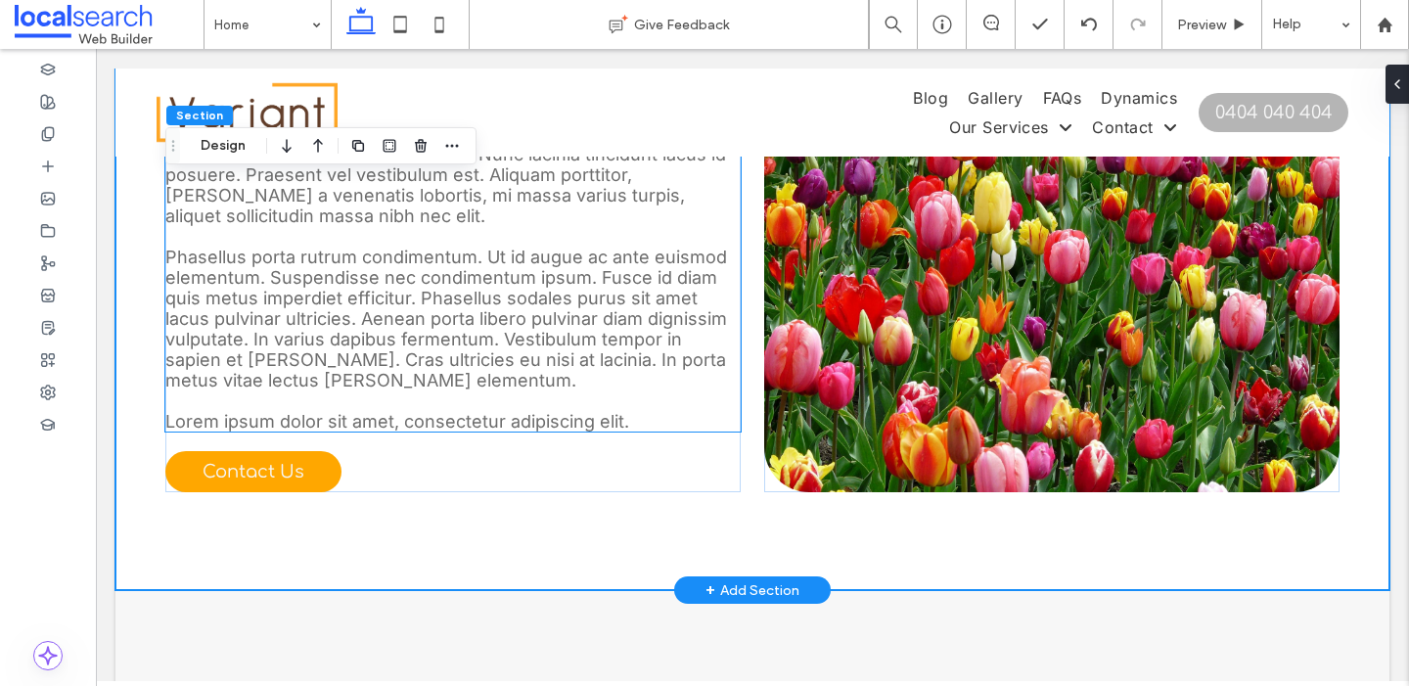
scroll to position [1567, 0]
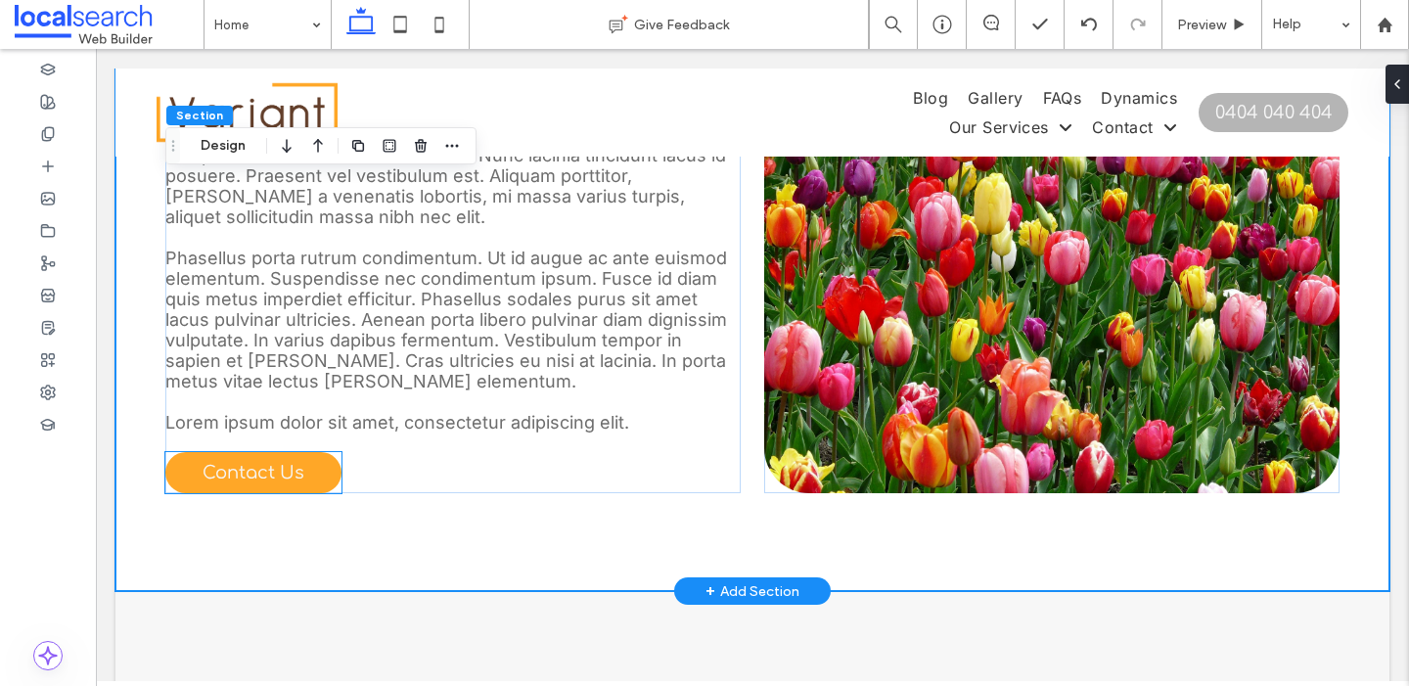
click at [232, 463] on span "Contact Us" at bounding box center [254, 473] width 102 height 20
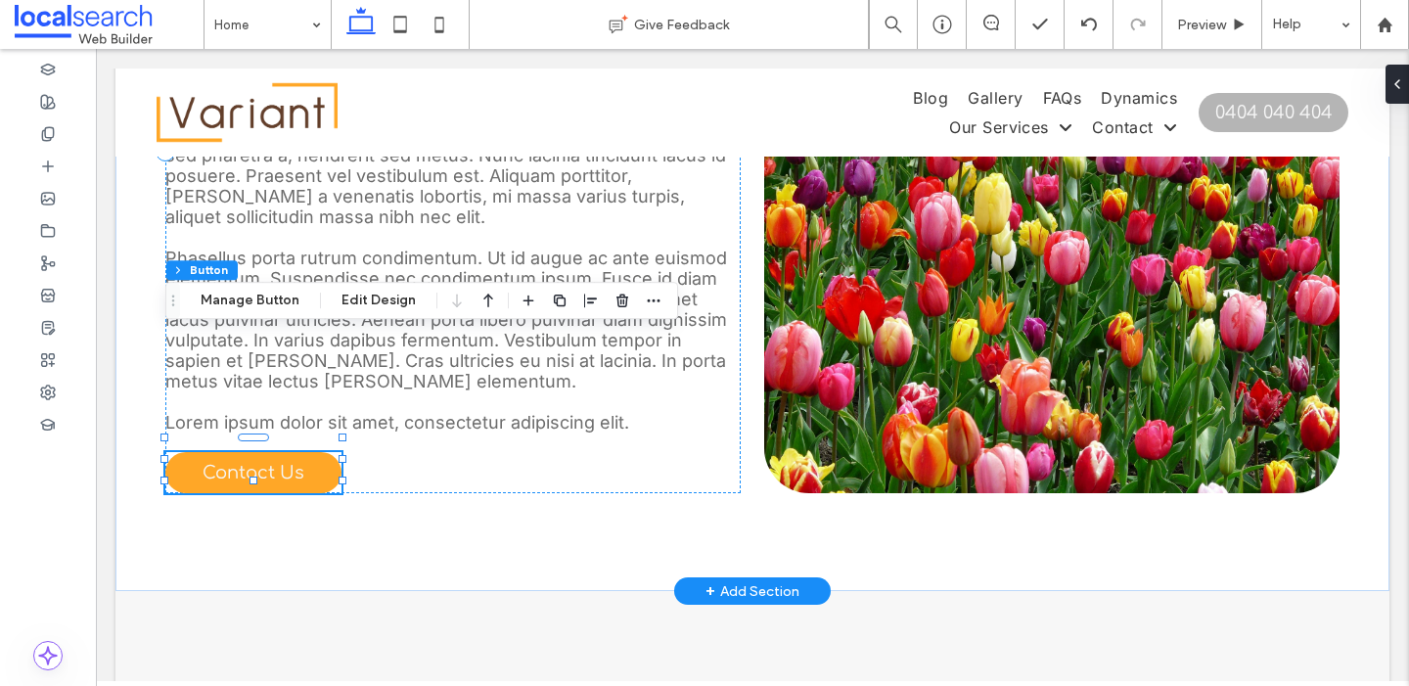
type input "**"
click at [276, 463] on span "Contact Us" at bounding box center [254, 473] width 102 height 20
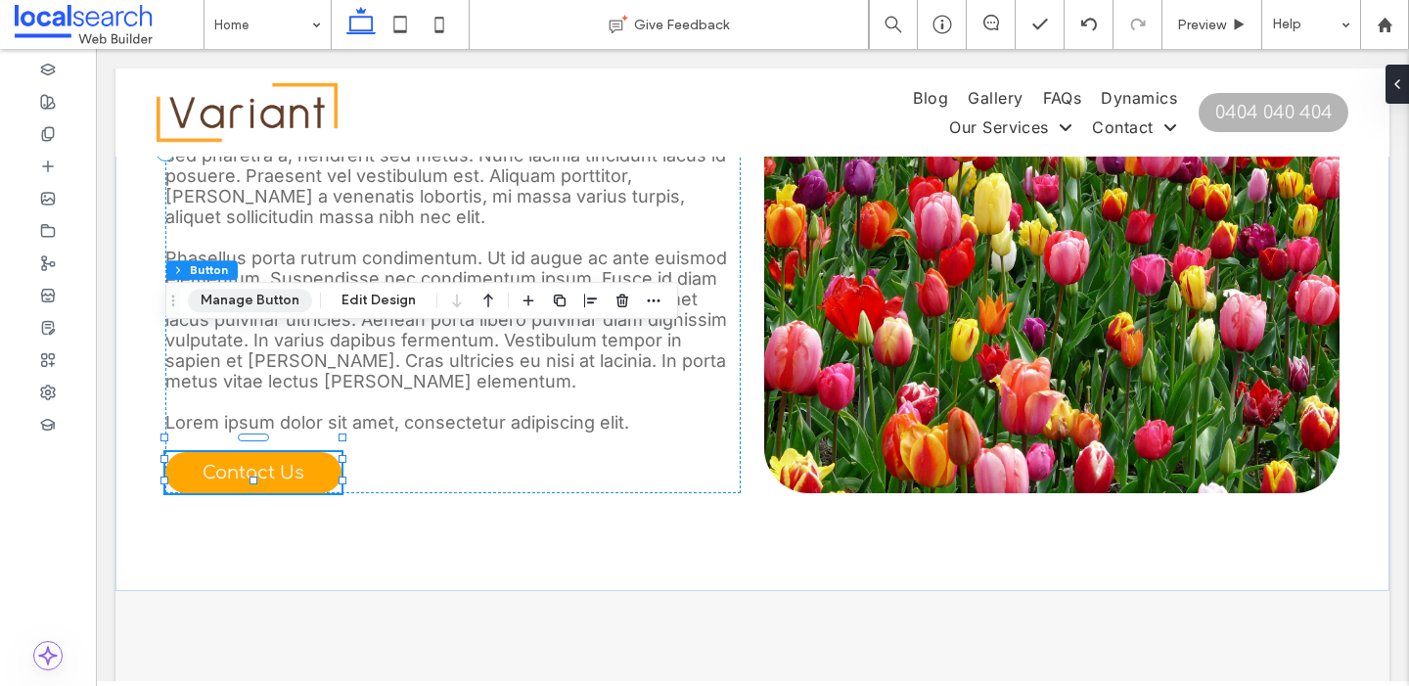
click at [268, 295] on button "Manage Button" at bounding box center [250, 300] width 124 height 23
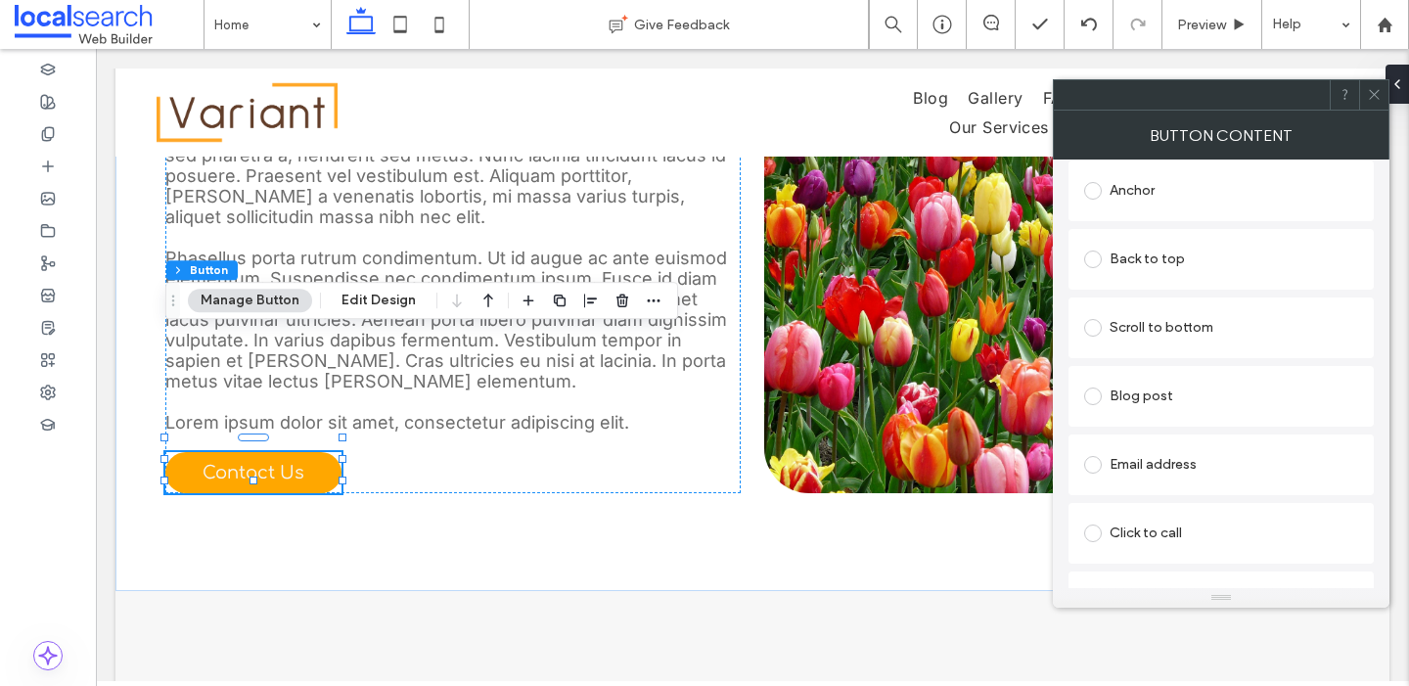
scroll to position [586, 0]
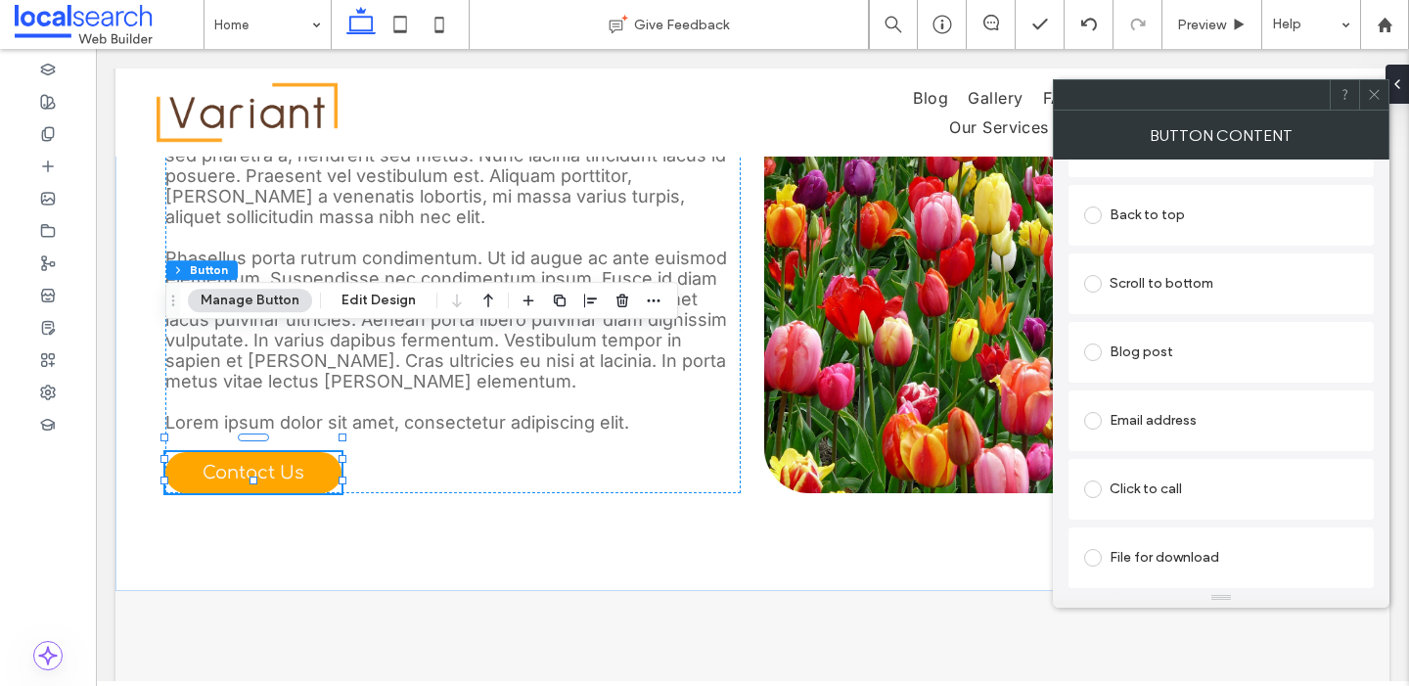
click at [1369, 94] on icon at bounding box center [1374, 94] width 15 height 15
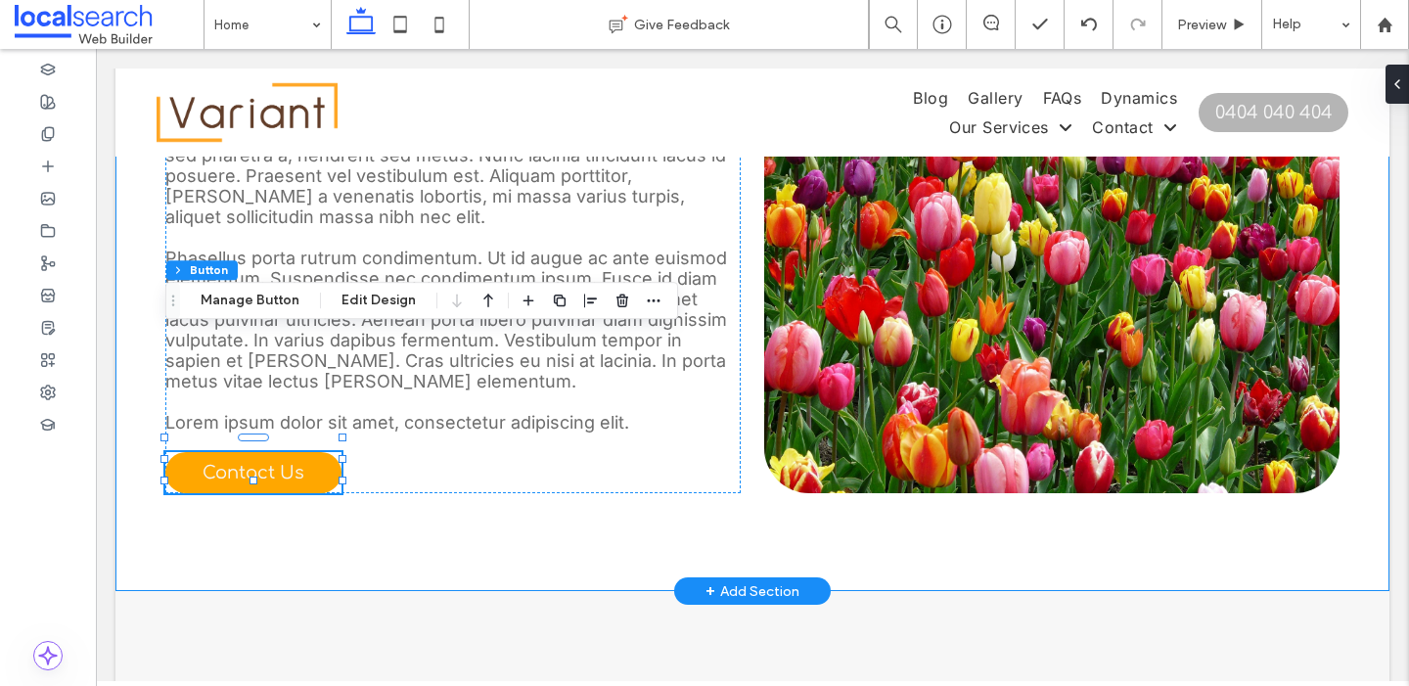
click at [551, 407] on div "Tailored Cabinetry Solutions Lorem ipsum dolor sit amet, consectetur adipiscing…" at bounding box center [752, 151] width 1174 height 879
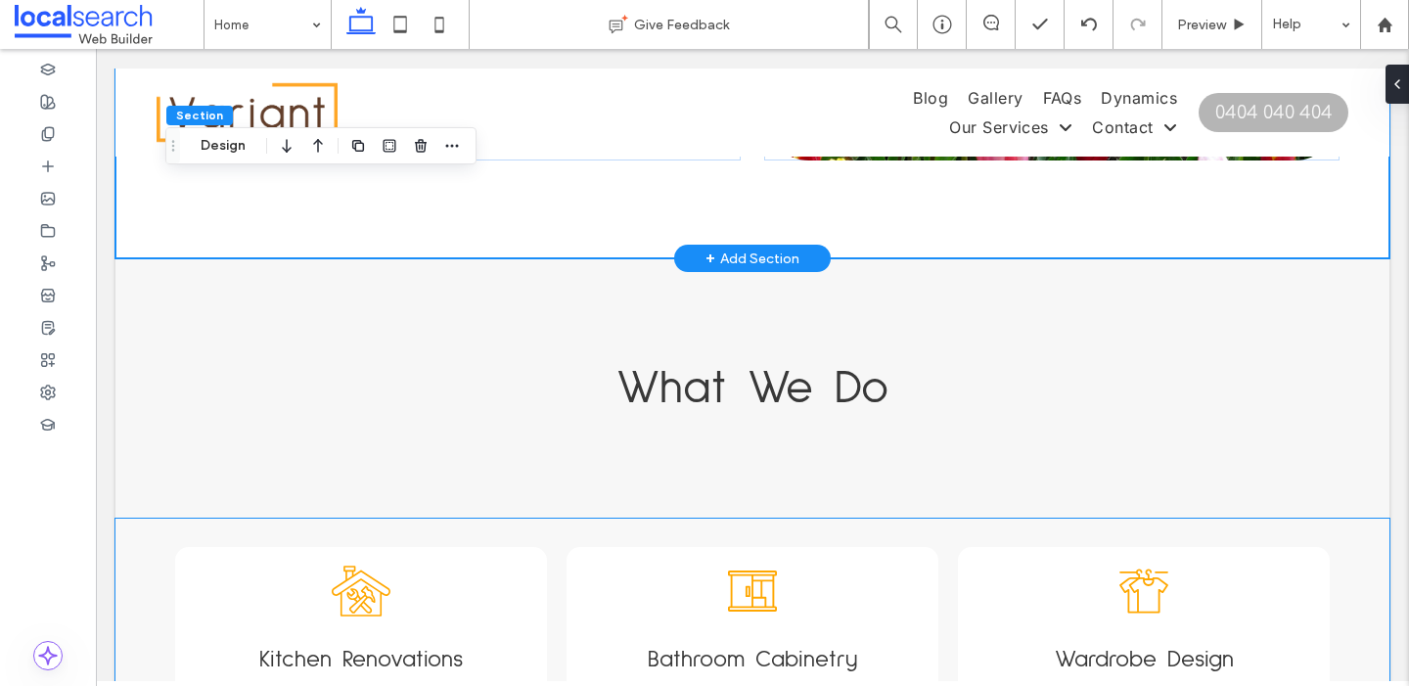
scroll to position [1990, 0]
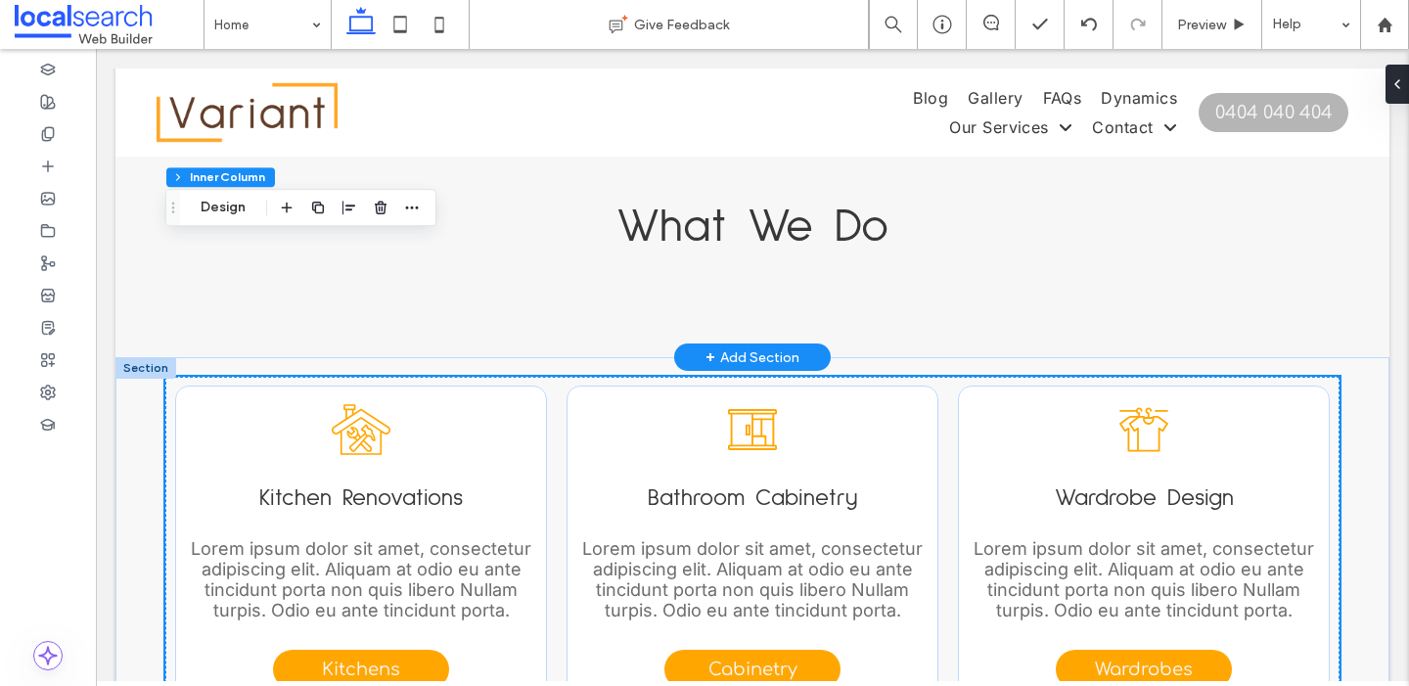
scroll to position [2070, 0]
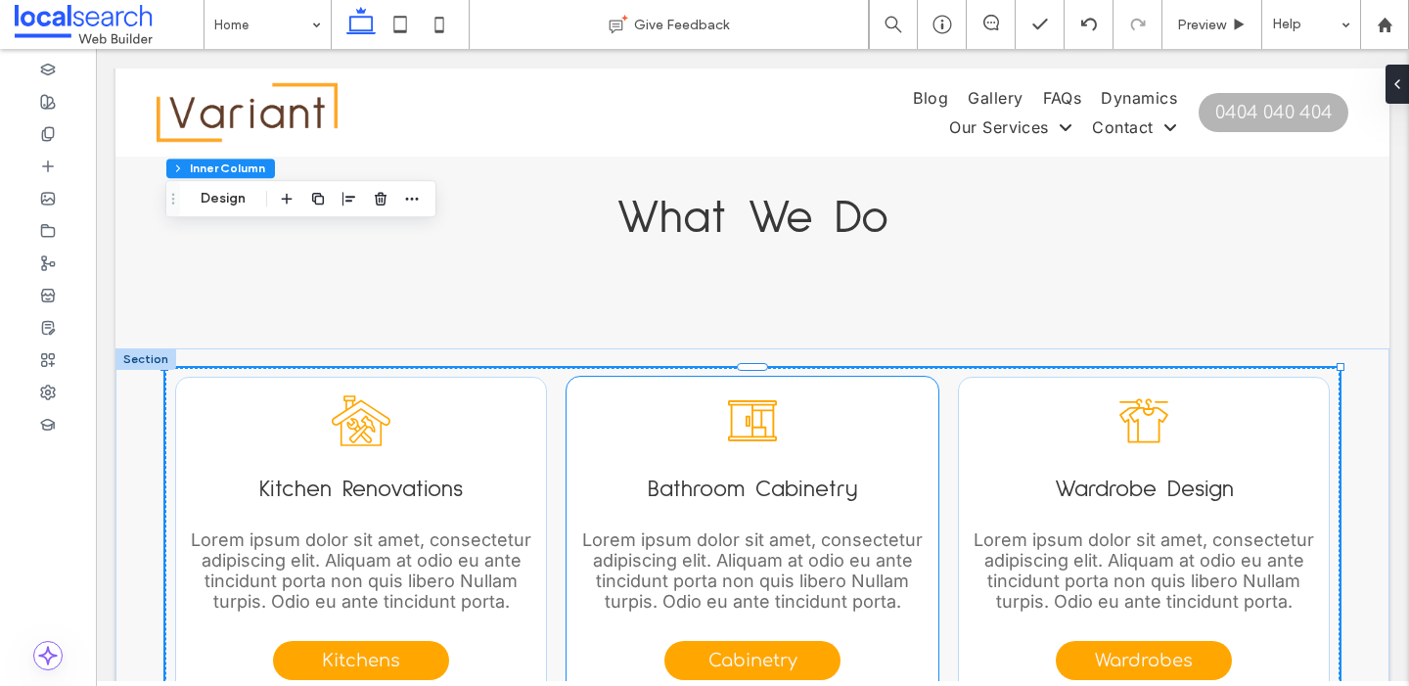
click at [738, 391] on icon at bounding box center [752, 420] width 59 height 59
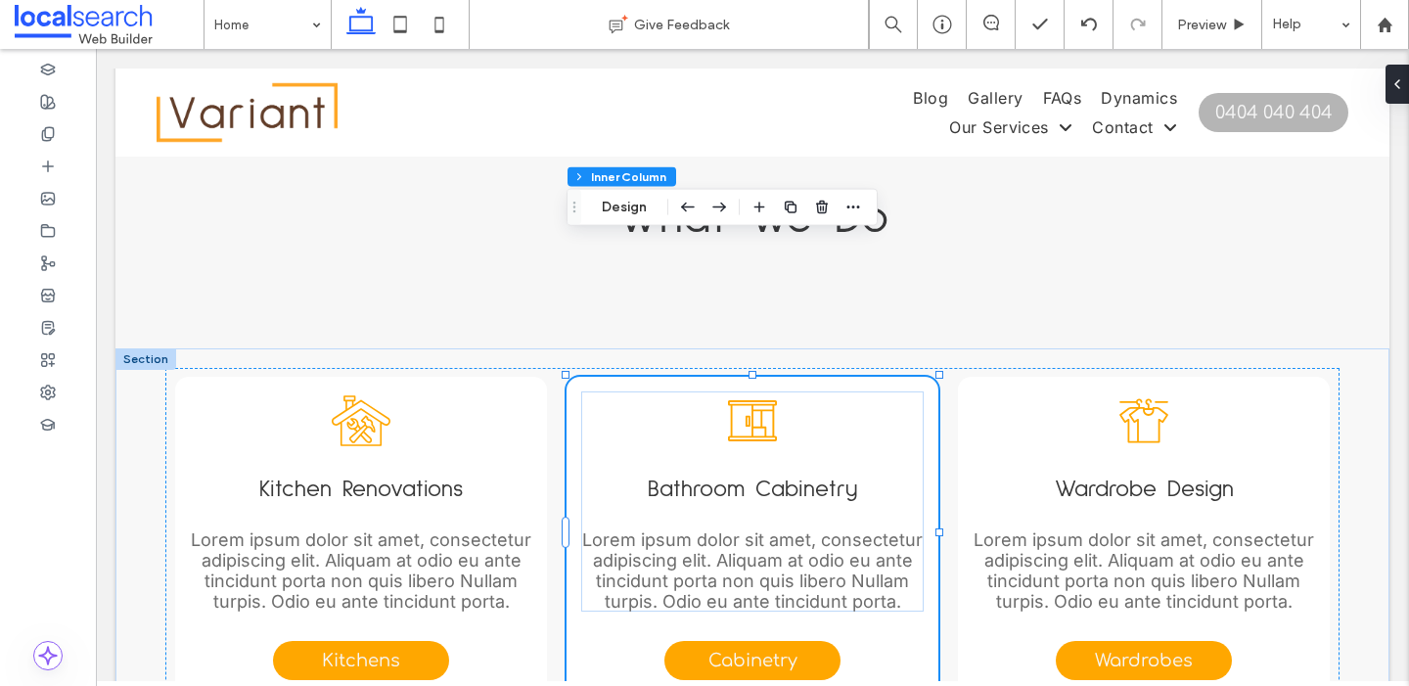
click at [756, 391] on icon at bounding box center [752, 420] width 59 height 59
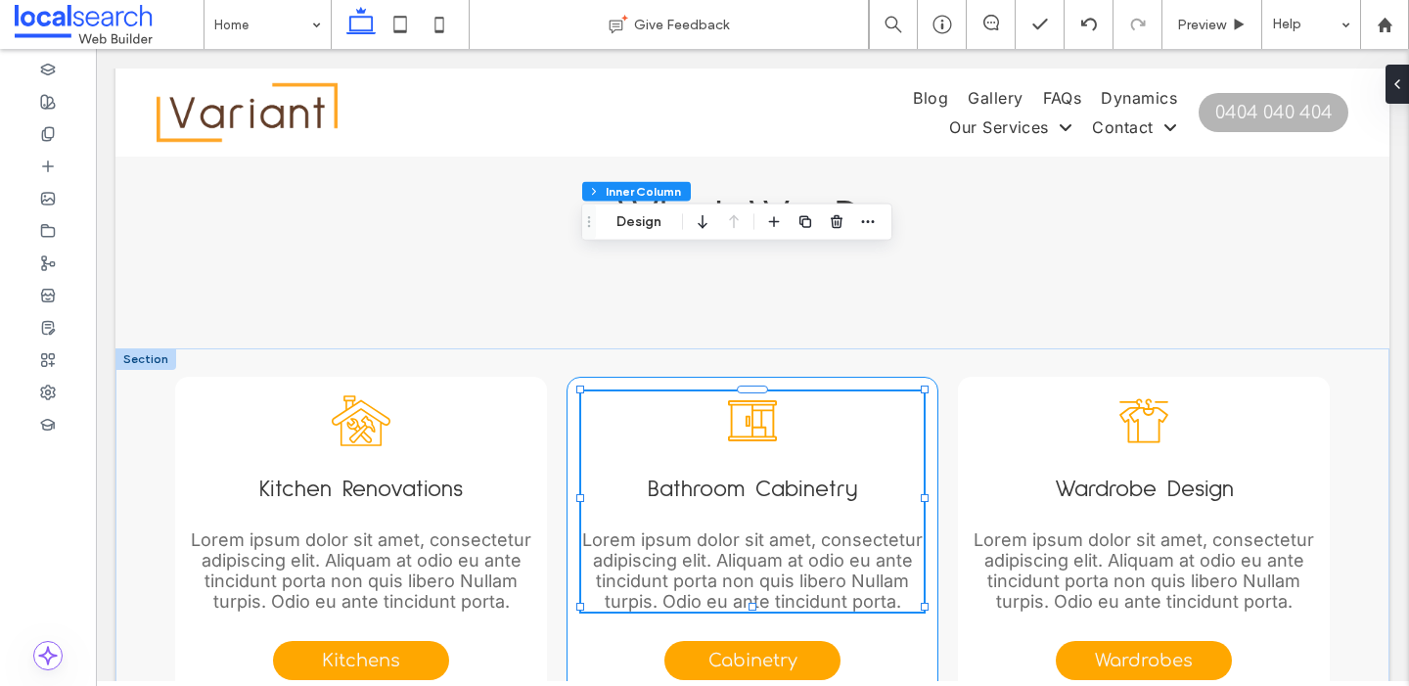
click at [756, 391] on icon at bounding box center [752, 420] width 59 height 59
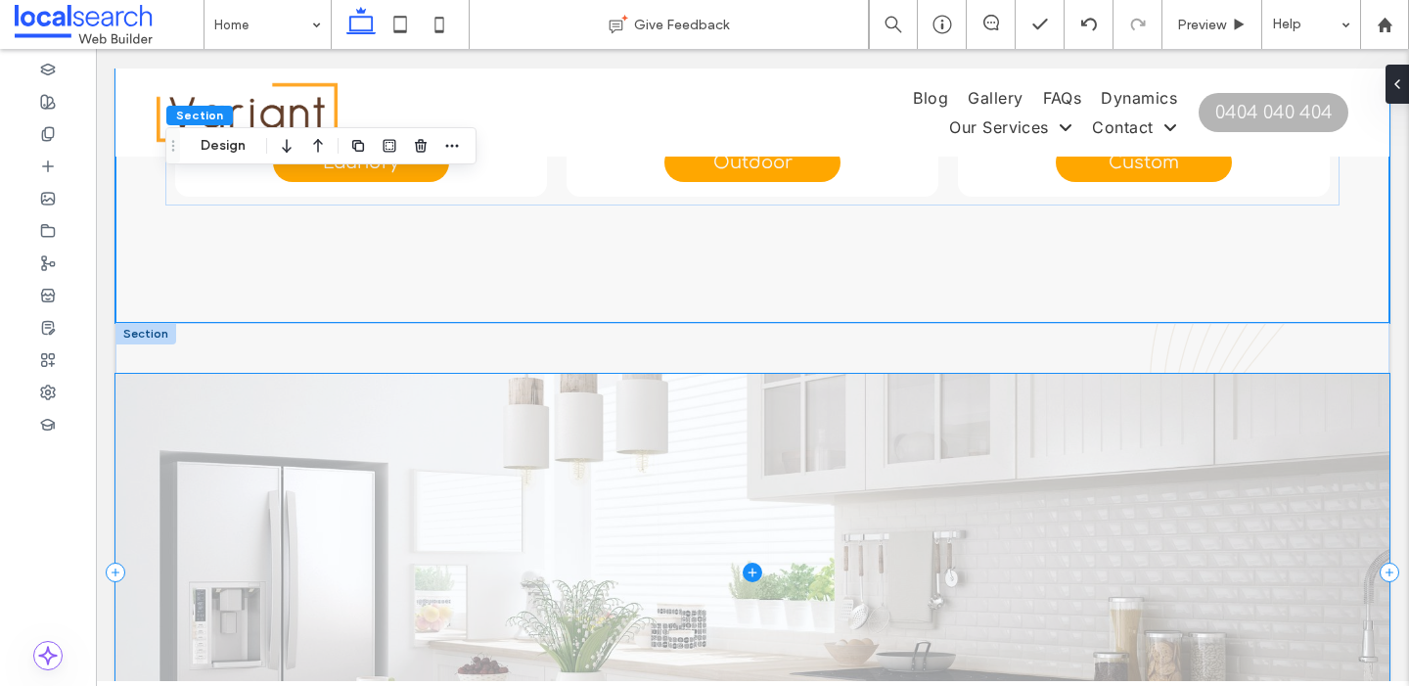
scroll to position [2874, 0]
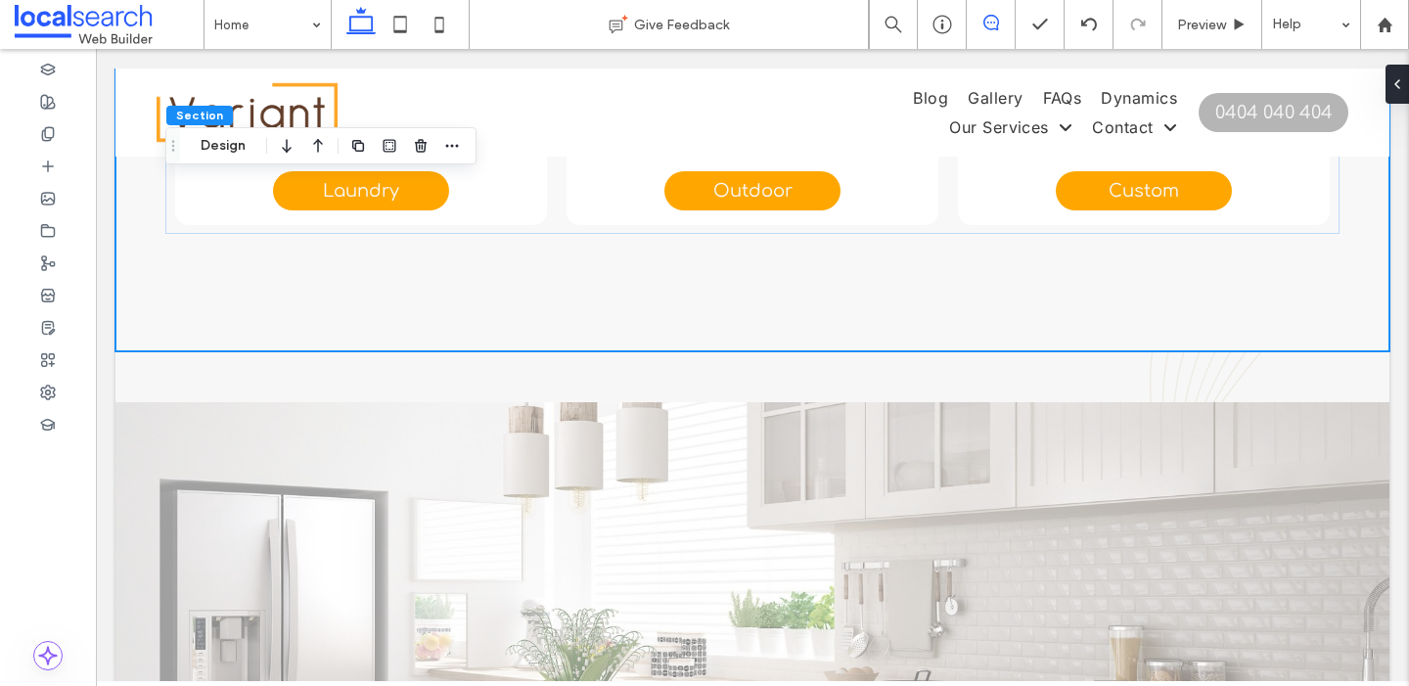
click at [990, 18] on icon at bounding box center [991, 23] width 16 height 16
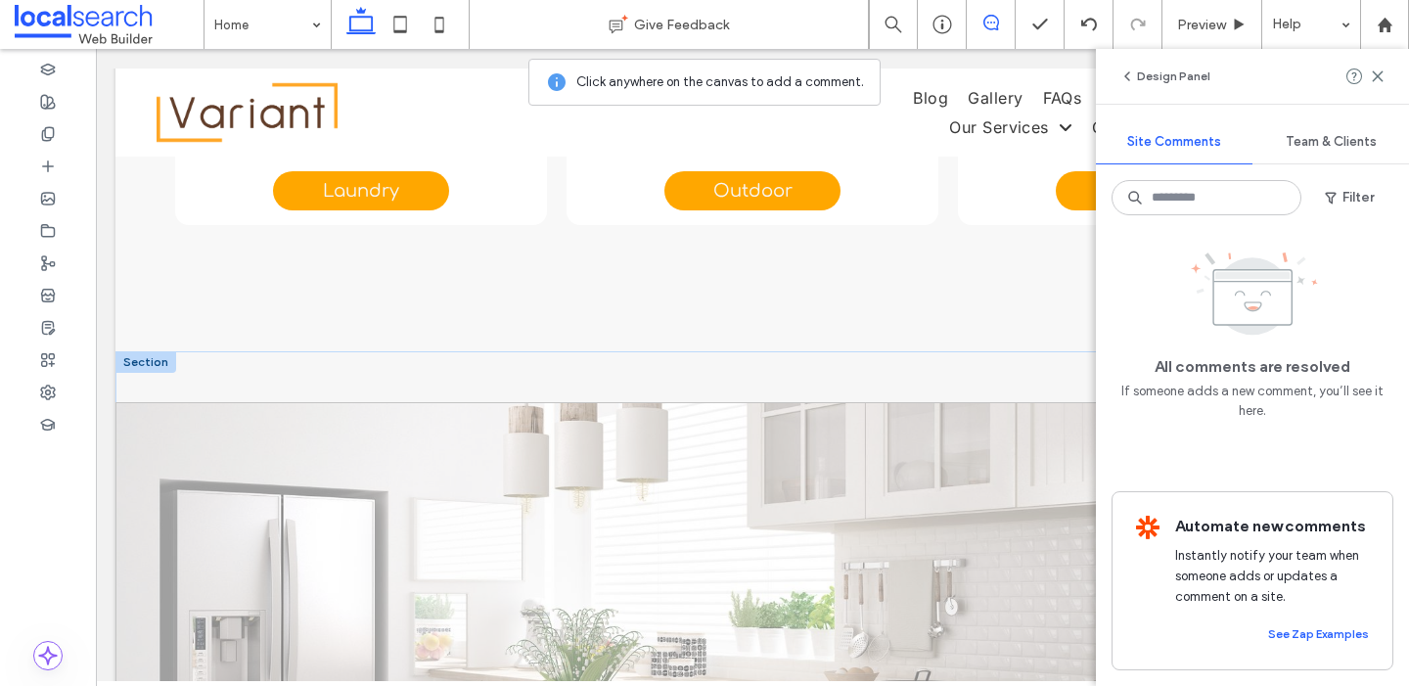
click at [485, 428] on span at bounding box center [752, 600] width 1274 height 397
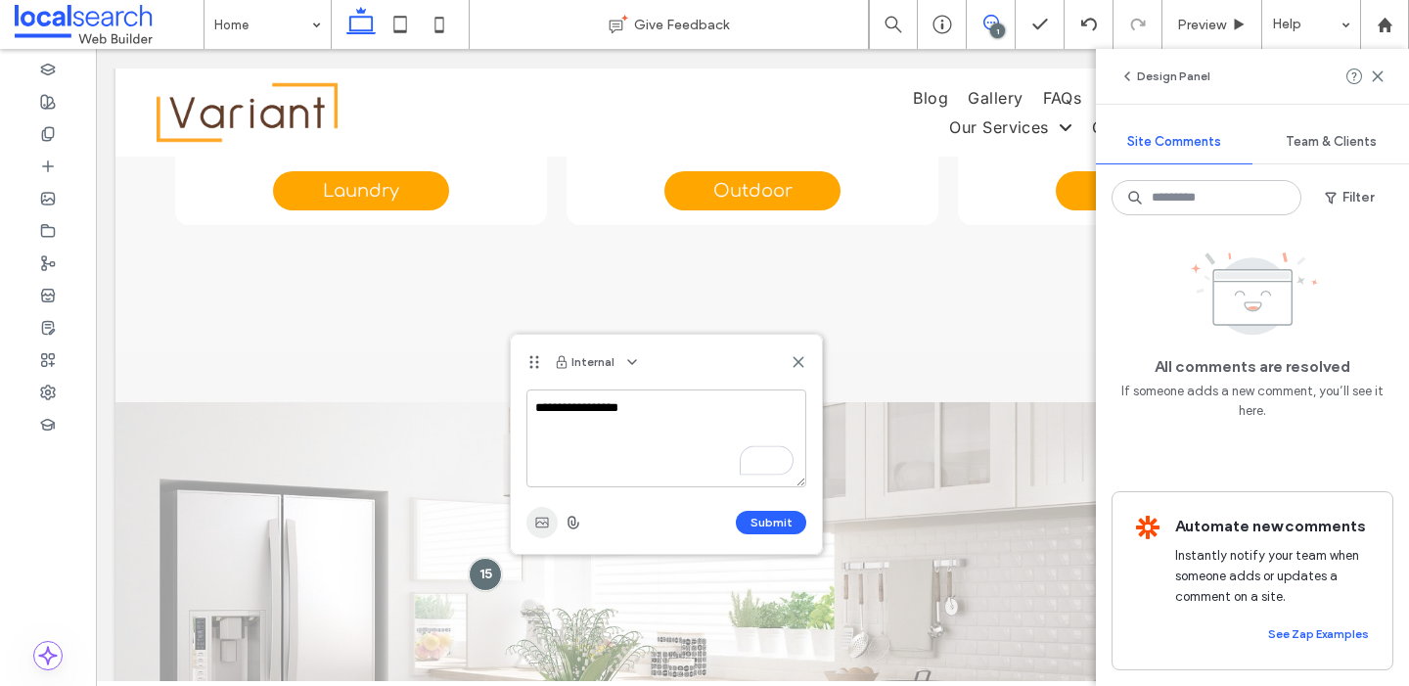
type textarea "**********"
click at [550, 525] on span "button" at bounding box center [541, 522] width 31 height 31
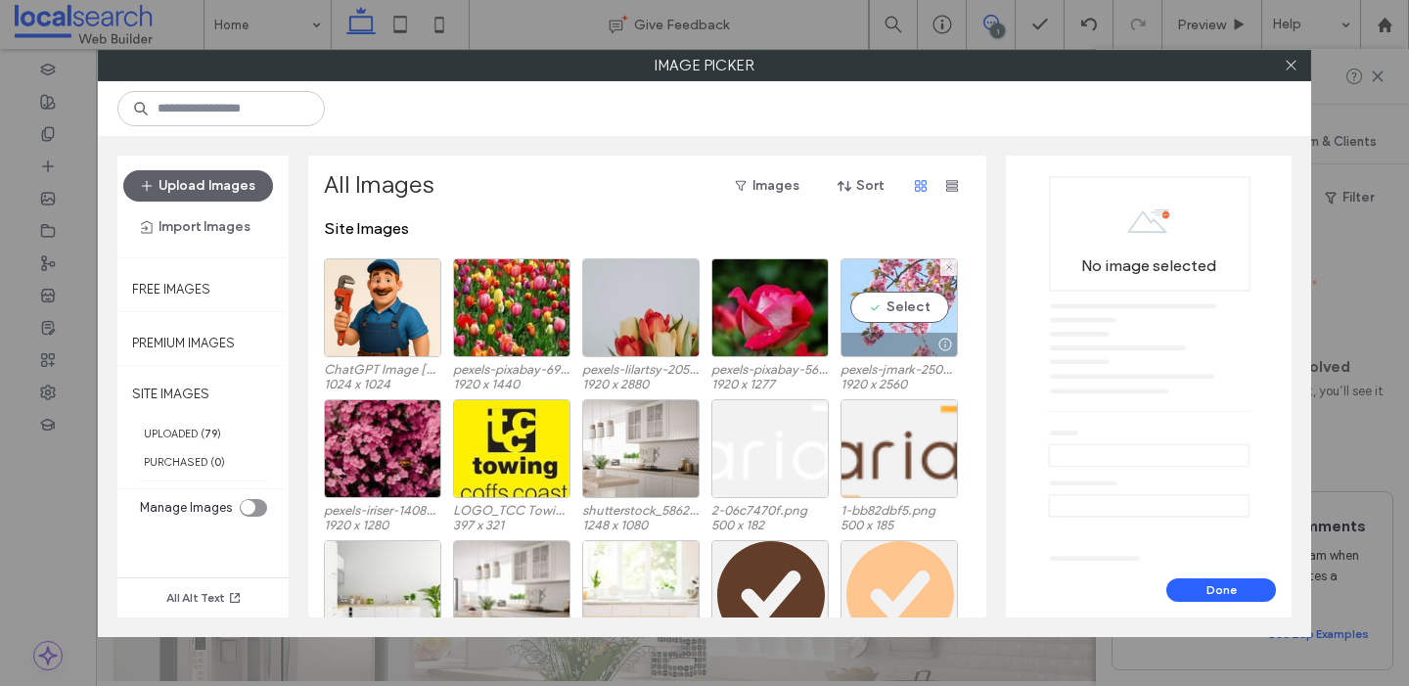
click at [901, 293] on div "Select" at bounding box center [898, 307] width 117 height 99
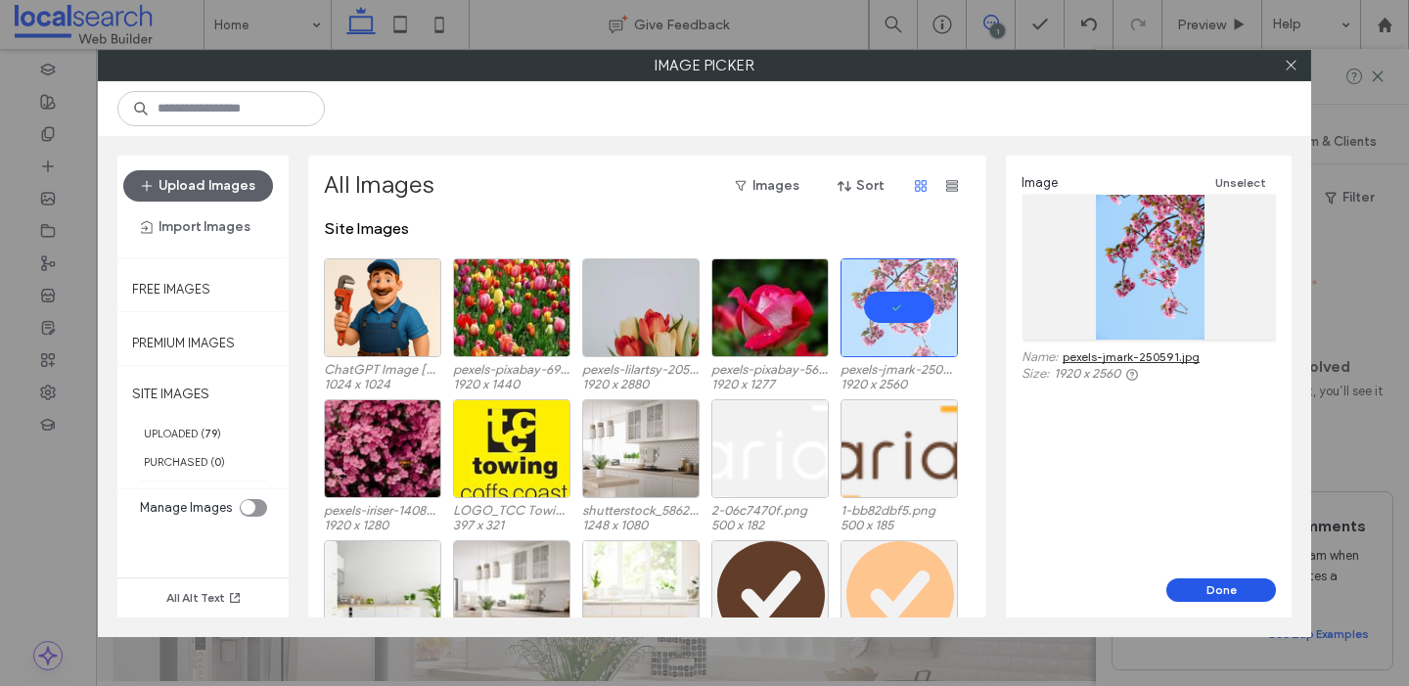
click at [1213, 588] on button "Done" at bounding box center [1221, 589] width 110 height 23
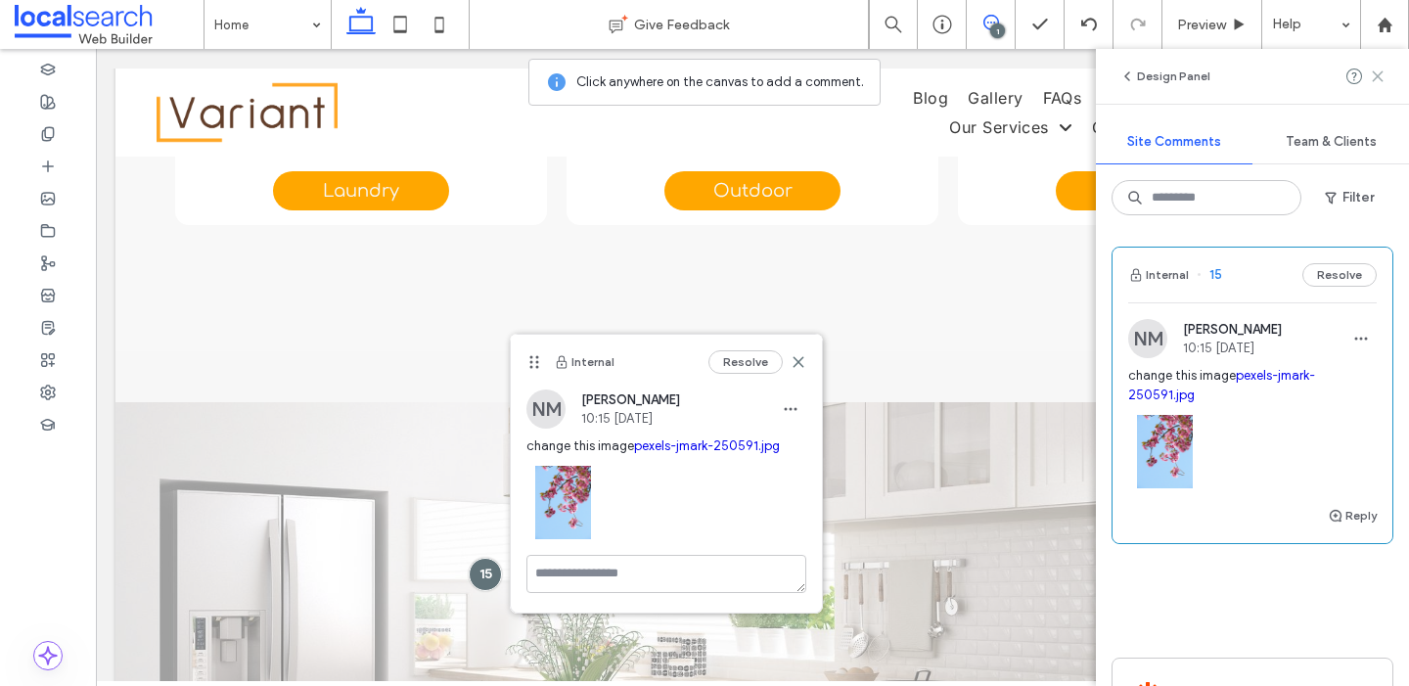
click at [1375, 71] on icon at bounding box center [1378, 76] width 16 height 16
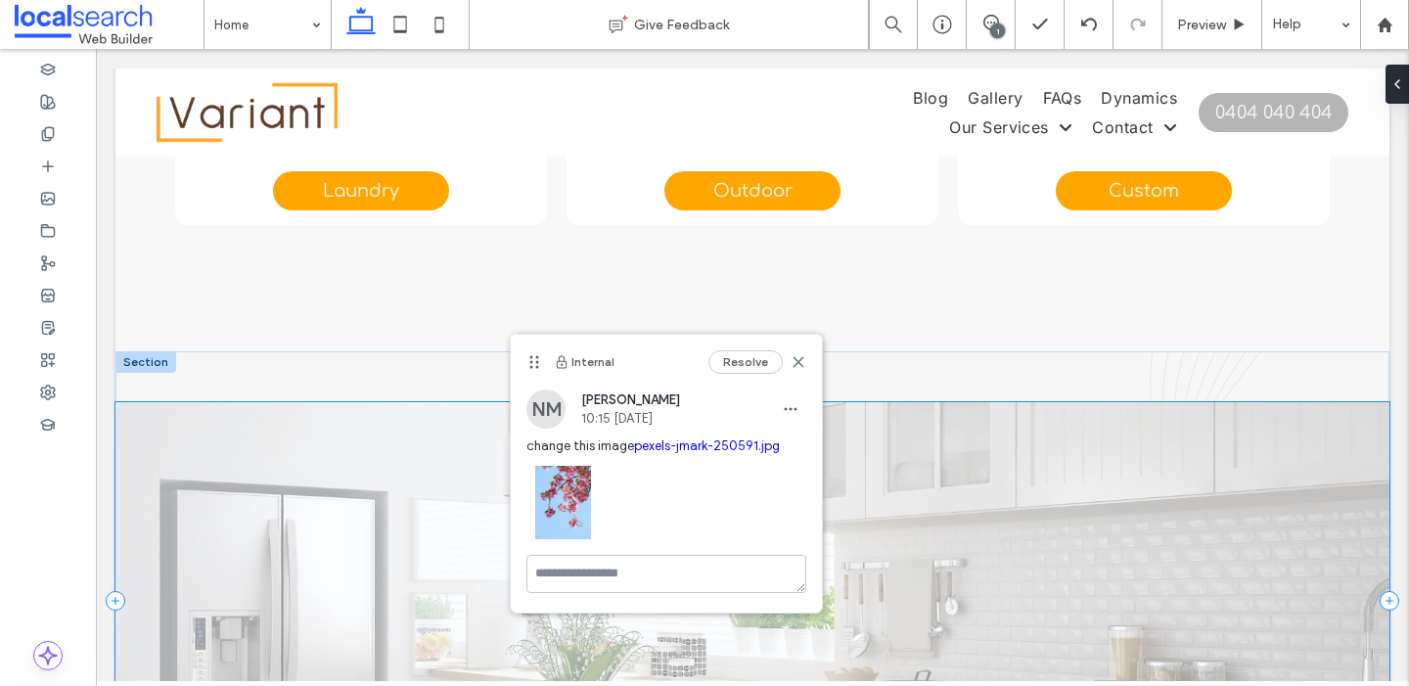
click at [1202, 402] on span at bounding box center [752, 600] width 1274 height 397
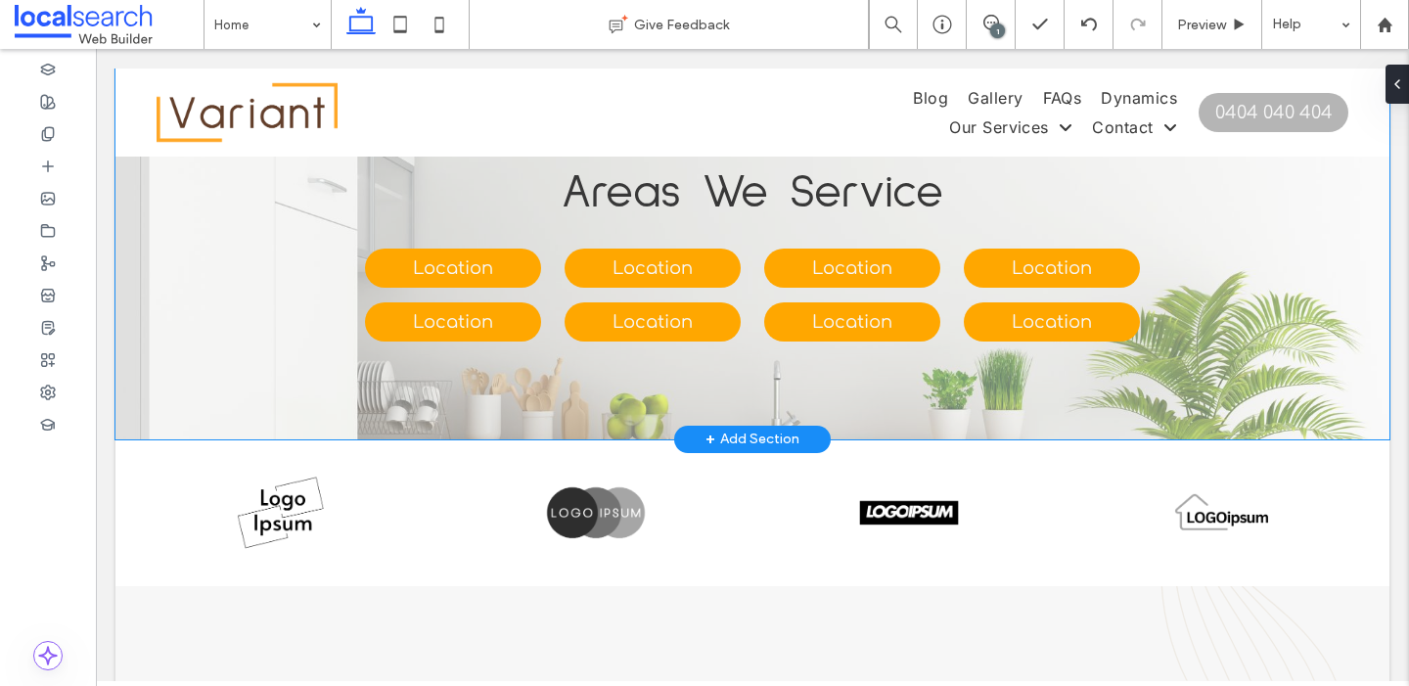
scroll to position [5200, 0]
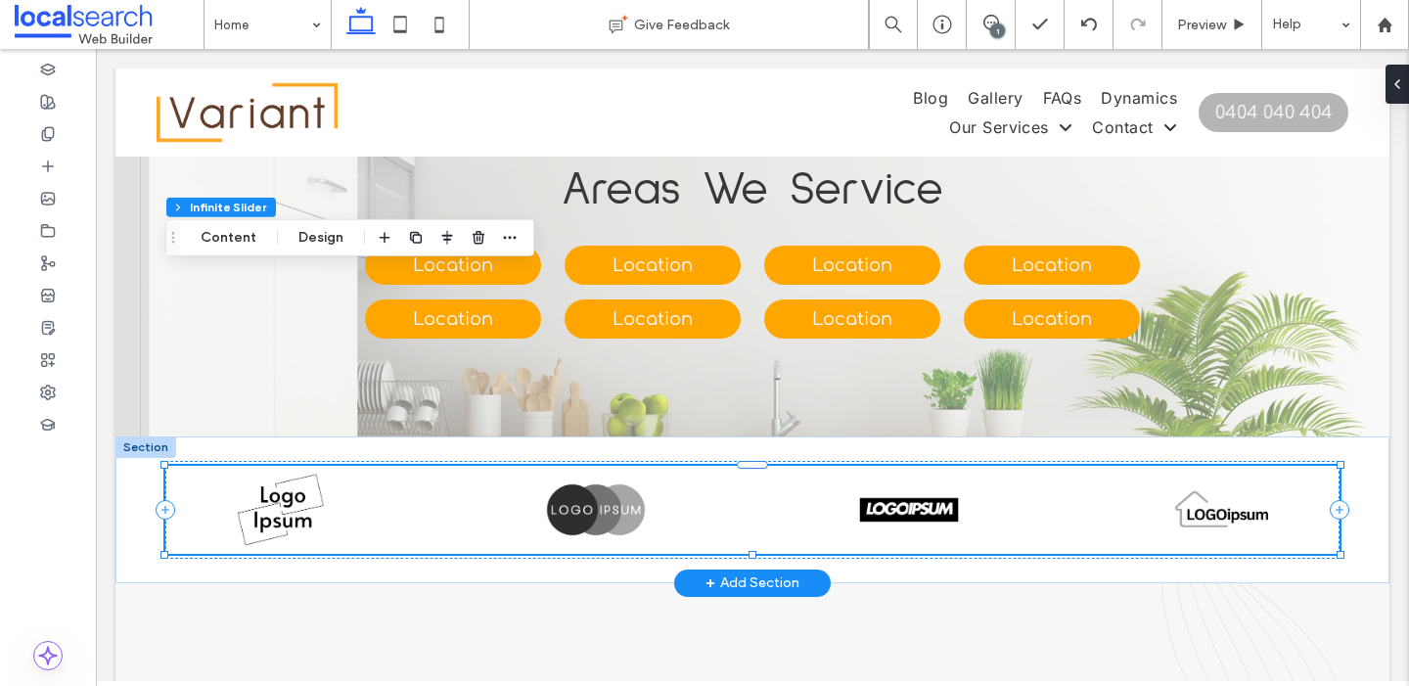
click at [234, 237] on button "Content" at bounding box center [228, 237] width 81 height 23
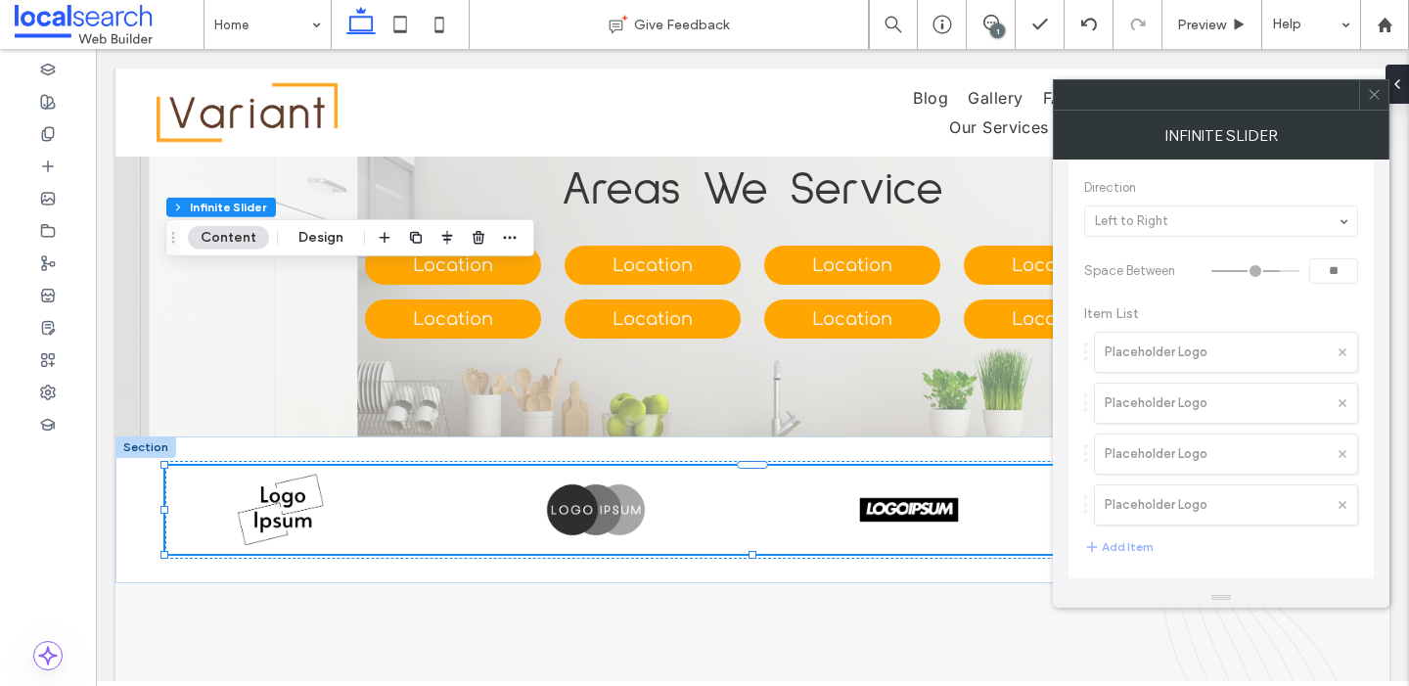
scroll to position [0, 0]
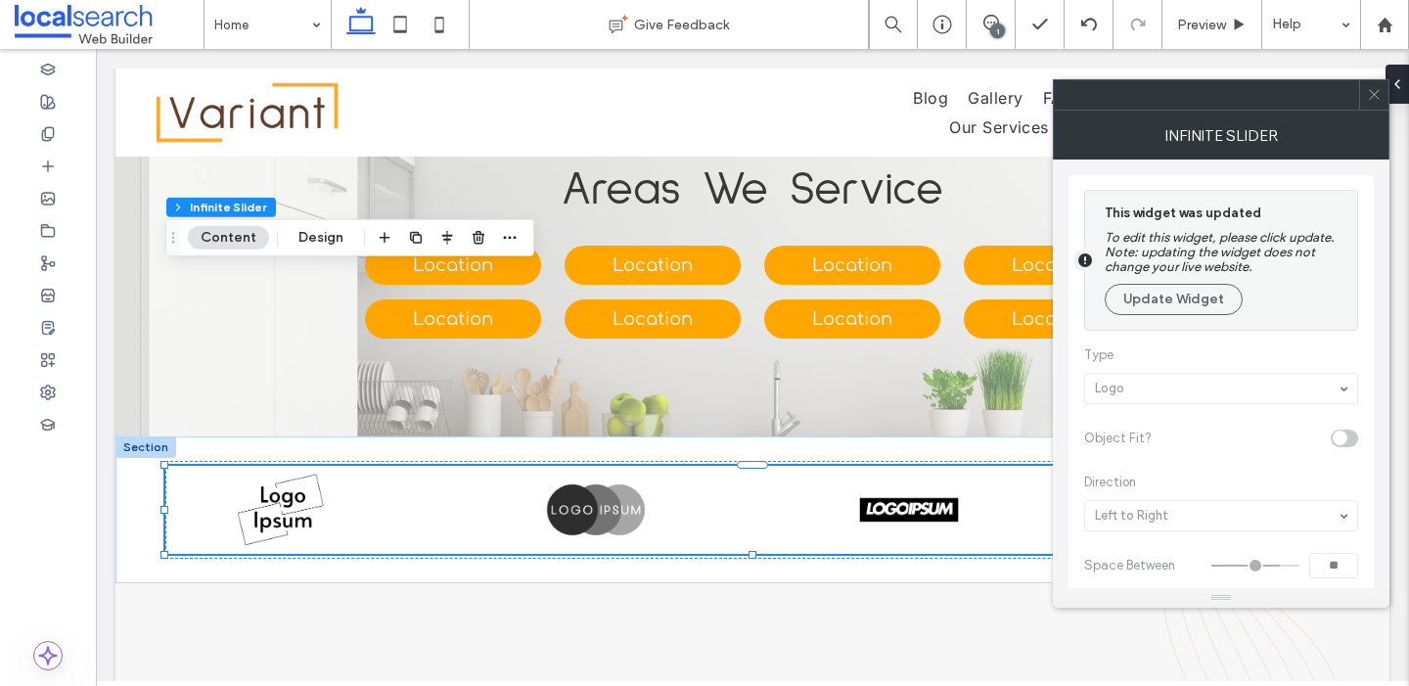
click at [1375, 95] on use at bounding box center [1374, 95] width 10 height 10
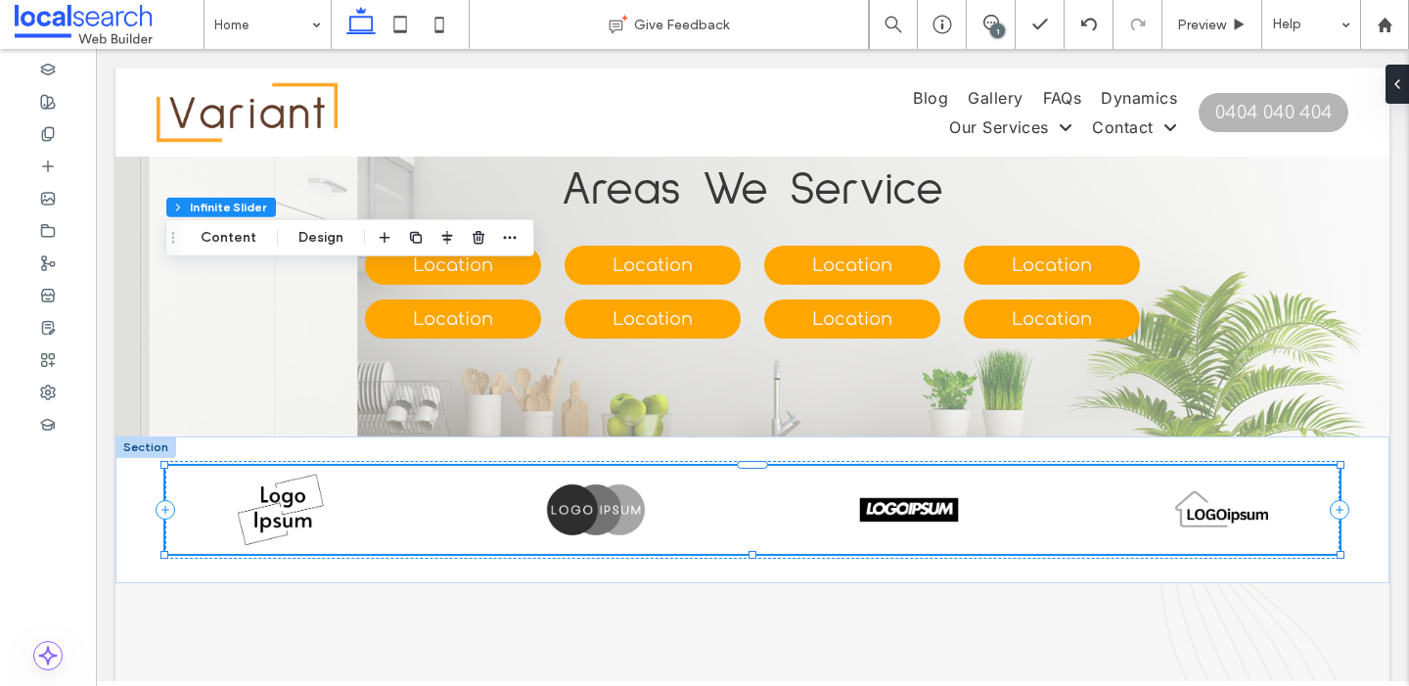
click at [1368, 436] on div at bounding box center [752, 509] width 1274 height 147
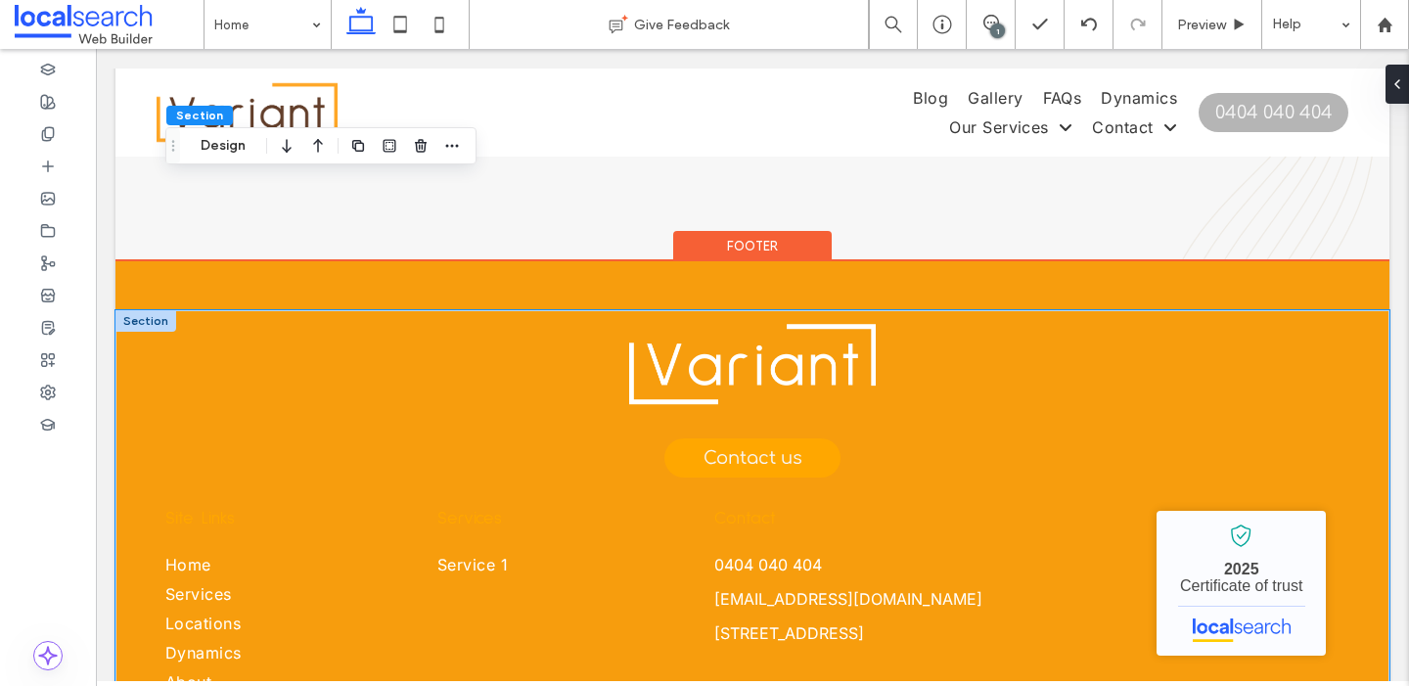
scroll to position [5856, 0]
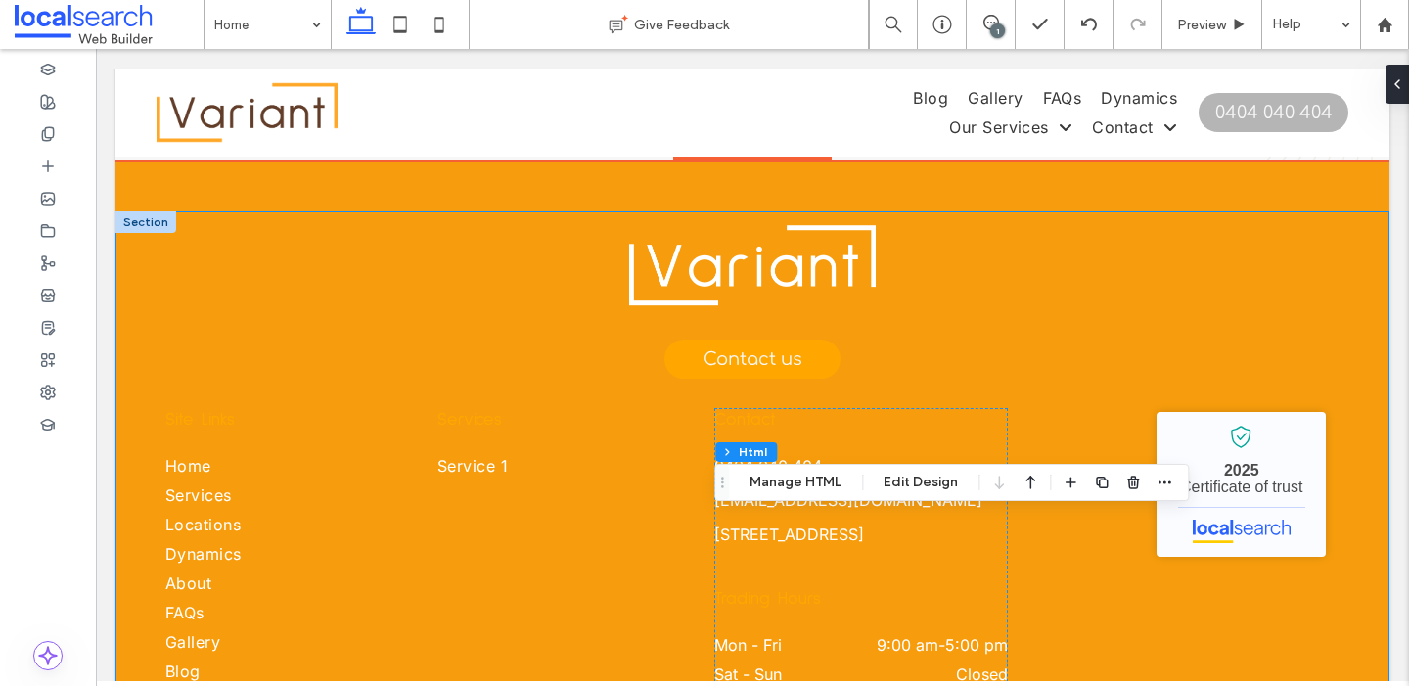
click at [1367, 514] on div "Contact us Site Links Home Services Locations Dynamics About FAQs Gallery Blog …" at bounding box center [752, 516] width 1274 height 610
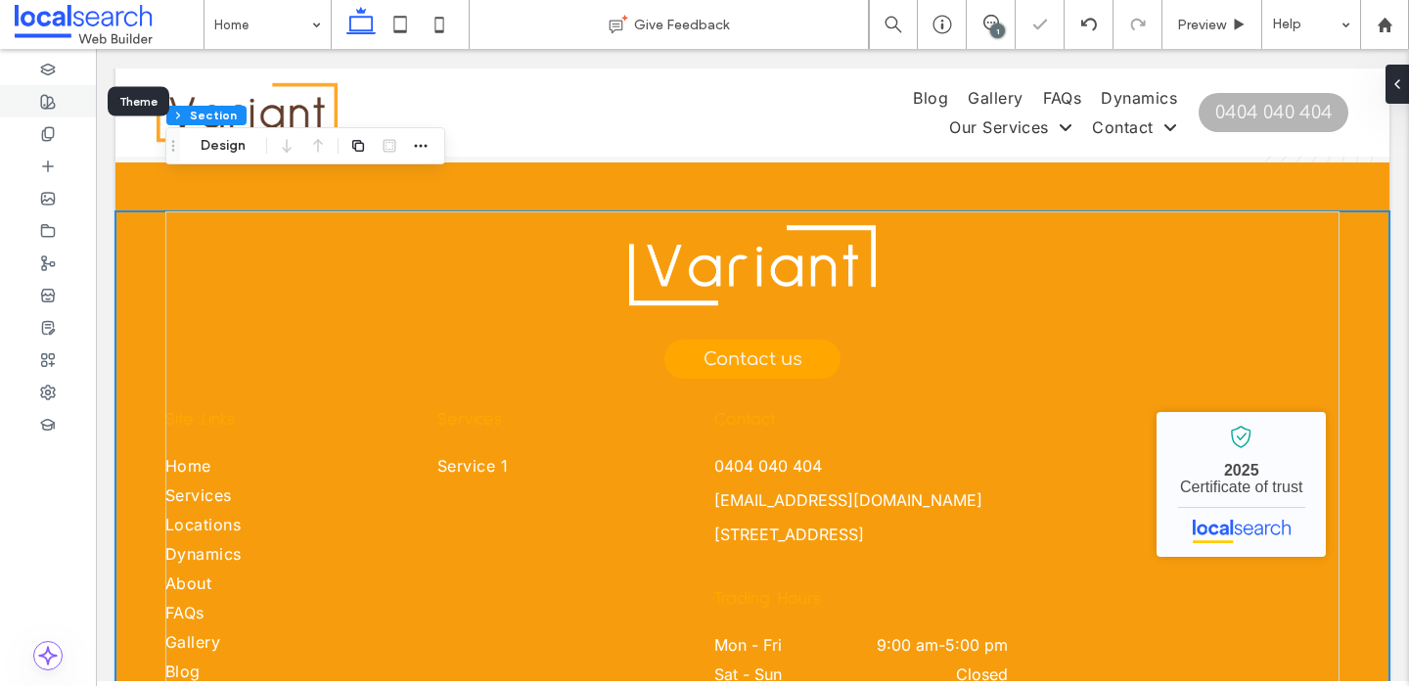
click at [46, 95] on use at bounding box center [48, 102] width 14 height 14
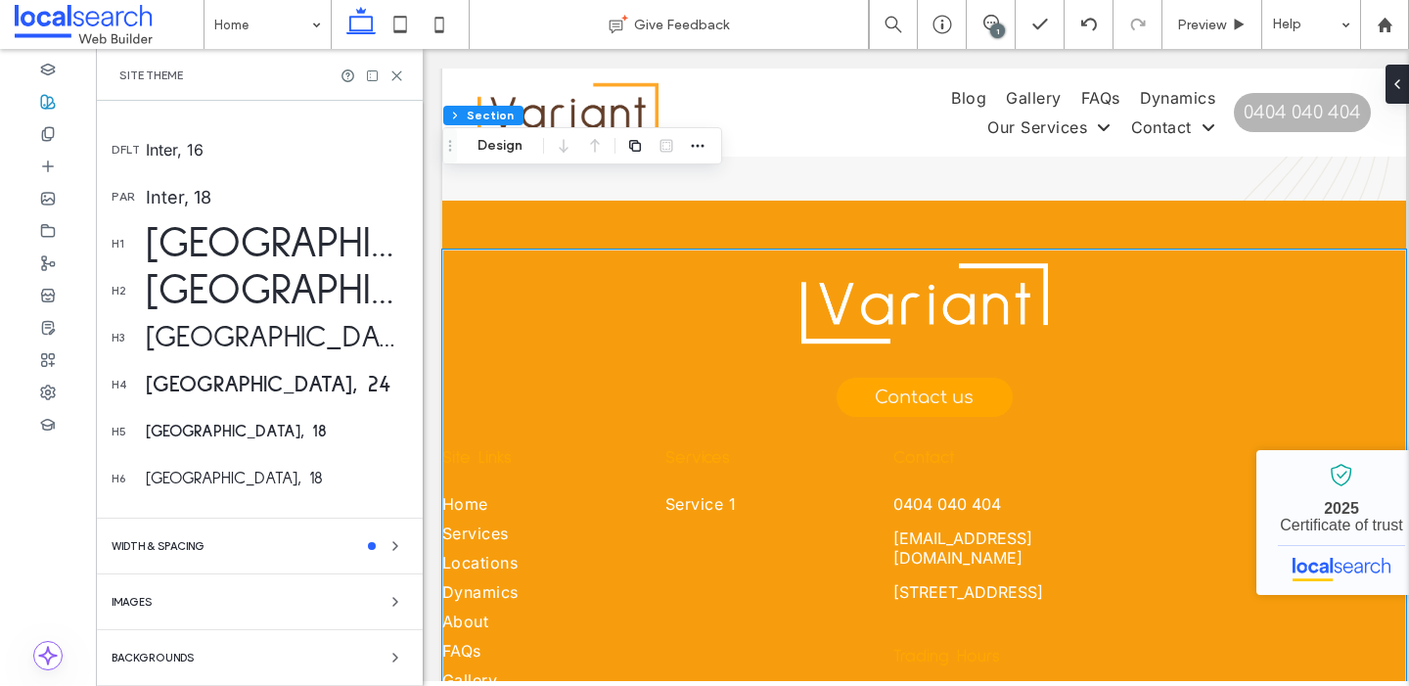
scroll to position [0, 0]
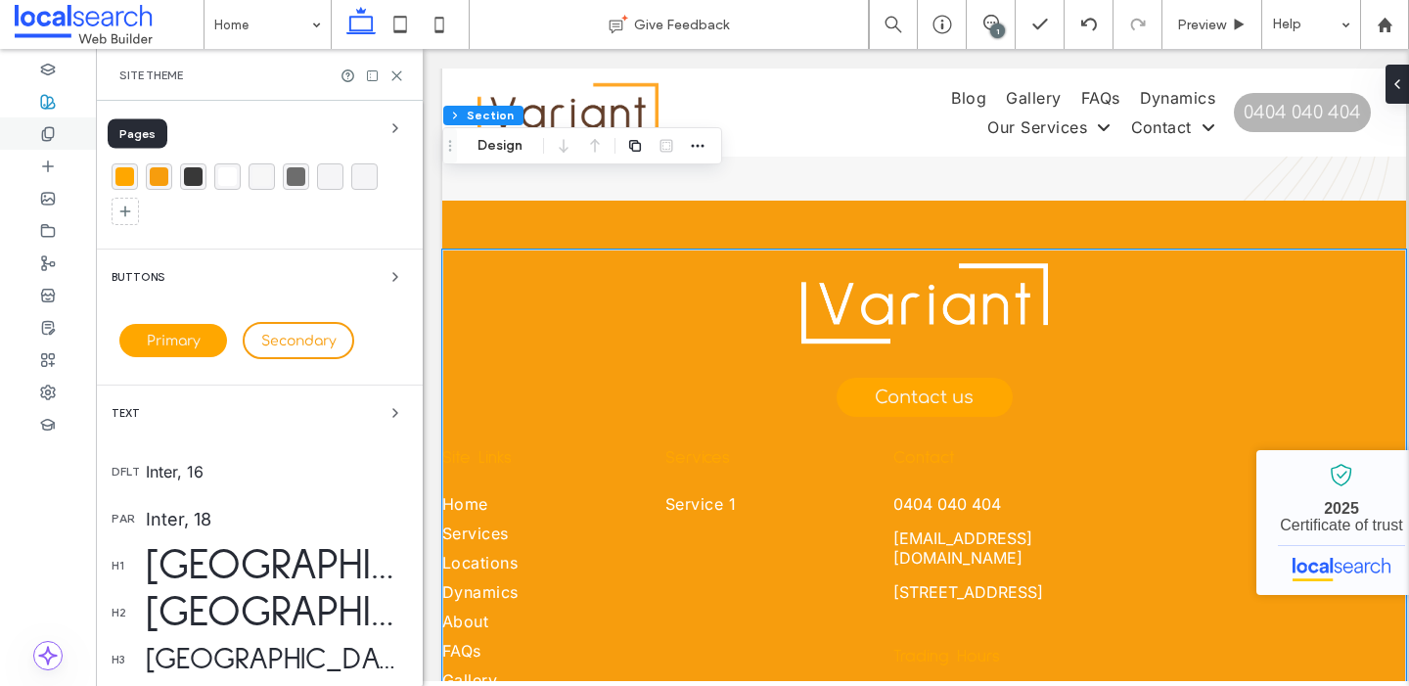
click at [60, 140] on div at bounding box center [48, 133] width 96 height 32
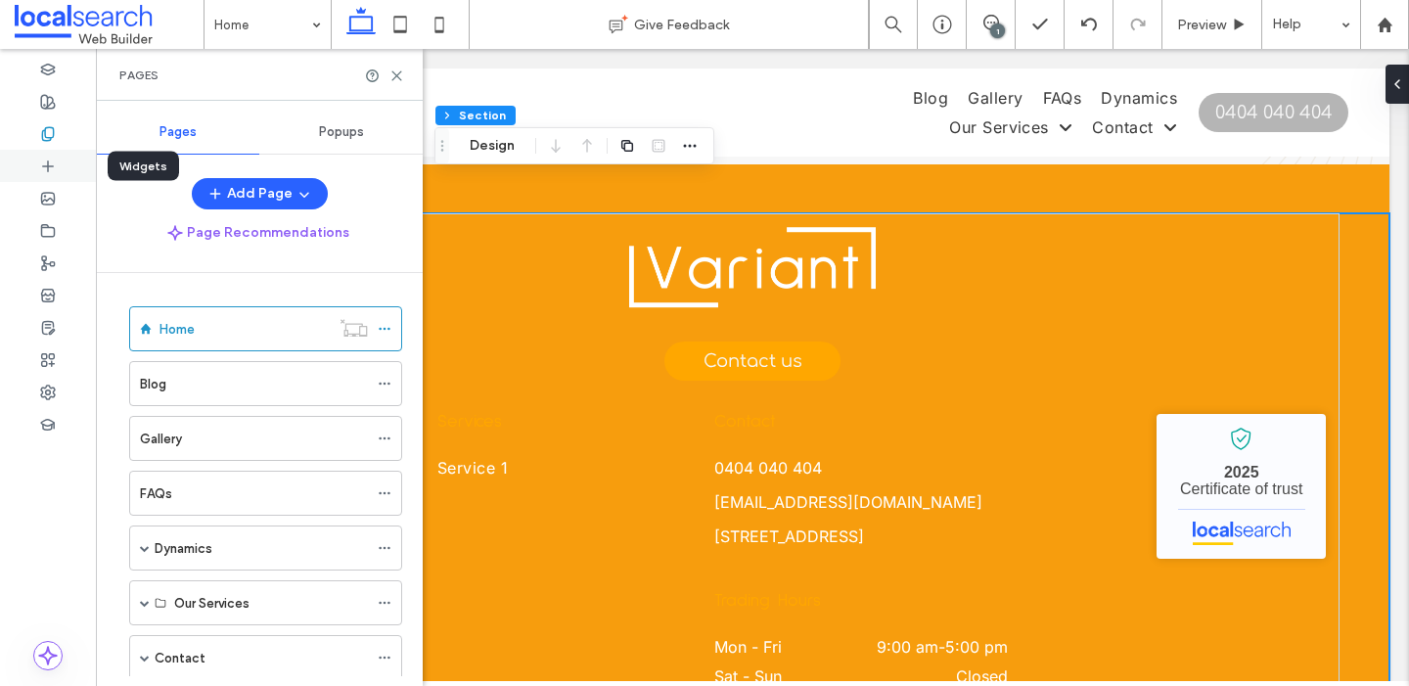
scroll to position [5856, 0]
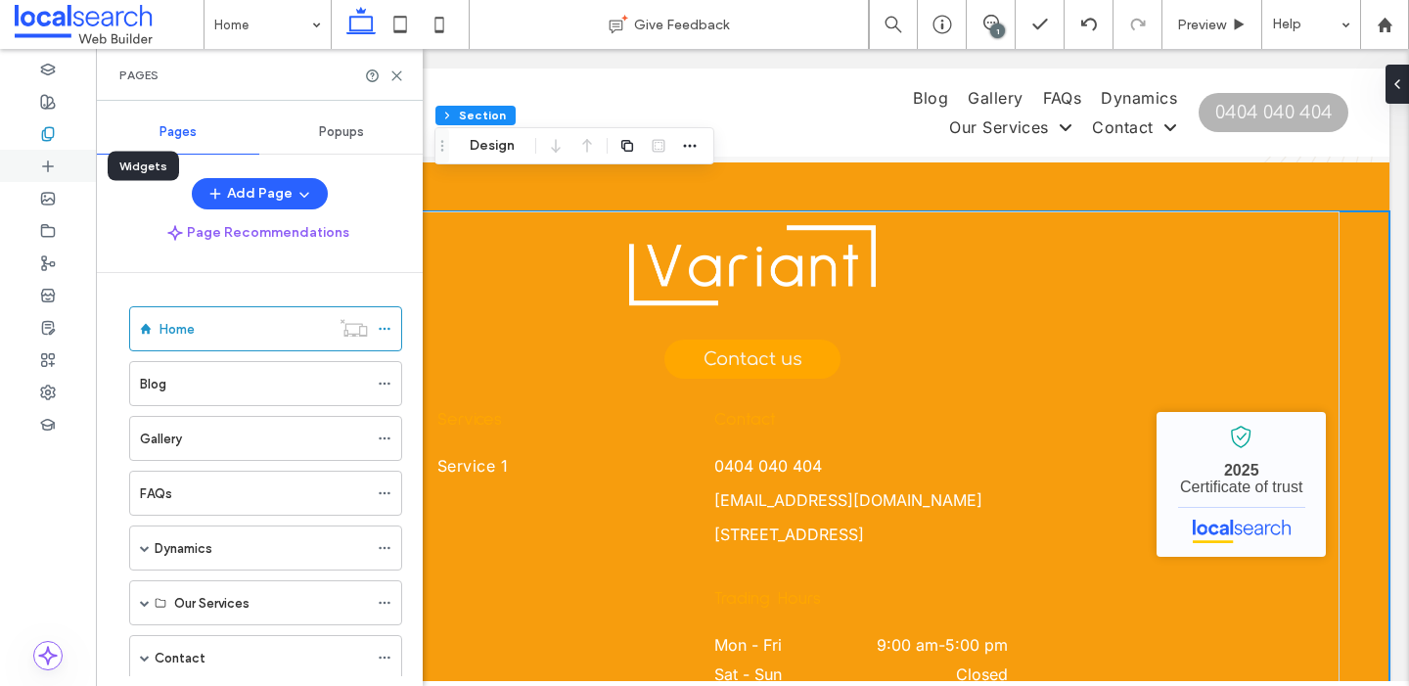
click at [53, 168] on icon at bounding box center [48, 167] width 16 height 16
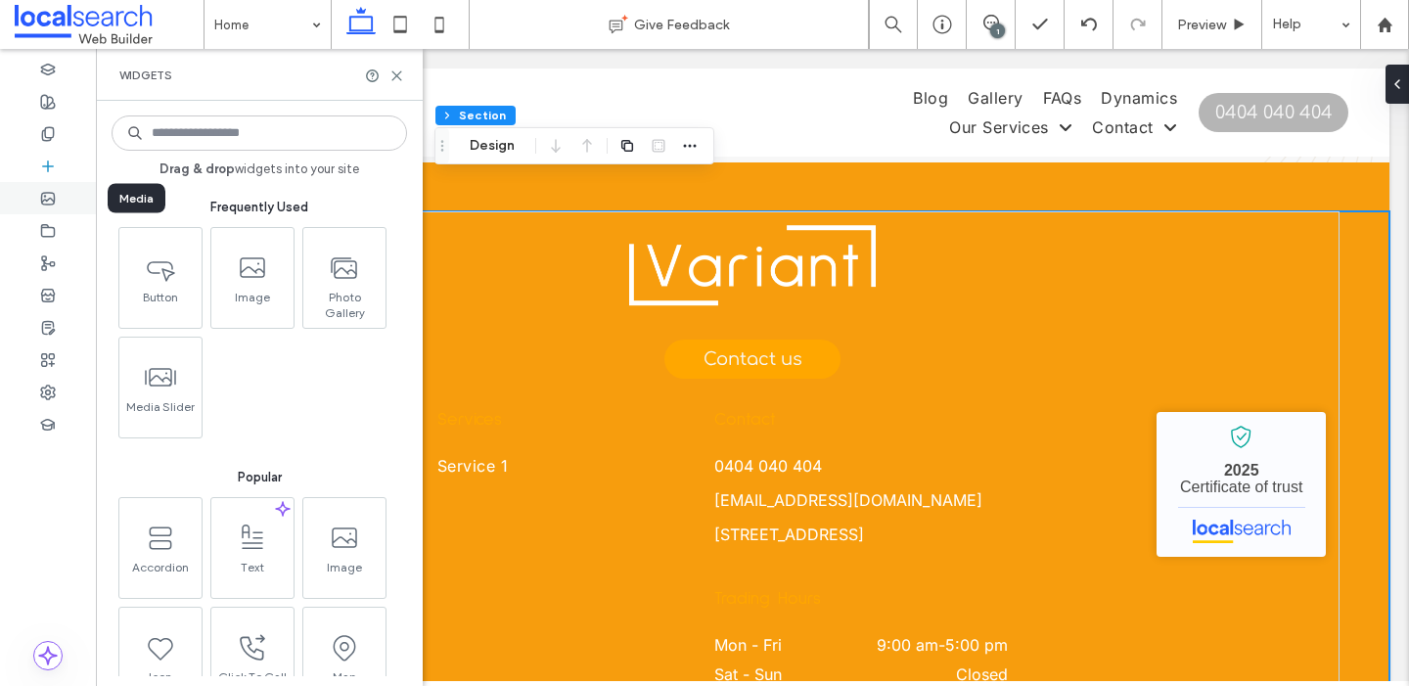
click at [54, 204] on icon at bounding box center [48, 199] width 16 height 16
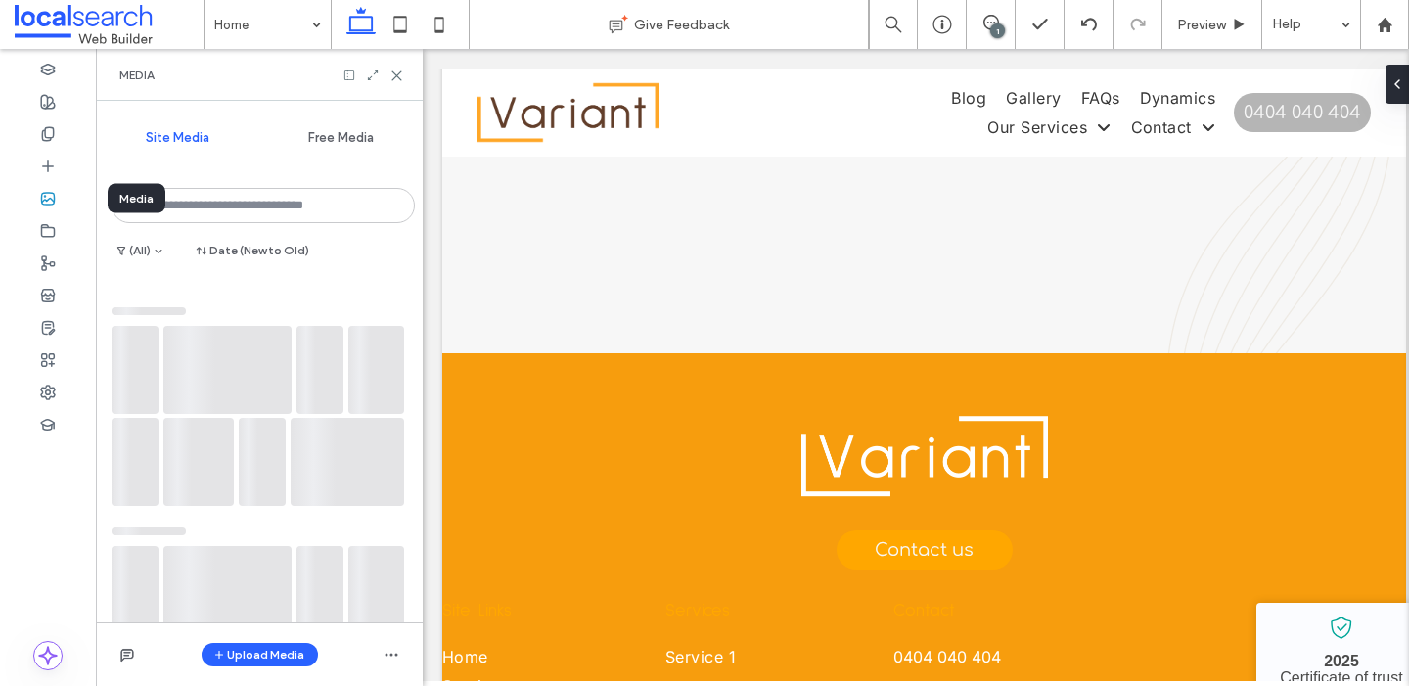
scroll to position [6398, 0]
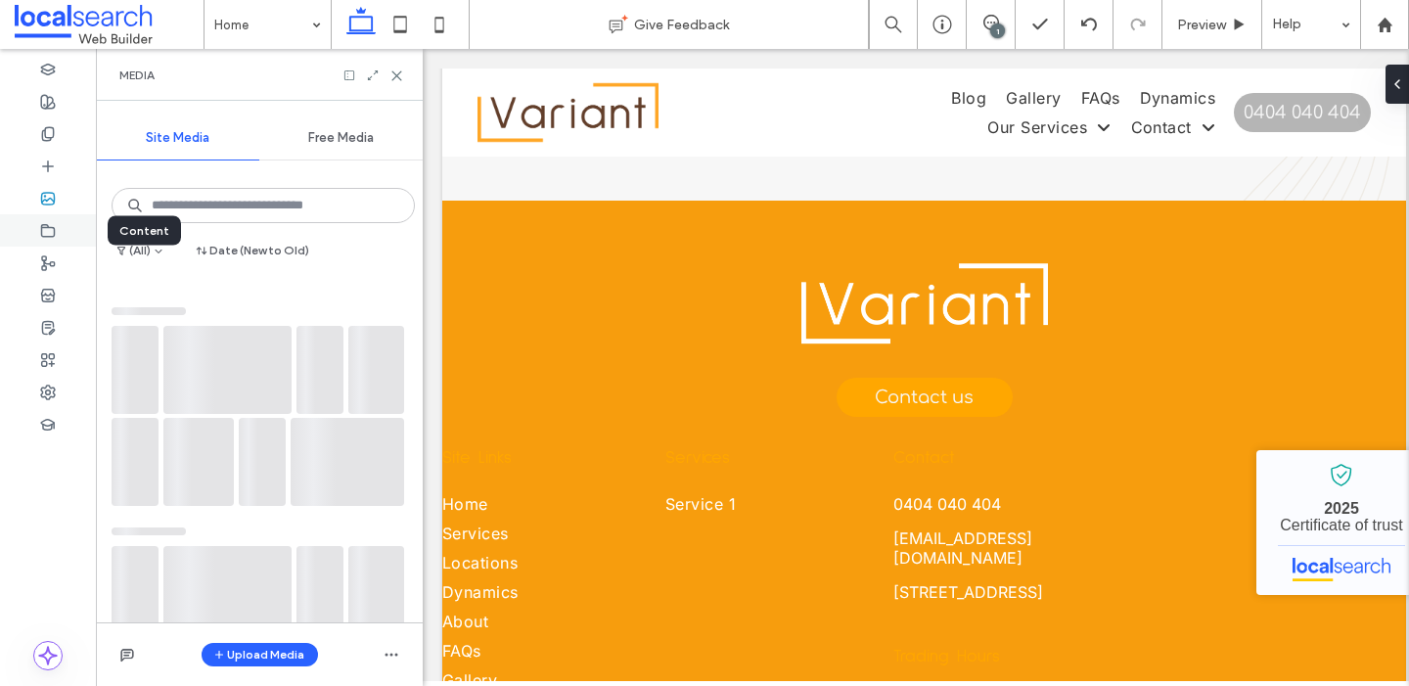
click at [52, 237] on icon at bounding box center [48, 231] width 16 height 16
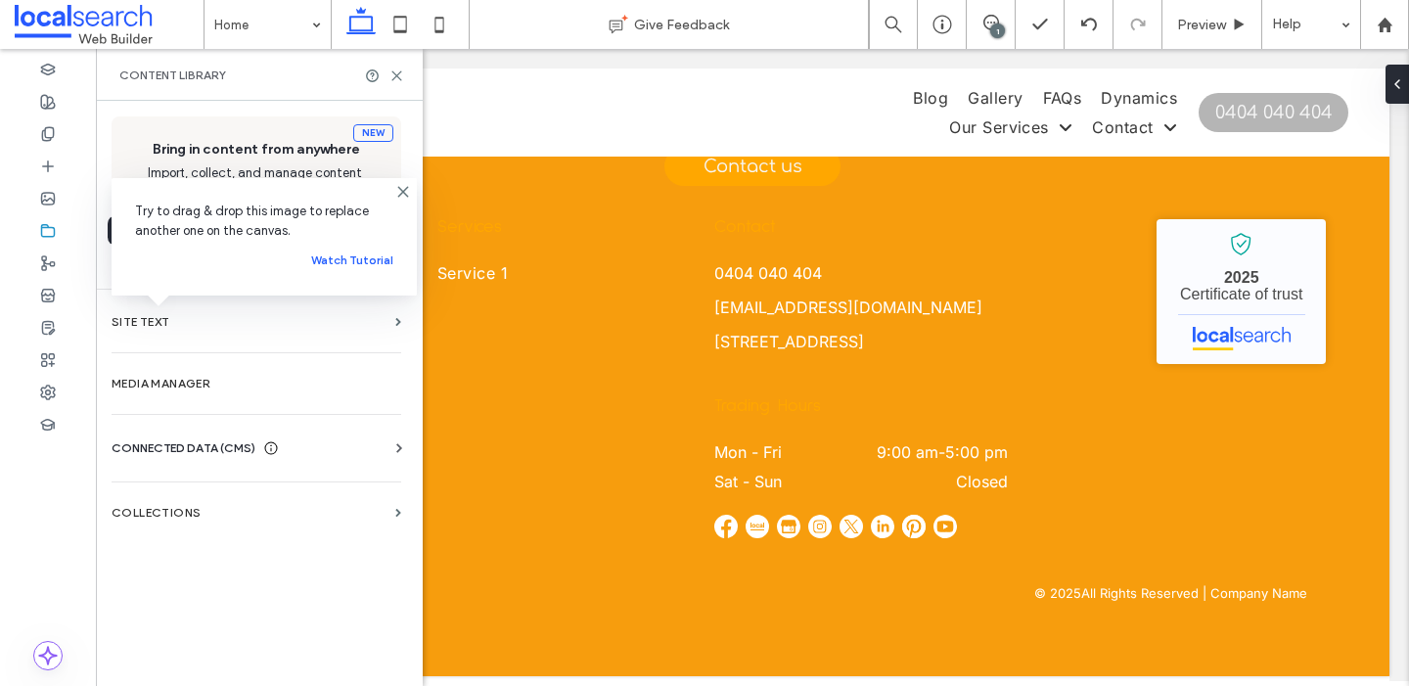
scroll to position [5856, 0]
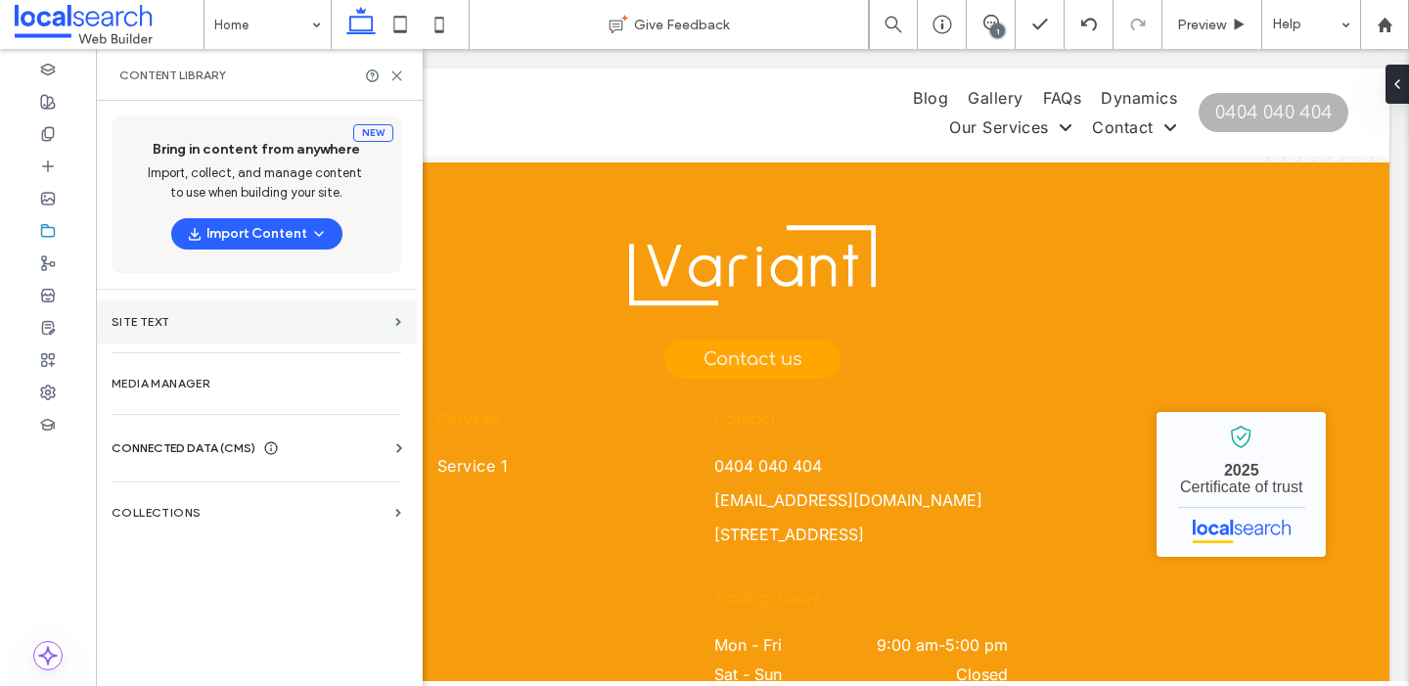
click at [244, 317] on label "Site Text" at bounding box center [250, 322] width 276 height 14
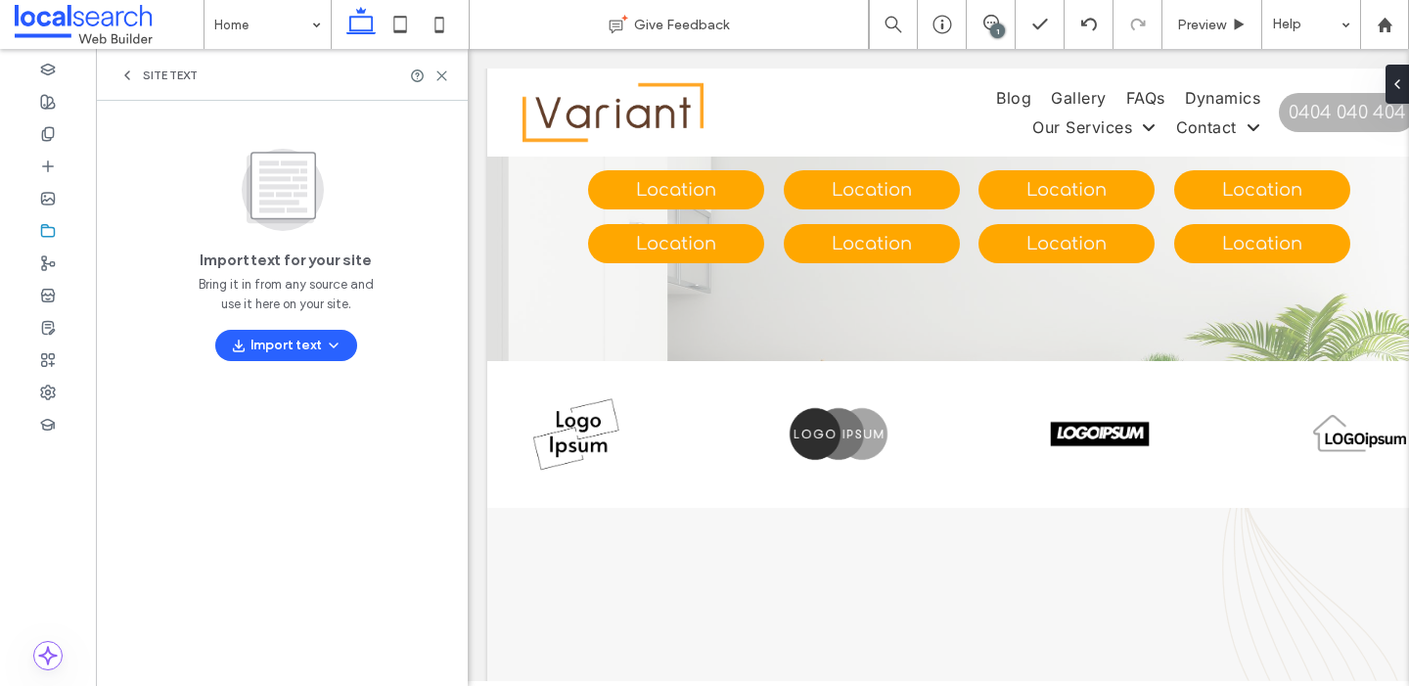
scroll to position [6398, 0]
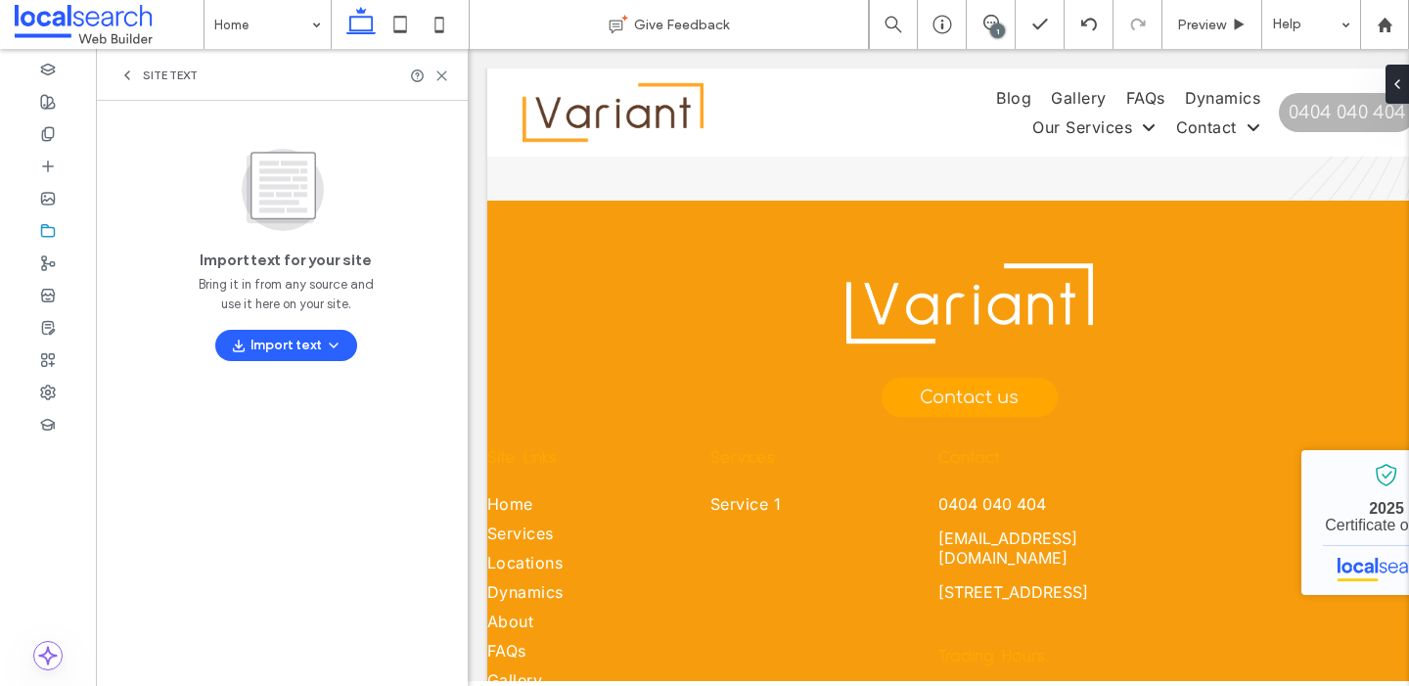
click at [125, 77] on icon at bounding box center [127, 76] width 16 height 16
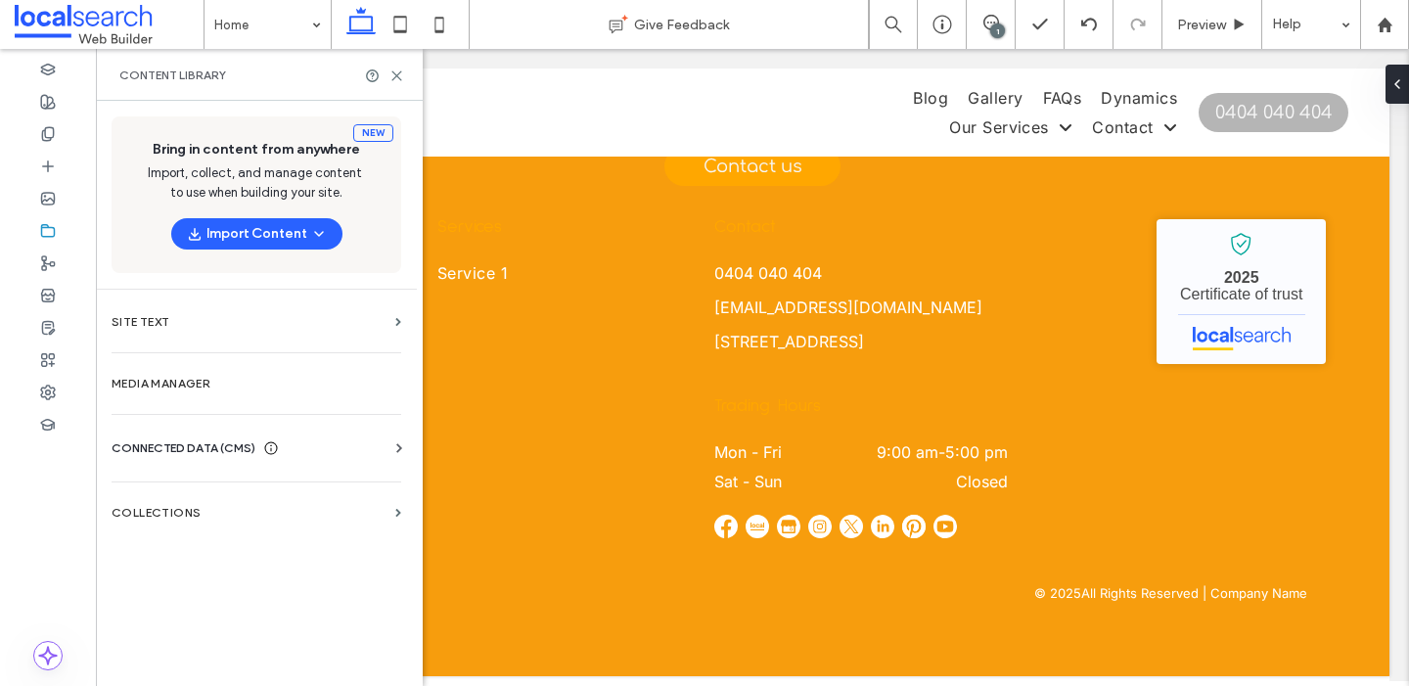
click at [255, 433] on div "CONNECTED DATA (CMS) Business Info Business Text Business Images Find and Repla…" at bounding box center [256, 448] width 321 height 51
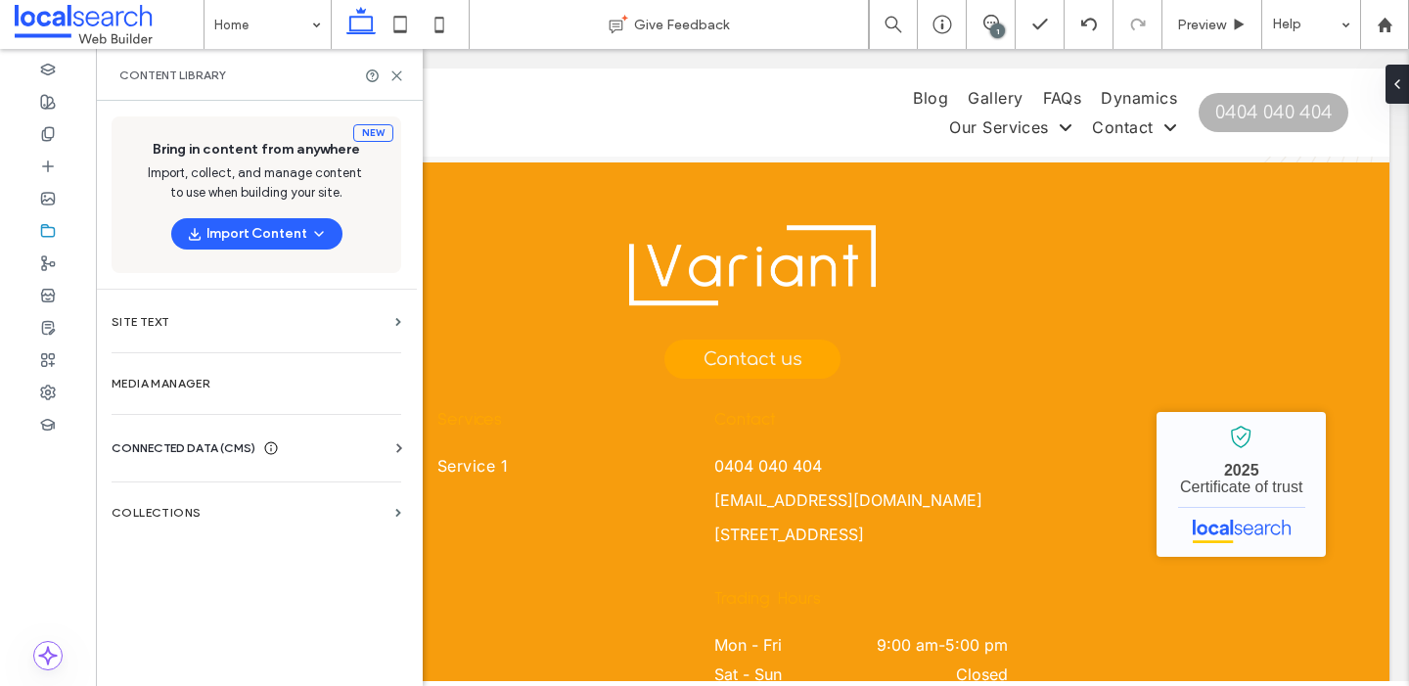
click at [228, 449] on span "CONNECTED DATA (CMS)" at bounding box center [184, 448] width 144 height 20
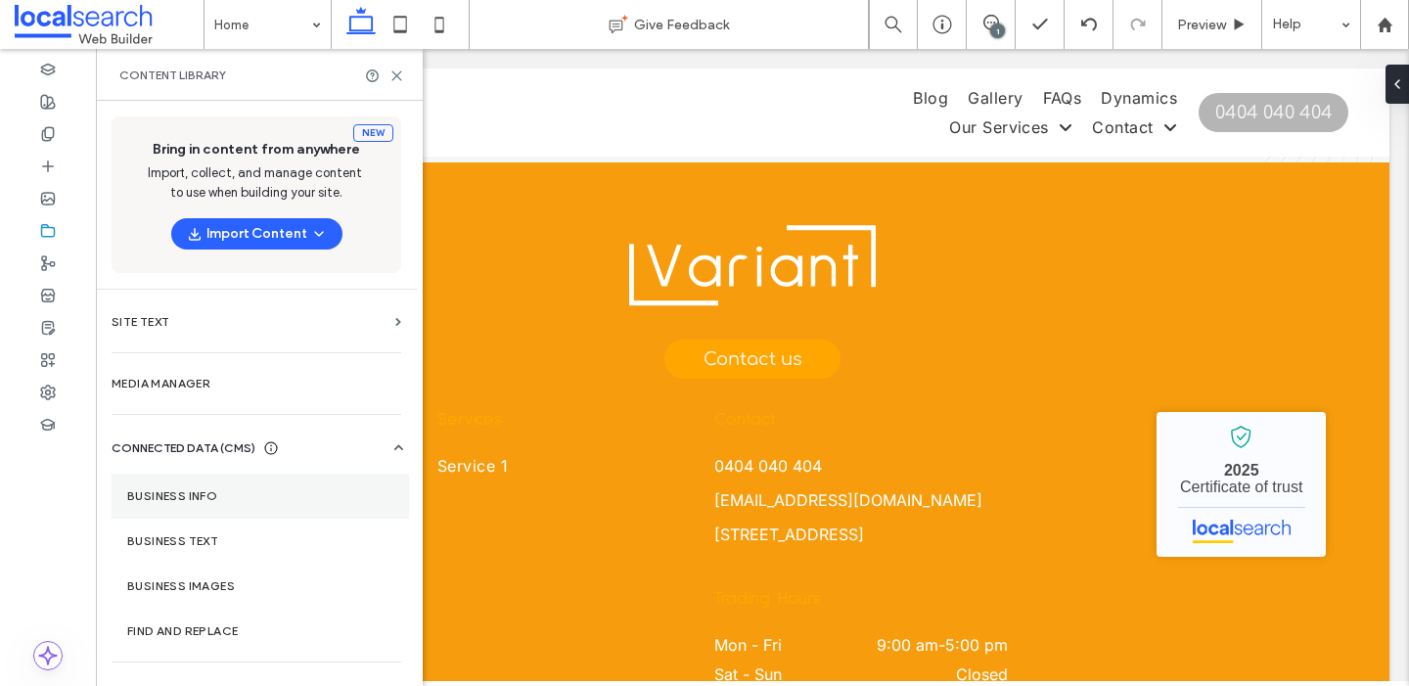
scroll to position [33, 0]
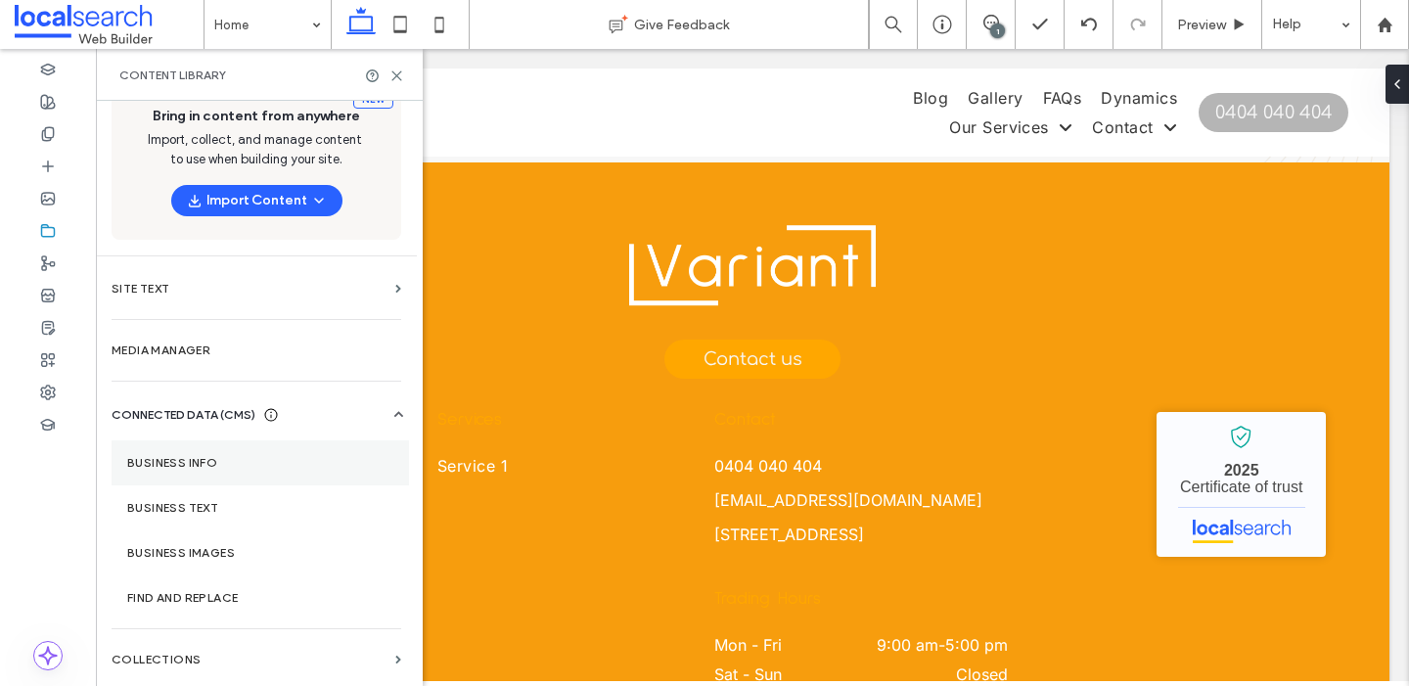
click at [206, 466] on label "Business Info" at bounding box center [260, 463] width 266 height 14
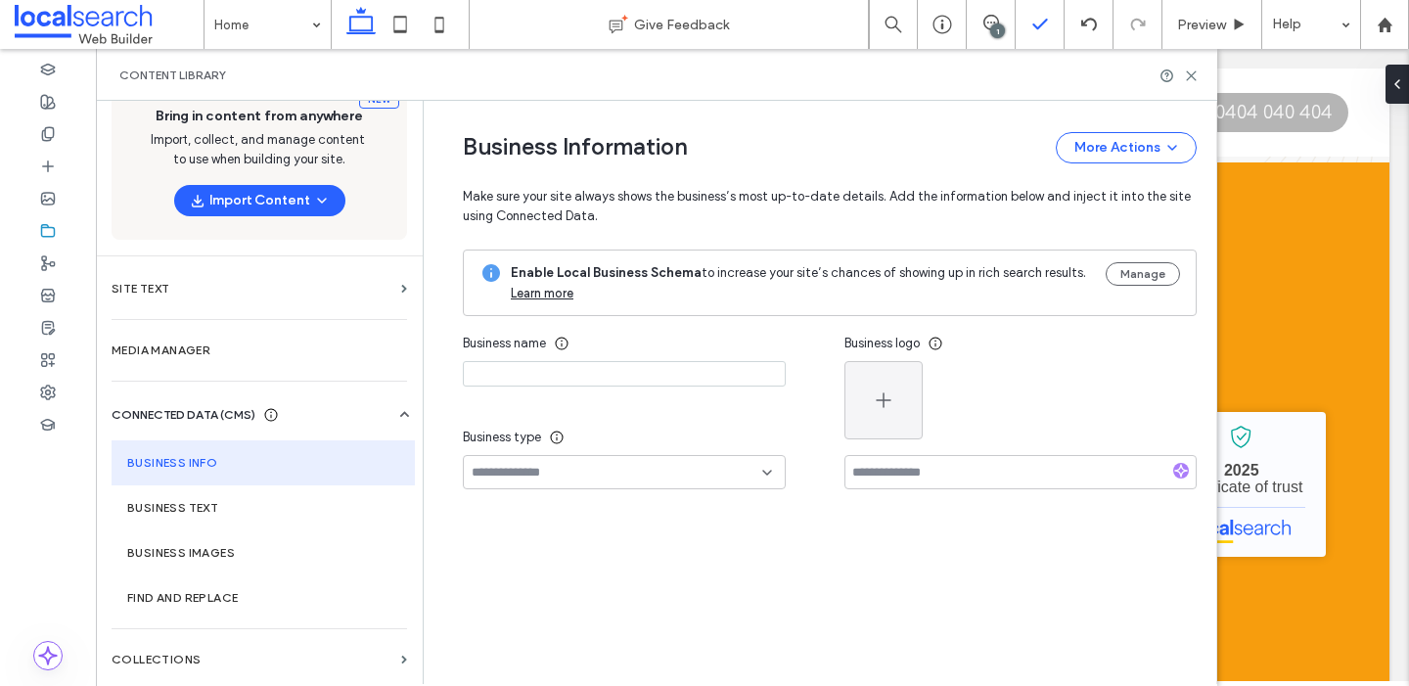
type input "*******"
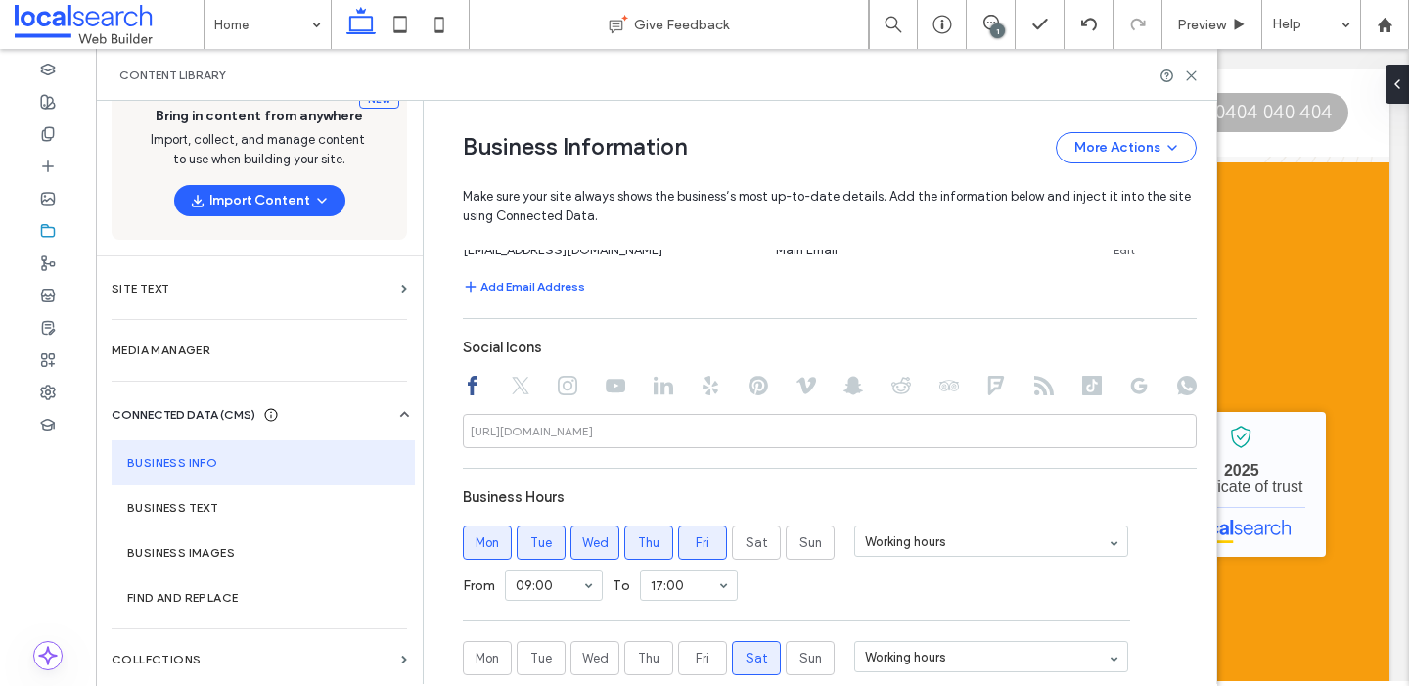
scroll to position [919, 0]
click at [750, 383] on icon at bounding box center [759, 383] width 20 height 20
click at [1187, 70] on icon at bounding box center [1191, 75] width 15 height 15
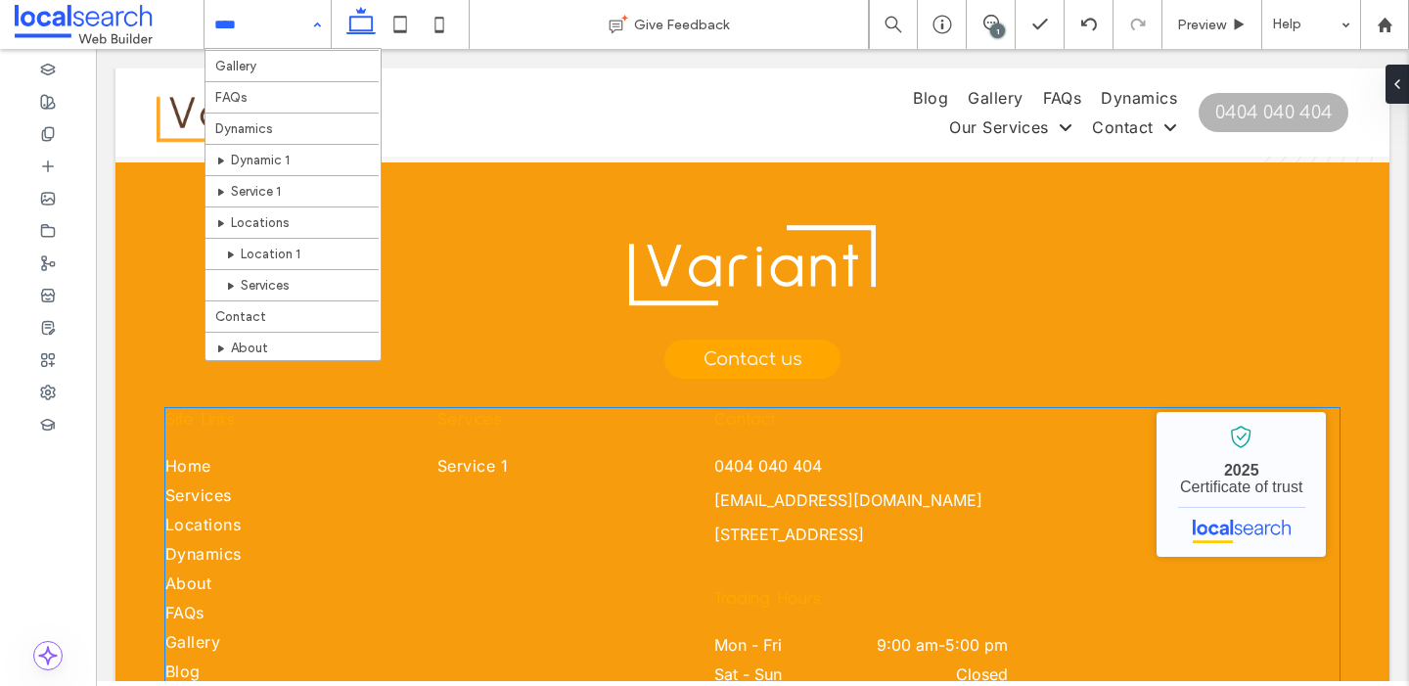
scroll to position [73, 0]
click at [298, 27] on input at bounding box center [262, 24] width 97 height 49
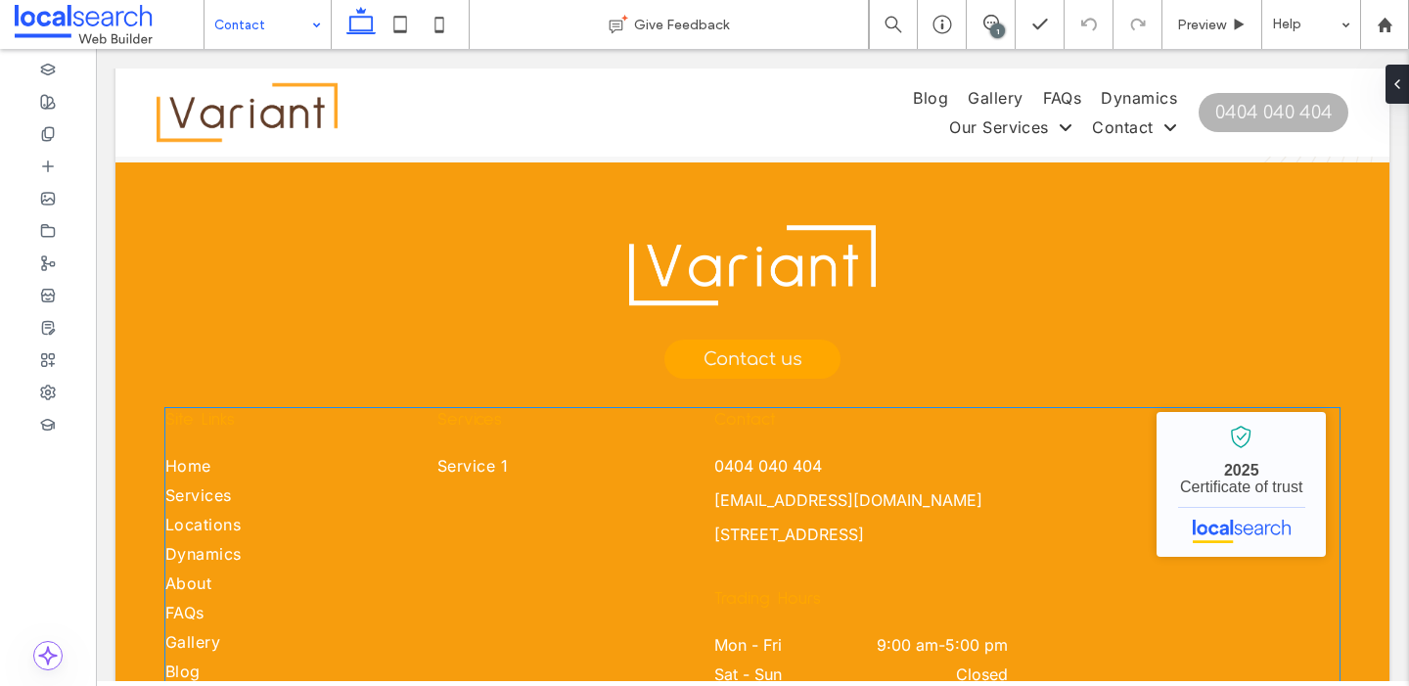
click at [311, 24] on div "Contact" at bounding box center [267, 24] width 126 height 49
click at [50, 386] on icon at bounding box center [48, 393] width 16 height 16
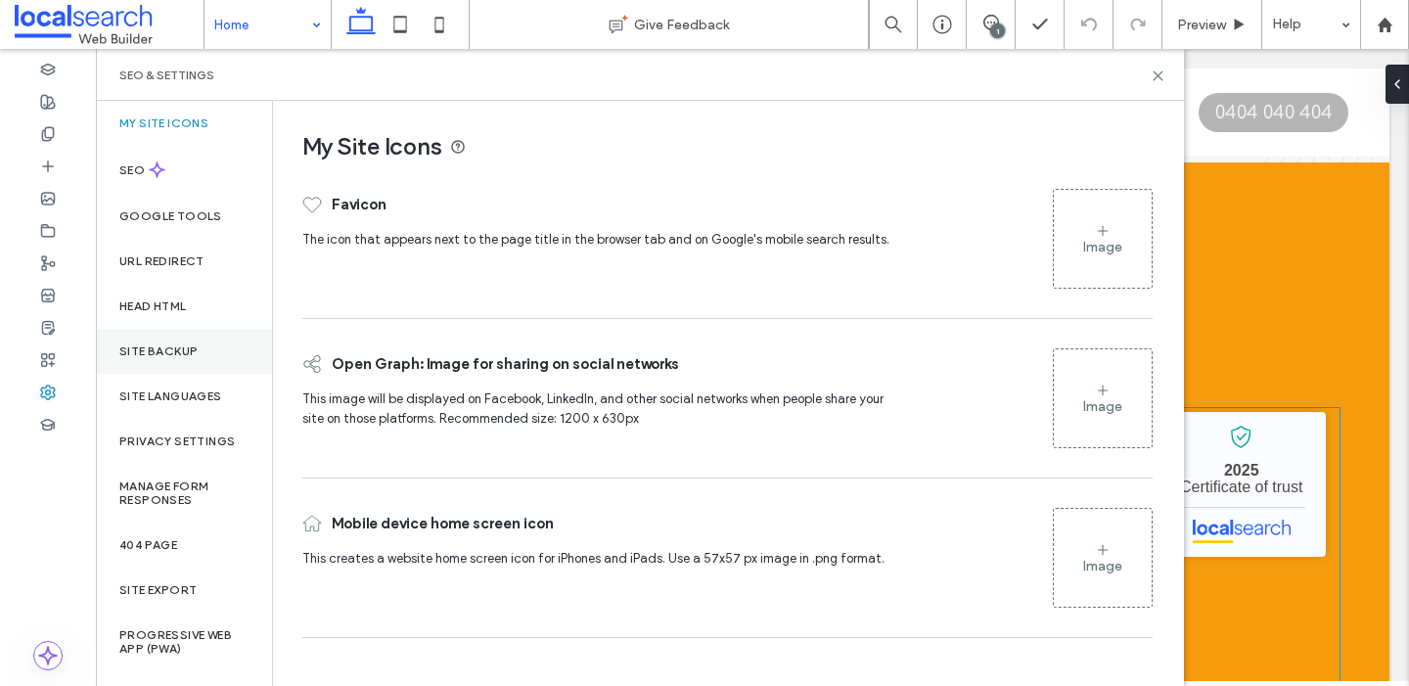
click at [174, 355] on label "Site Backup" at bounding box center [158, 351] width 78 height 14
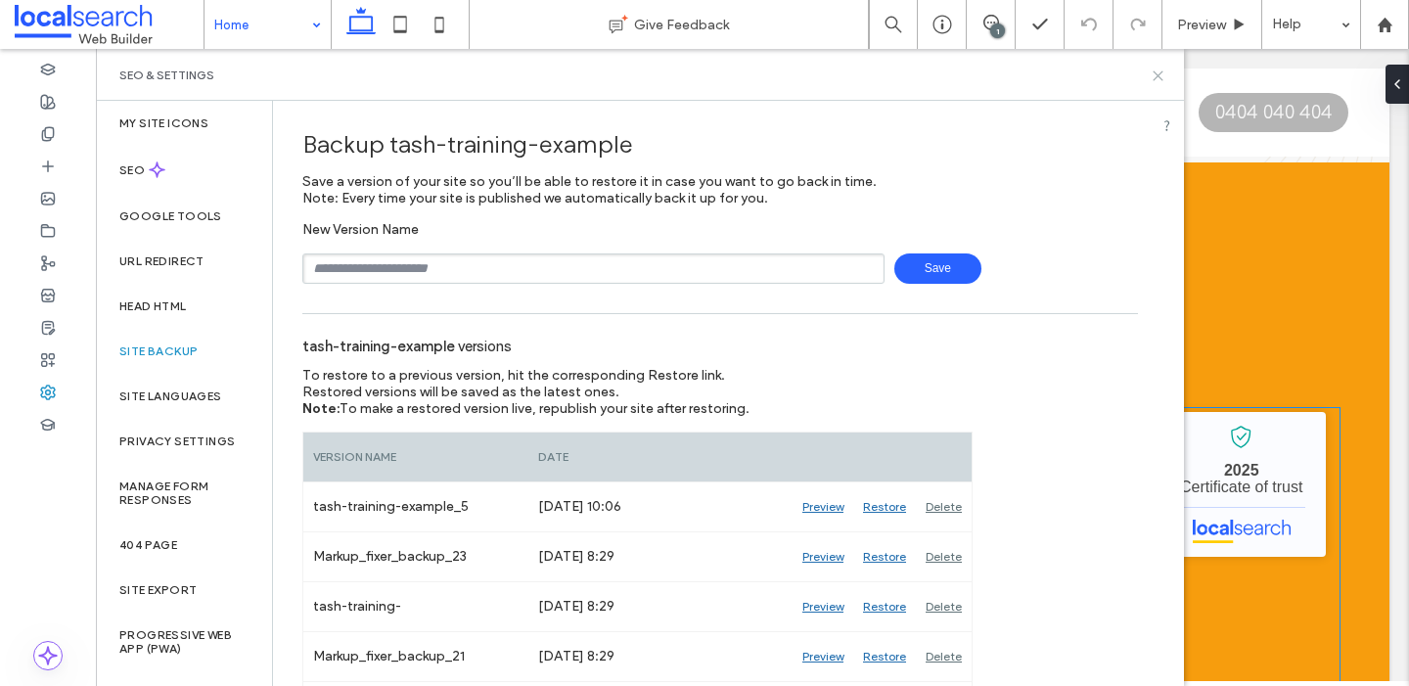
click at [1157, 74] on use at bounding box center [1158, 75] width 9 height 9
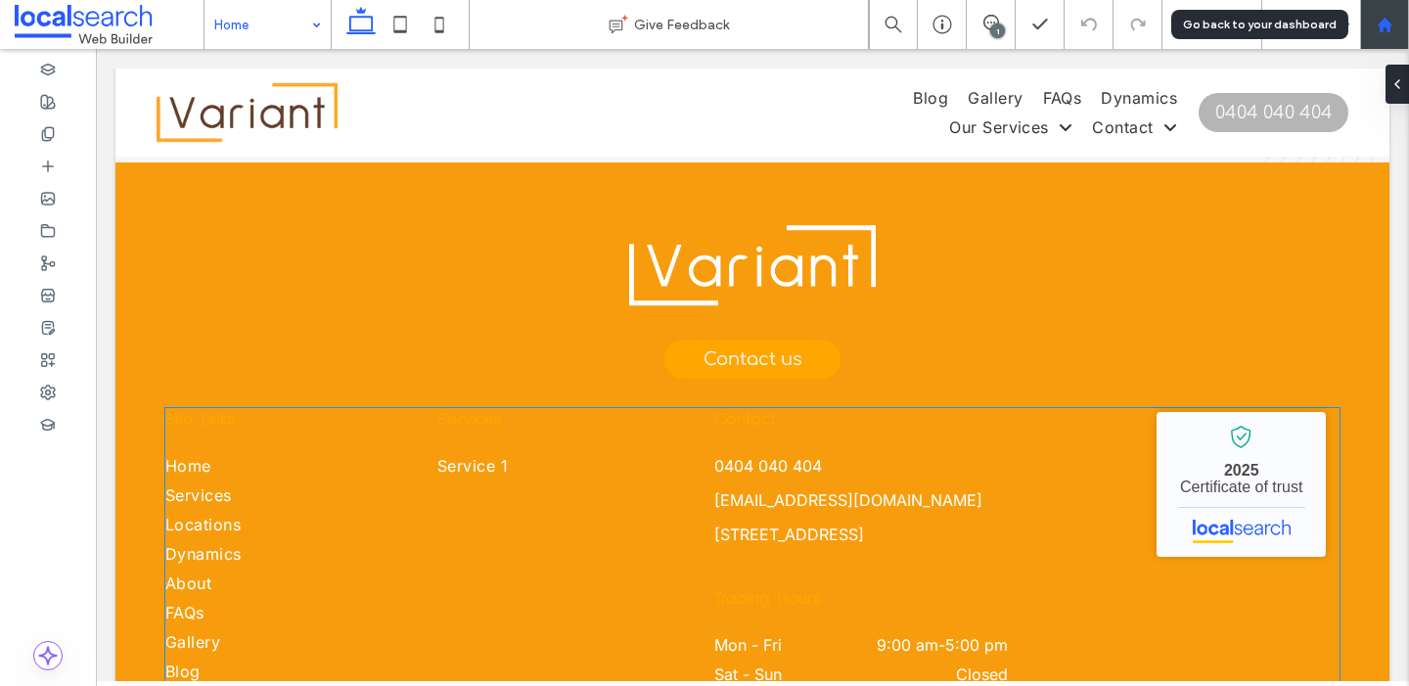
click at [1385, 24] on use at bounding box center [1384, 24] width 15 height 15
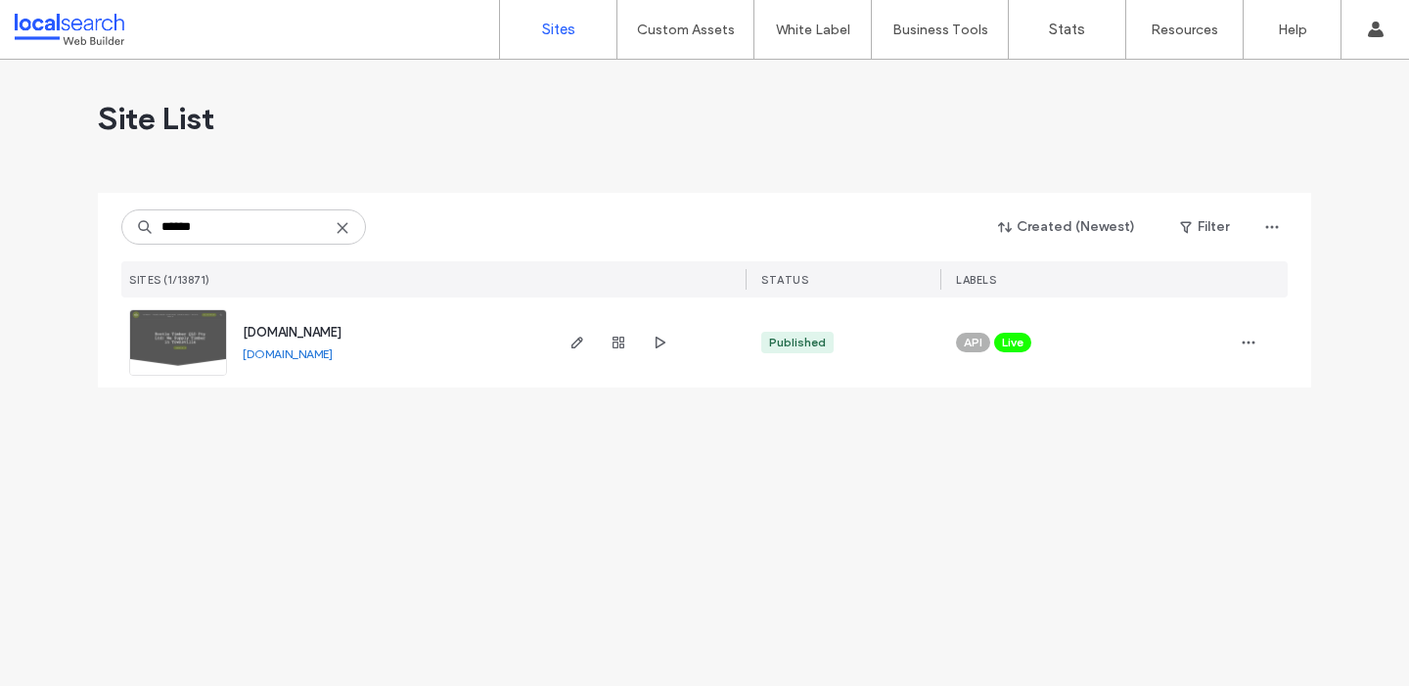
type input "******"
click at [287, 330] on span "[DOMAIN_NAME]" at bounding box center [292, 332] width 99 height 15
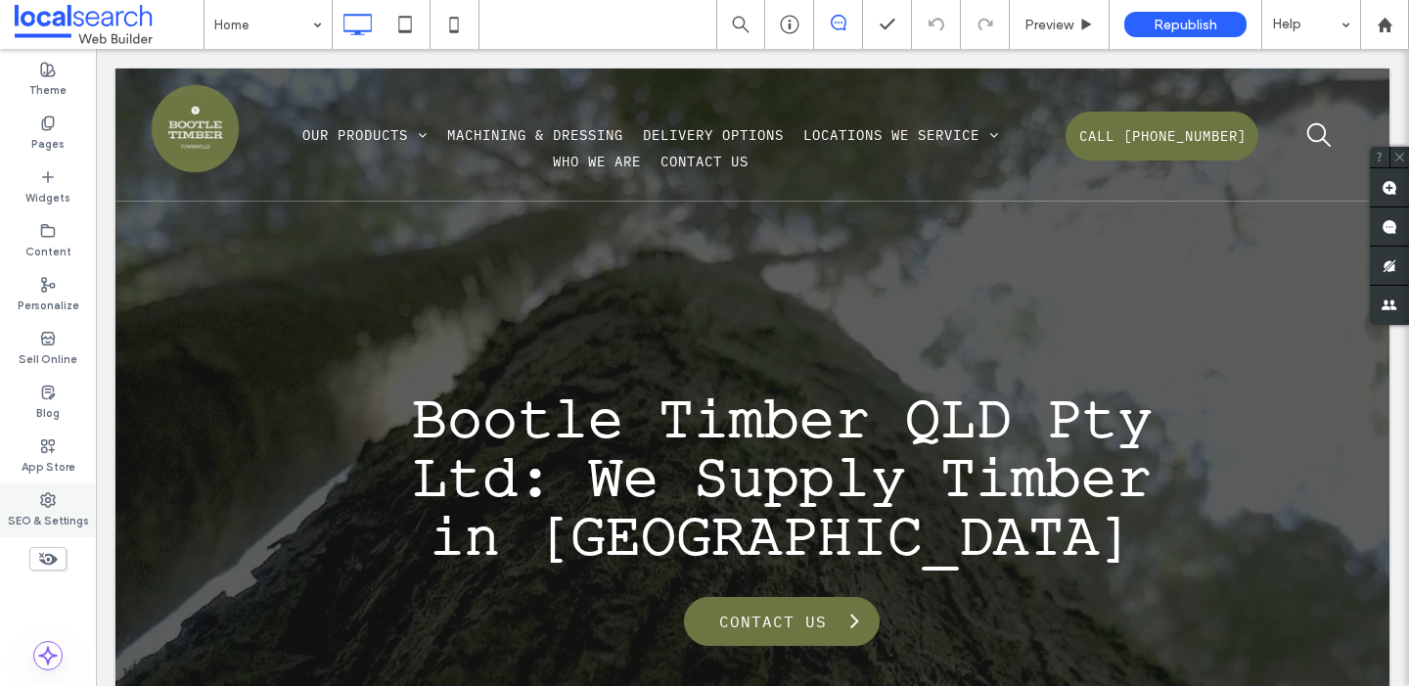
click at [53, 514] on label "SEO & Settings" at bounding box center [48, 519] width 81 height 22
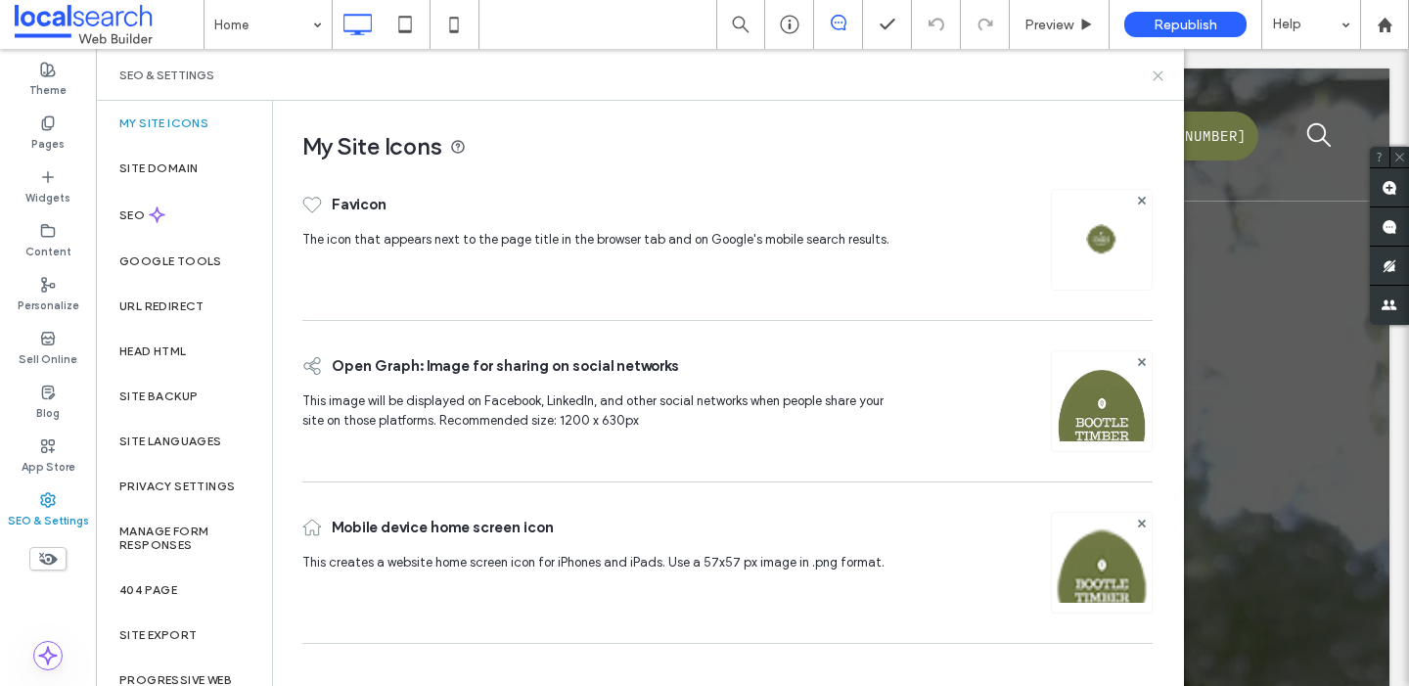
click at [1152, 75] on icon at bounding box center [1158, 75] width 15 height 15
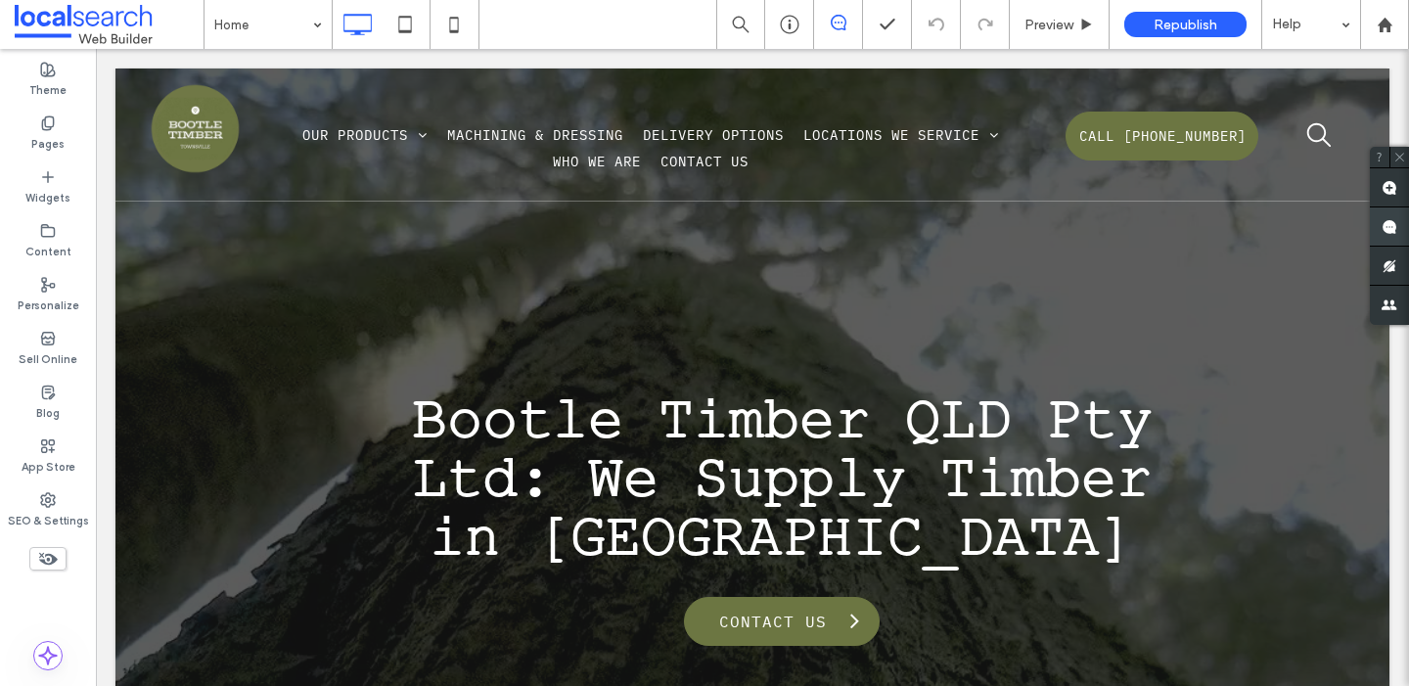
click at [1390, 227] on use at bounding box center [1390, 227] width 16 height 16
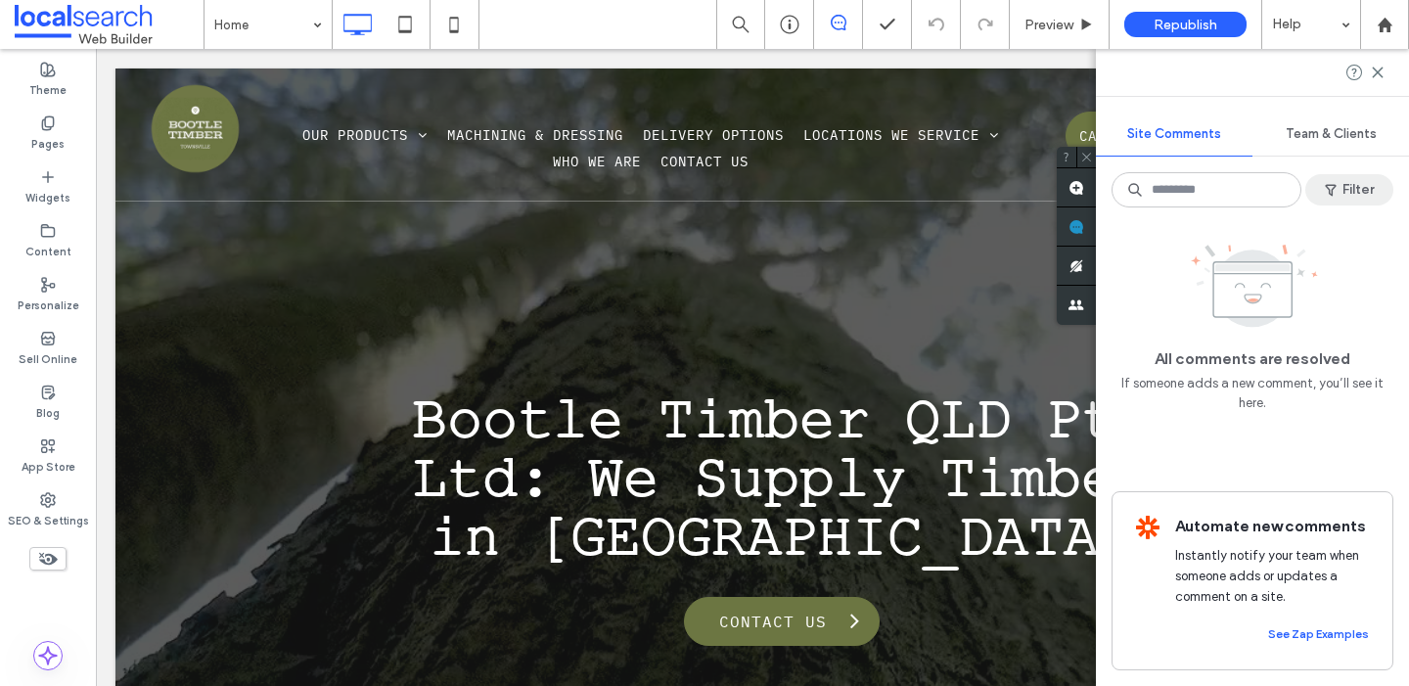
click at [1354, 199] on button "Filter" at bounding box center [1349, 189] width 88 height 31
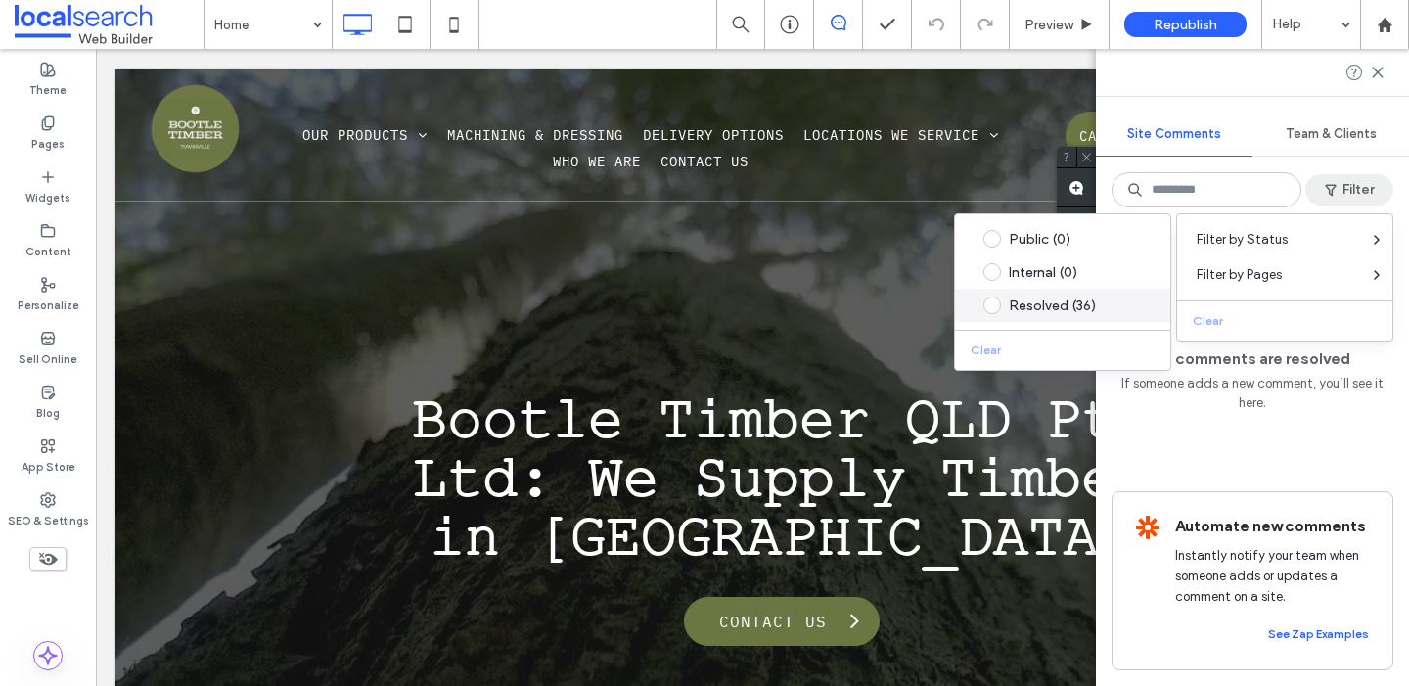
click at [1092, 297] on div "Resolved (36)" at bounding box center [1078, 305] width 138 height 17
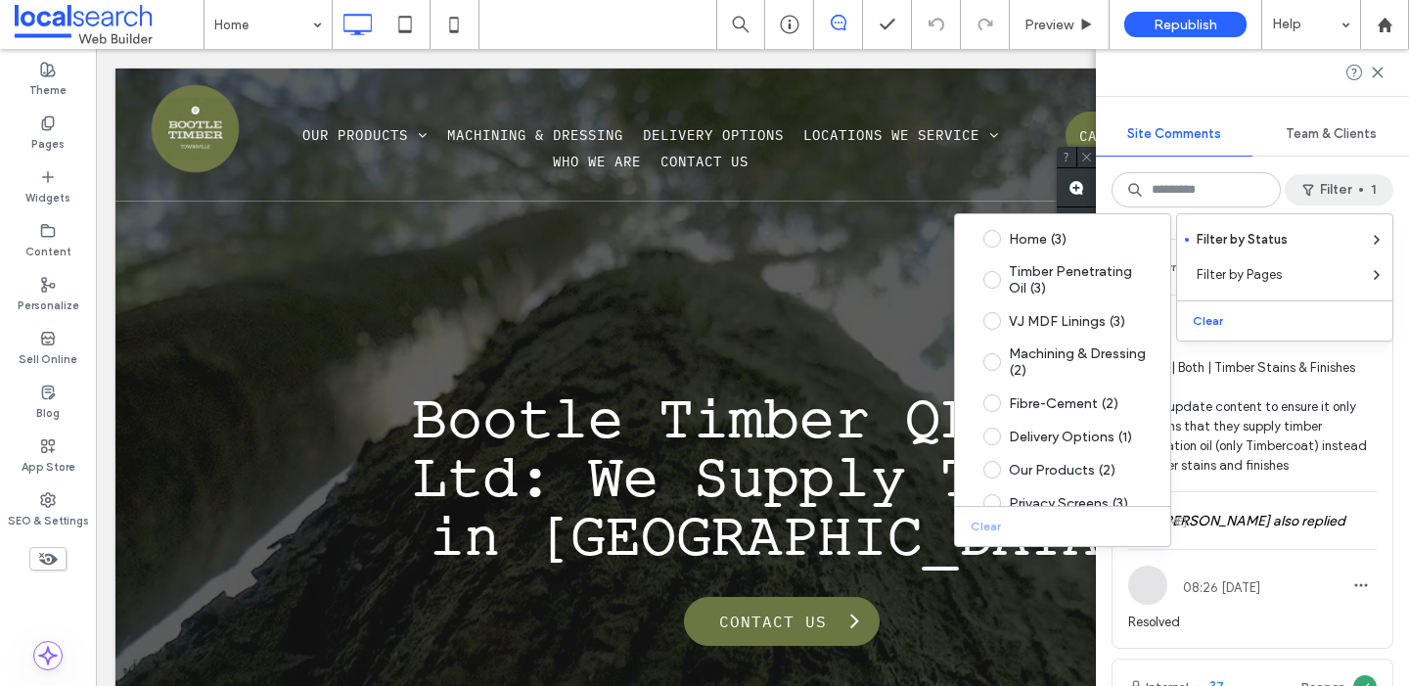
click at [1388, 408] on div "13:24 [DATE] Rework | Both | Timber Stains & Finishes Please update content to …" at bounding box center [1252, 401] width 280 height 180
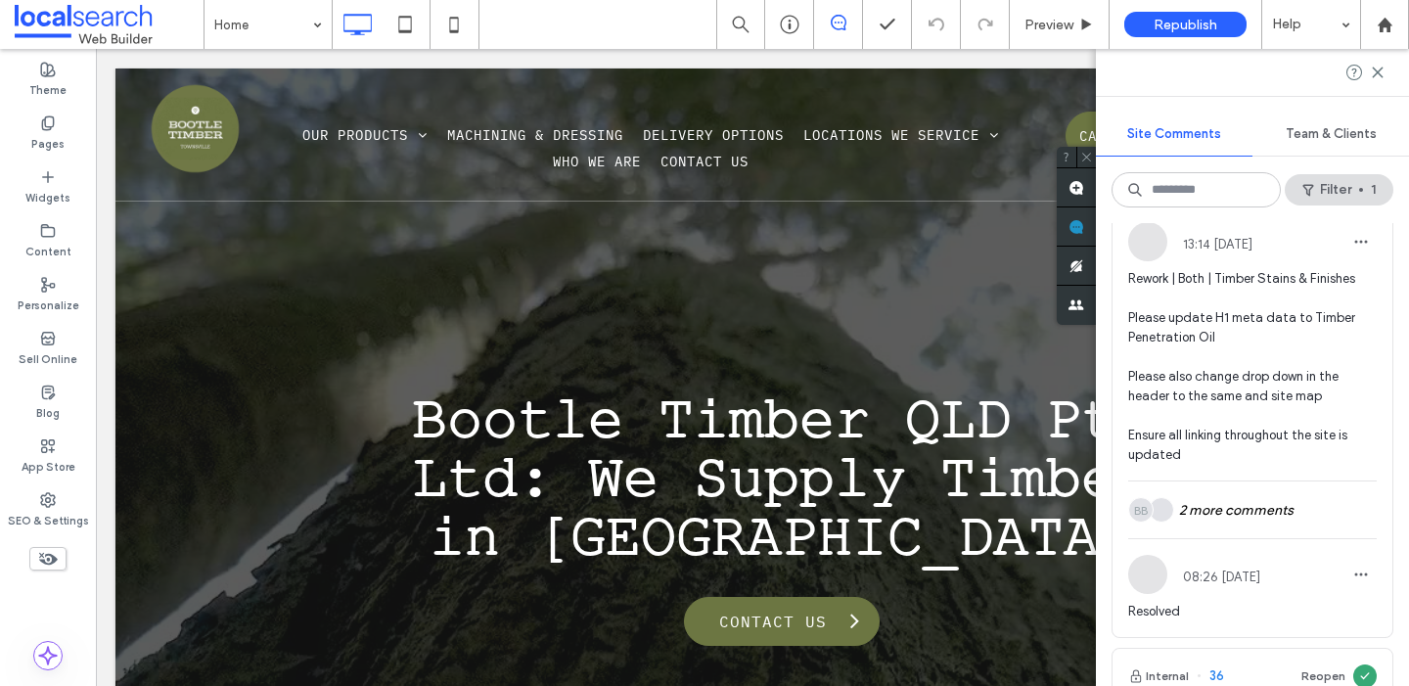
scroll to position [481, 0]
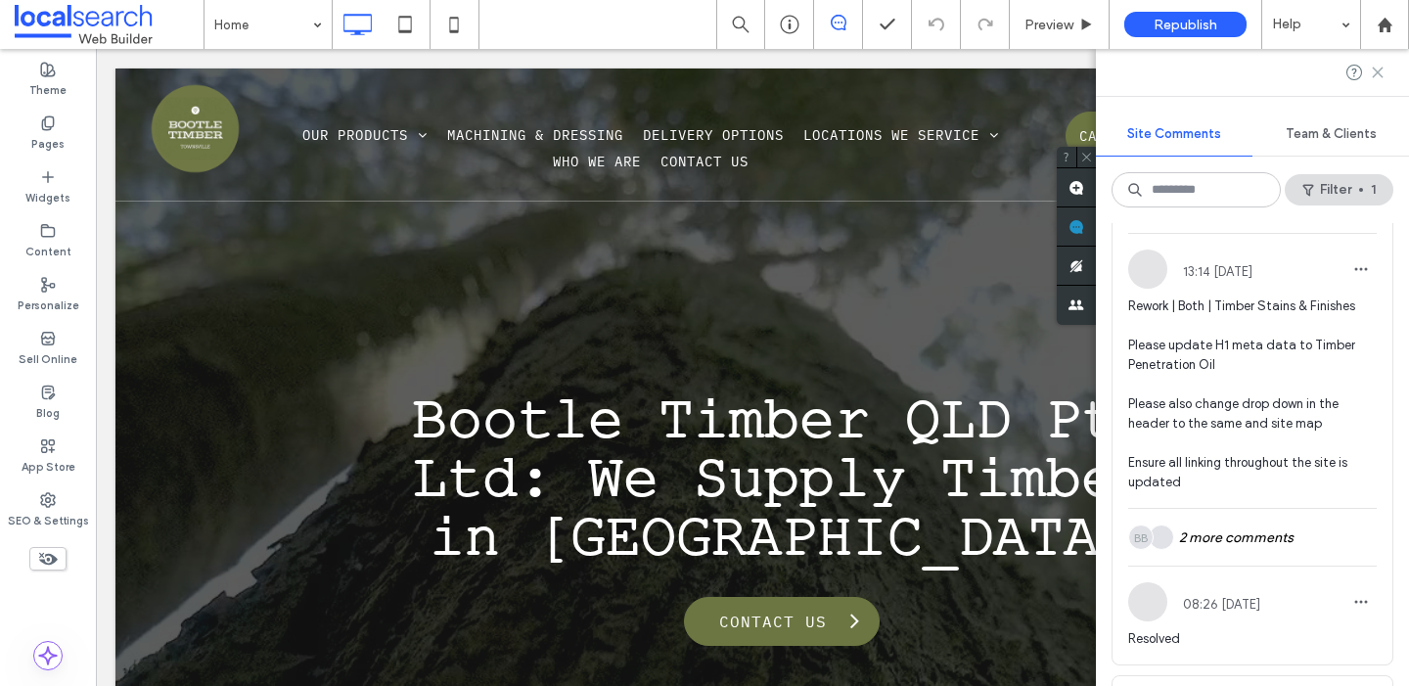
click at [1381, 67] on icon at bounding box center [1378, 73] width 16 height 16
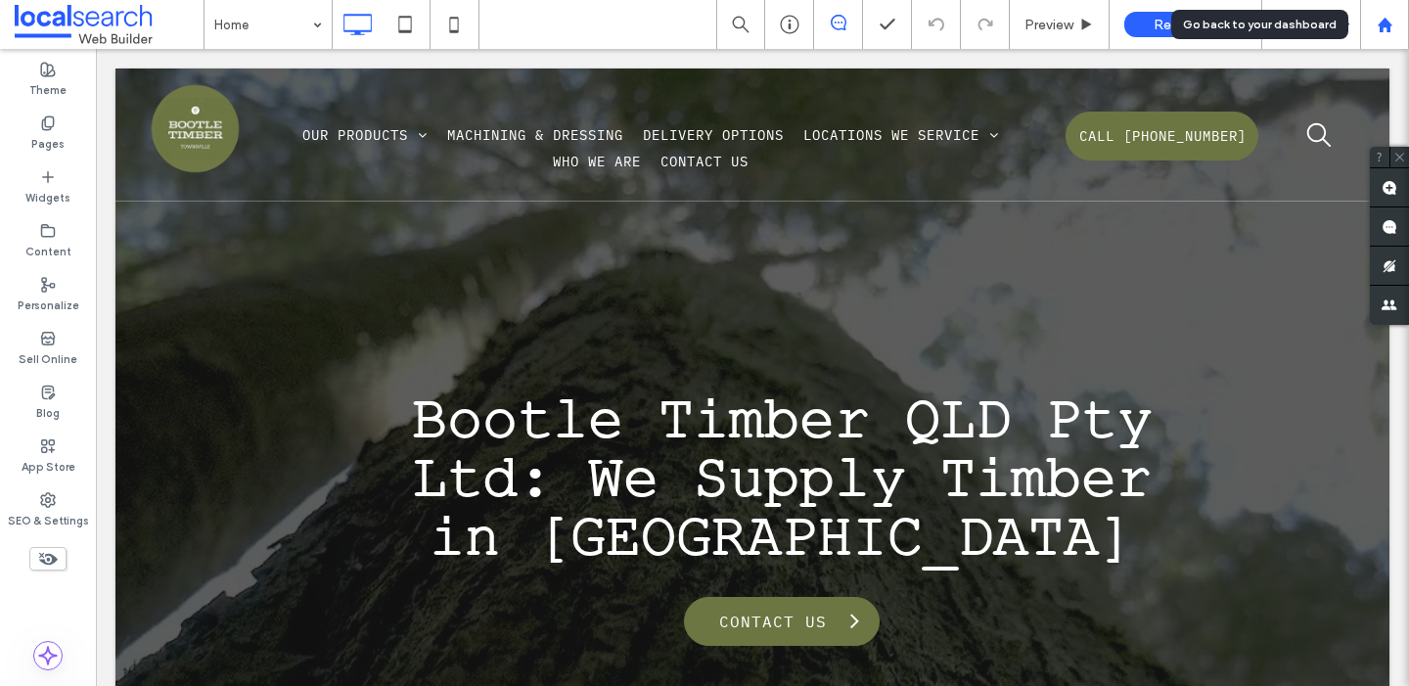
click at [1381, 27] on use at bounding box center [1384, 24] width 15 height 15
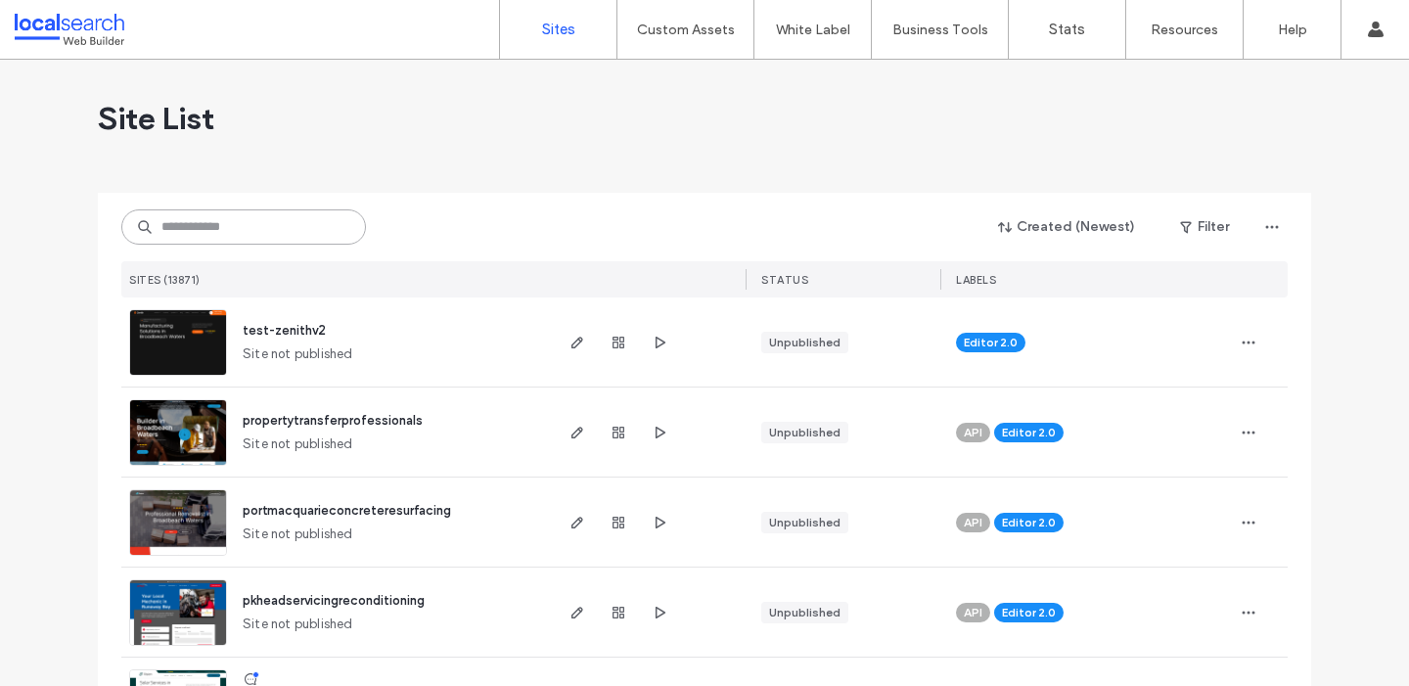
click at [275, 233] on input at bounding box center [243, 226] width 245 height 35
type input "*****"
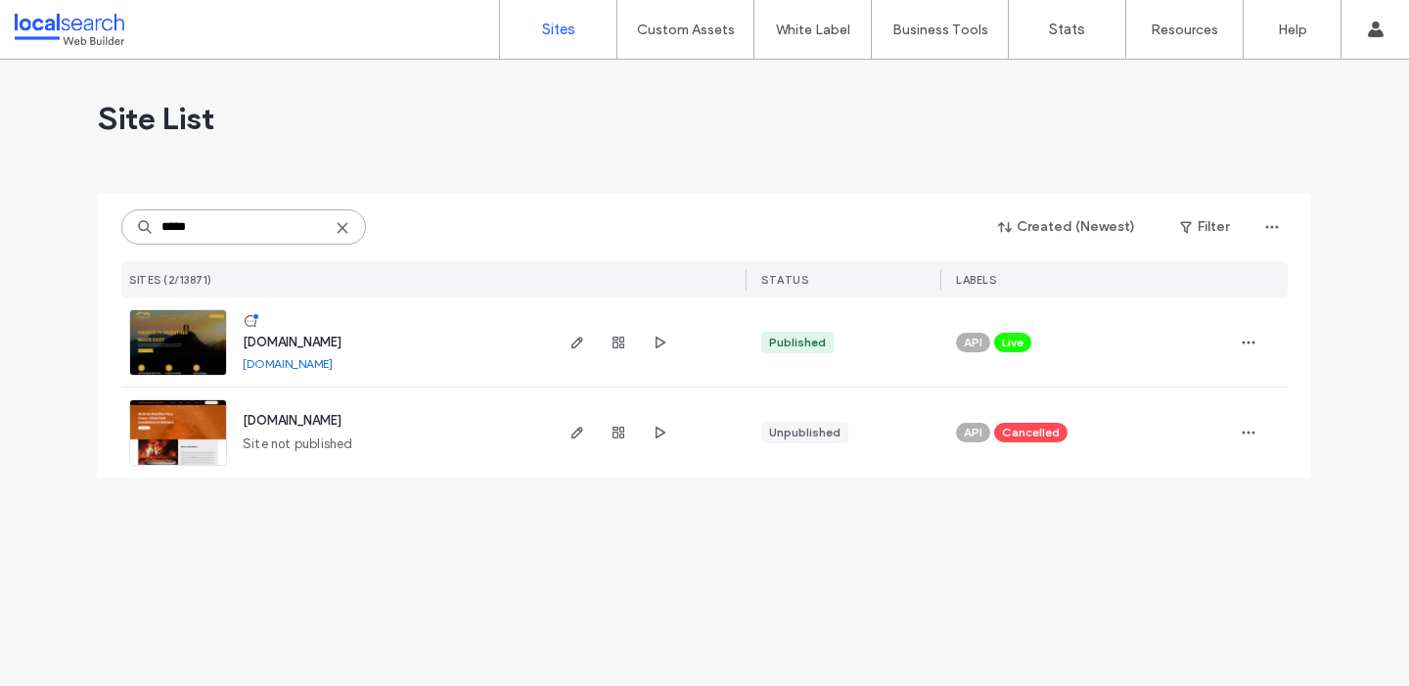
drag, startPoint x: 199, startPoint y: 225, endPoint x: 68, endPoint y: 206, distance: 132.4
click at [68, 206] on div "Site List ***** Created (Newest) Filter SITES (2/13871) STATUS LABELS [DOMAIN_N…" at bounding box center [704, 373] width 1409 height 626
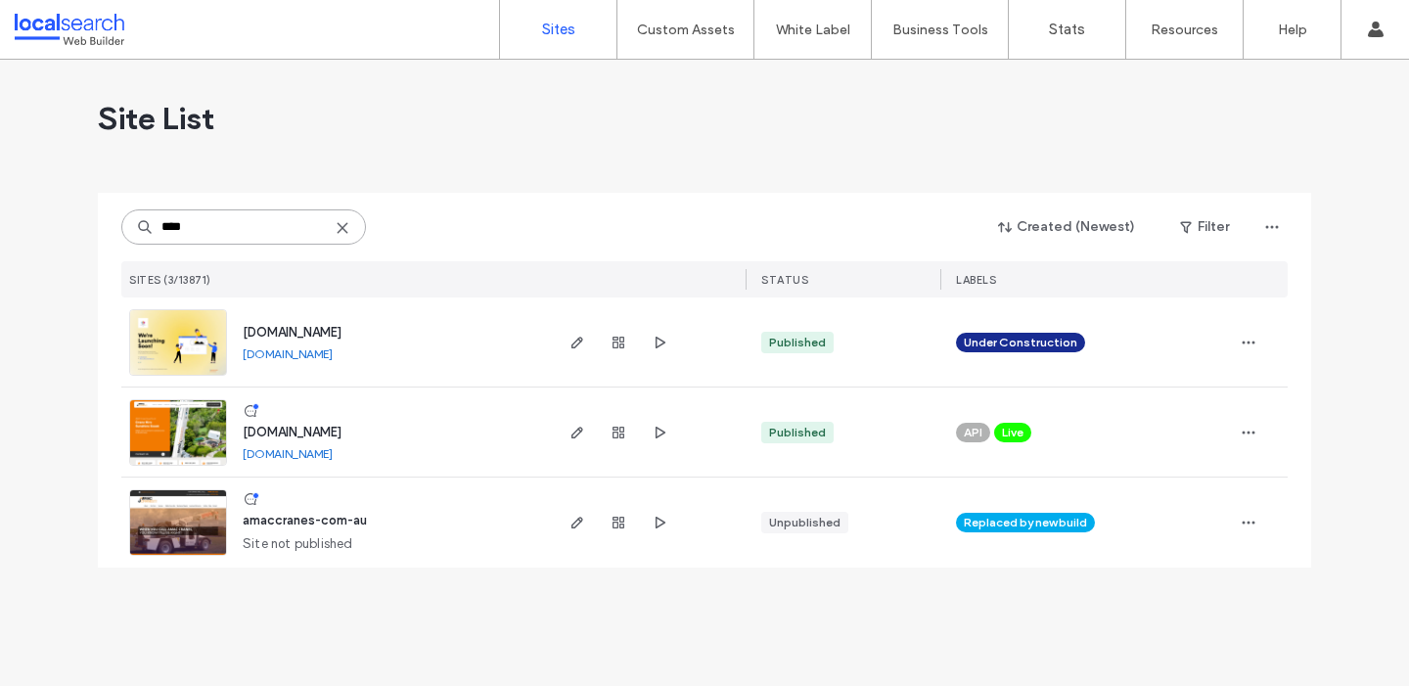
type input "****"
click at [338, 428] on span "[DOMAIN_NAME]" at bounding box center [292, 432] width 99 height 15
